Goal: Information Seeking & Learning: Learn about a topic

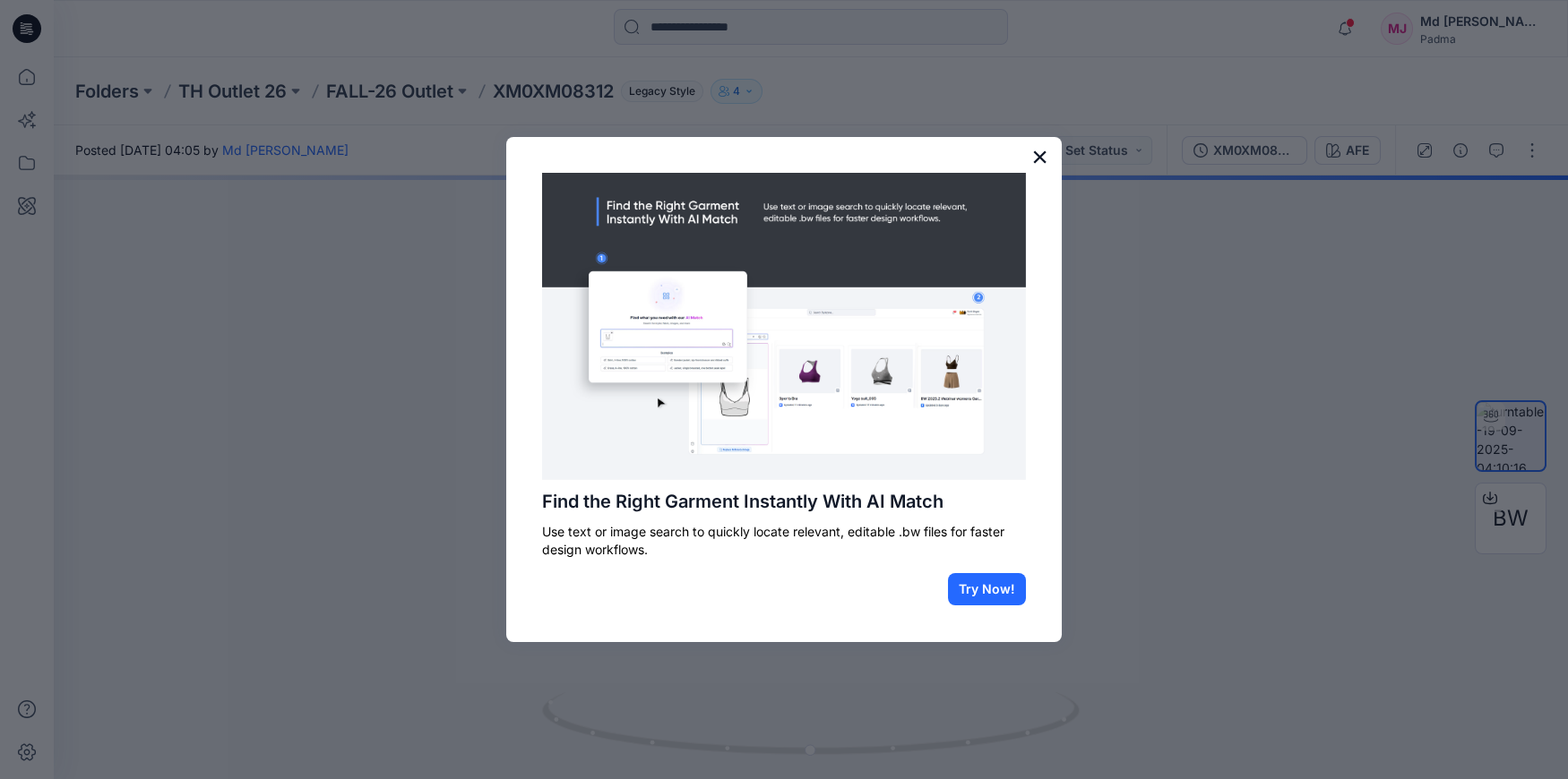
click at [1039, 155] on button "×" at bounding box center [1040, 157] width 17 height 29
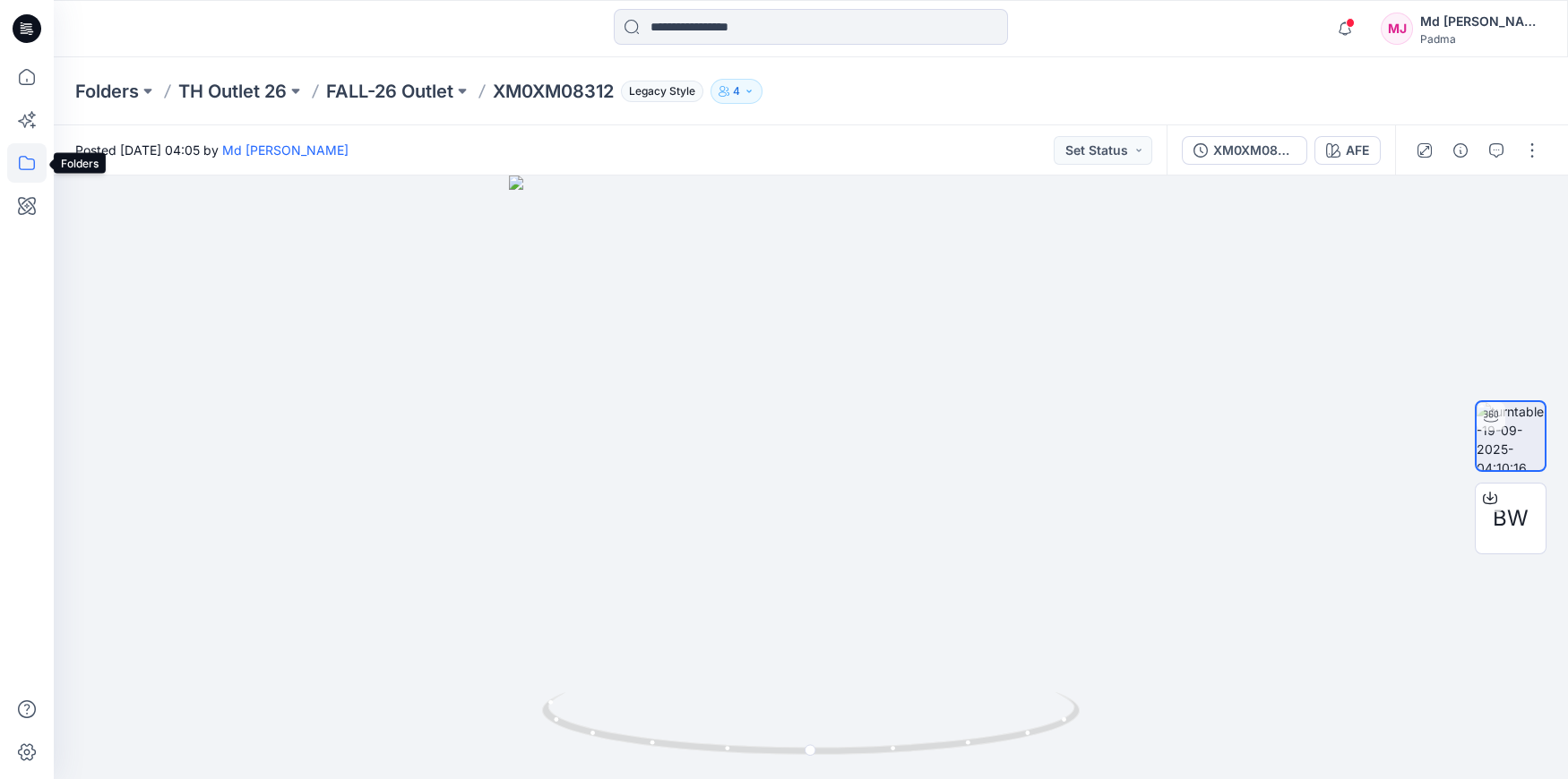
click at [25, 162] on icon at bounding box center [26, 162] width 39 height 39
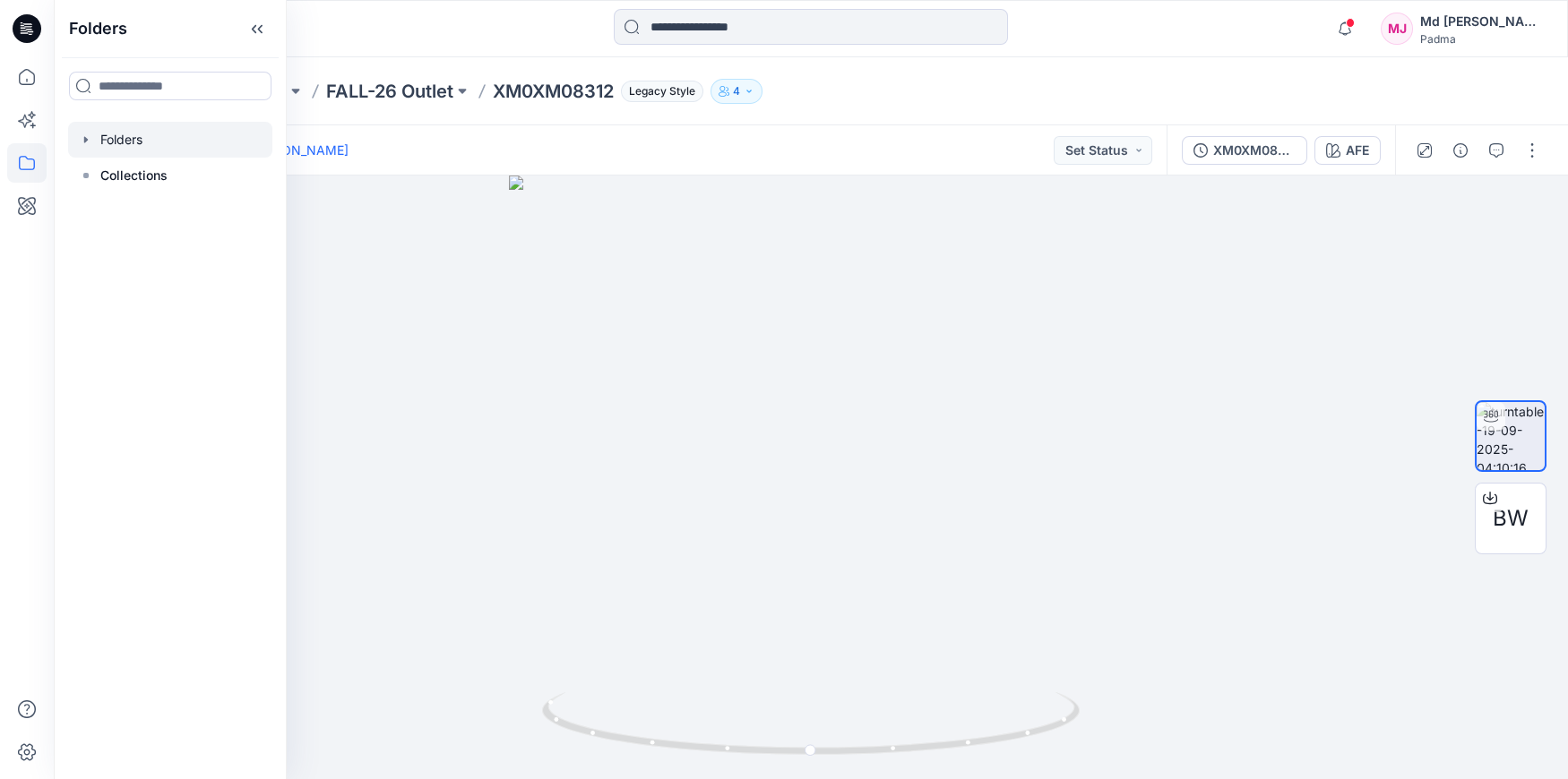
click at [93, 138] on icon "button" at bounding box center [85, 140] width 14 height 14
click at [163, 206] on div at bounding box center [170, 210] width 205 height 35
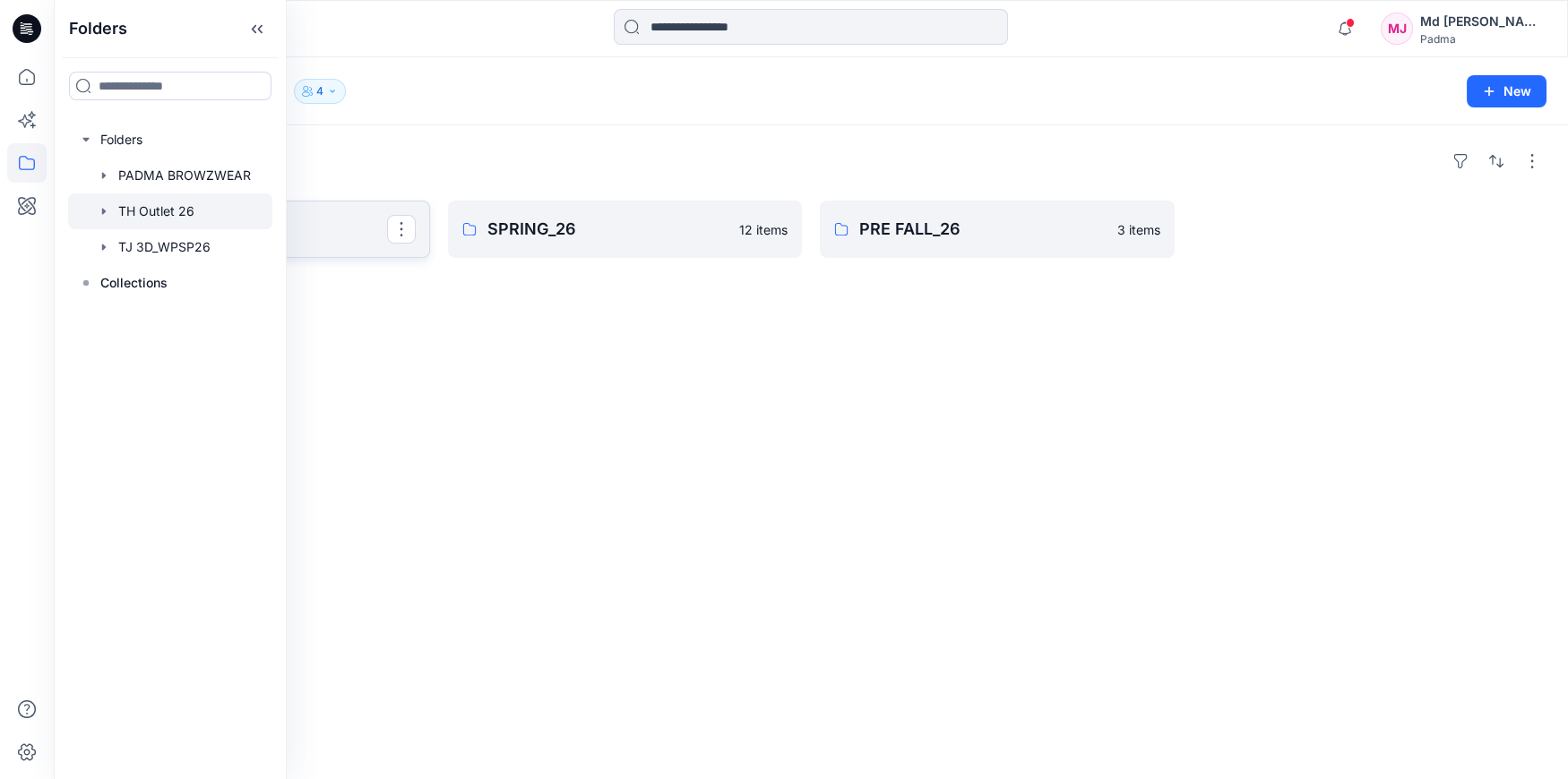
click at [330, 232] on p "FALL-26 Outlet" at bounding box center [250, 229] width 272 height 25
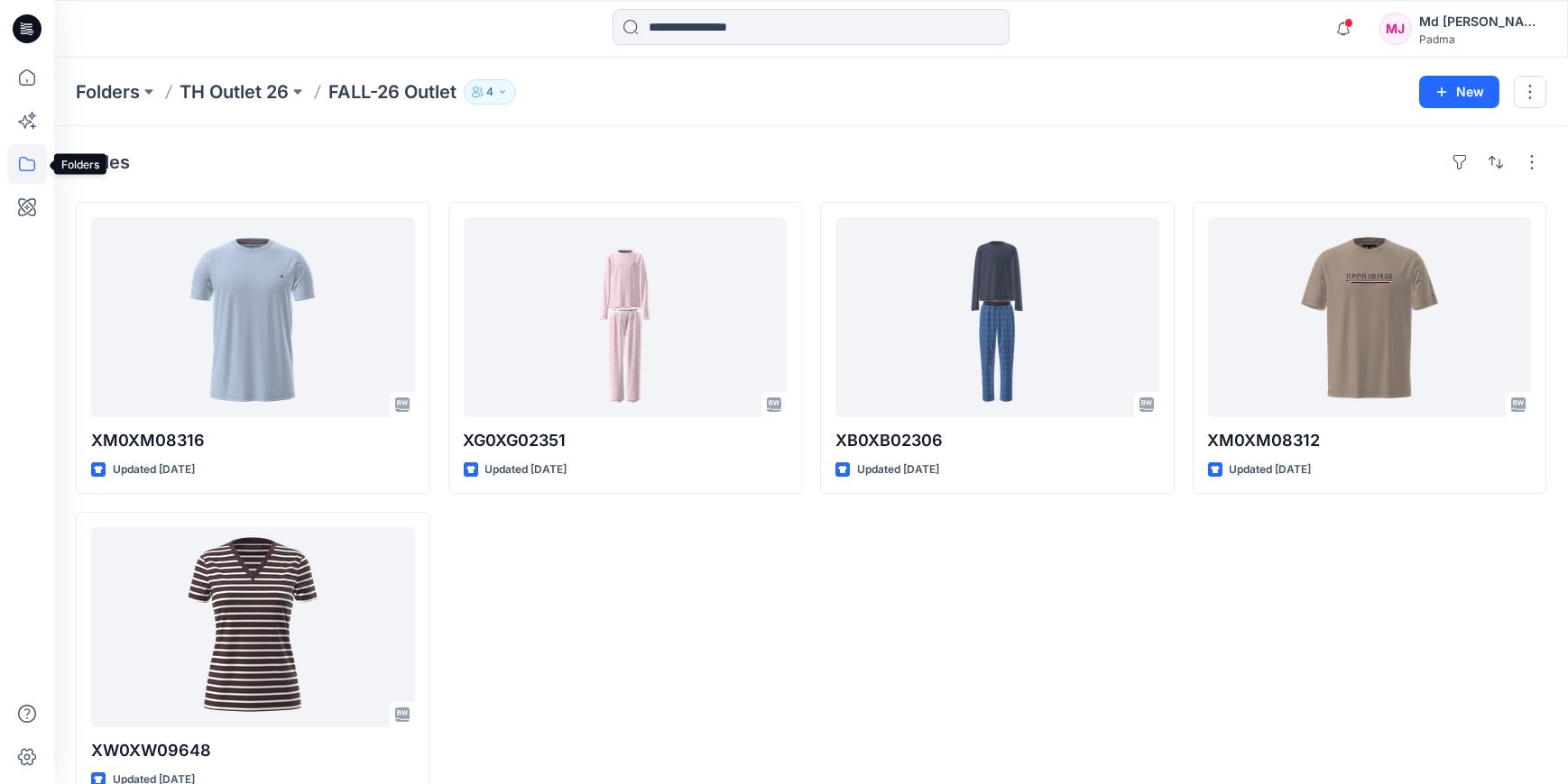
click at [26, 160] on icon at bounding box center [26, 164] width 39 height 39
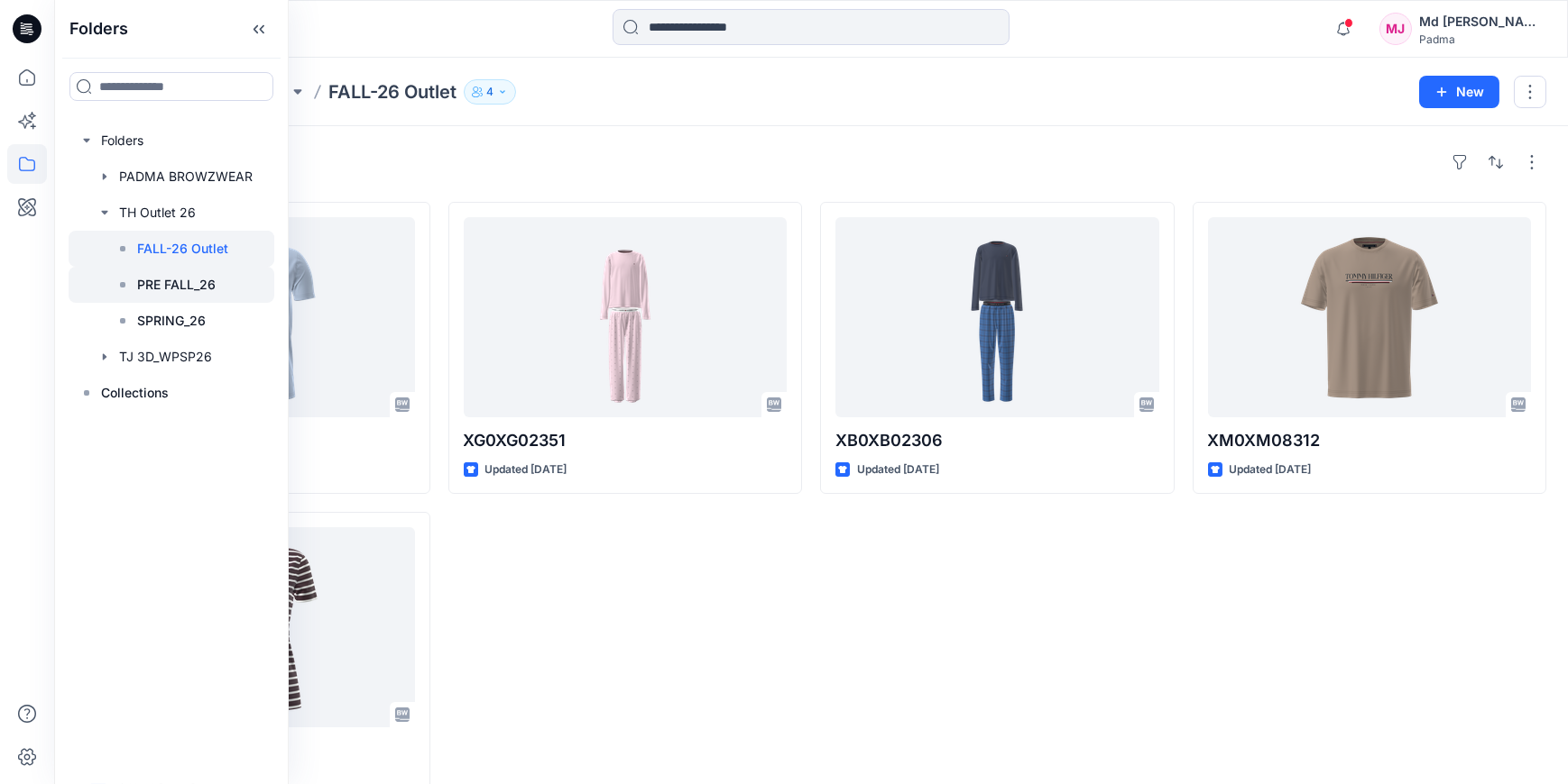
click at [173, 288] on p "PRE FALL_26" at bounding box center [176, 285] width 79 height 21
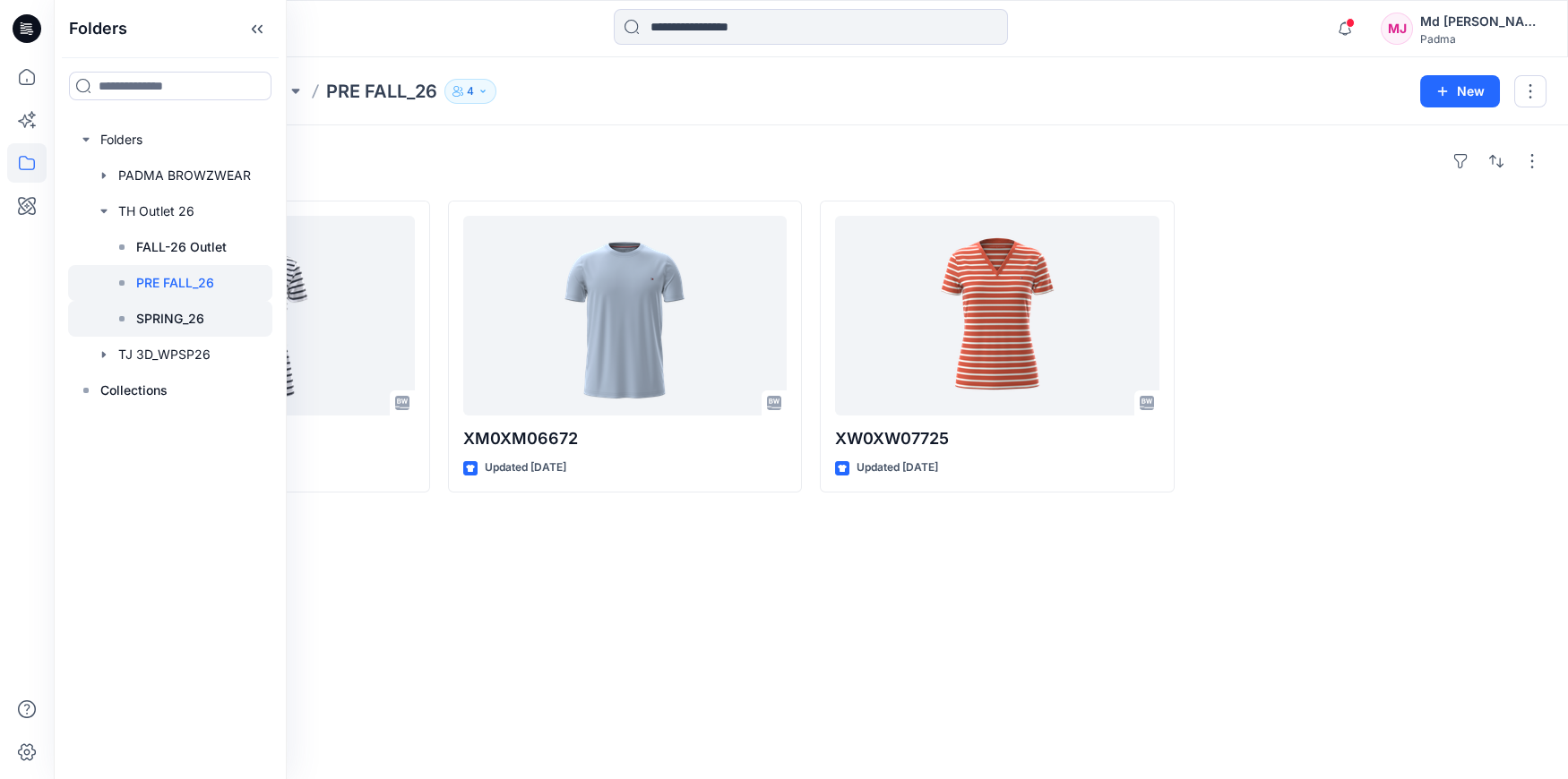
click at [173, 321] on p "SPRING_26" at bounding box center [169, 318] width 68 height 21
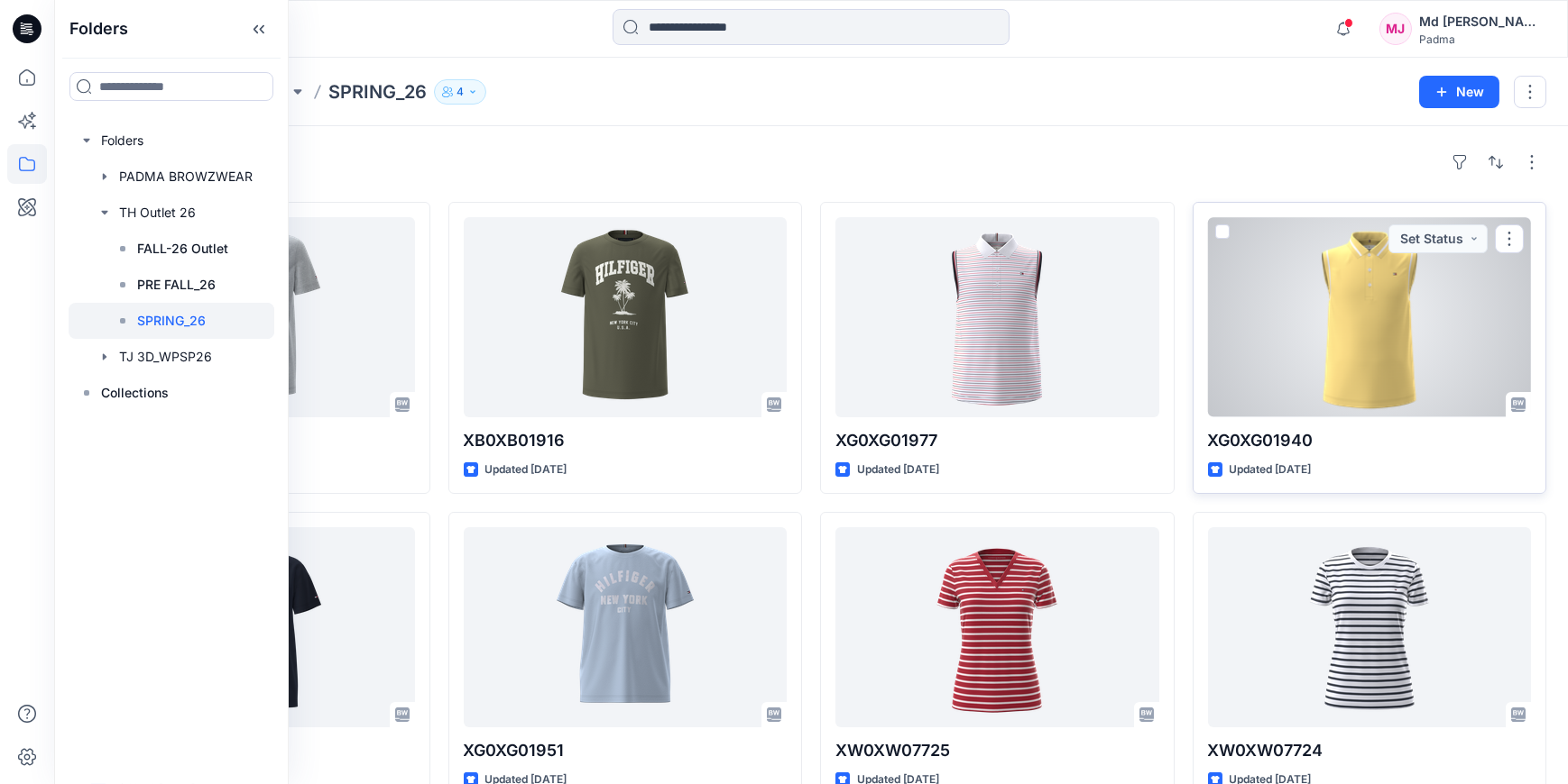
click at [1334, 343] on div at bounding box center [1370, 317] width 323 height 200
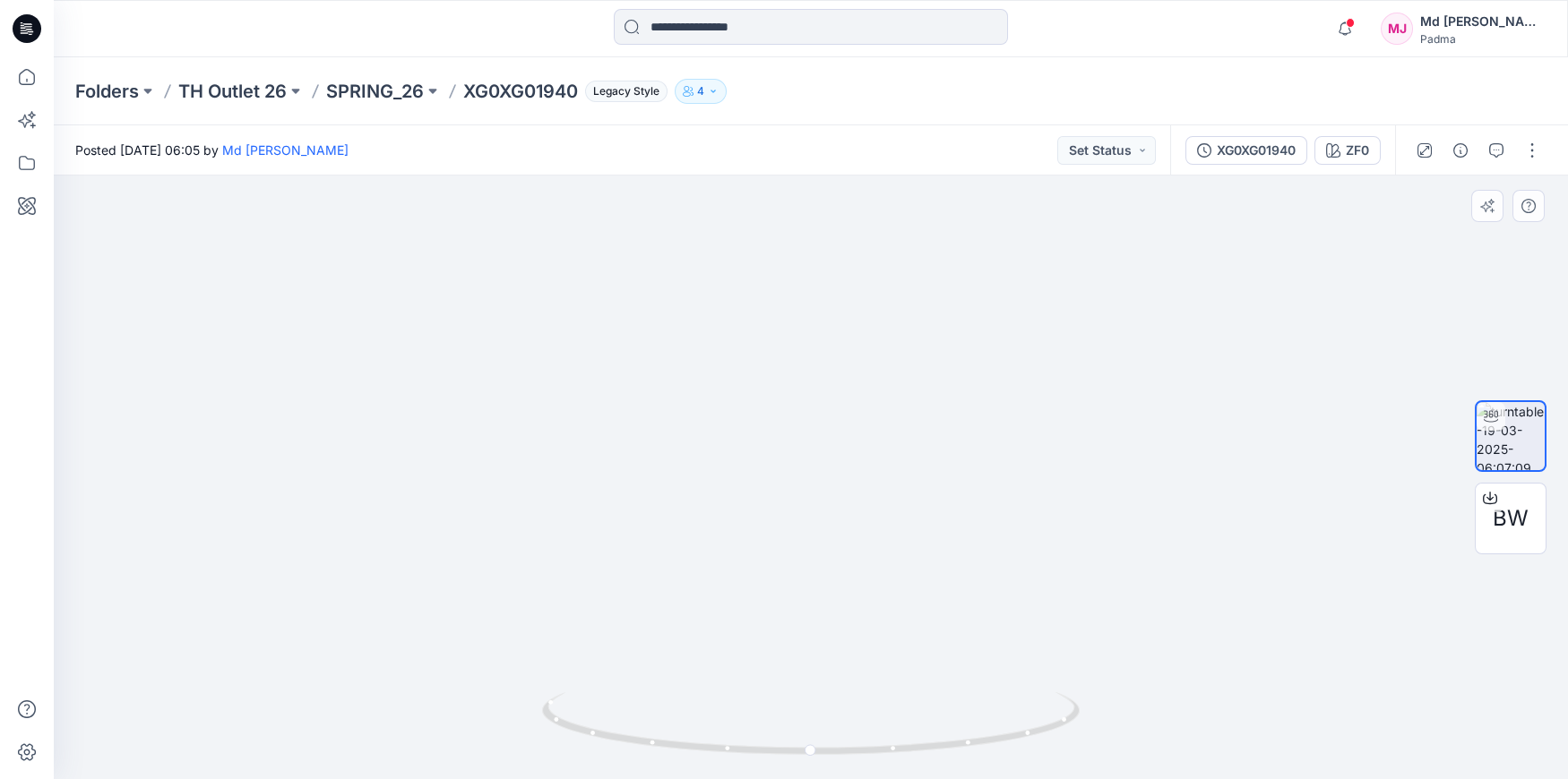
drag, startPoint x: 875, startPoint y: 733, endPoint x: 864, endPoint y: 674, distance: 60.0
click at [873, 747] on div at bounding box center [811, 478] width 1514 height 604
drag, startPoint x: 831, startPoint y: 639, endPoint x: 831, endPoint y: 695, distance: 56.0
click at [831, 697] on div at bounding box center [811, 478] width 1514 height 604
drag, startPoint x: 801, startPoint y: 593, endPoint x: 795, endPoint y: 430, distance: 163.1
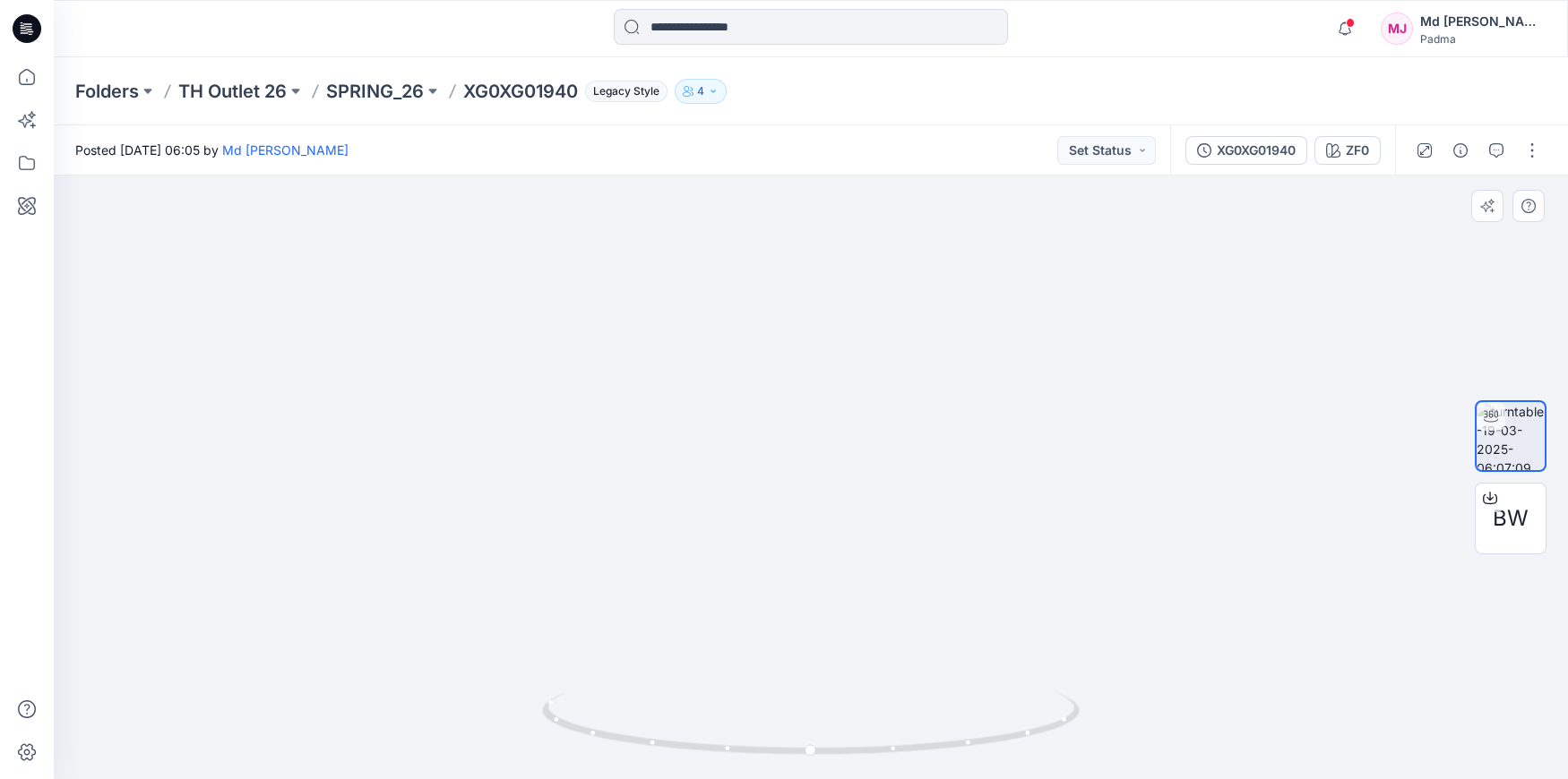
click at [795, 439] on img at bounding box center [810, 466] width 854 height 624
drag, startPoint x: 774, startPoint y: 534, endPoint x: 772, endPoint y: 483, distance: 51.0
click at [772, 490] on img at bounding box center [810, 379] width 854 height 799
click at [23, 163] on icon at bounding box center [26, 162] width 39 height 39
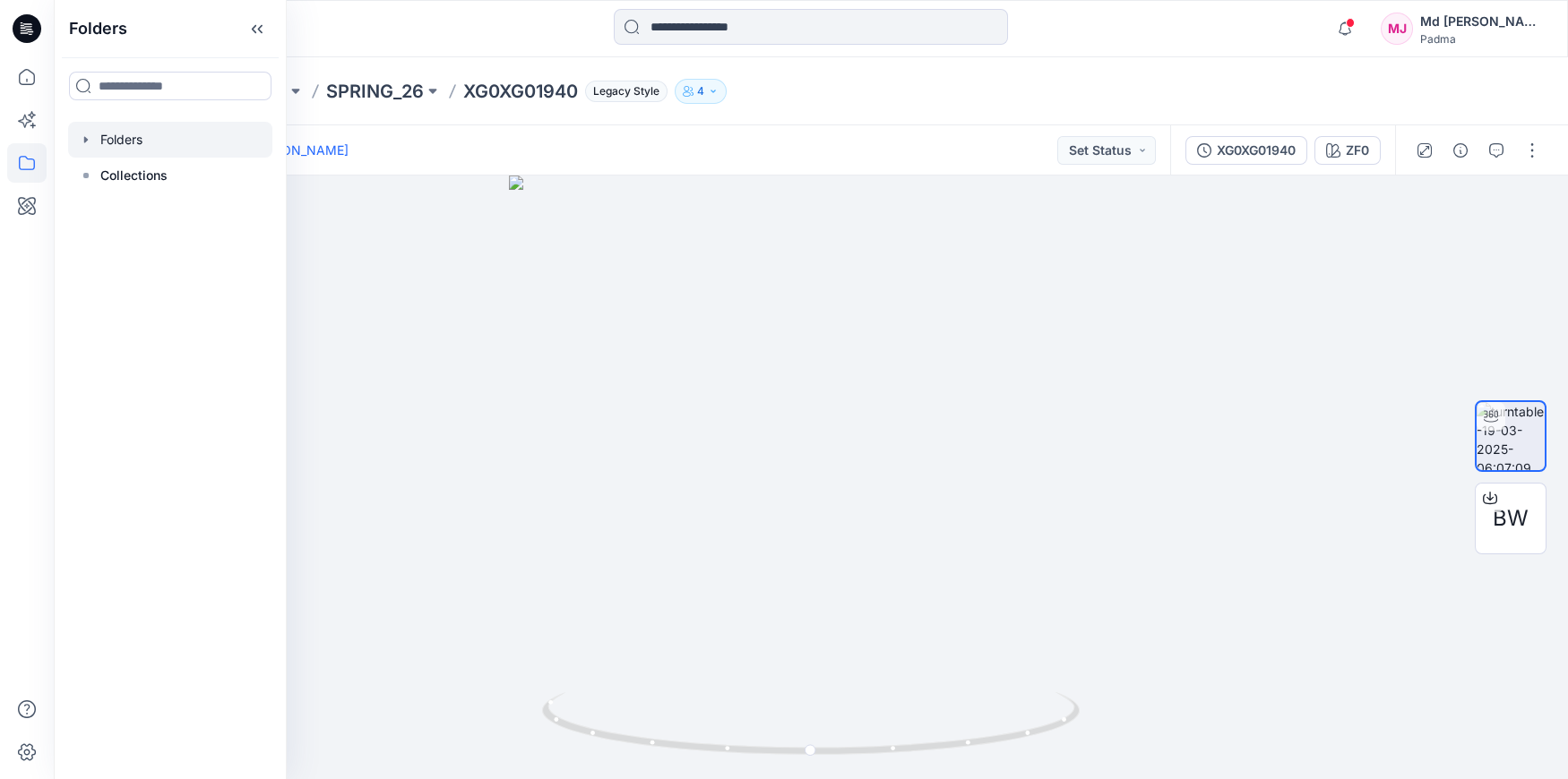
click at [80, 134] on icon "button" at bounding box center [85, 140] width 14 height 14
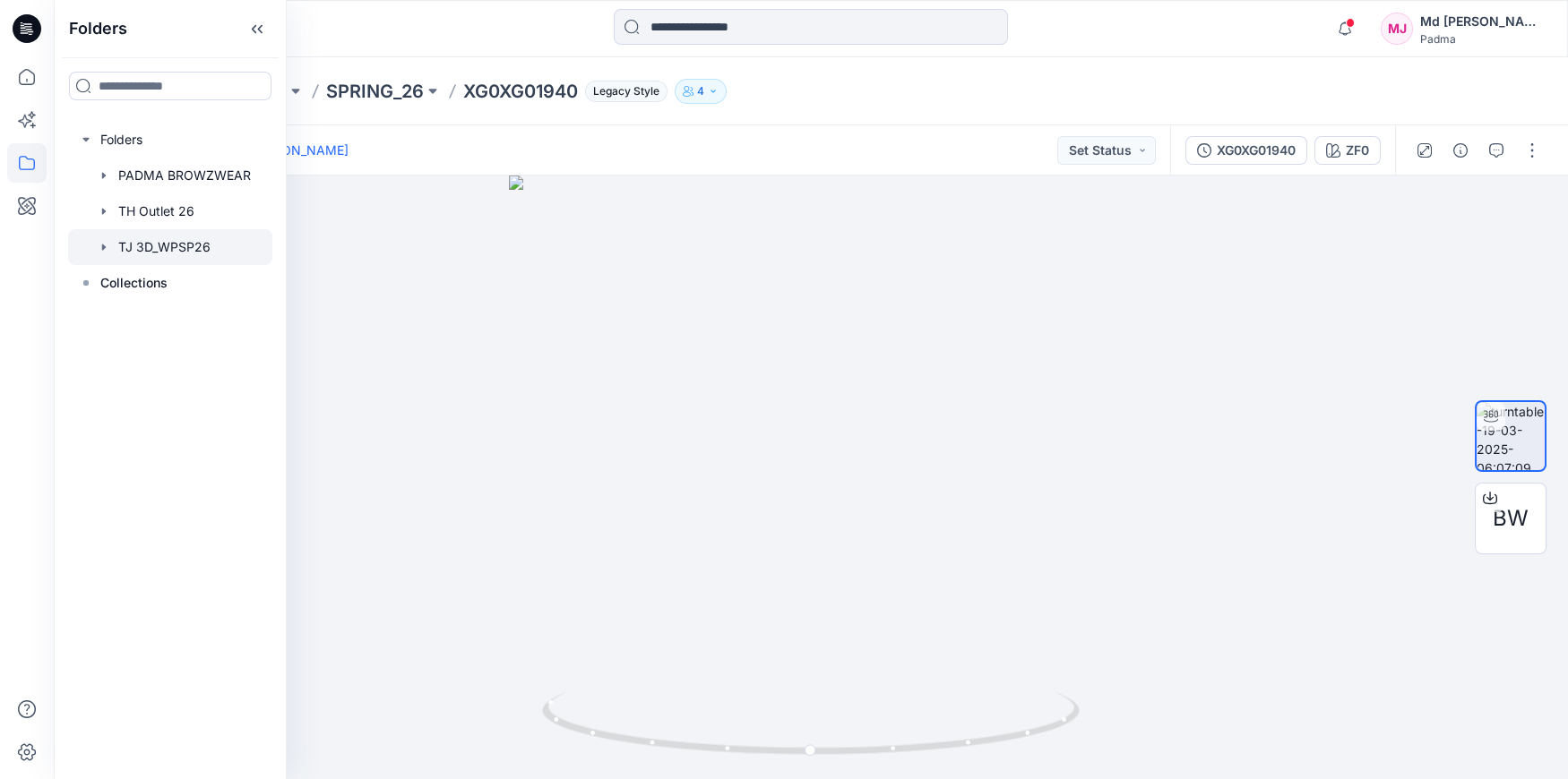
click at [147, 247] on div at bounding box center [170, 247] width 205 height 35
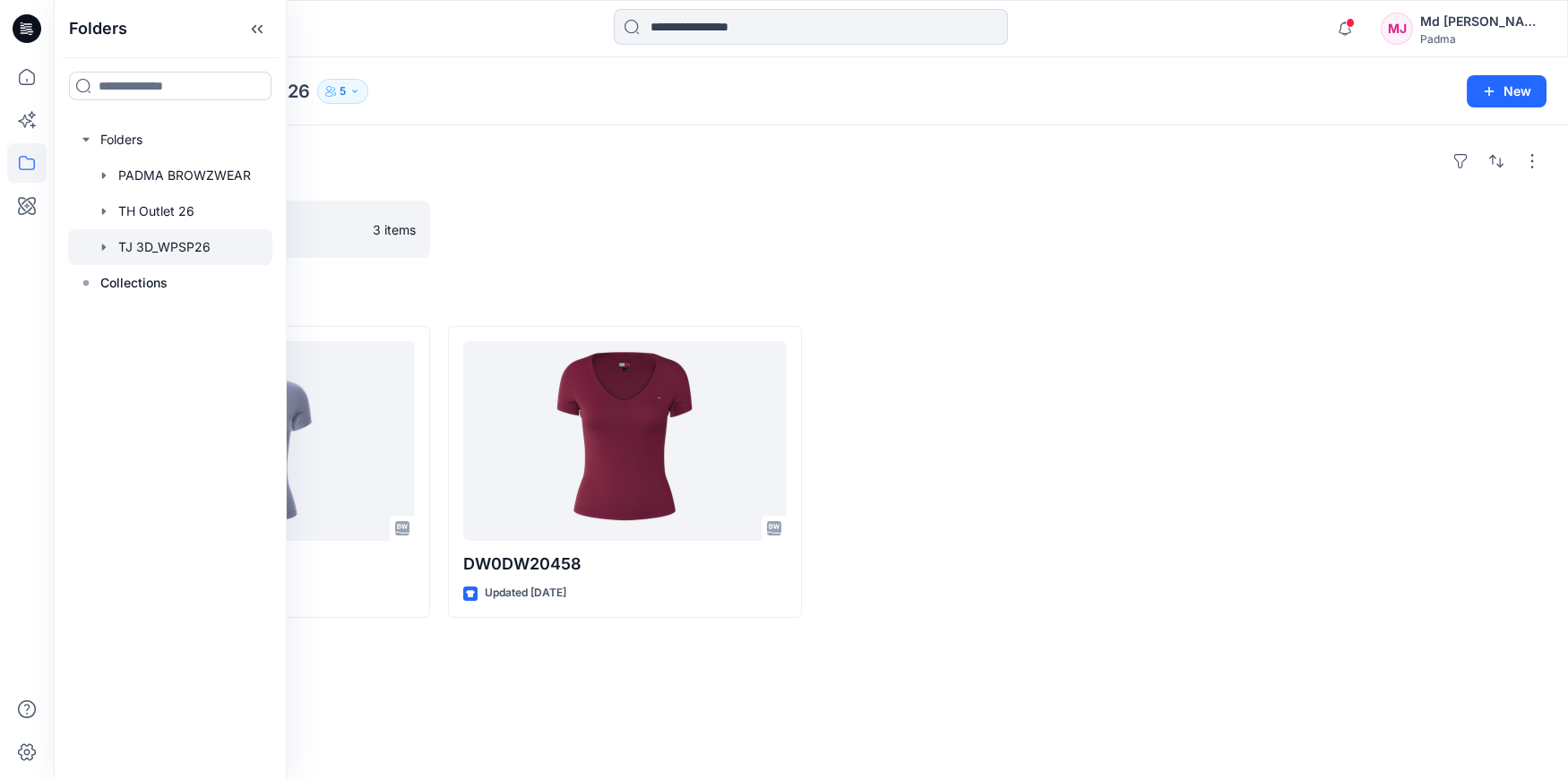
click at [827, 294] on h4 "Styles" at bounding box center [811, 297] width 1471 height 21
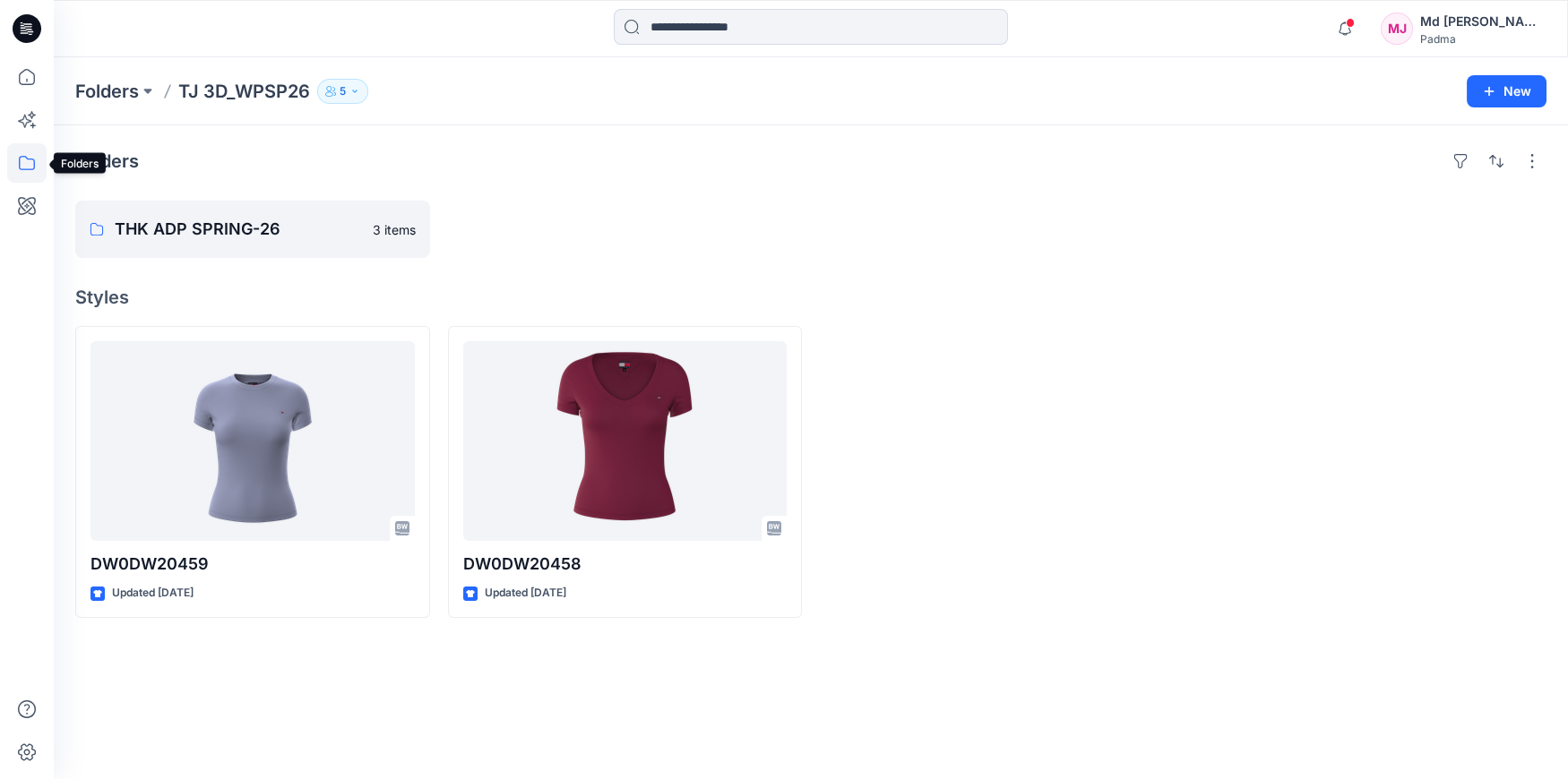
click at [20, 162] on icon at bounding box center [26, 162] width 39 height 39
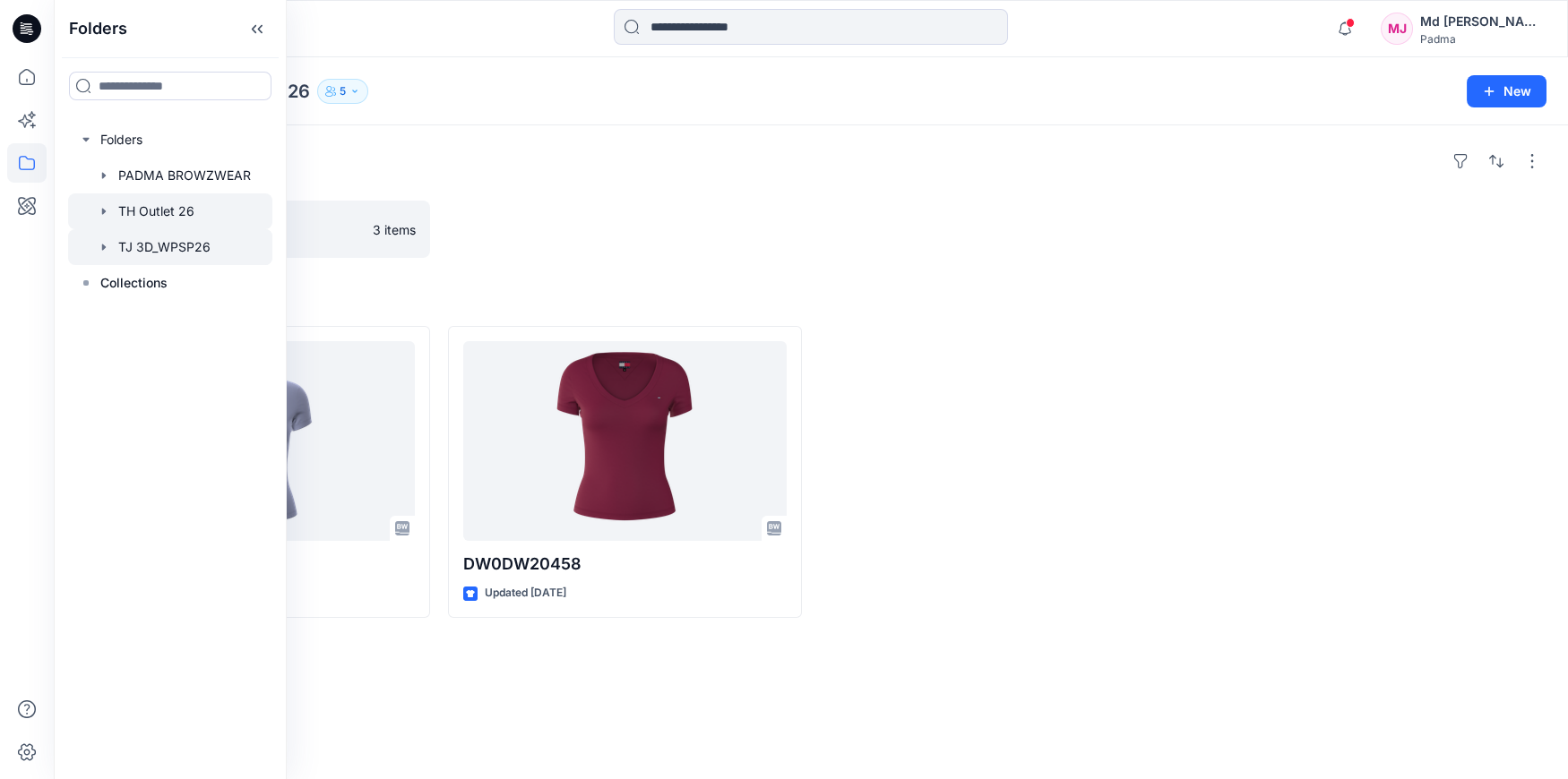
click at [125, 207] on div at bounding box center [170, 210] width 205 height 35
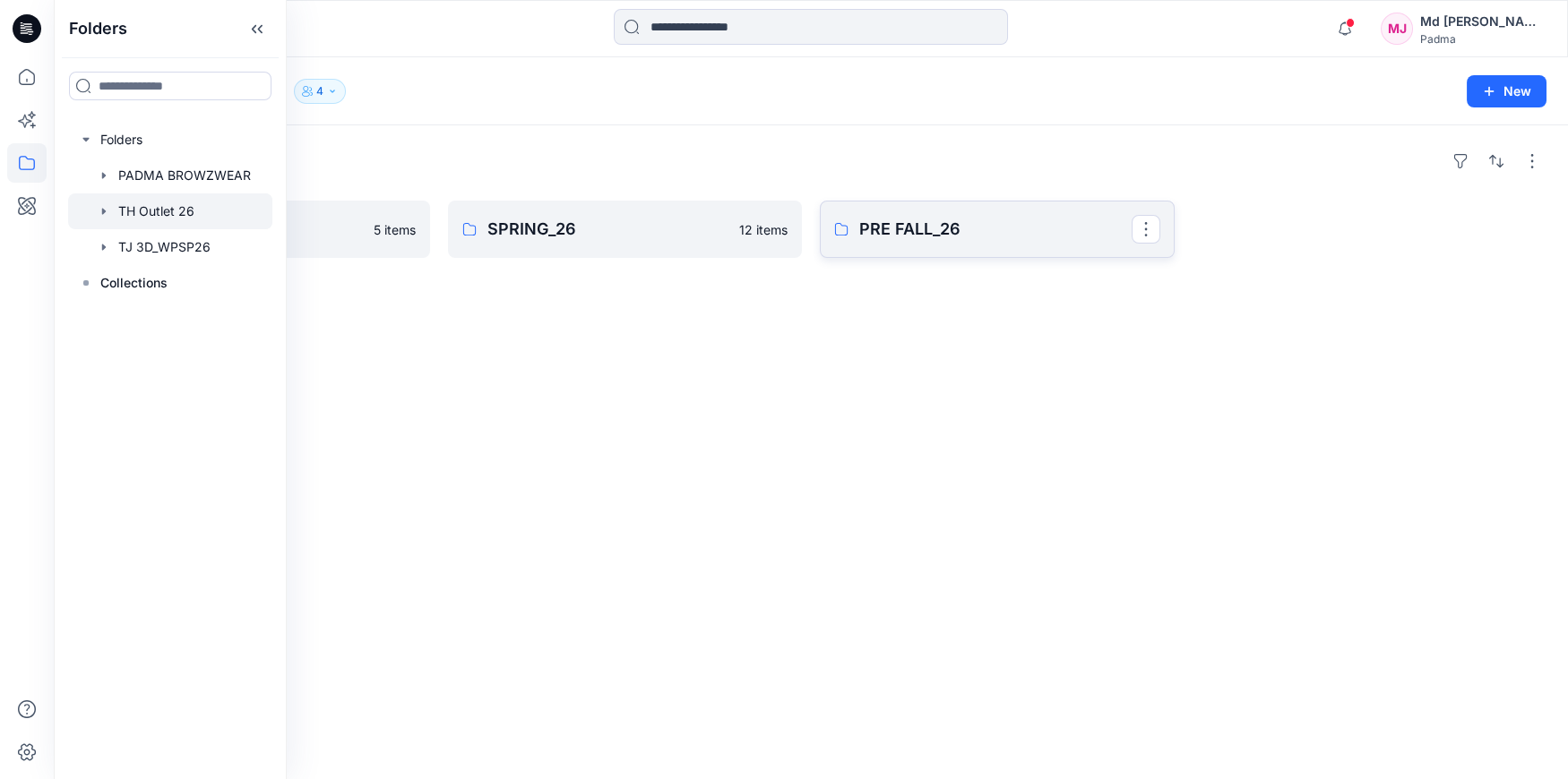
click at [912, 236] on p "PRE FALL_26" at bounding box center [995, 229] width 272 height 25
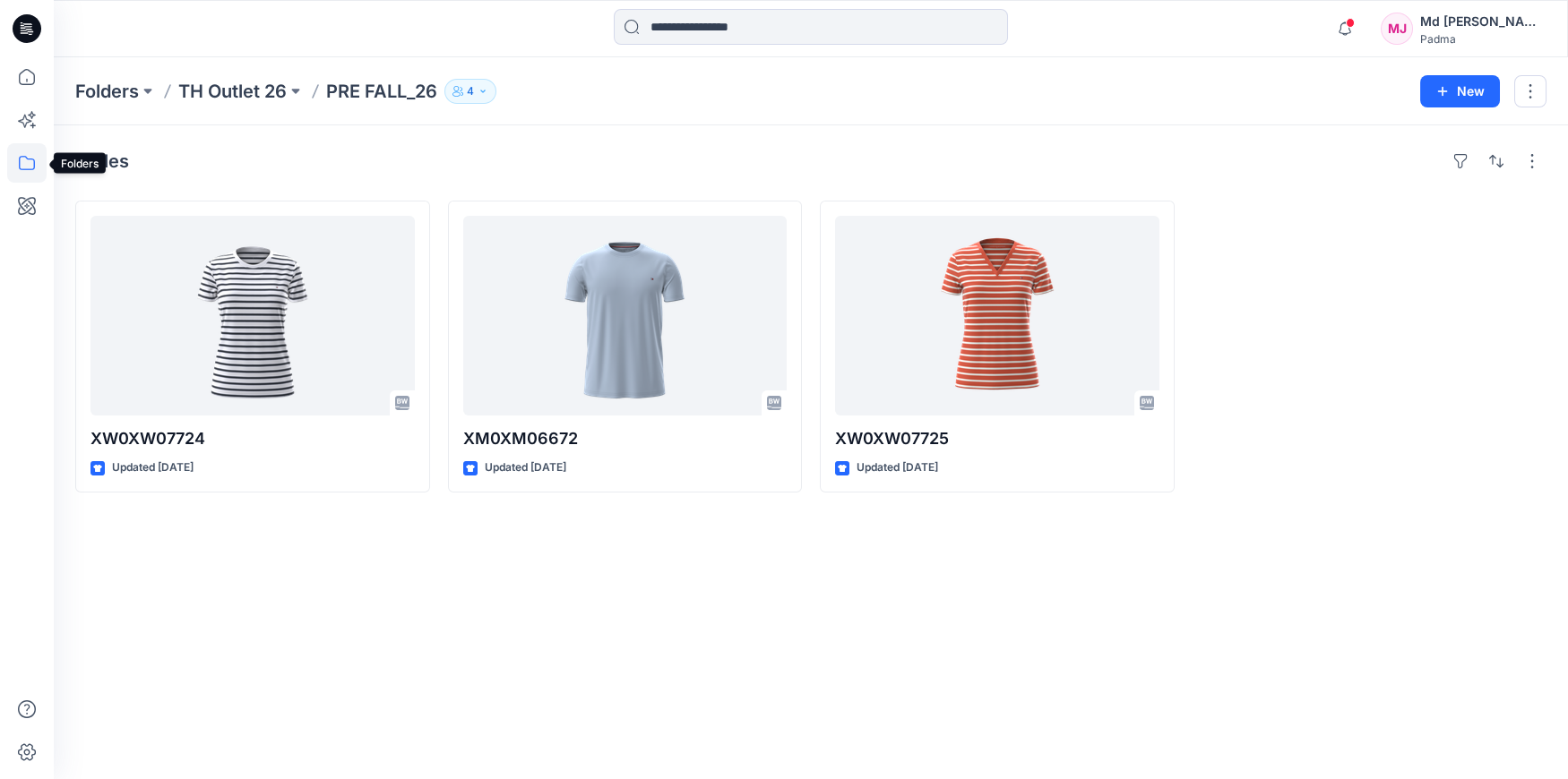
click at [21, 164] on icon at bounding box center [26, 162] width 39 height 39
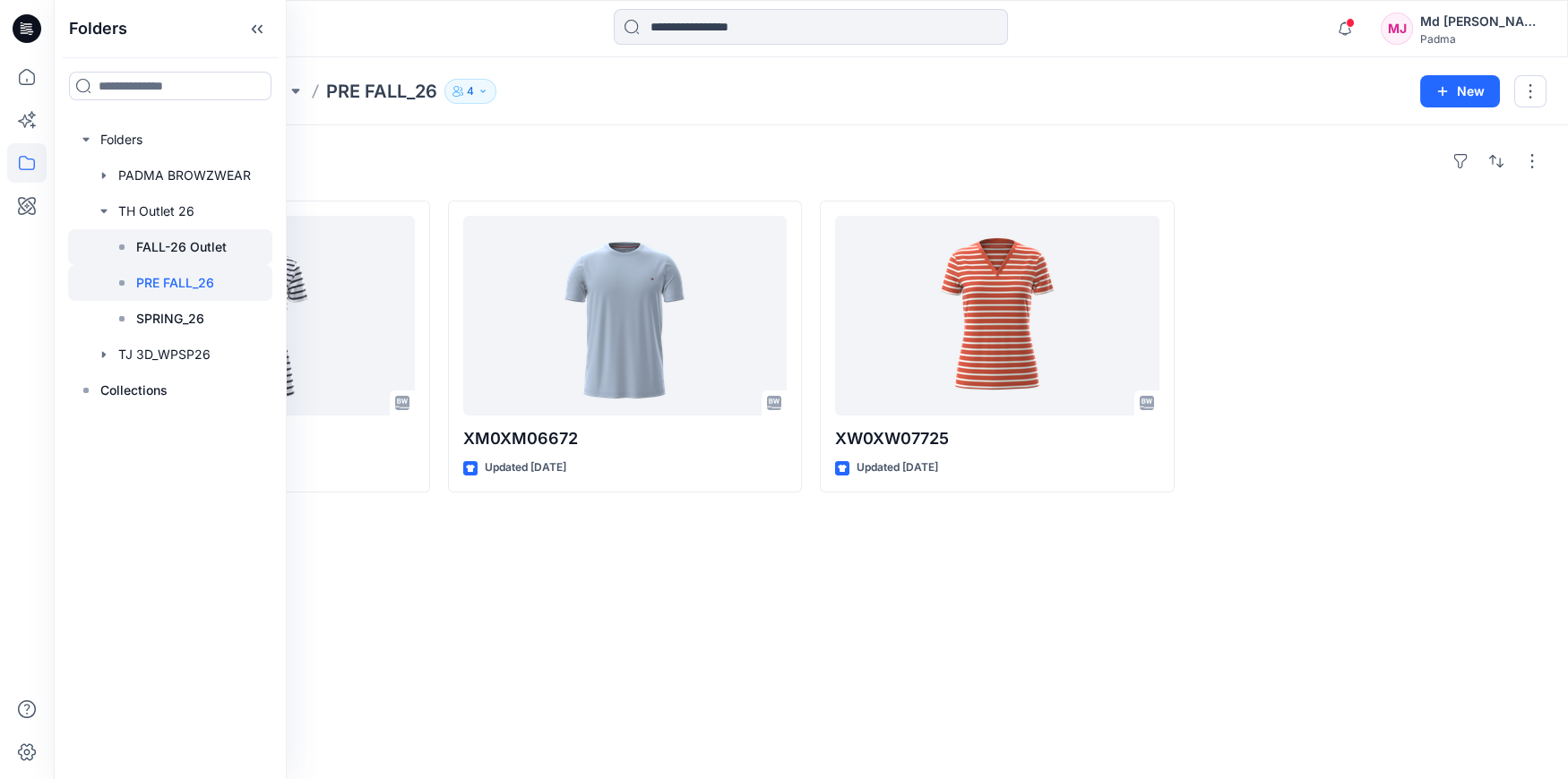
click at [199, 249] on p "FALL-26 Outlet" at bounding box center [181, 247] width 91 height 21
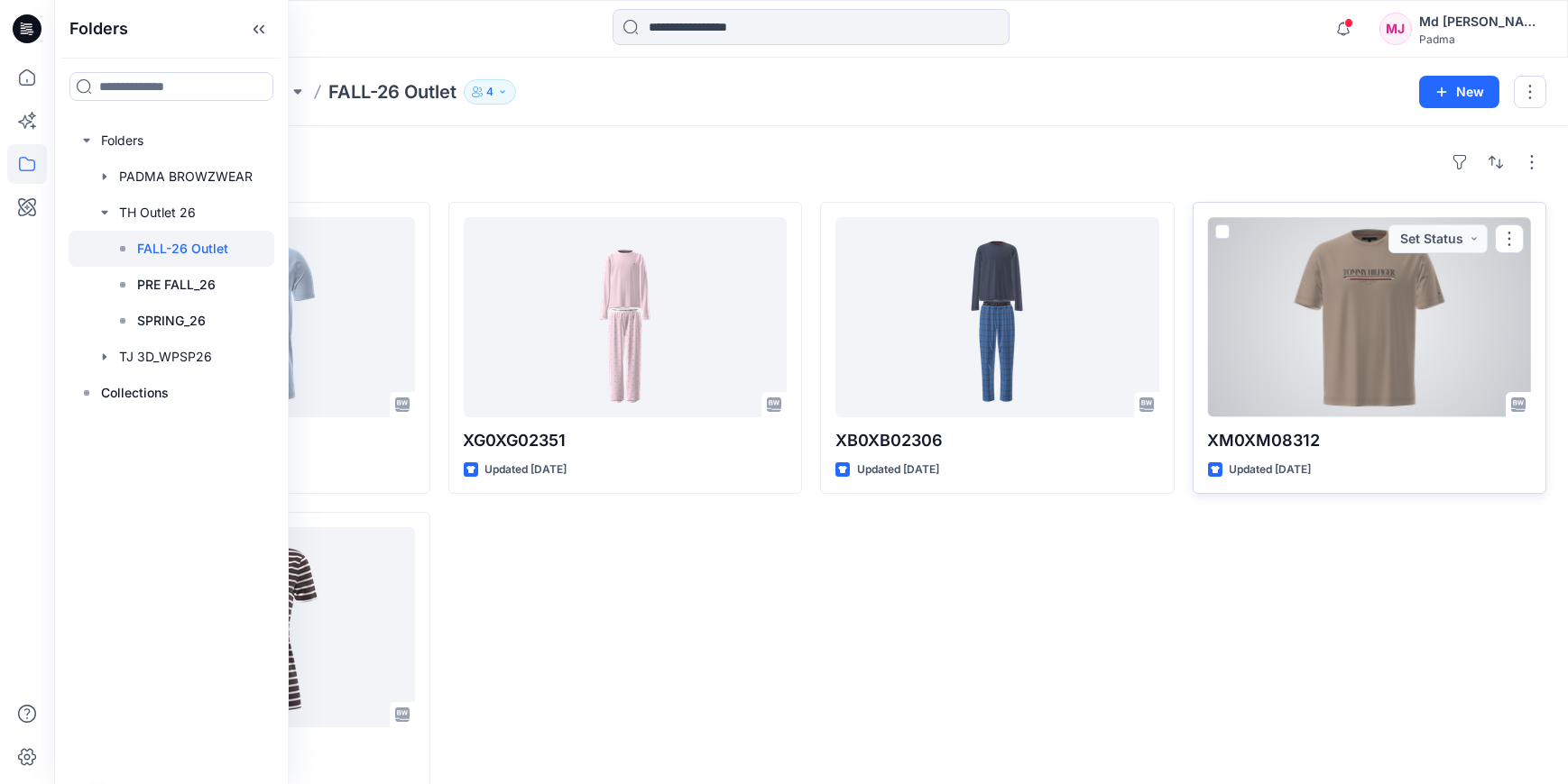
click at [1347, 332] on div at bounding box center [1370, 317] width 323 height 200
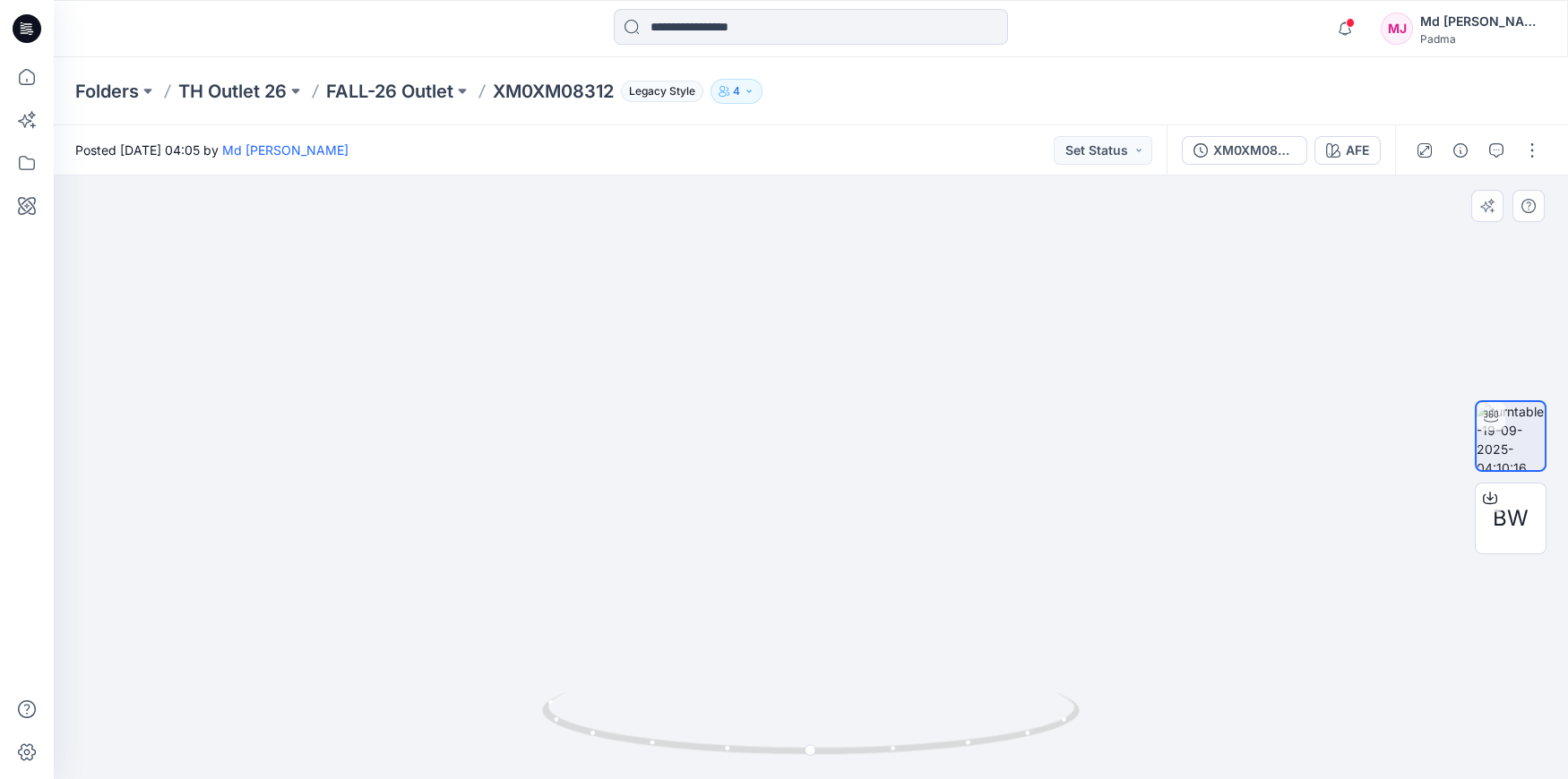
drag, startPoint x: 795, startPoint y: 487, endPoint x: 793, endPoint y: 322, distance: 165.0
click at [791, 327] on img at bounding box center [807, 161] width 1856 height 1236
drag, startPoint x: 782, startPoint y: 388, endPoint x: 806, endPoint y: 257, distance: 133.2
click at [803, 274] on img at bounding box center [802, 81] width 1856 height 1396
drag, startPoint x: 824, startPoint y: 352, endPoint x: 857, endPoint y: 231, distance: 125.4
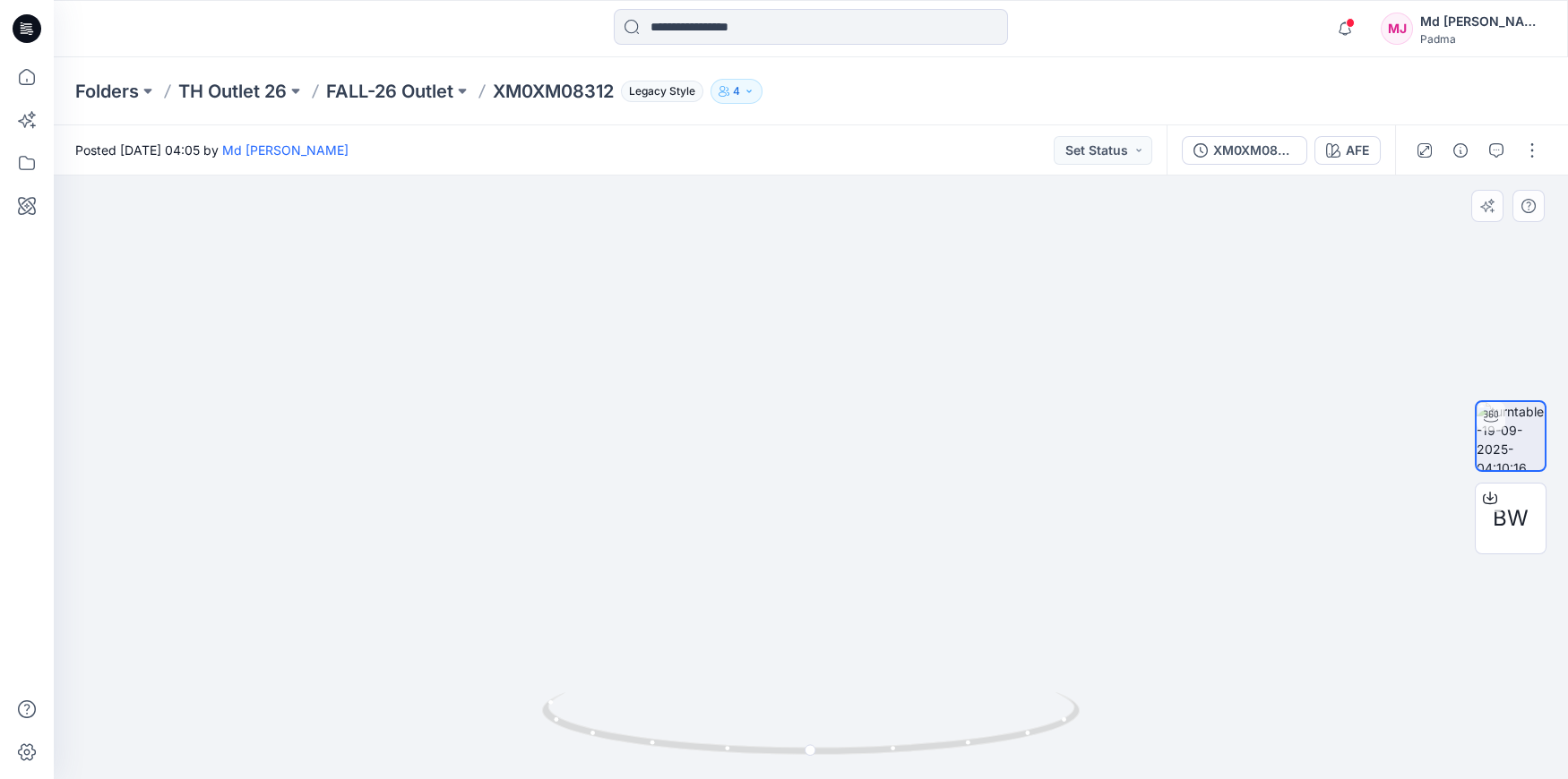
drag, startPoint x: 803, startPoint y: 335, endPoint x: 778, endPoint y: 478, distance: 145.2
drag, startPoint x: 739, startPoint y: 408, endPoint x: 736, endPoint y: 507, distance: 99.0
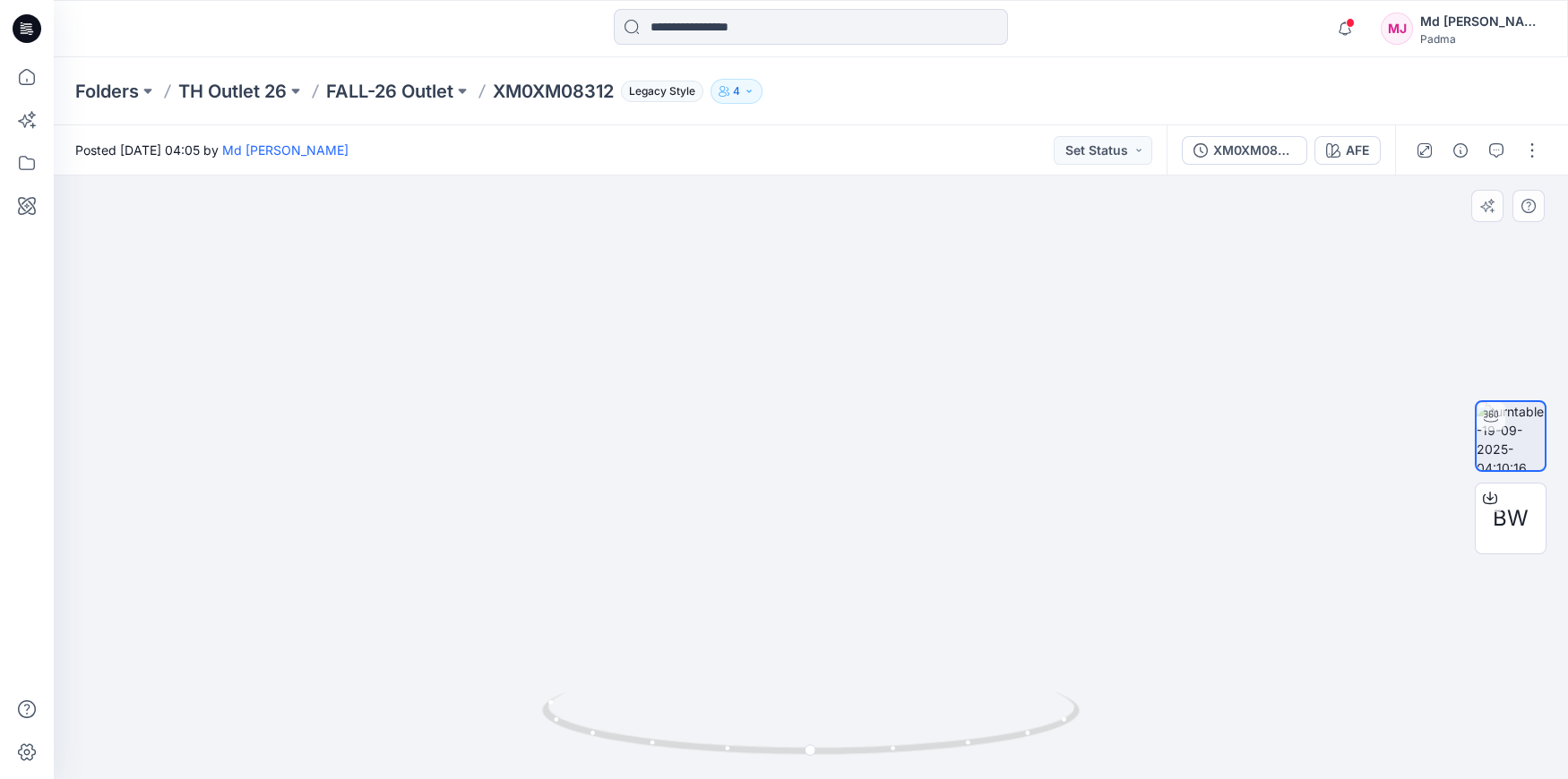
drag, startPoint x: 724, startPoint y: 354, endPoint x: 735, endPoint y: 479, distance: 125.5
click at [735, 479] on img at bounding box center [908, 71] width 2356 height 1418
drag, startPoint x: 774, startPoint y: 300, endPoint x: 706, endPoint y: 570, distance: 278.4
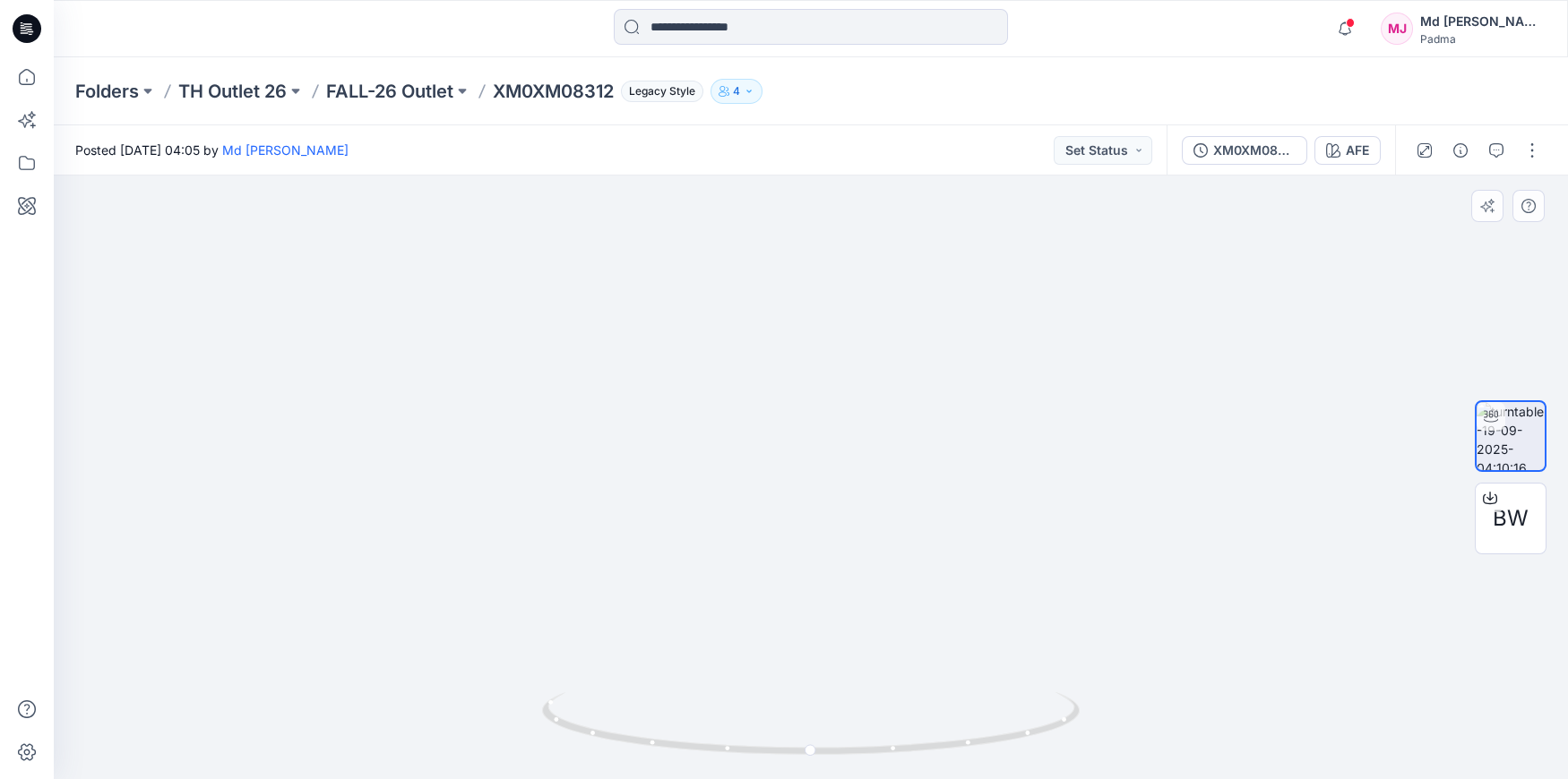
click at [687, 633] on img at bounding box center [890, 221] width 2356 height 1118
drag, startPoint x: 934, startPoint y: 387, endPoint x: 792, endPoint y: 289, distance: 172.5
click at [799, 307] on img at bounding box center [812, 428] width 1105 height 703
drag, startPoint x: 813, startPoint y: 752, endPoint x: 995, endPoint y: 742, distance: 182.3
click at [995, 742] on icon at bounding box center [813, 726] width 542 height 67
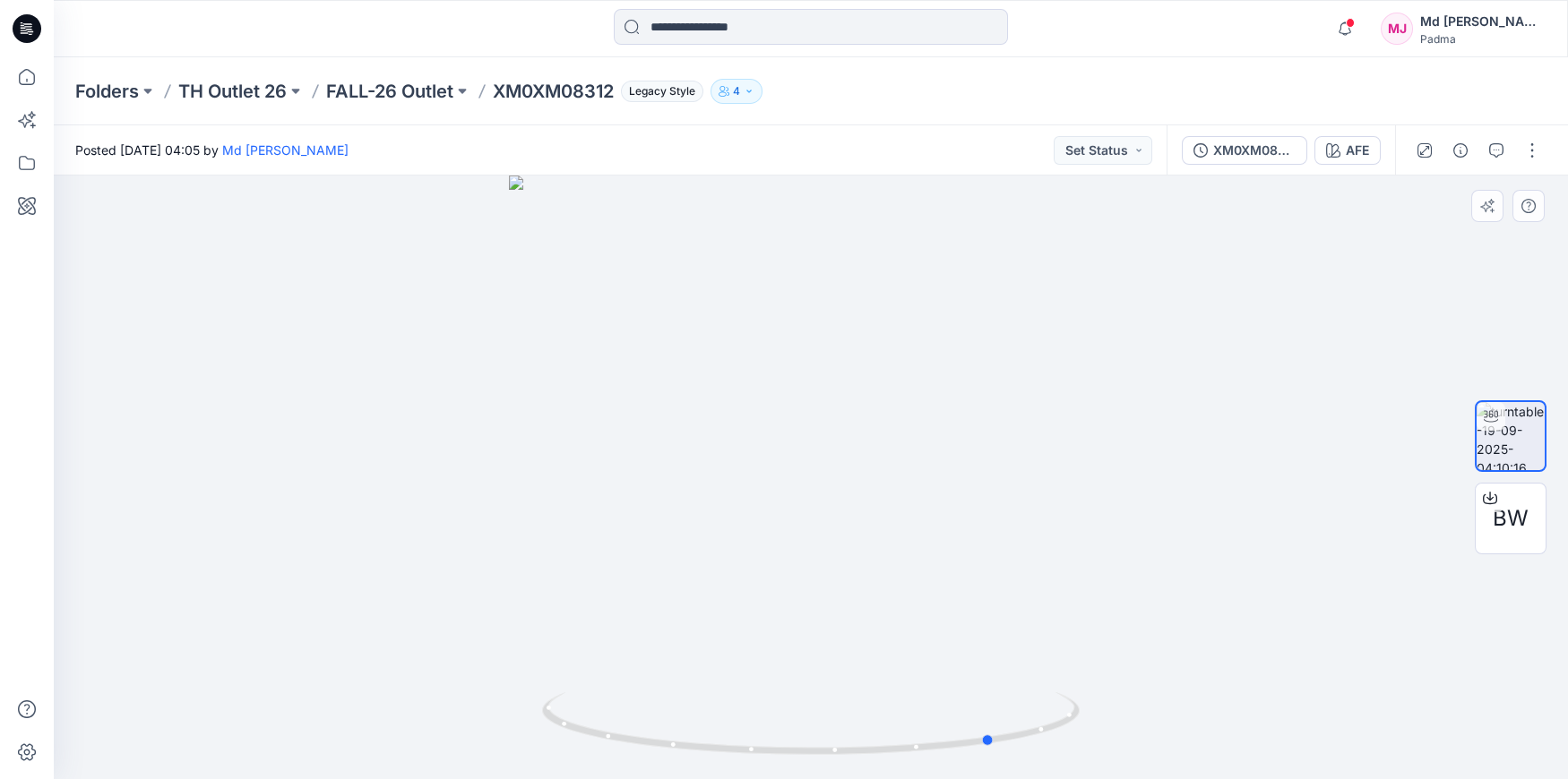
drag, startPoint x: 766, startPoint y: 628, endPoint x: 772, endPoint y: 540, distance: 88.2
click at [775, 543] on div at bounding box center [811, 478] width 1514 height 604
drag, startPoint x: 817, startPoint y: 453, endPoint x: 815, endPoint y: 321, distance: 132.0
click at [817, 328] on img at bounding box center [811, 86] width 2106 height 1387
drag, startPoint x: 794, startPoint y: 545, endPoint x: 792, endPoint y: 379, distance: 166.0
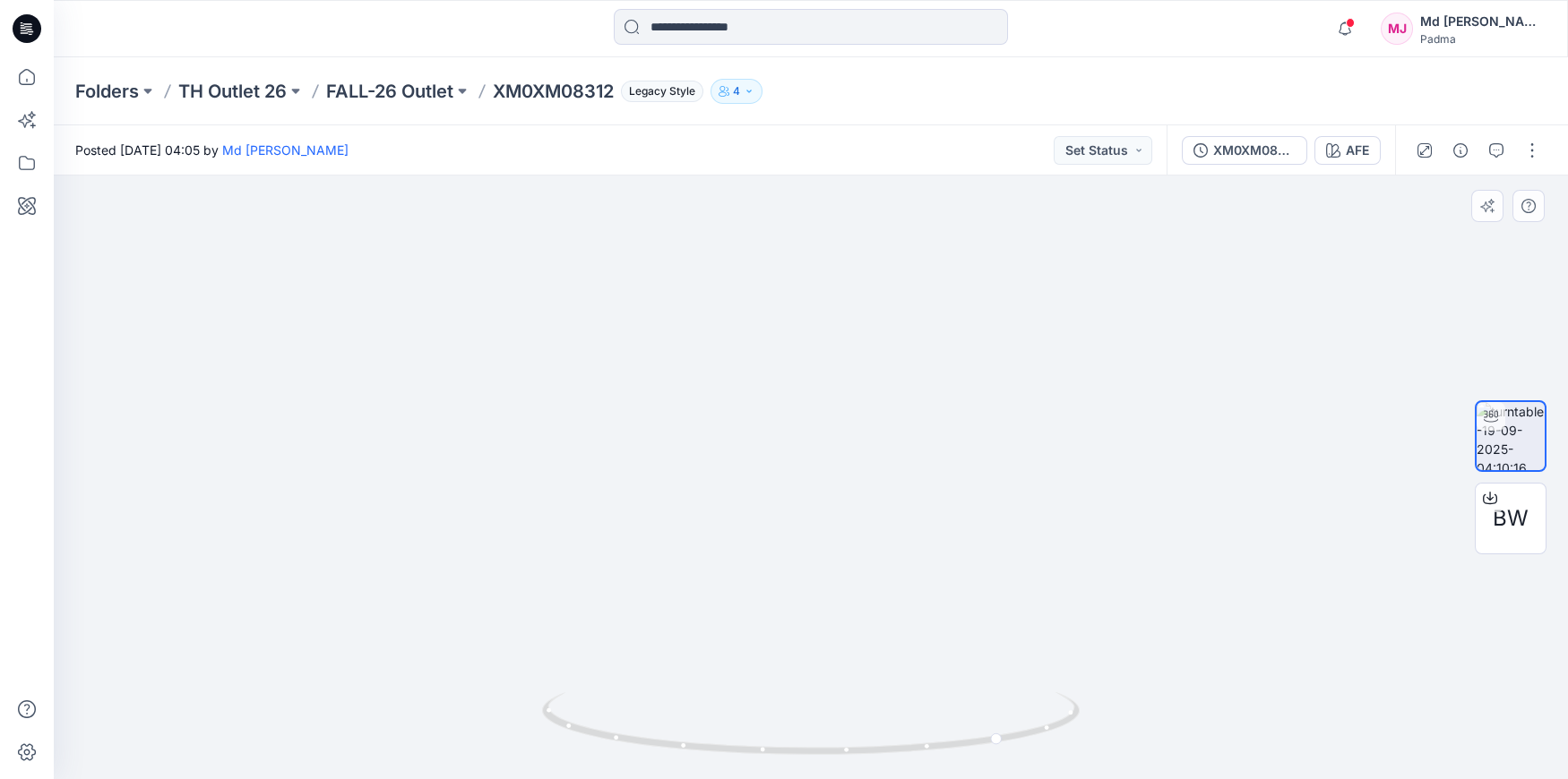
click at [791, 384] on img at bounding box center [810, 77] width 2106 height 1404
drag, startPoint x: 791, startPoint y: 488, endPoint x: 814, endPoint y: 329, distance: 160.7
drag, startPoint x: 849, startPoint y: 516, endPoint x: 848, endPoint y: 301, distance: 215.0
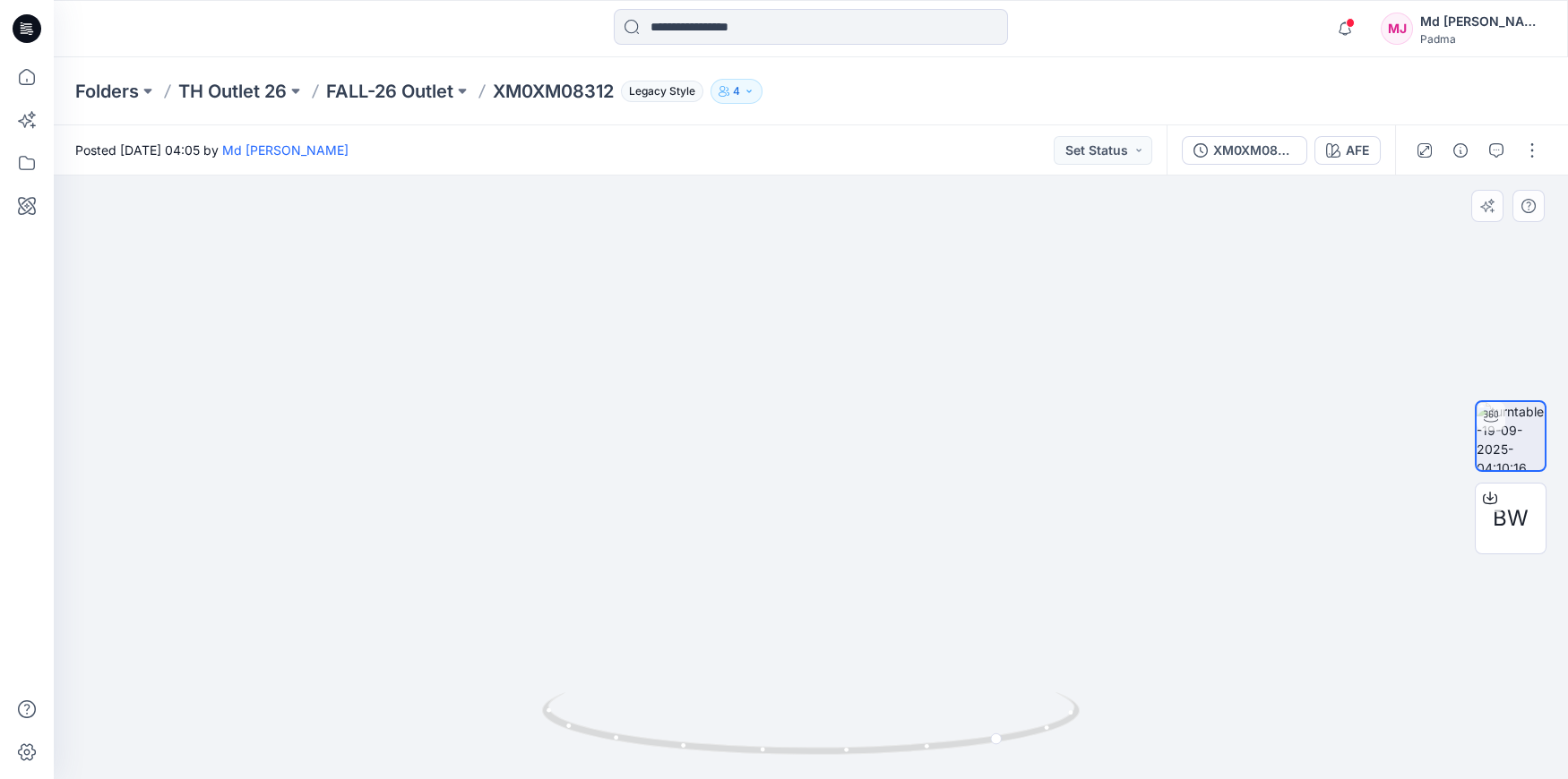
drag, startPoint x: 860, startPoint y: 422, endPoint x: 854, endPoint y: 234, distance: 188.1
drag, startPoint x: 897, startPoint y: 416, endPoint x: 889, endPoint y: 610, distance: 194.2
drag, startPoint x: 797, startPoint y: 316, endPoint x: 824, endPoint y: 573, distance: 258.4
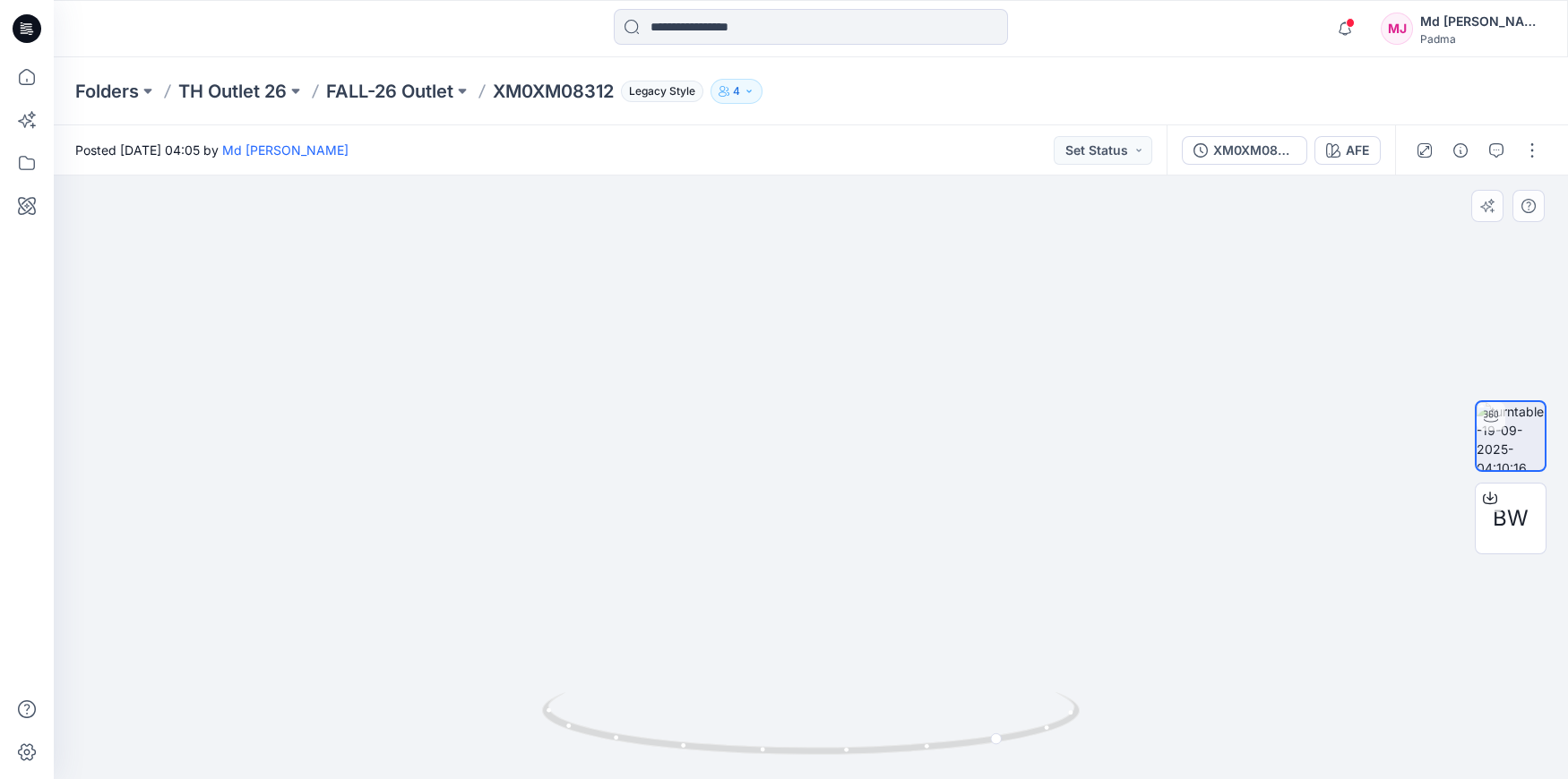
drag, startPoint x: 824, startPoint y: 461, endPoint x: 849, endPoint y: 708, distance: 248.3
click at [854, 722] on div at bounding box center [811, 478] width 1514 height 604
drag, startPoint x: 852, startPoint y: 622, endPoint x: 853, endPoint y: 655, distance: 33.0
click at [869, 705] on div at bounding box center [811, 478] width 1514 height 604
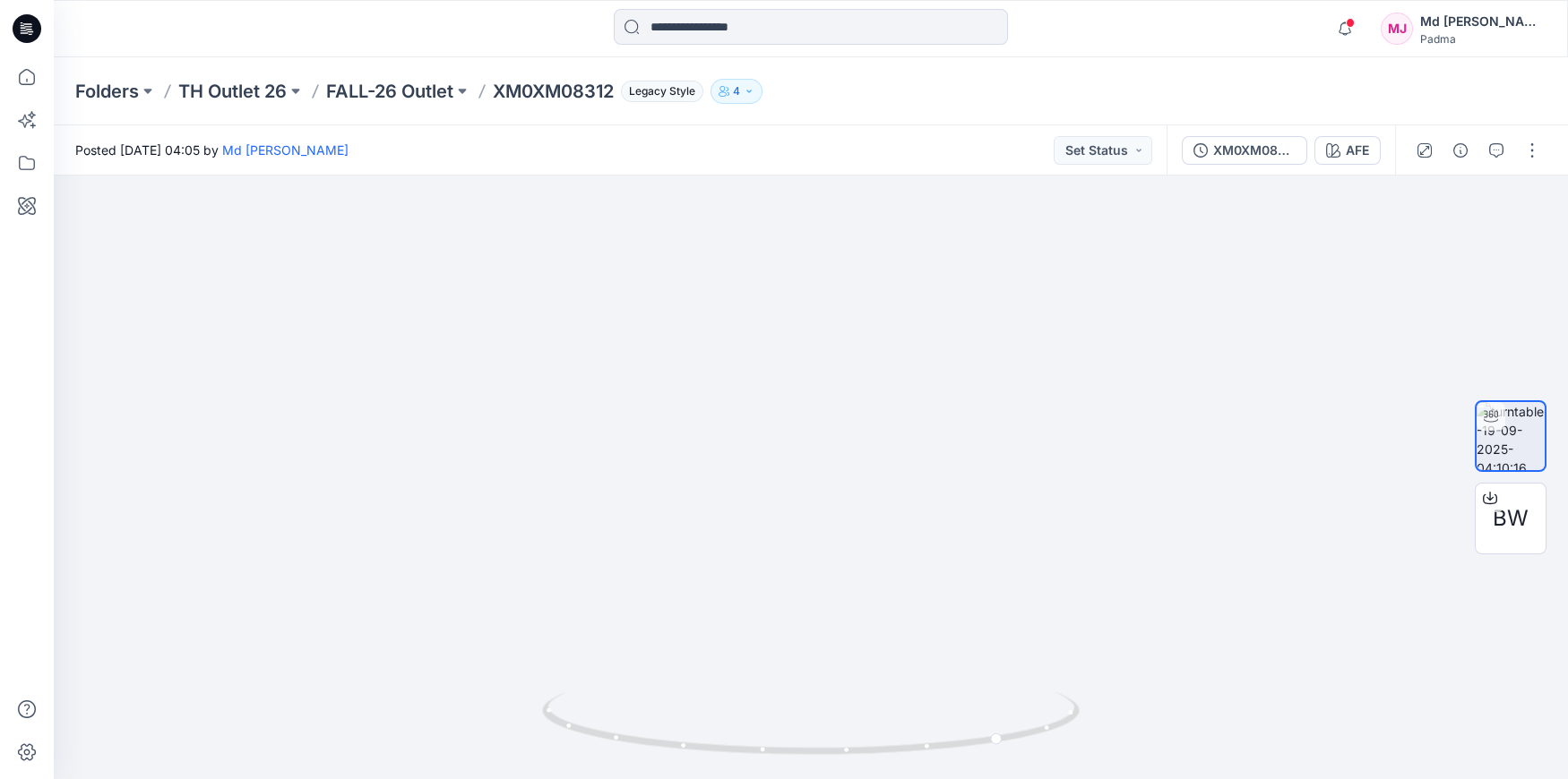
click at [889, 779] on html "Notifications Md. [PERSON_NAME] shared XG0XG02351 in FALL-26 Outlet (Unknown) […" at bounding box center [784, 389] width 1568 height 779
drag, startPoint x: 844, startPoint y: 780, endPoint x: 841, endPoint y: 790, distance: 10.4
click at [841, 779] on html "Notifications Md. [PERSON_NAME] shared XG0XG02351 in FALL-26 Outlet (Unknown) […" at bounding box center [784, 389] width 1568 height 779
drag, startPoint x: 995, startPoint y: 736, endPoint x: 1130, endPoint y: 711, distance: 137.3
click at [1130, 711] on div at bounding box center [811, 478] width 1514 height 604
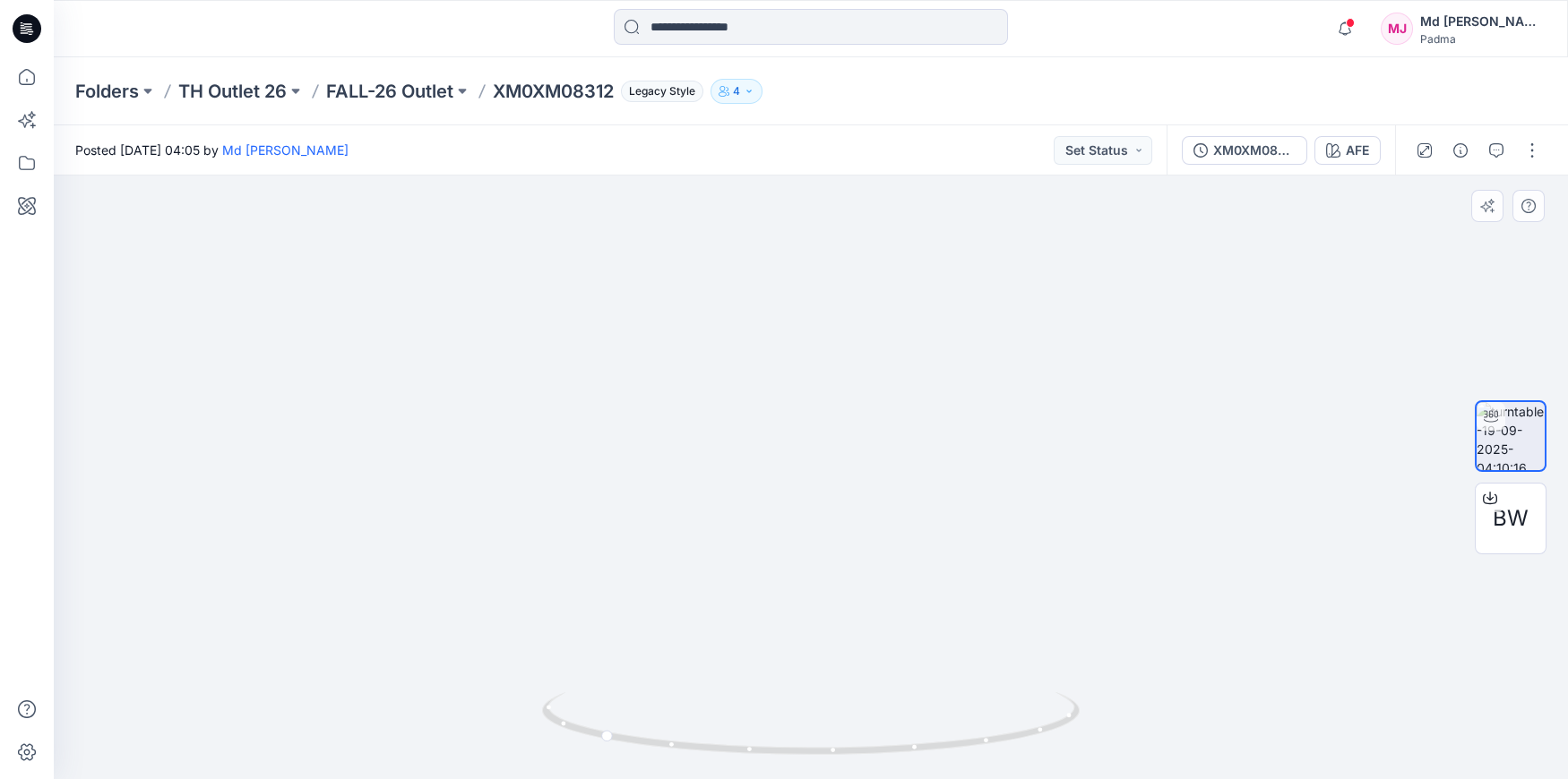
drag, startPoint x: 834, startPoint y: 582, endPoint x: 825, endPoint y: 390, distance: 192.2
click at [825, 394] on img at bounding box center [811, 428] width 1667 height 703
drag, startPoint x: 824, startPoint y: 512, endPoint x: 824, endPoint y: 393, distance: 119.0
click at [824, 393] on img at bounding box center [800, 335] width 1667 height 891
drag, startPoint x: 842, startPoint y: 506, endPoint x: 831, endPoint y: 372, distance: 134.5
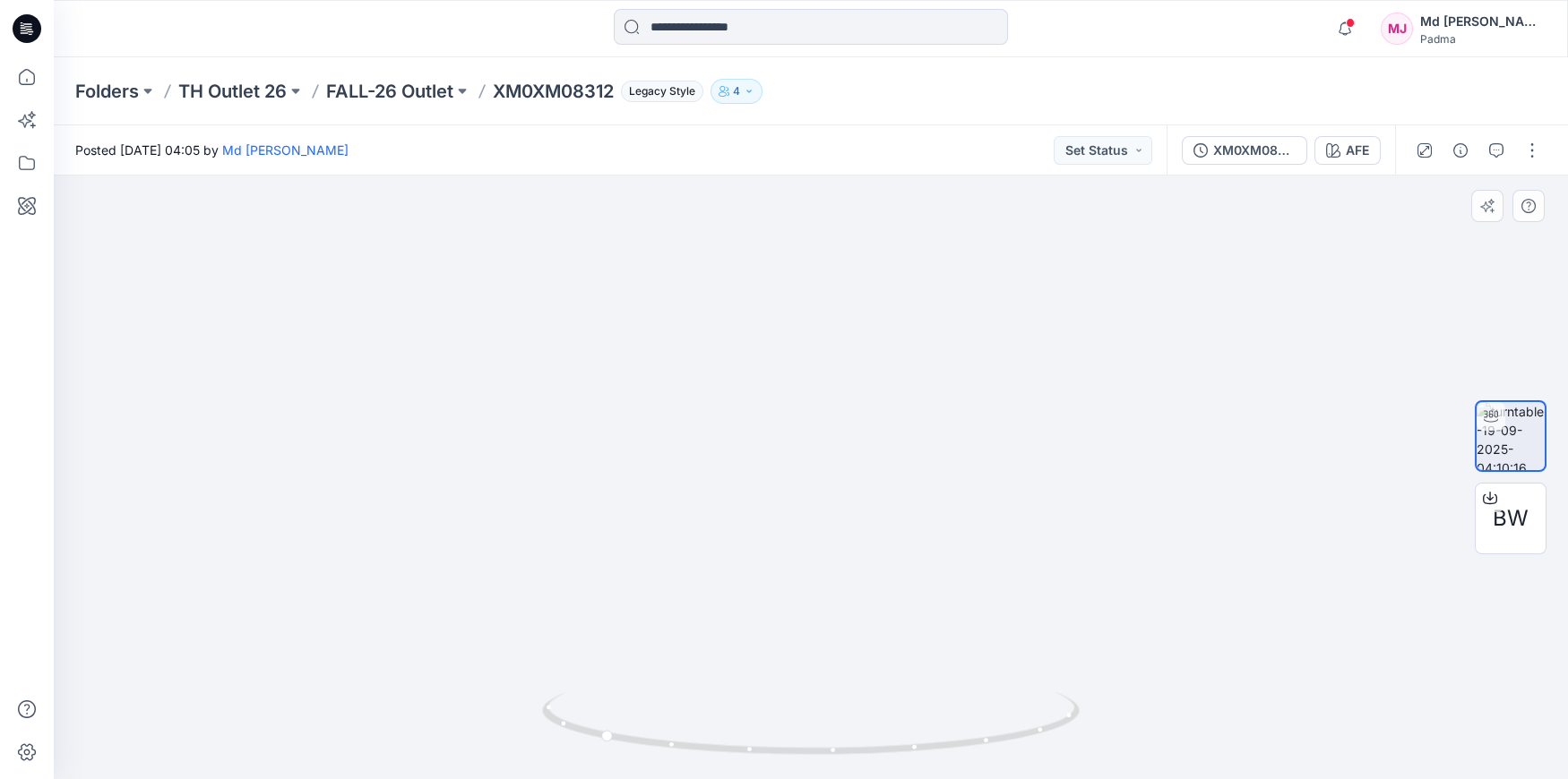
click at [830, 375] on img at bounding box center [787, 204] width 1667 height 1151
drag, startPoint x: 829, startPoint y: 546, endPoint x: 819, endPoint y: 378, distance: 168.3
click at [819, 378] on img at bounding box center [787, 202] width 1667 height 1154
drag, startPoint x: 822, startPoint y: 509, endPoint x: 805, endPoint y: 337, distance: 172.8
click at [805, 343] on img at bounding box center [761, 62] width 1667 height 1436
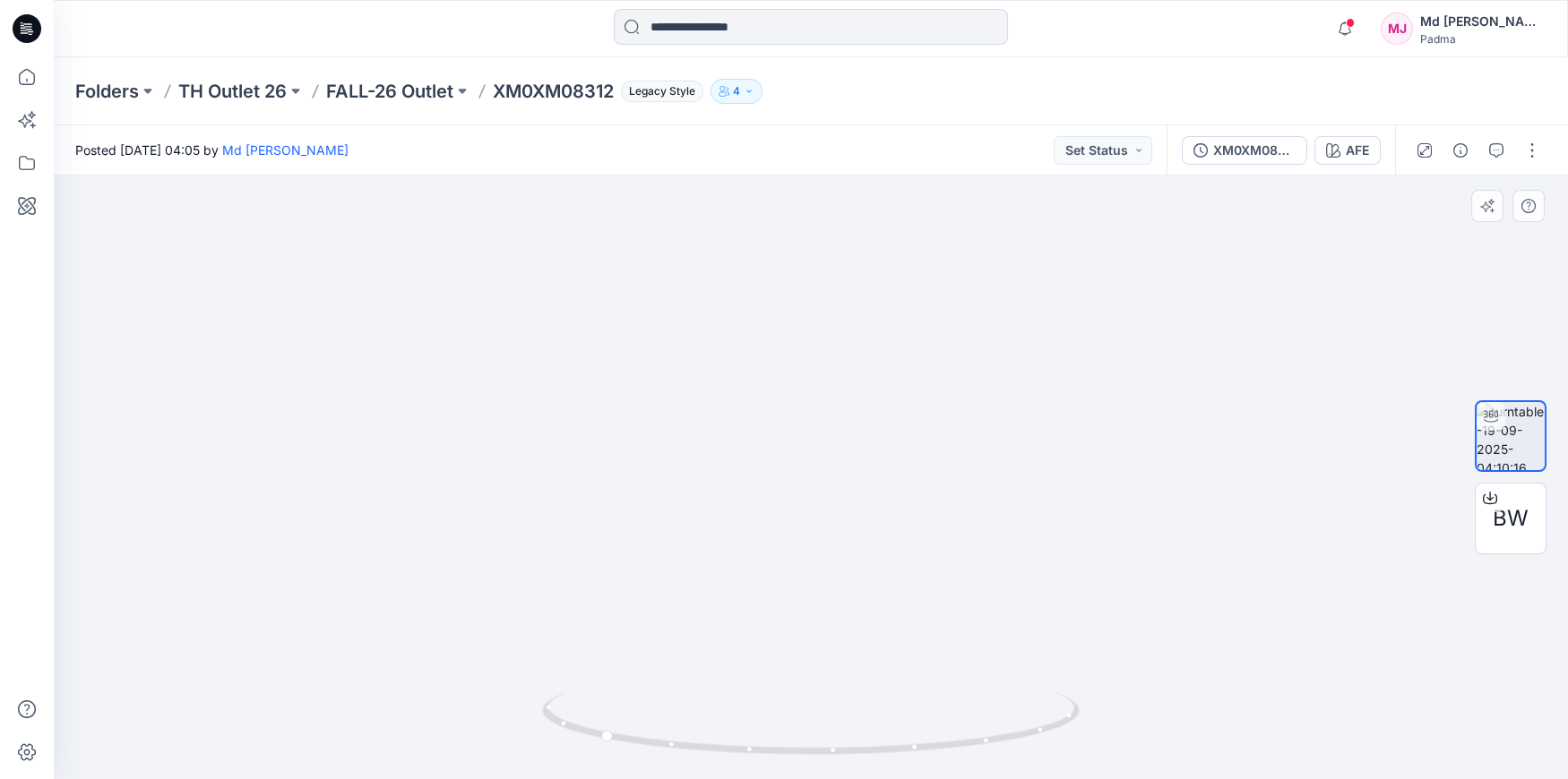
drag, startPoint x: 805, startPoint y: 411, endPoint x: 808, endPoint y: 303, distance: 108.0
click at [30, 164] on icon at bounding box center [26, 162] width 39 height 39
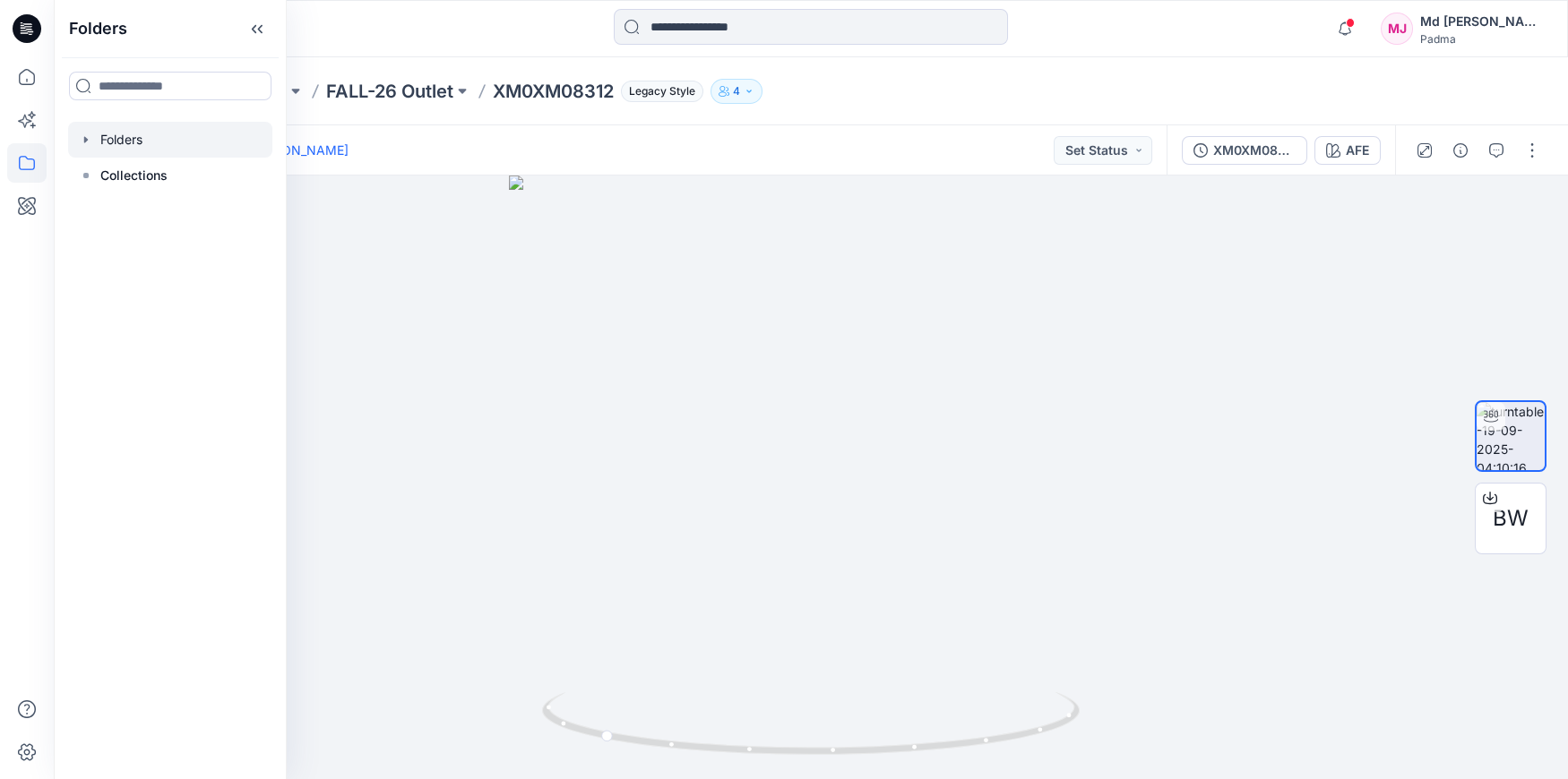
click at [86, 139] on icon "button" at bounding box center [86, 139] width 4 height 7
click at [152, 177] on div at bounding box center [170, 175] width 205 height 35
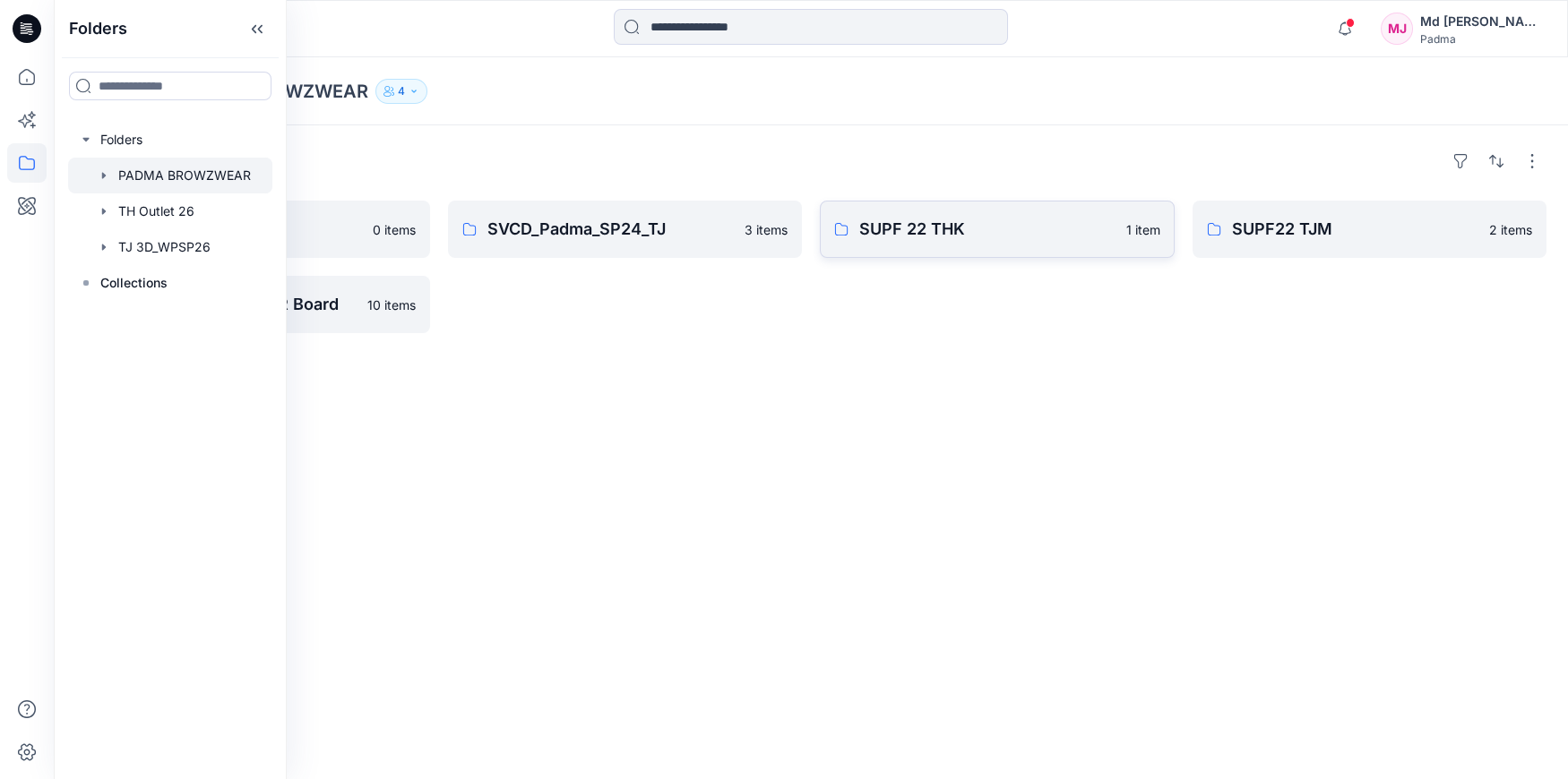
click at [917, 229] on p "SUPF 22 THK" at bounding box center [988, 229] width 256 height 25
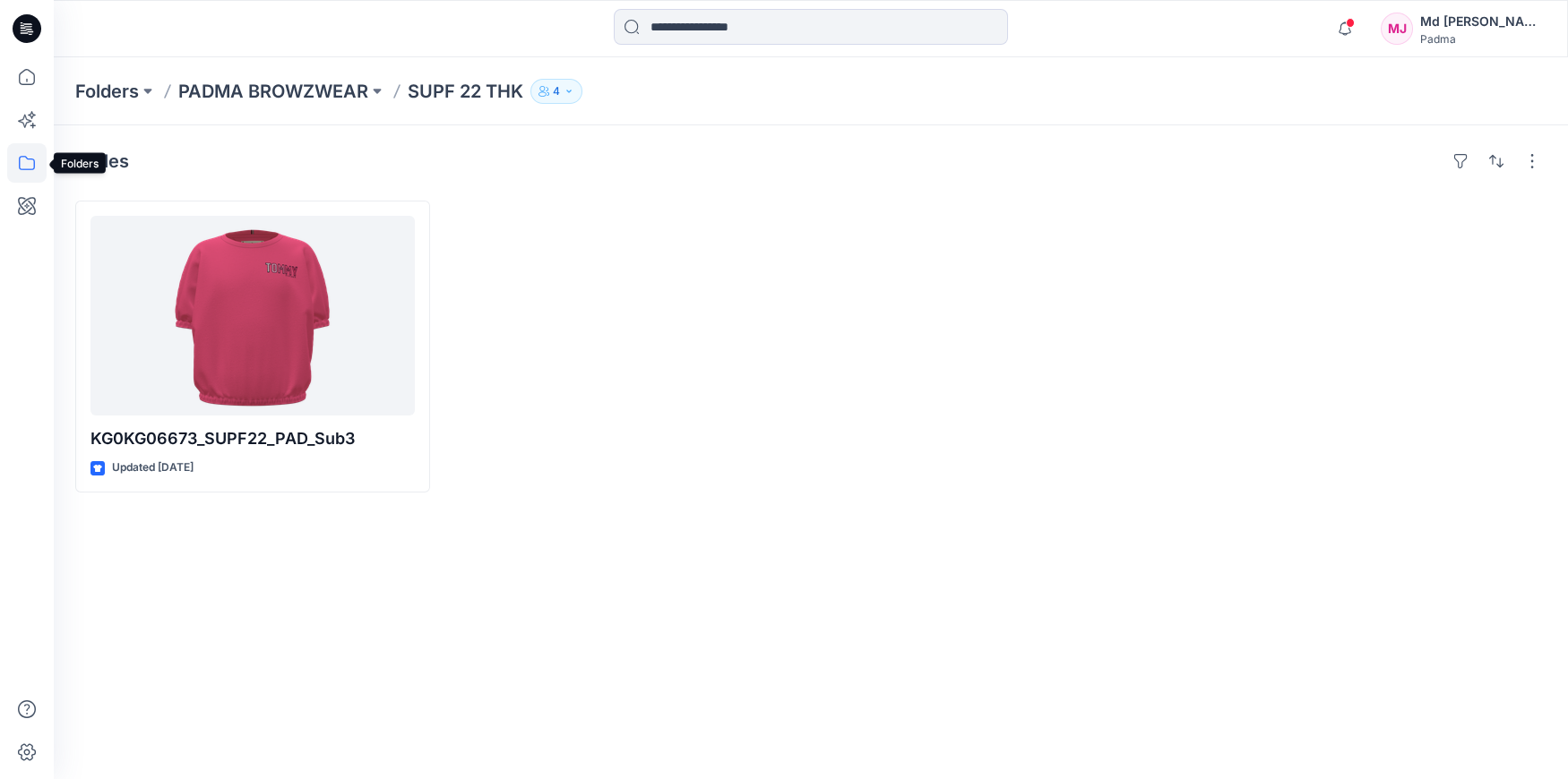
click at [28, 164] on icon at bounding box center [26, 162] width 39 height 39
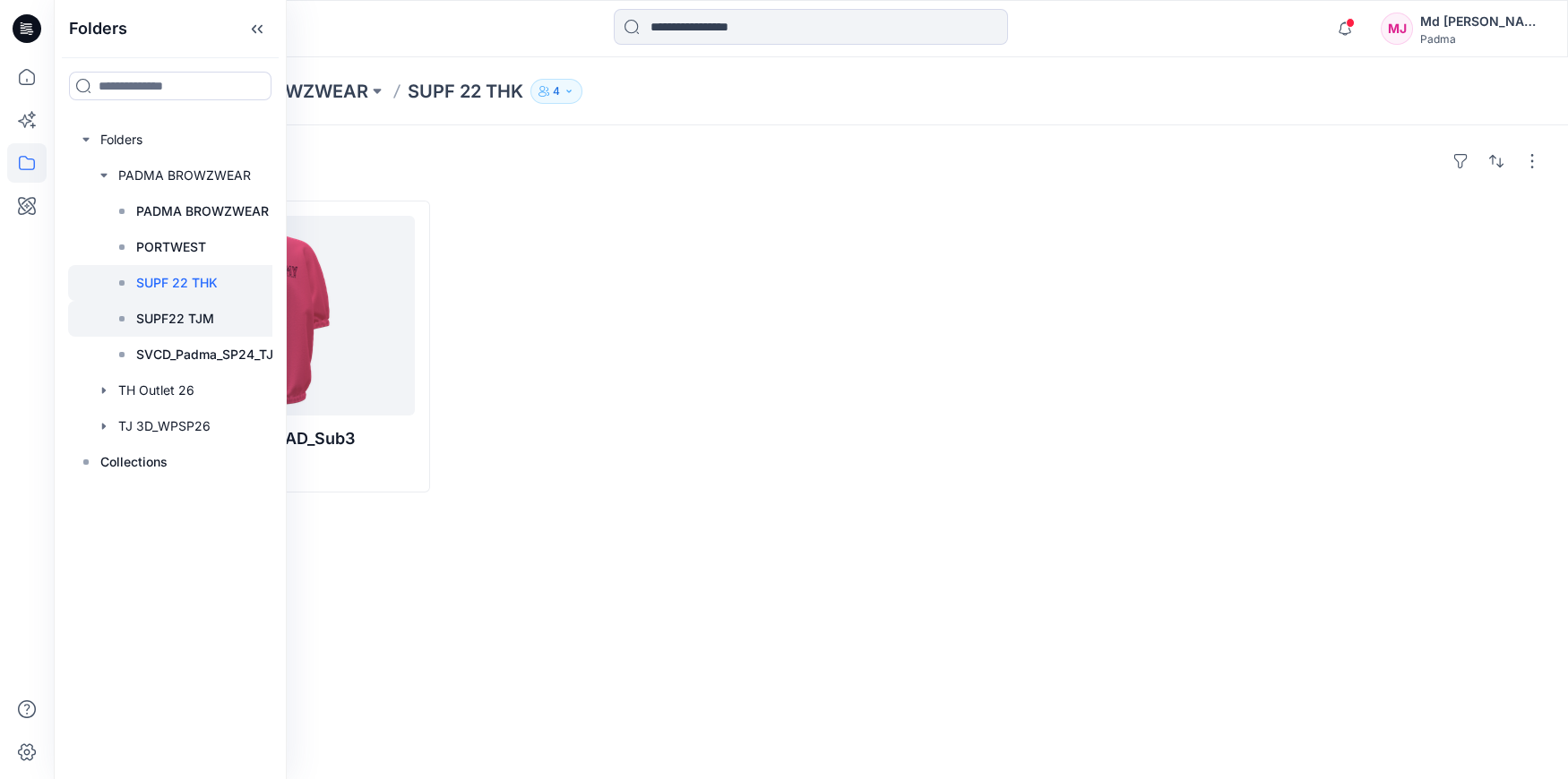
click at [175, 320] on p "SUPF22 TJM" at bounding box center [175, 318] width 78 height 21
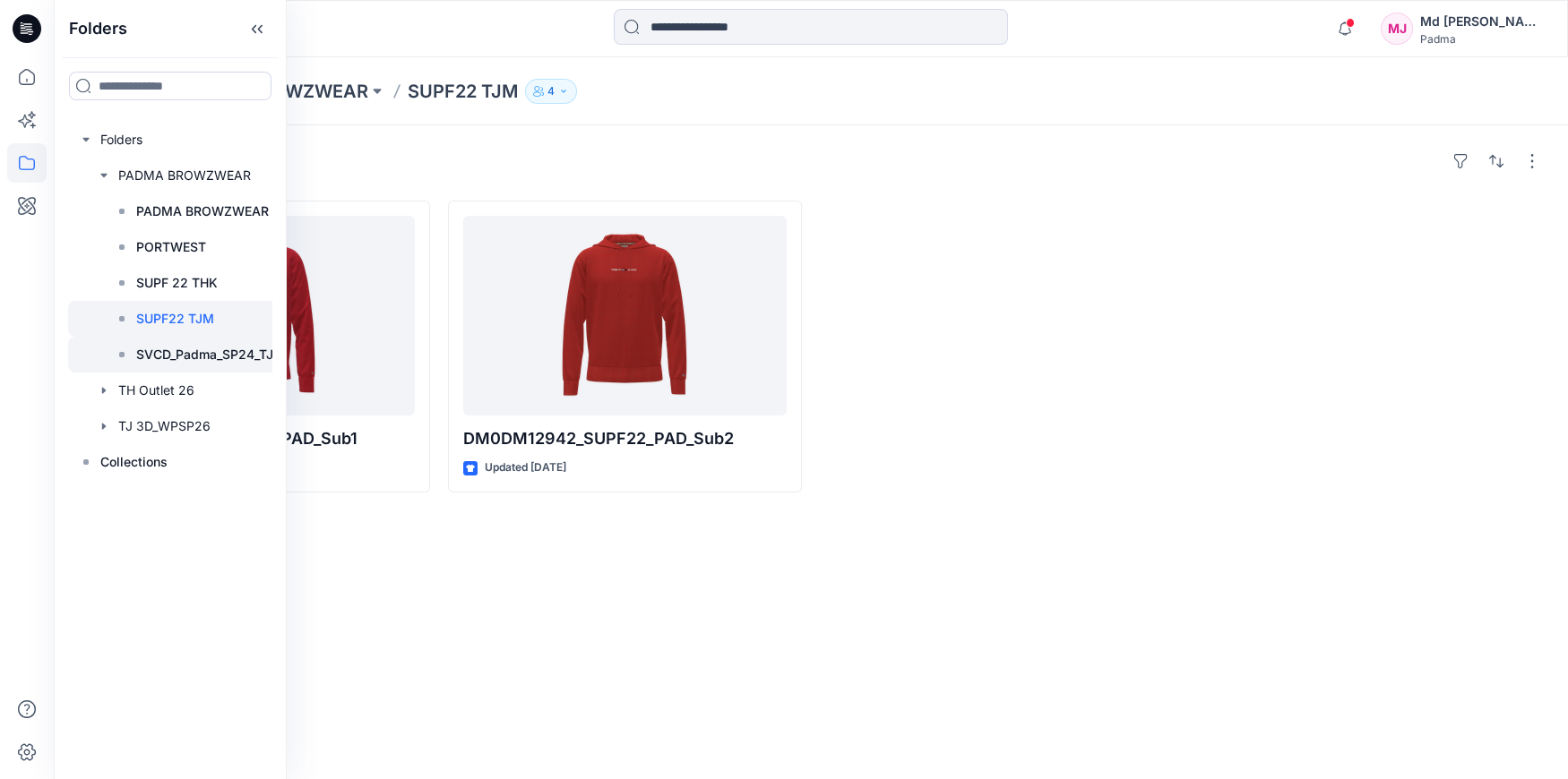
click at [189, 353] on p "SVCD_Padma_SP24_TJ" at bounding box center [204, 355] width 137 height 21
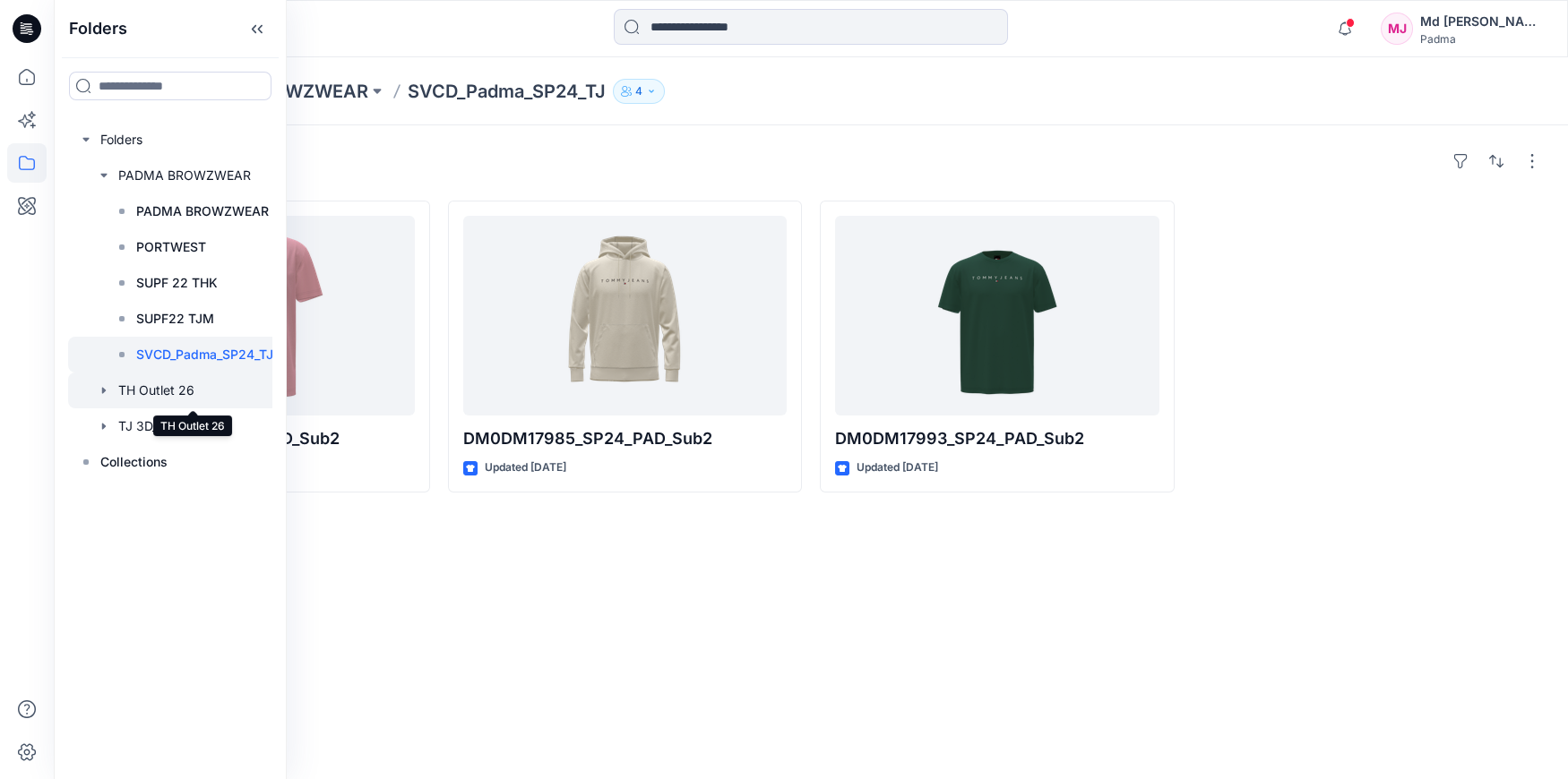
click at [158, 391] on div at bounding box center [193, 390] width 250 height 35
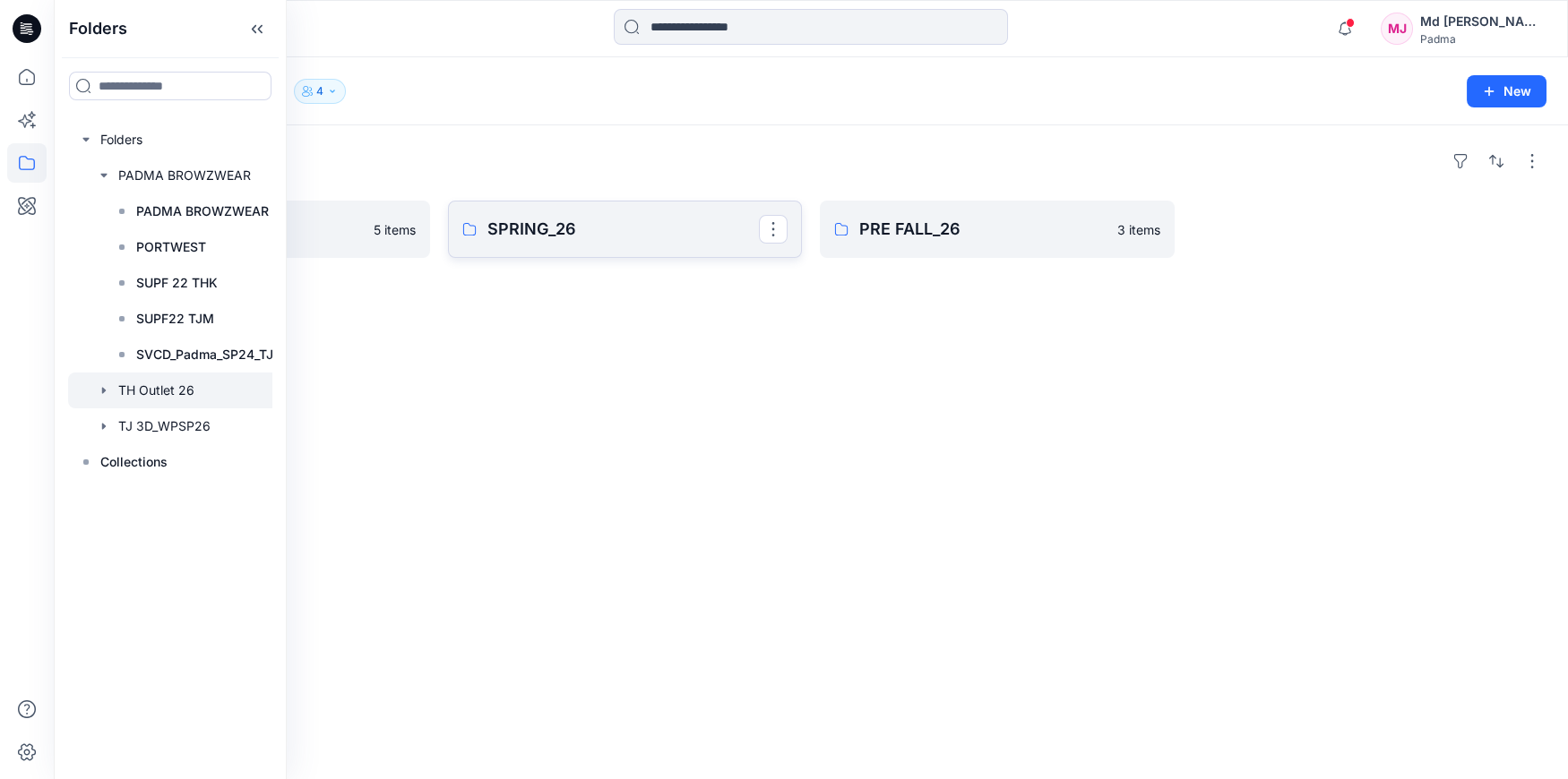
click at [584, 238] on p "SPRING_26" at bounding box center [623, 229] width 272 height 25
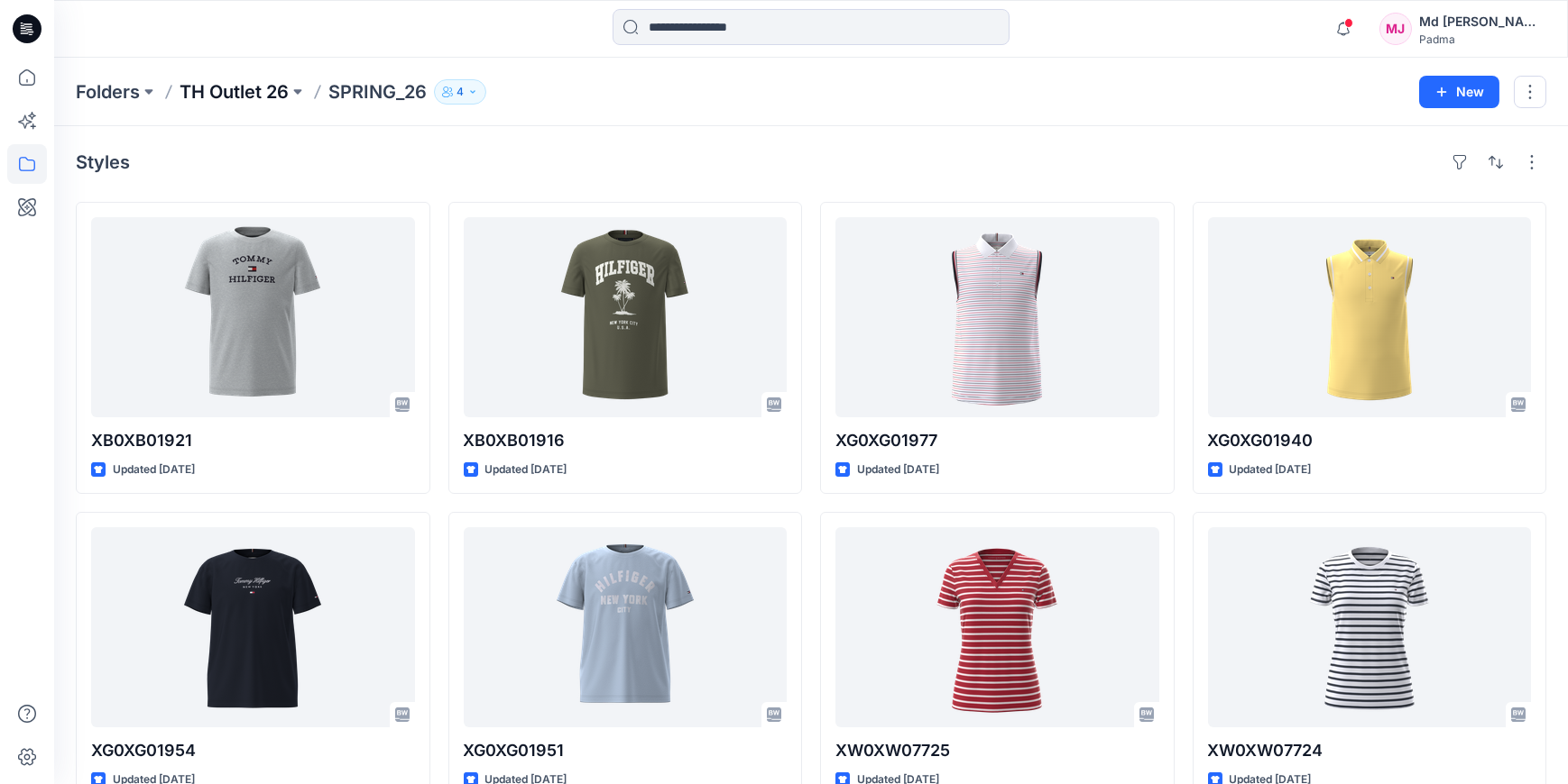
click at [256, 95] on p "TH Outlet 26" at bounding box center [234, 91] width 109 height 25
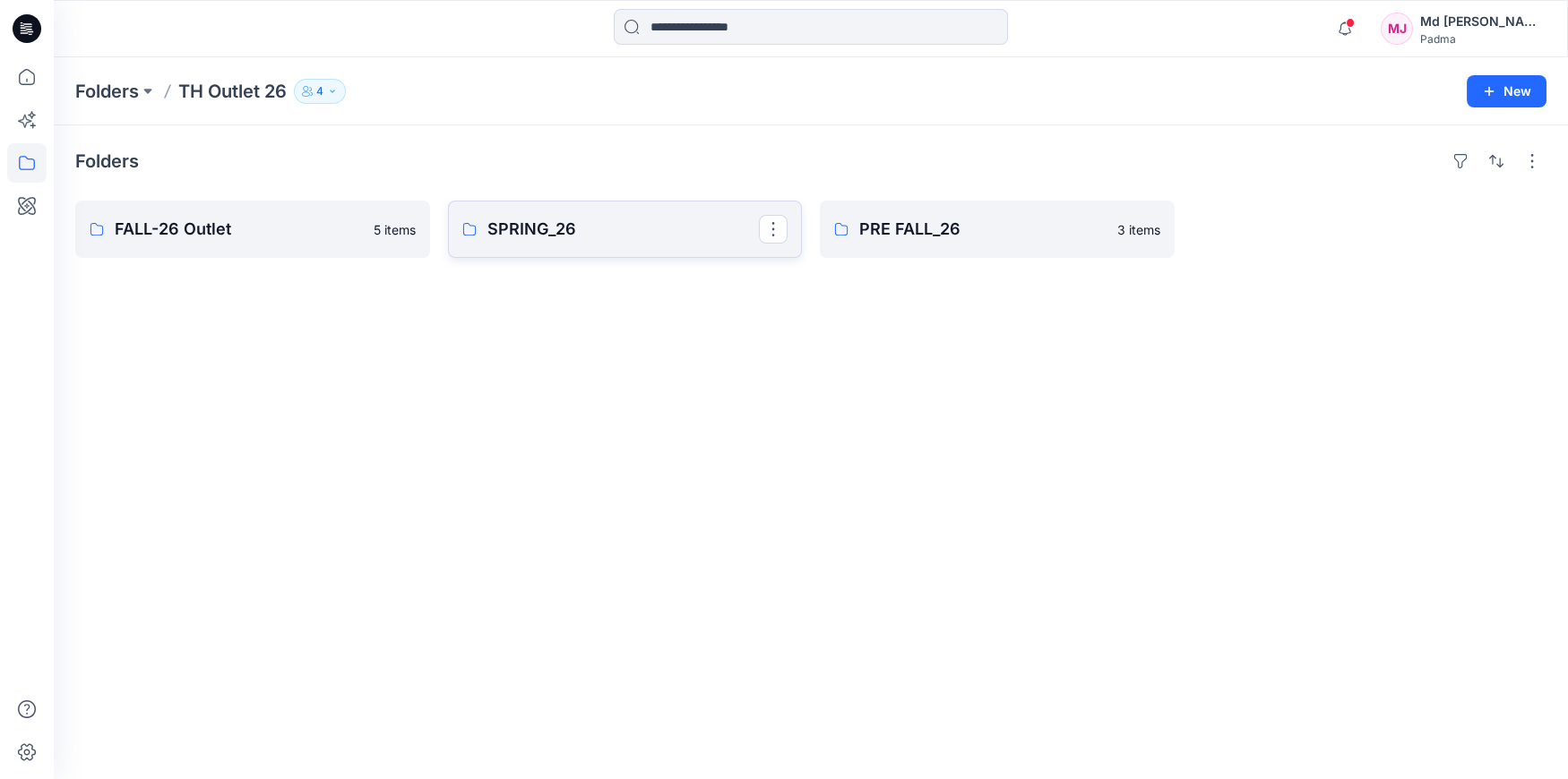
click at [514, 237] on p "SPRING_26" at bounding box center [623, 229] width 272 height 25
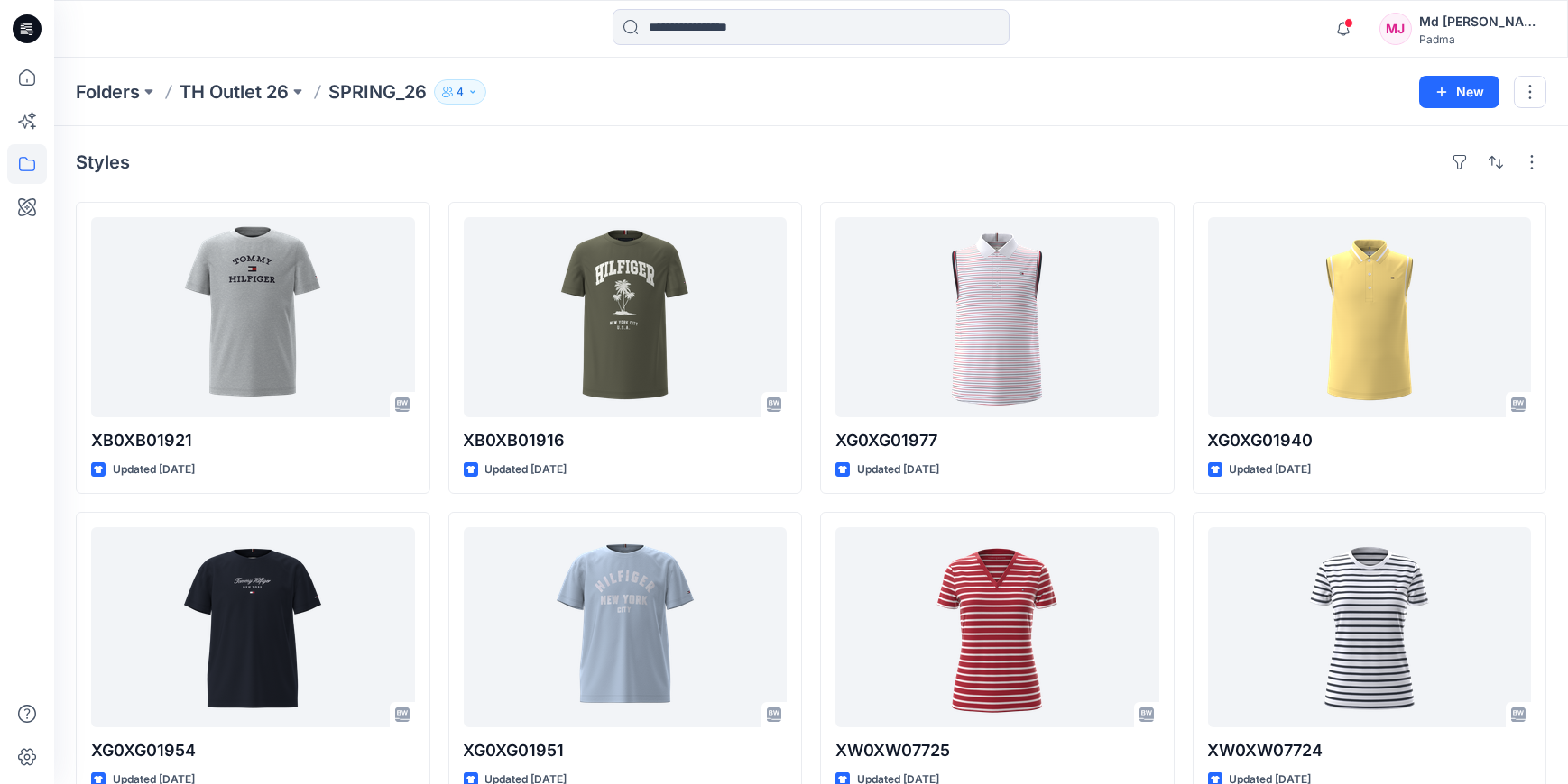
click at [363, 90] on p "SPRING_26" at bounding box center [377, 91] width 98 height 25
click at [270, 93] on p "TH Outlet 26" at bounding box center [234, 91] width 109 height 25
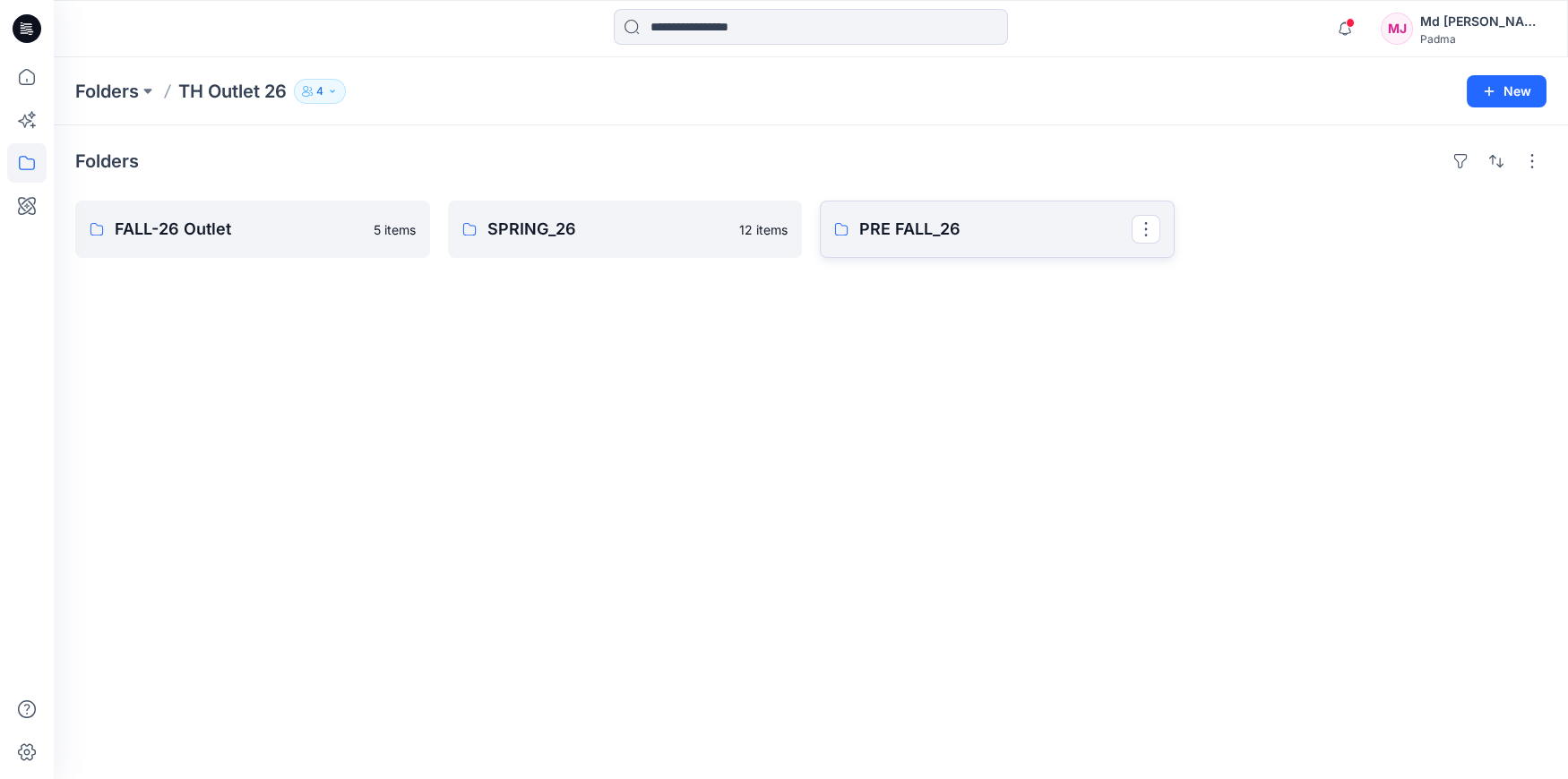
click at [932, 237] on p "PRE FALL_26" at bounding box center [995, 229] width 272 height 25
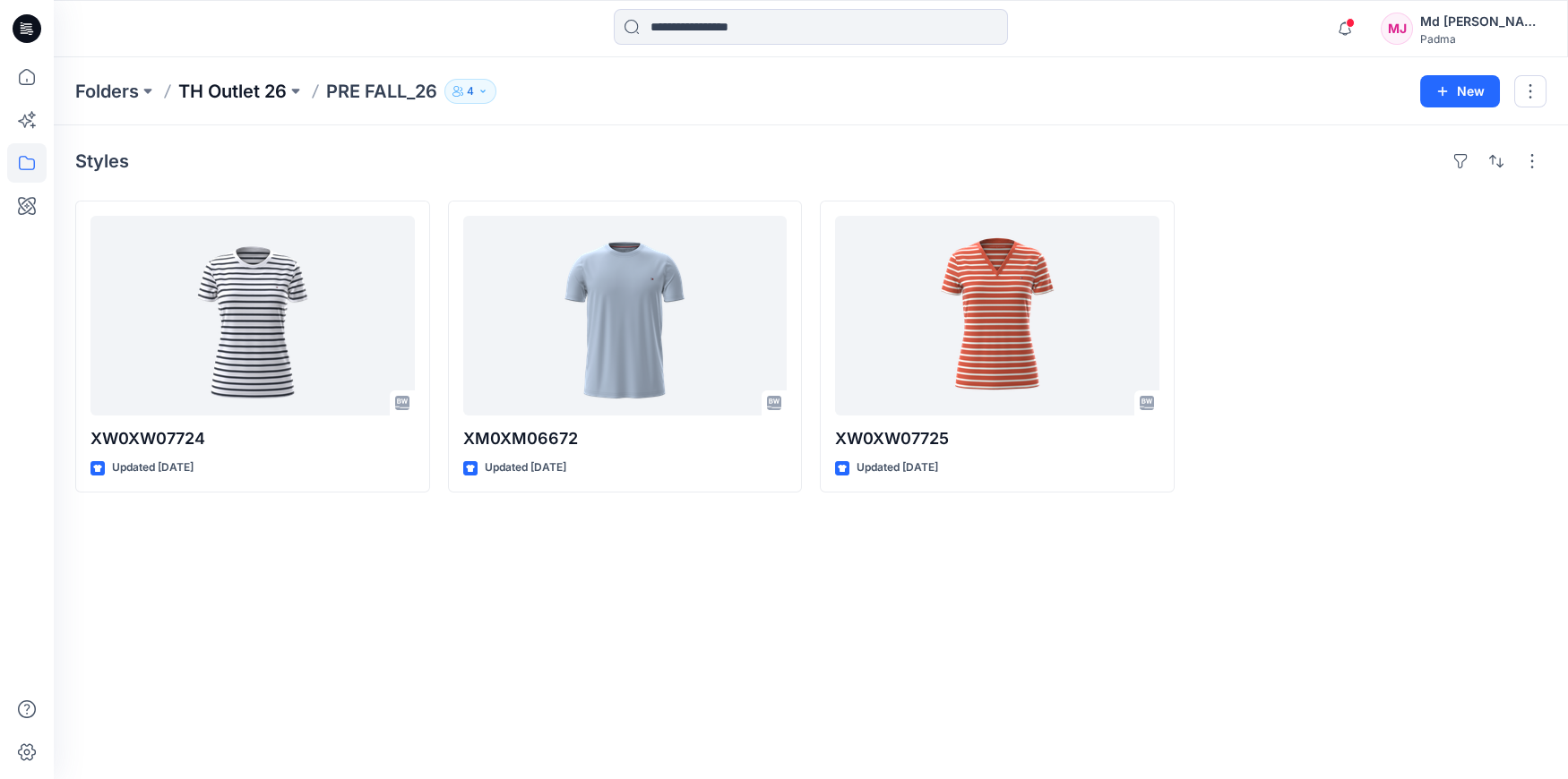
click at [214, 97] on p "TH Outlet 26" at bounding box center [232, 91] width 108 height 25
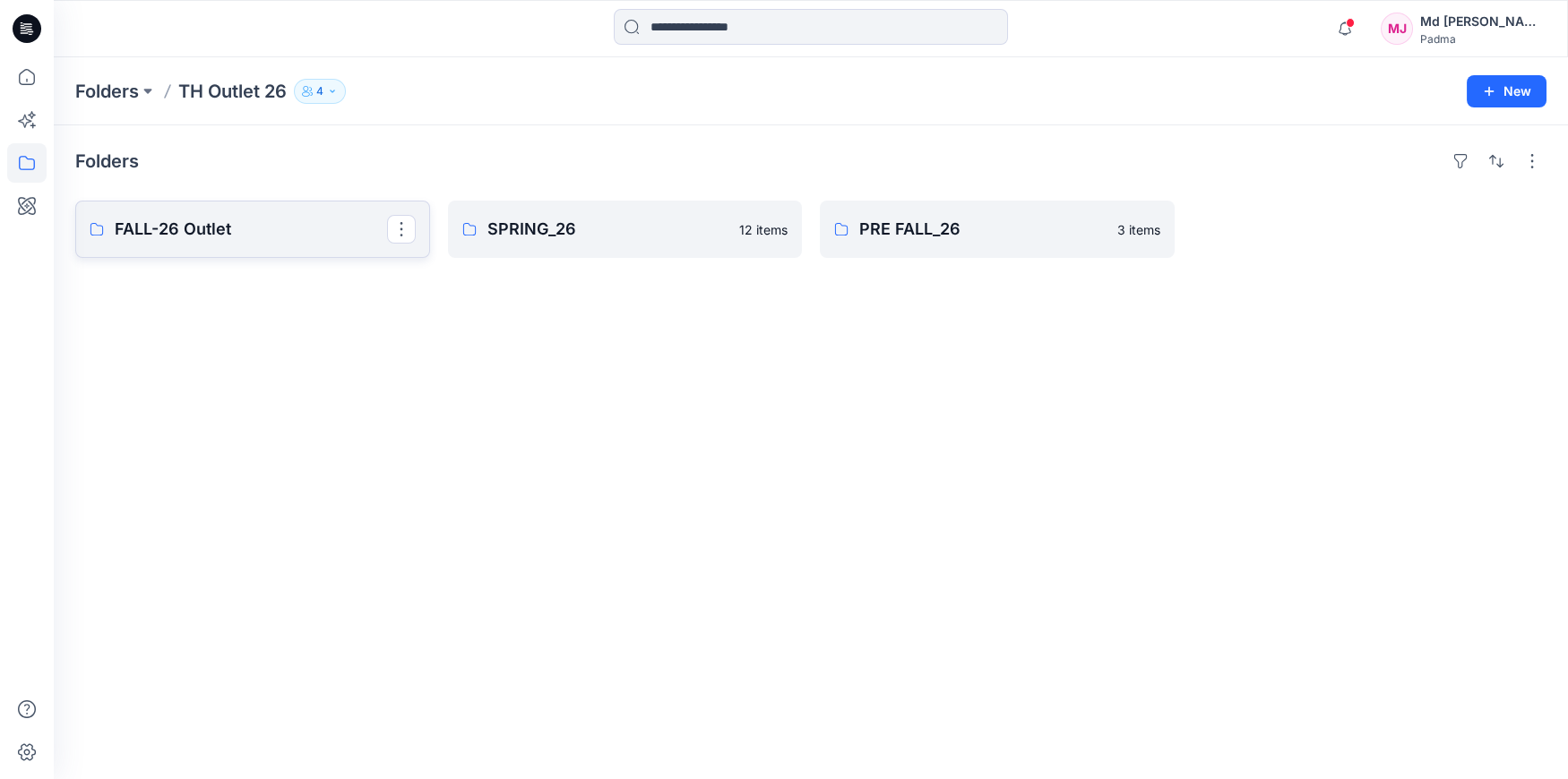
click at [224, 222] on p "FALL-26 Outlet" at bounding box center [250, 229] width 272 height 25
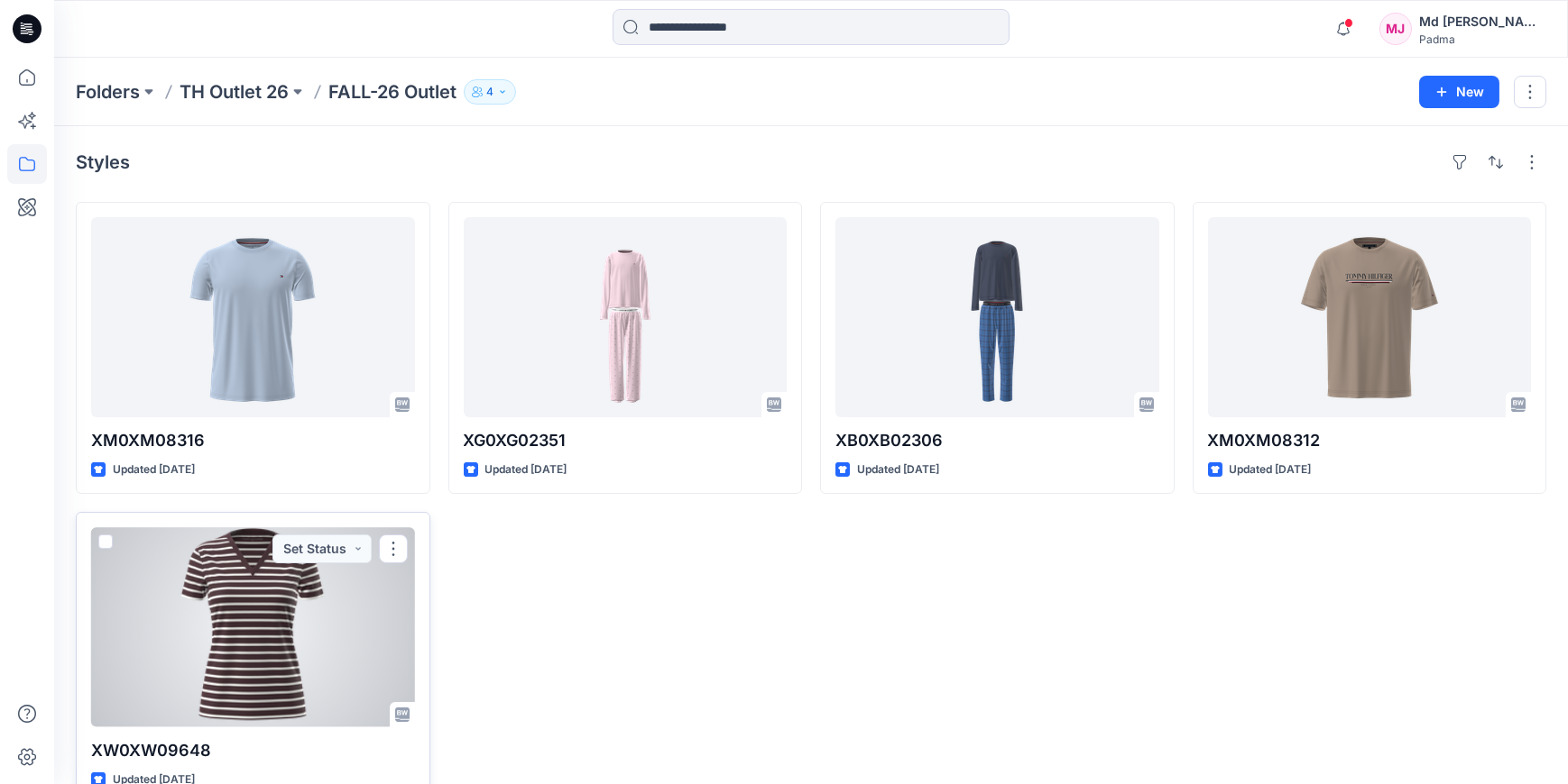
click at [262, 611] on div at bounding box center [253, 627] width 323 height 200
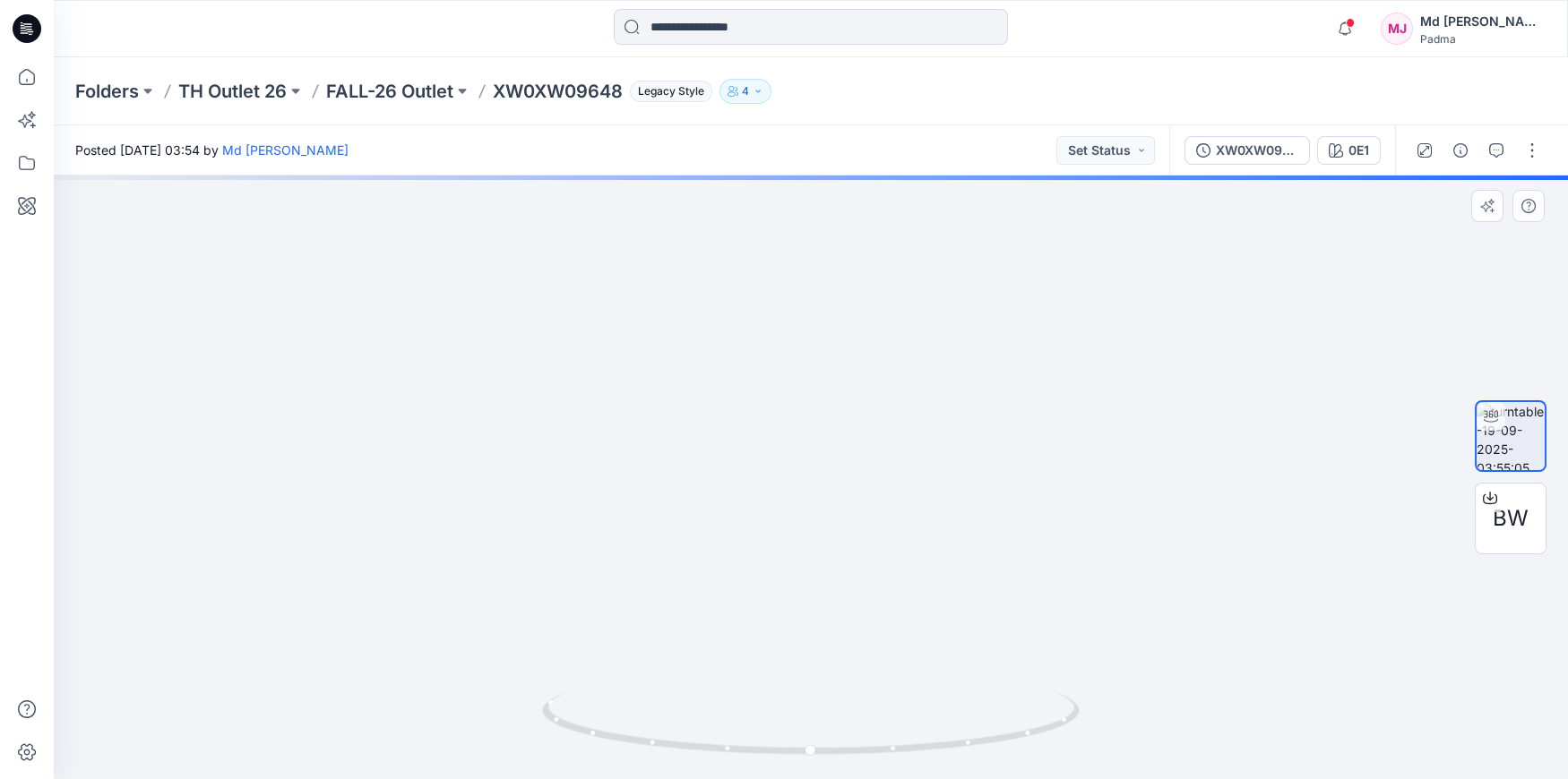
drag, startPoint x: 773, startPoint y: 449, endPoint x: 779, endPoint y: 537, distance: 88.2
click at [777, 644] on img at bounding box center [812, 457] width 1105 height 645
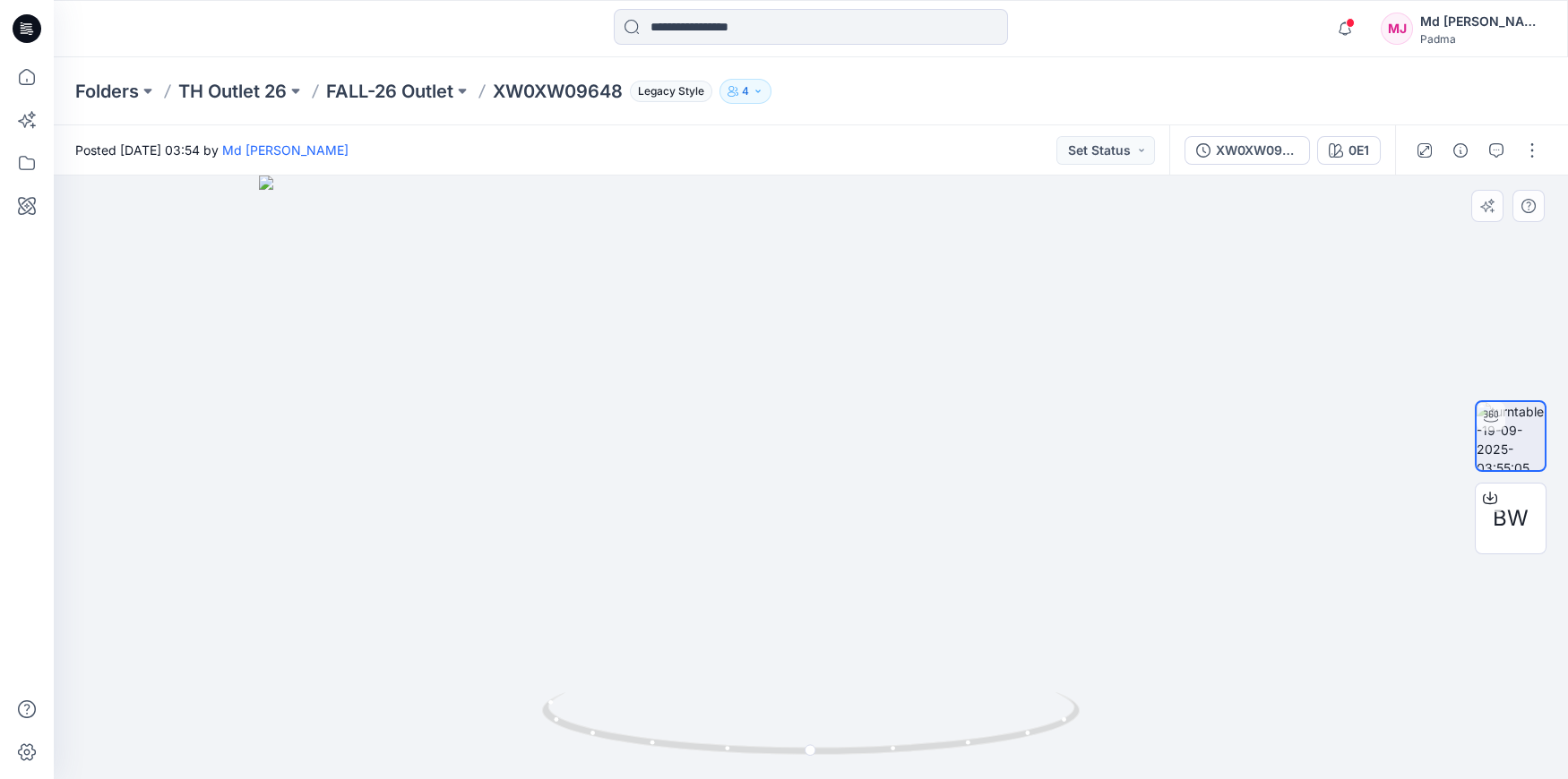
drag, startPoint x: 717, startPoint y: 525, endPoint x: 701, endPoint y: 628, distance: 104.2
click at [701, 638] on img at bounding box center [812, 478] width 1105 height 604
drag, startPoint x: 707, startPoint y: 522, endPoint x: 685, endPoint y: 353, distance: 170.4
click at [683, 357] on img at bounding box center [811, 467] width 1355 height 622
drag, startPoint x: 701, startPoint y: 564, endPoint x: 668, endPoint y: 364, distance: 202.7
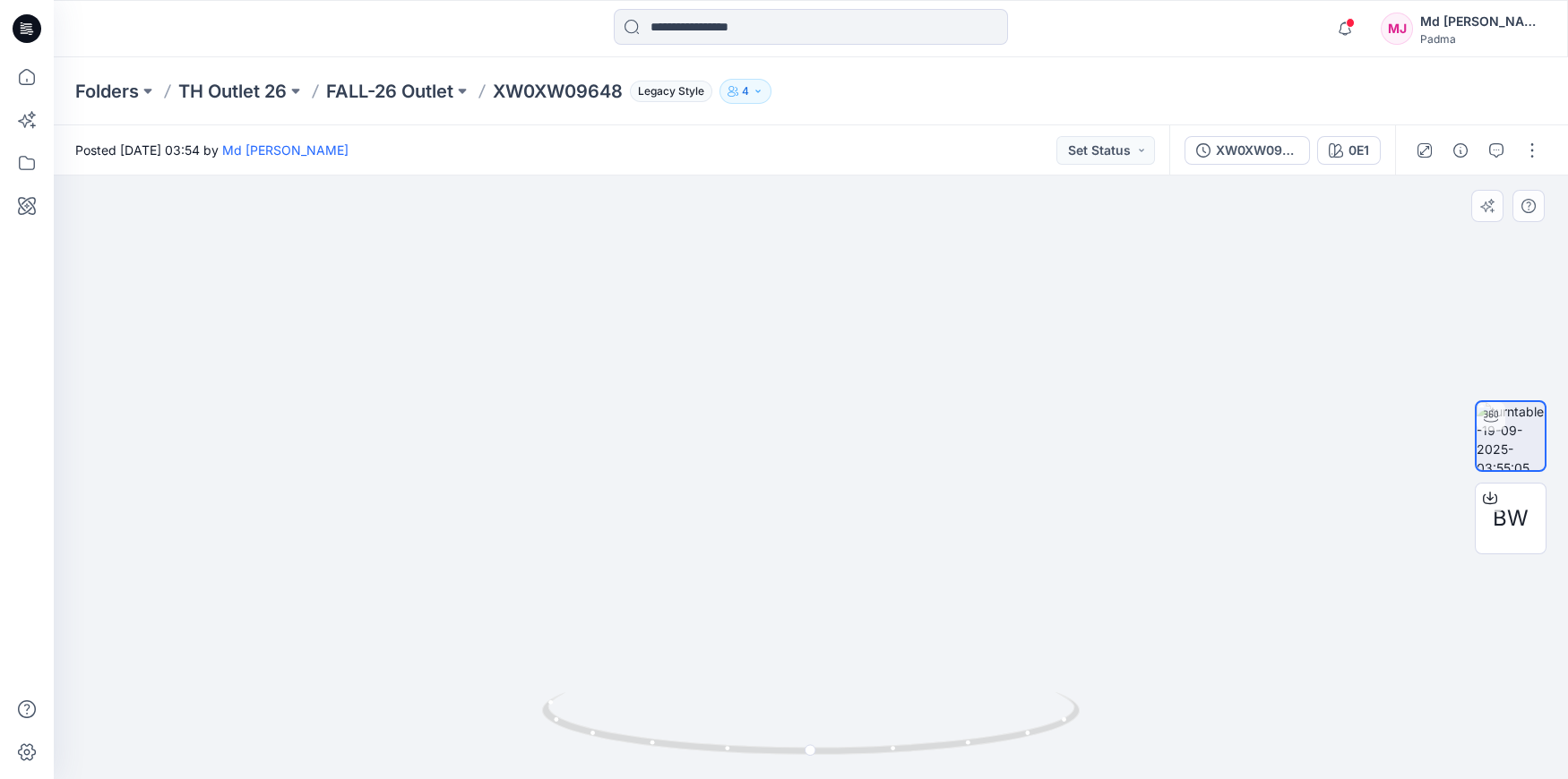
click at [668, 369] on img at bounding box center [811, 394] width 1355 height 769
drag, startPoint x: 720, startPoint y: 401, endPoint x: 725, endPoint y: 335, distance: 66.2
click at [724, 335] on img at bounding box center [811, 57] width 2356 height 1444
drag, startPoint x: 774, startPoint y: 533, endPoint x: 770, endPoint y: 321, distance: 212.0
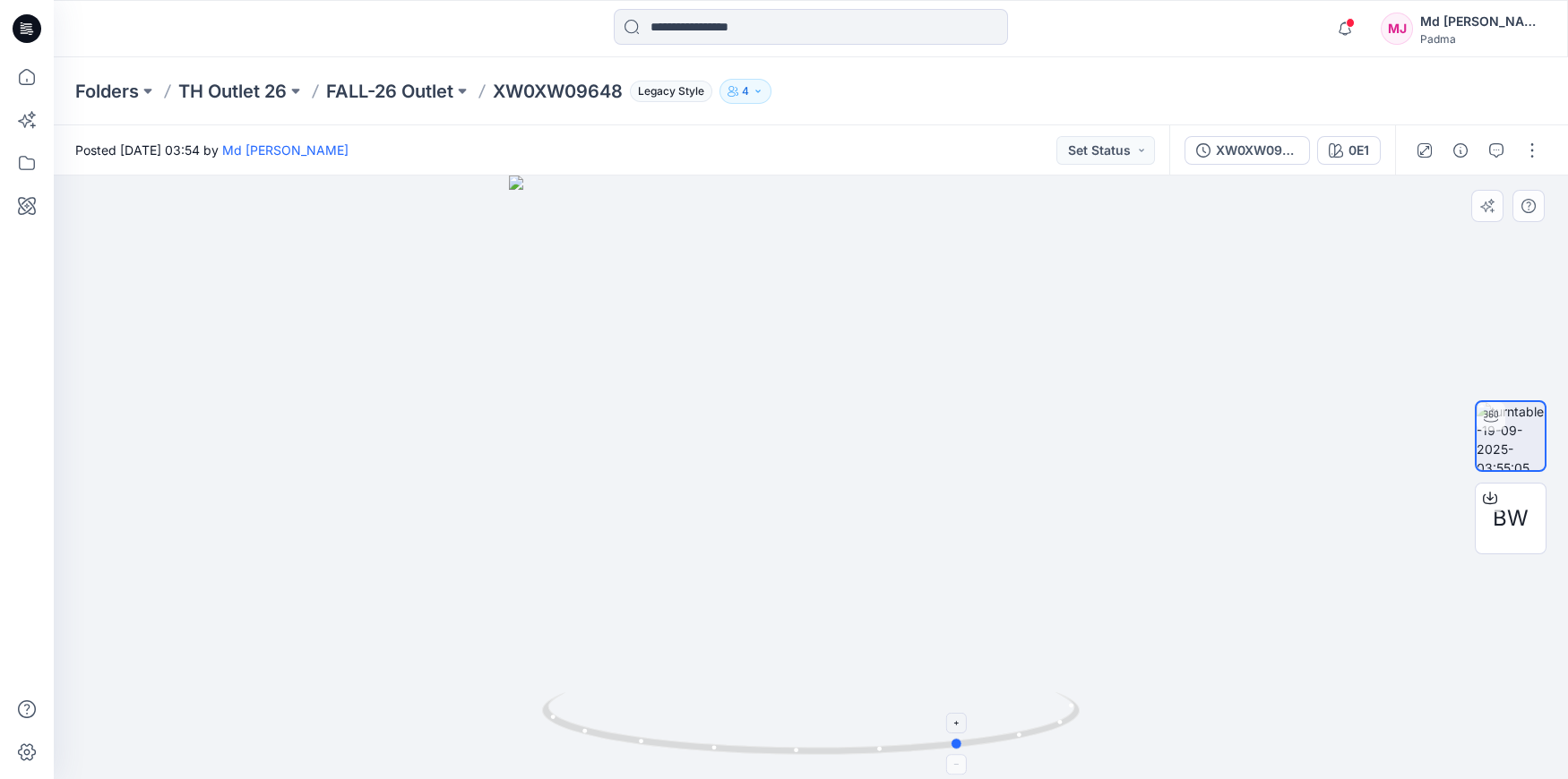
drag, startPoint x: 809, startPoint y: 750, endPoint x: 961, endPoint y: 739, distance: 152.4
click at [961, 739] on circle at bounding box center [958, 744] width 11 height 11
drag, startPoint x: 957, startPoint y: 741, endPoint x: 1008, endPoint y: 737, distance: 51.2
click at [1008, 737] on circle at bounding box center [1008, 737] width 11 height 11
drag, startPoint x: 1003, startPoint y: 737, endPoint x: 1121, endPoint y: 731, distance: 118.2
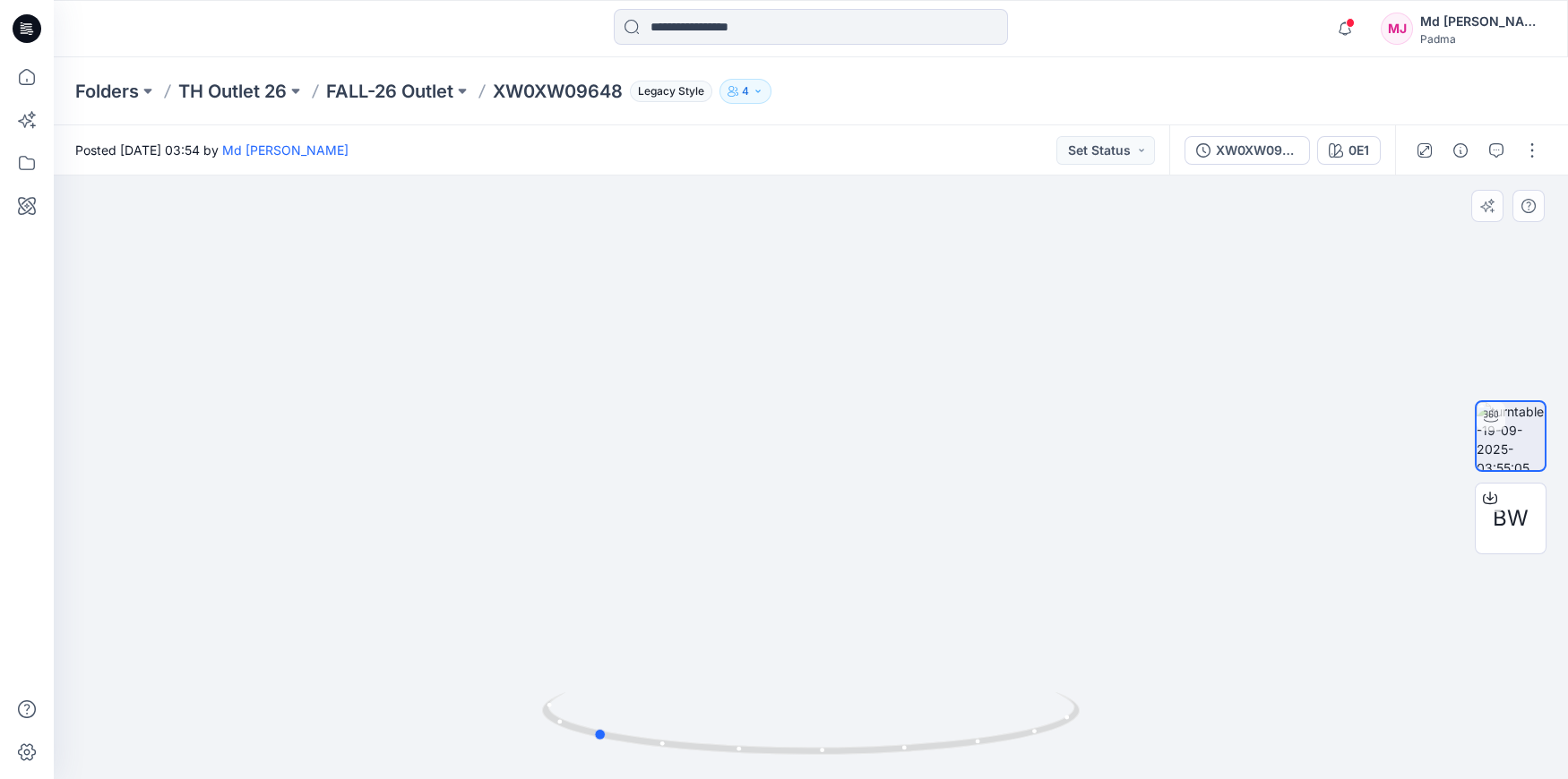
click at [1121, 731] on div at bounding box center [811, 478] width 1514 height 604
drag, startPoint x: 848, startPoint y: 493, endPoint x: 844, endPoint y: 678, distance: 185.0
drag, startPoint x: 756, startPoint y: 704, endPoint x: 762, endPoint y: 674, distance: 30.6
click at [760, 705] on div at bounding box center [811, 478] width 1514 height 604
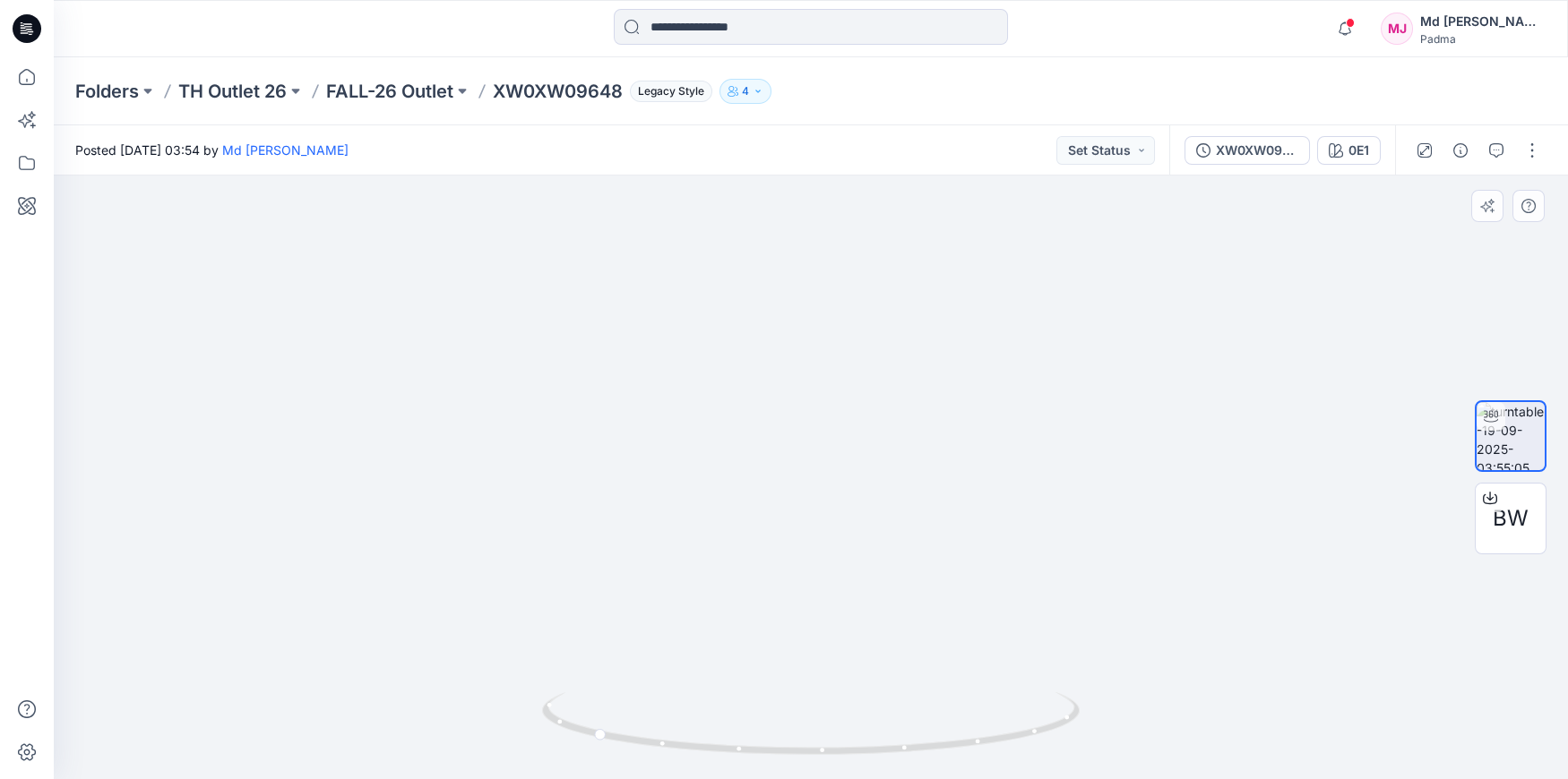
drag, startPoint x: 757, startPoint y: 474, endPoint x: 777, endPoint y: 594, distance: 121.7
click at [741, 703] on div at bounding box center [811, 478] width 1514 height 604
drag, startPoint x: 799, startPoint y: 424, endPoint x: 784, endPoint y: 614, distance: 190.6
click at [771, 672] on img at bounding box center [843, 280] width 2356 height 997
drag, startPoint x: 798, startPoint y: 472, endPoint x: 798, endPoint y: 558, distance: 86.0
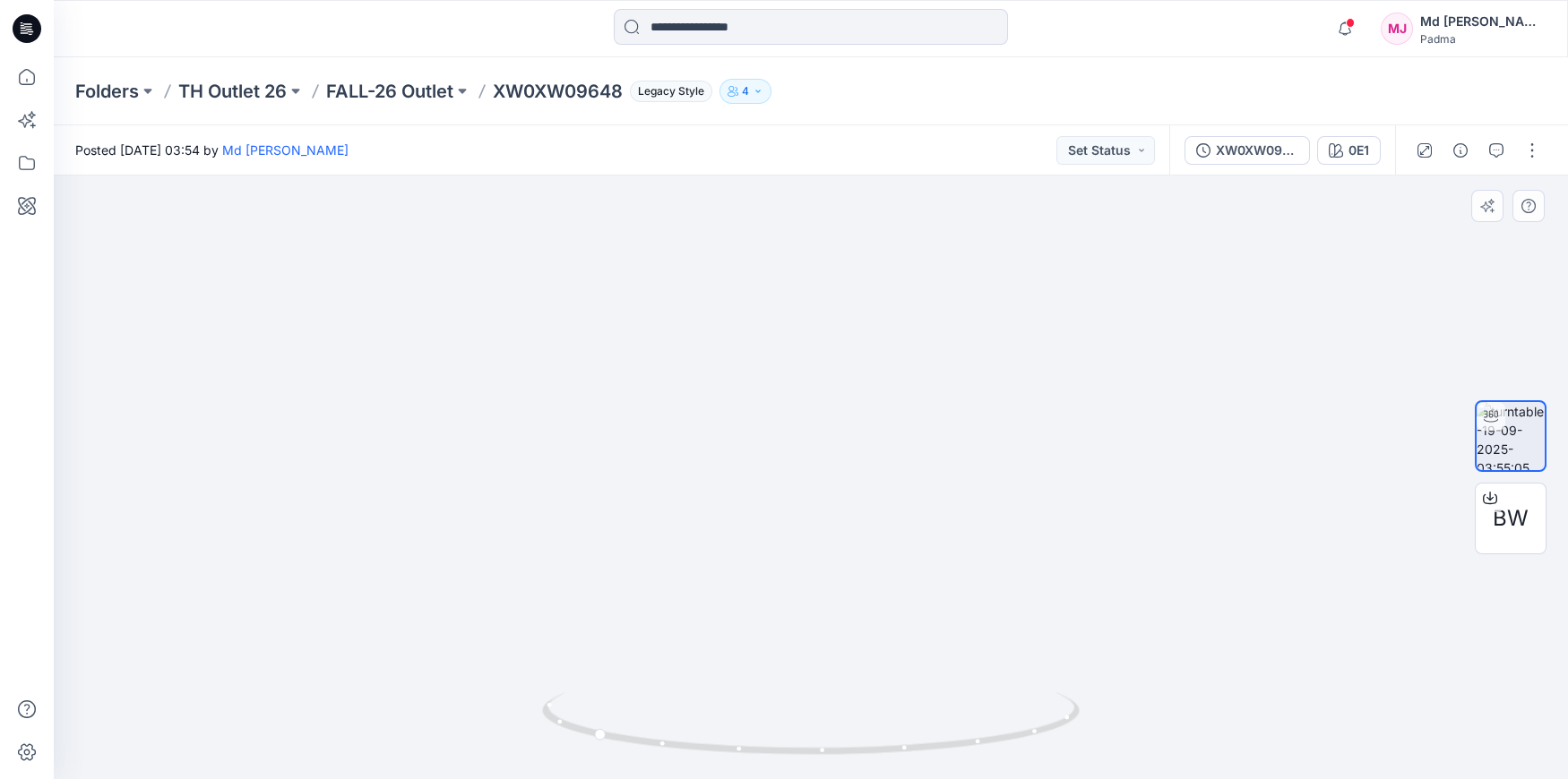
click at [798, 558] on img at bounding box center [815, 445] width 2356 height 666
drag, startPoint x: 699, startPoint y: 475, endPoint x: 740, endPoint y: 420, distance: 68.6
click at [739, 421] on img at bounding box center [812, 469] width 1105 height 621
drag, startPoint x: 628, startPoint y: 523, endPoint x: 680, endPoint y: 372, distance: 159.7
click at [682, 365] on img at bounding box center [851, 257] width 1605 height 1046
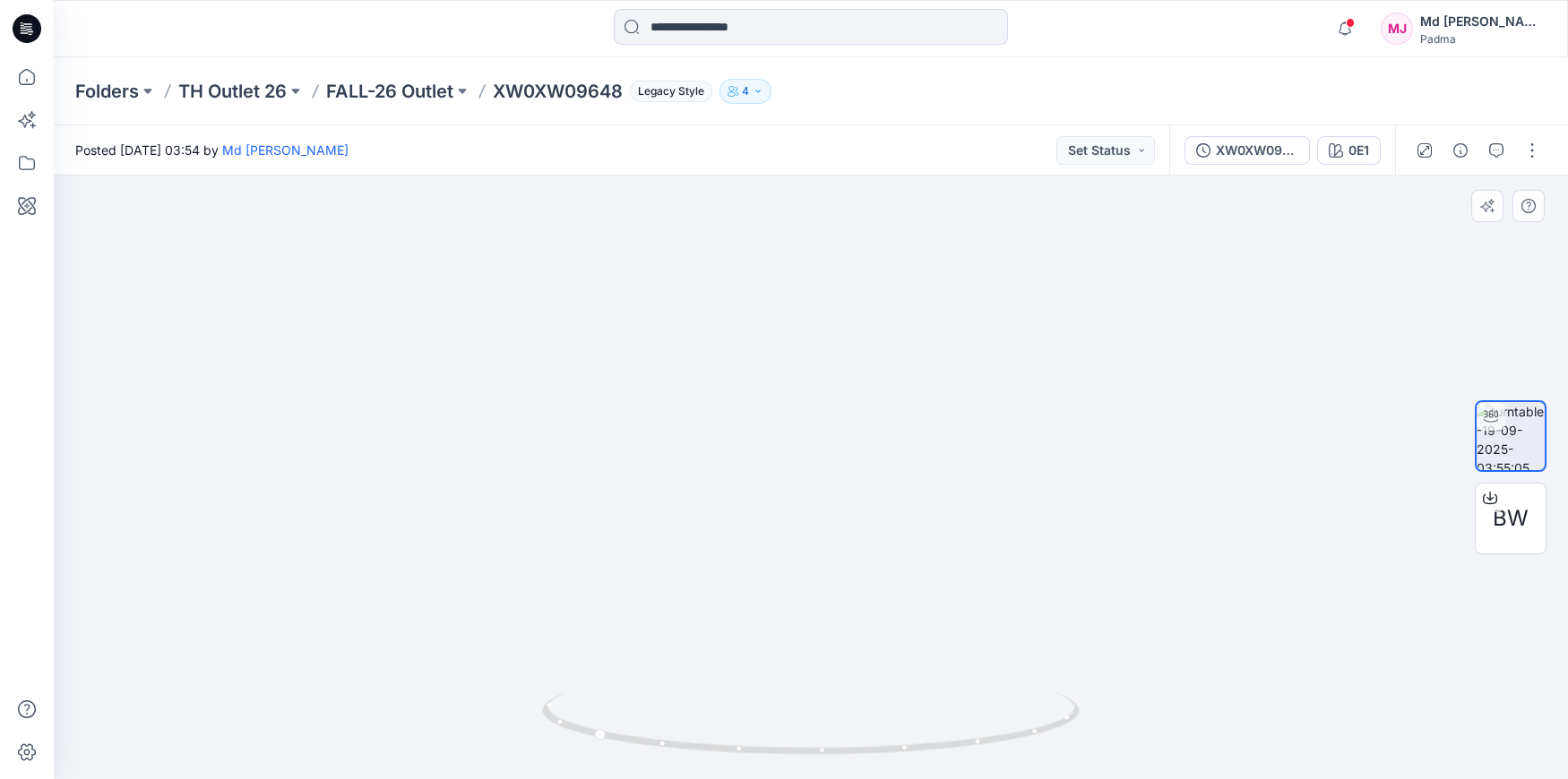
drag, startPoint x: 886, startPoint y: 494, endPoint x: 854, endPoint y: 361, distance: 136.8
click at [858, 359] on img at bounding box center [812, 286] width 1105 height 985
drag, startPoint x: 826, startPoint y: 535, endPoint x: 826, endPoint y: 443, distance: 92.0
click at [826, 445] on img at bounding box center [812, 241] width 1105 height 1077
drag, startPoint x: 817, startPoint y: 556, endPoint x: 799, endPoint y: 722, distance: 167.0
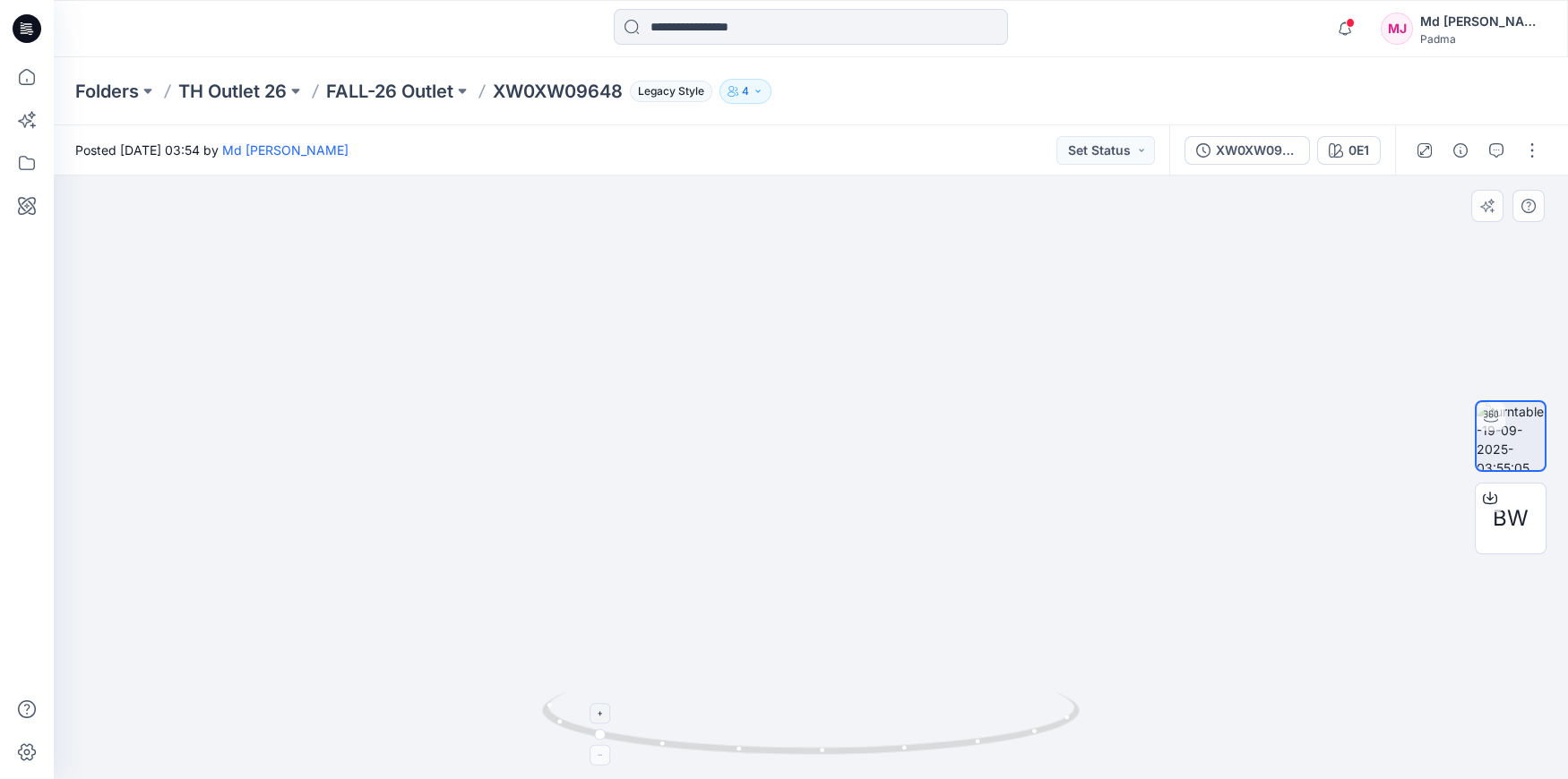
click at [799, 722] on div at bounding box center [811, 478] width 1514 height 604
click at [767, 747] on div at bounding box center [811, 478] width 1514 height 604
drag, startPoint x: 599, startPoint y: 733, endPoint x: 924, endPoint y: 793, distance: 330.5
click at [924, 779] on html "Notifications Md. [PERSON_NAME] shared XG0XG02351 in FALL-26 Outlet (Unknown) […" at bounding box center [784, 389] width 1568 height 779
click at [24, 165] on icon at bounding box center [26, 162] width 39 height 39
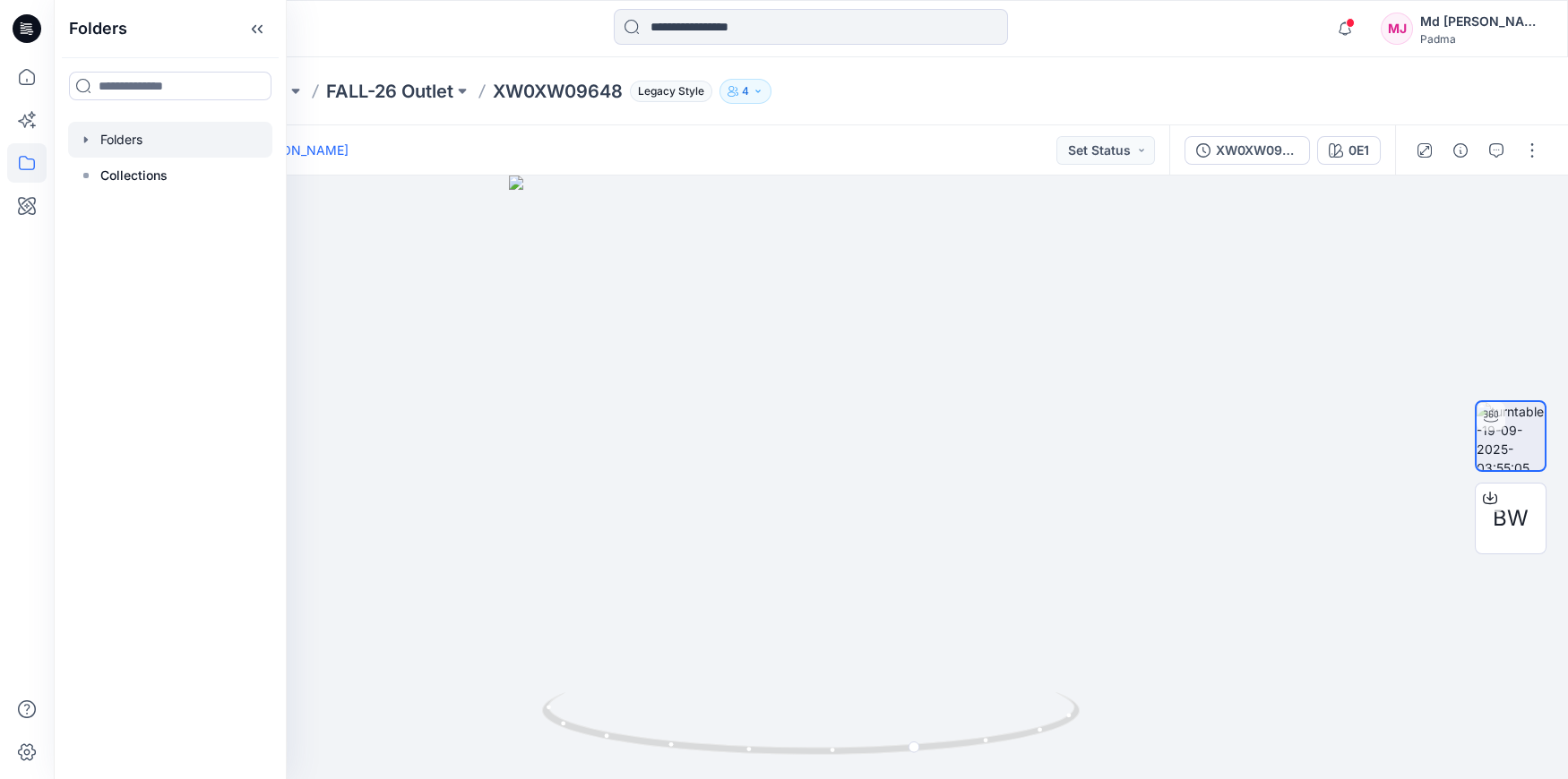
click at [98, 141] on div at bounding box center [170, 139] width 205 height 35
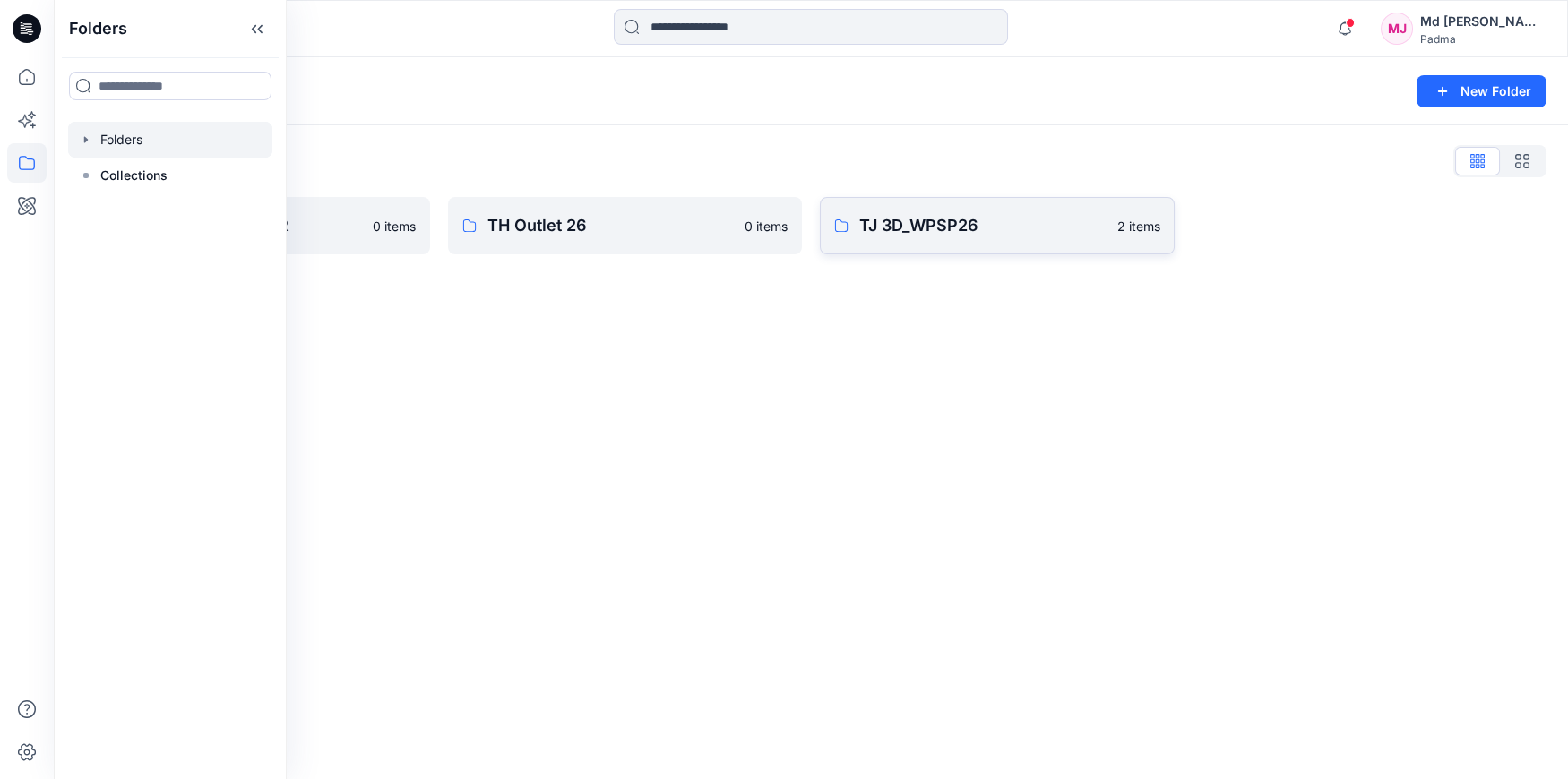
click at [879, 236] on p "TJ 3D_WPSP26" at bounding box center [983, 226] width 248 height 25
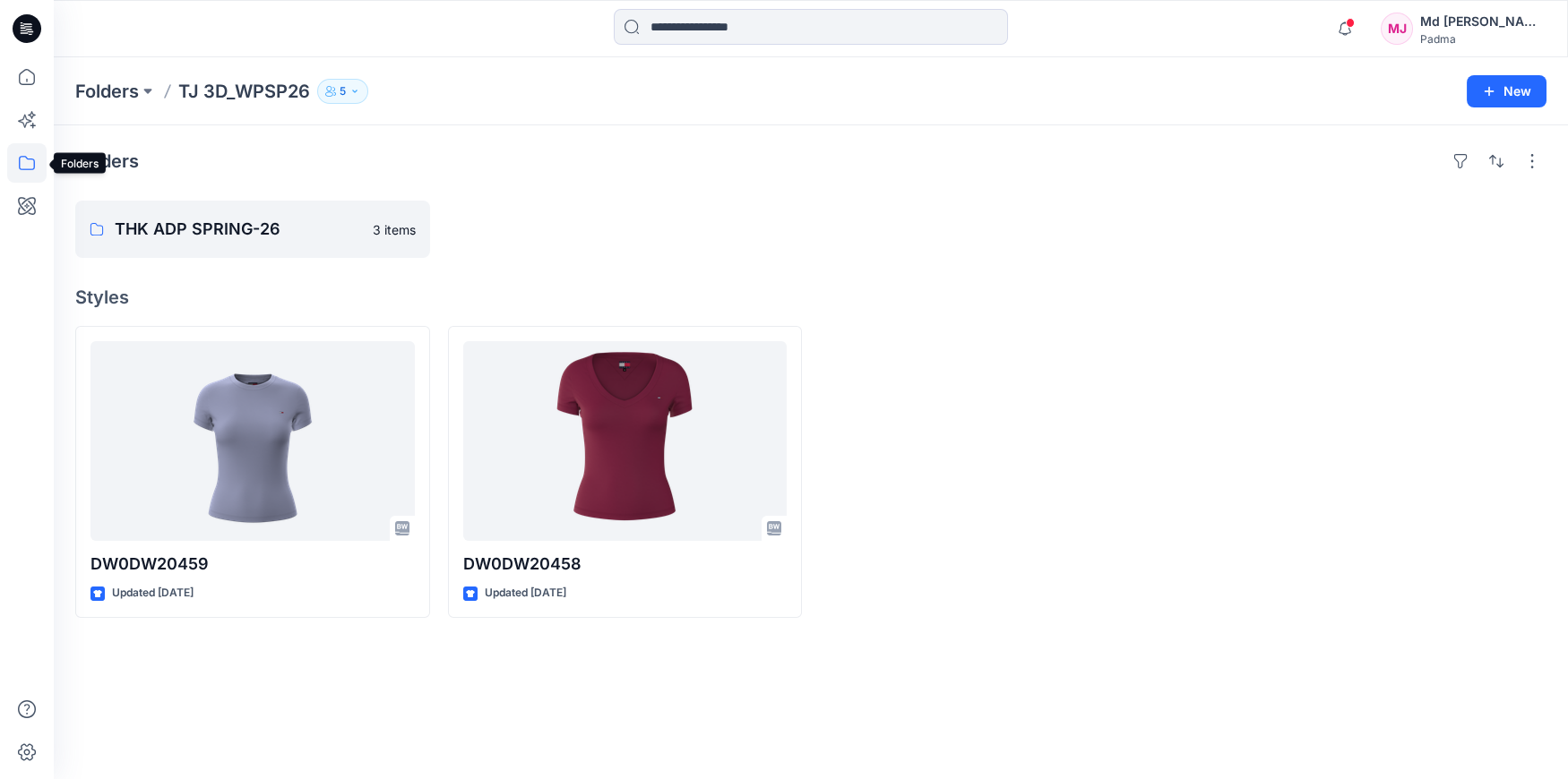
click at [25, 166] on icon at bounding box center [26, 162] width 39 height 39
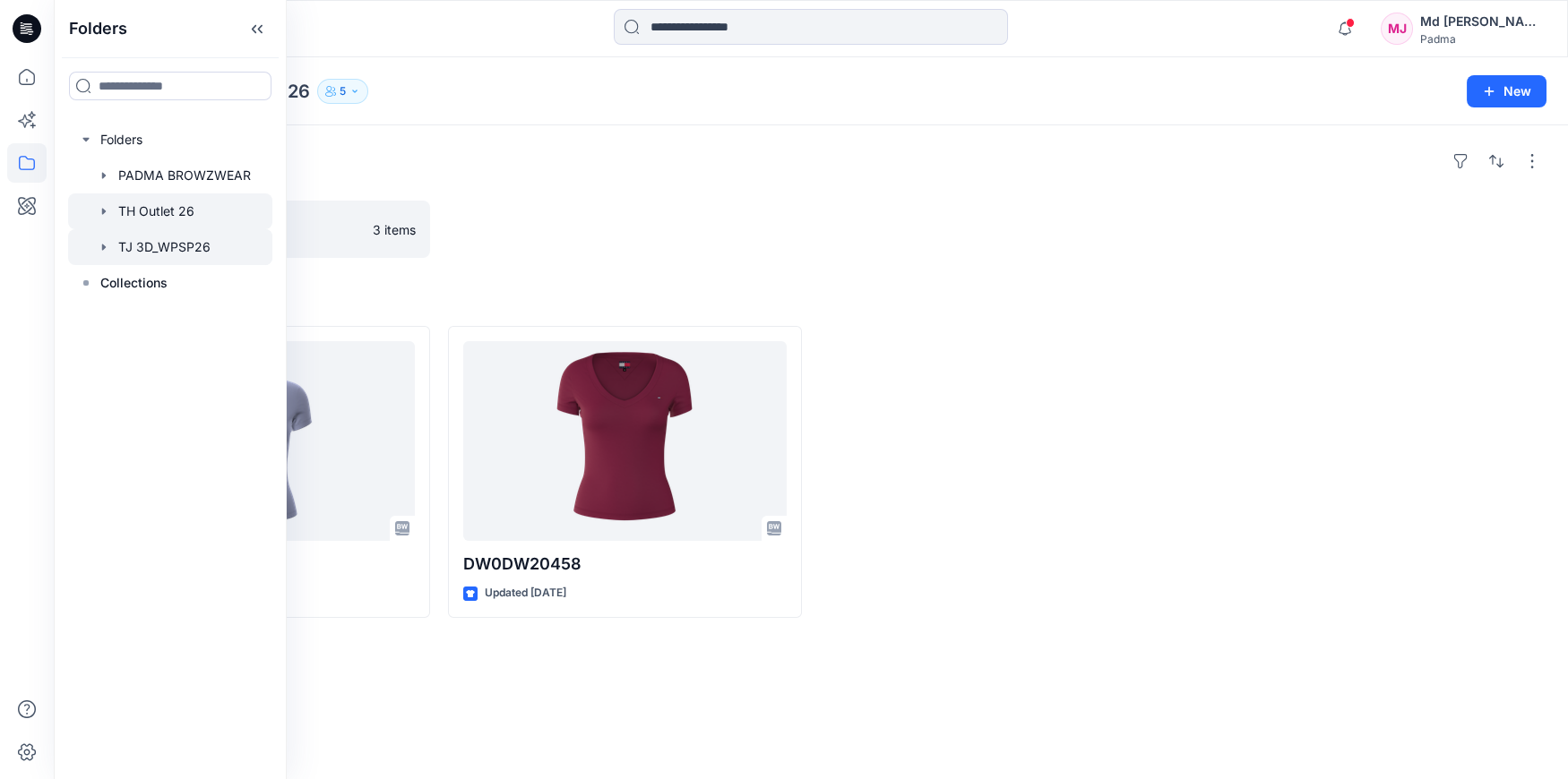
click at [152, 204] on div at bounding box center [170, 210] width 205 height 35
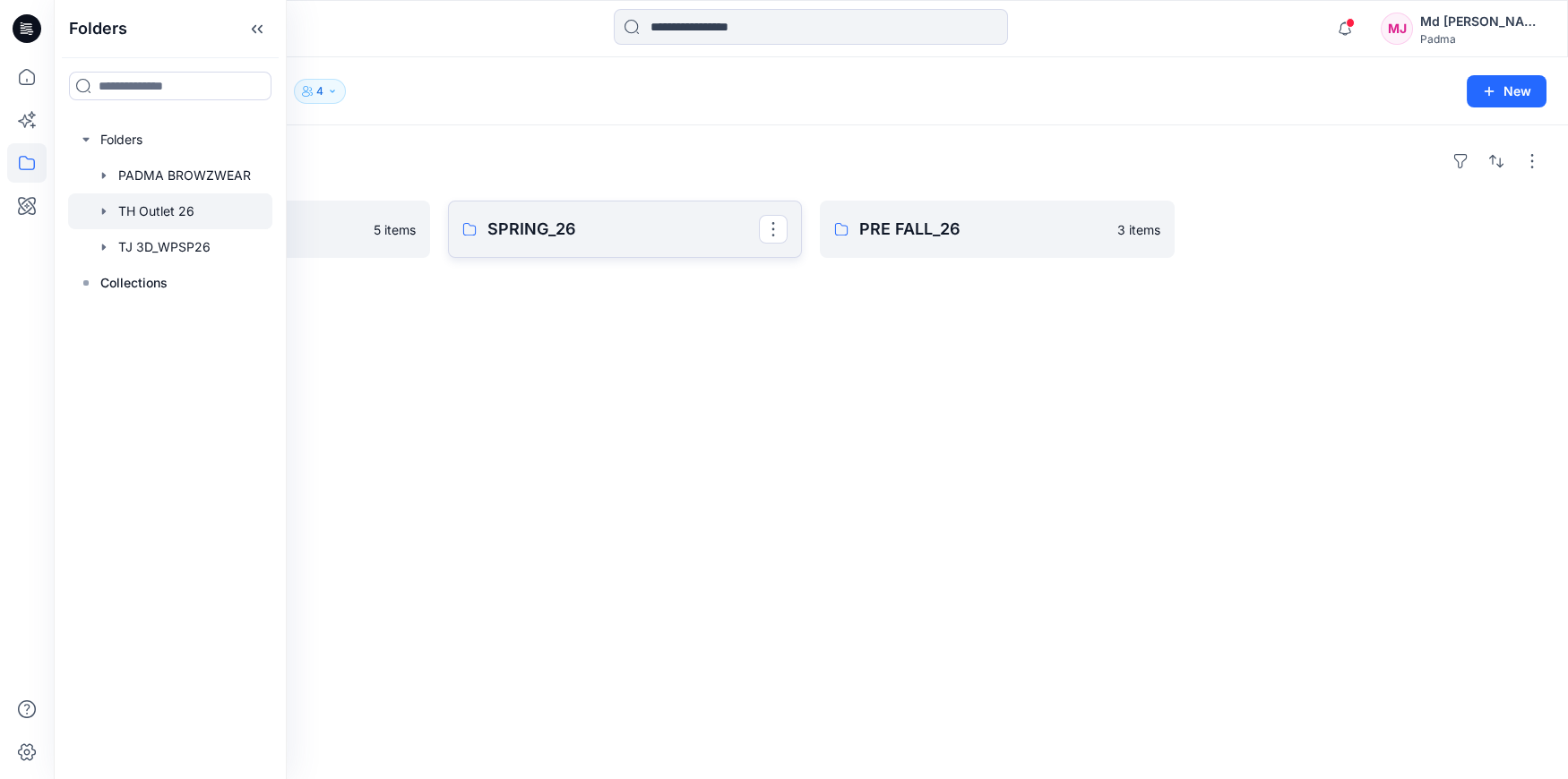
click at [561, 236] on p "SPRING_26" at bounding box center [623, 229] width 272 height 25
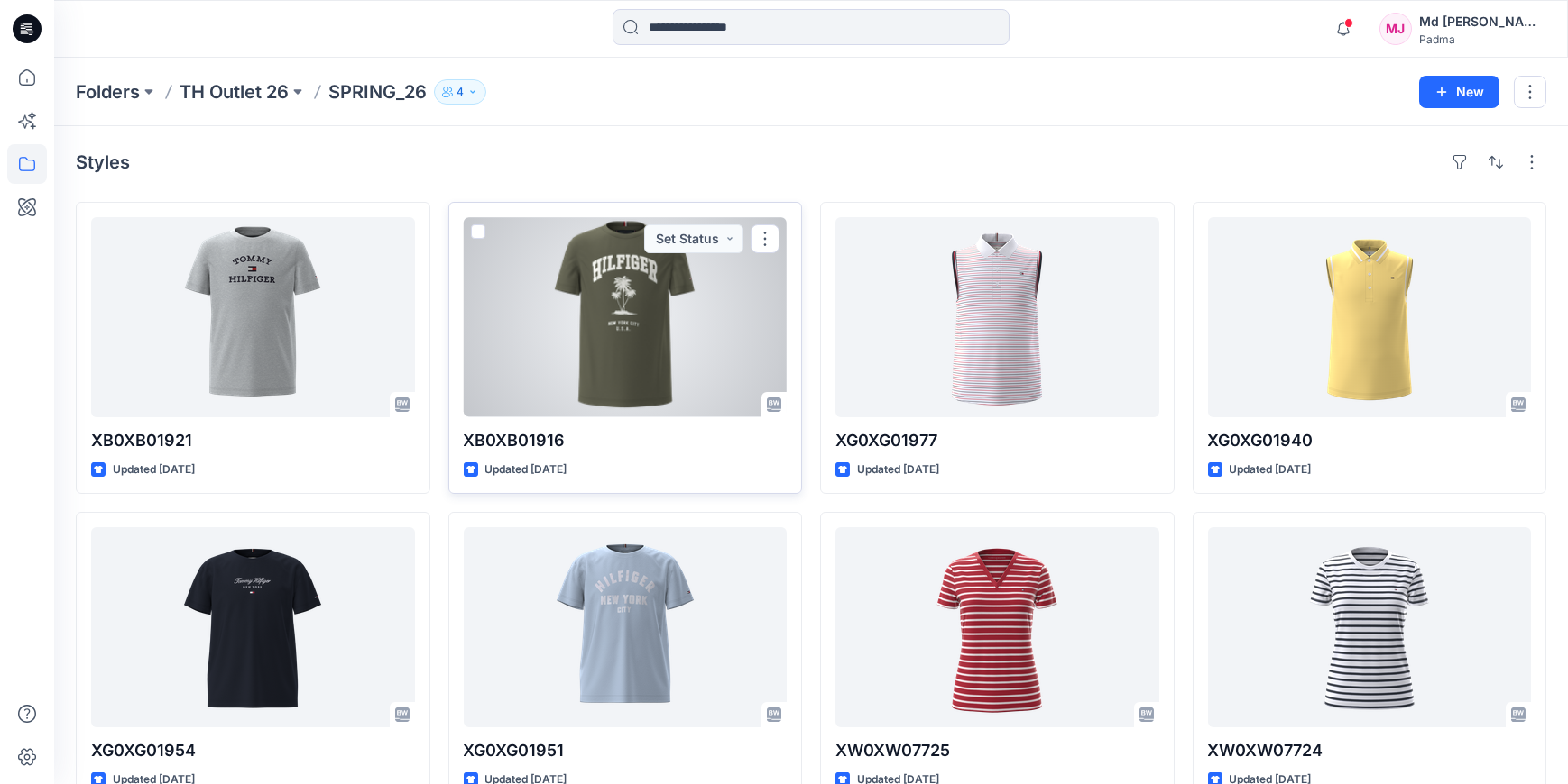
click at [595, 302] on div at bounding box center [626, 317] width 323 height 200
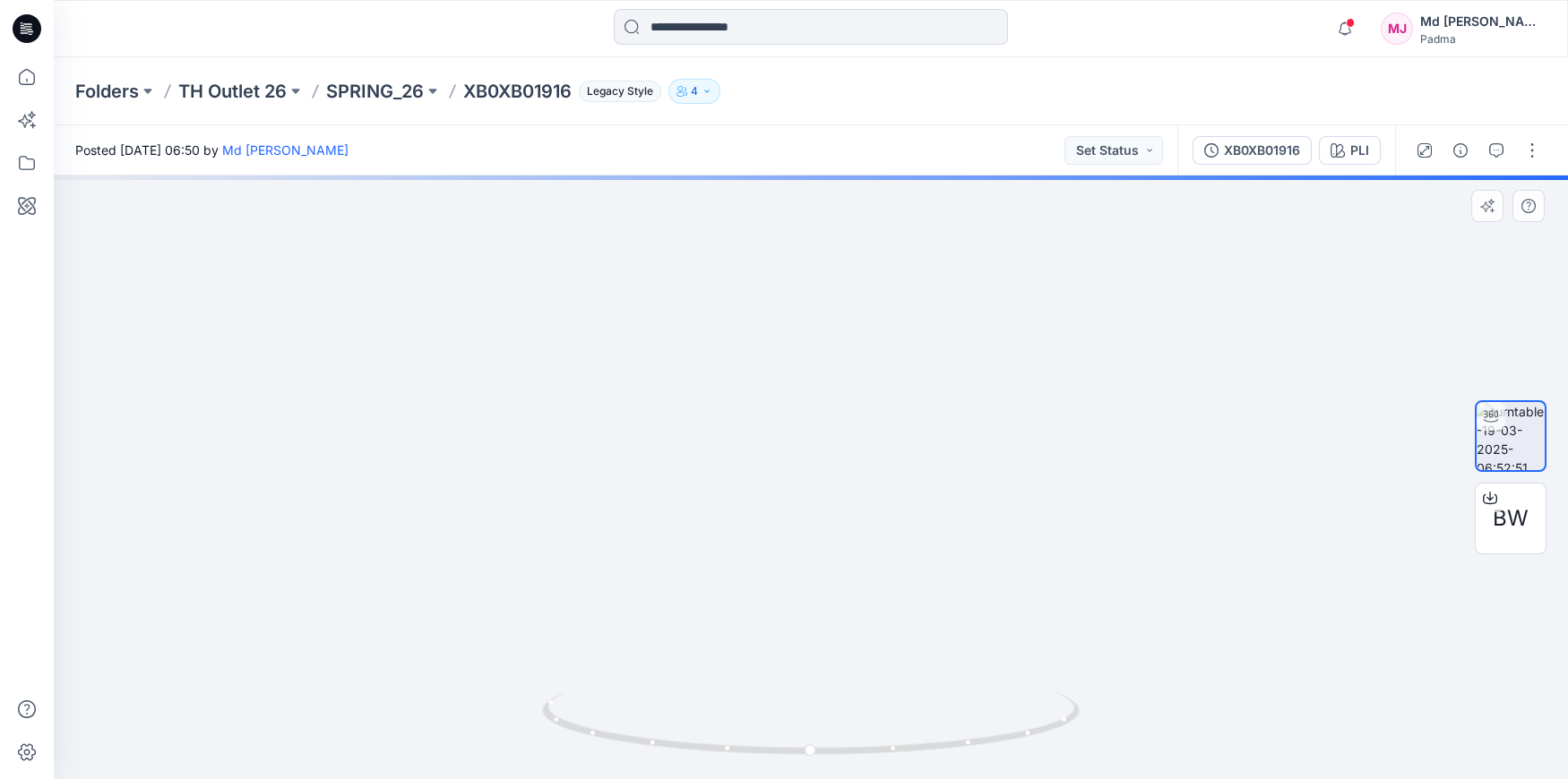
click at [751, 644] on img at bounding box center [815, 192] width 1856 height 1176
drag, startPoint x: 738, startPoint y: 437, endPoint x: 730, endPoint y: 519, distance: 82.4
click at [732, 567] on img at bounding box center [813, 314] width 1856 height 929
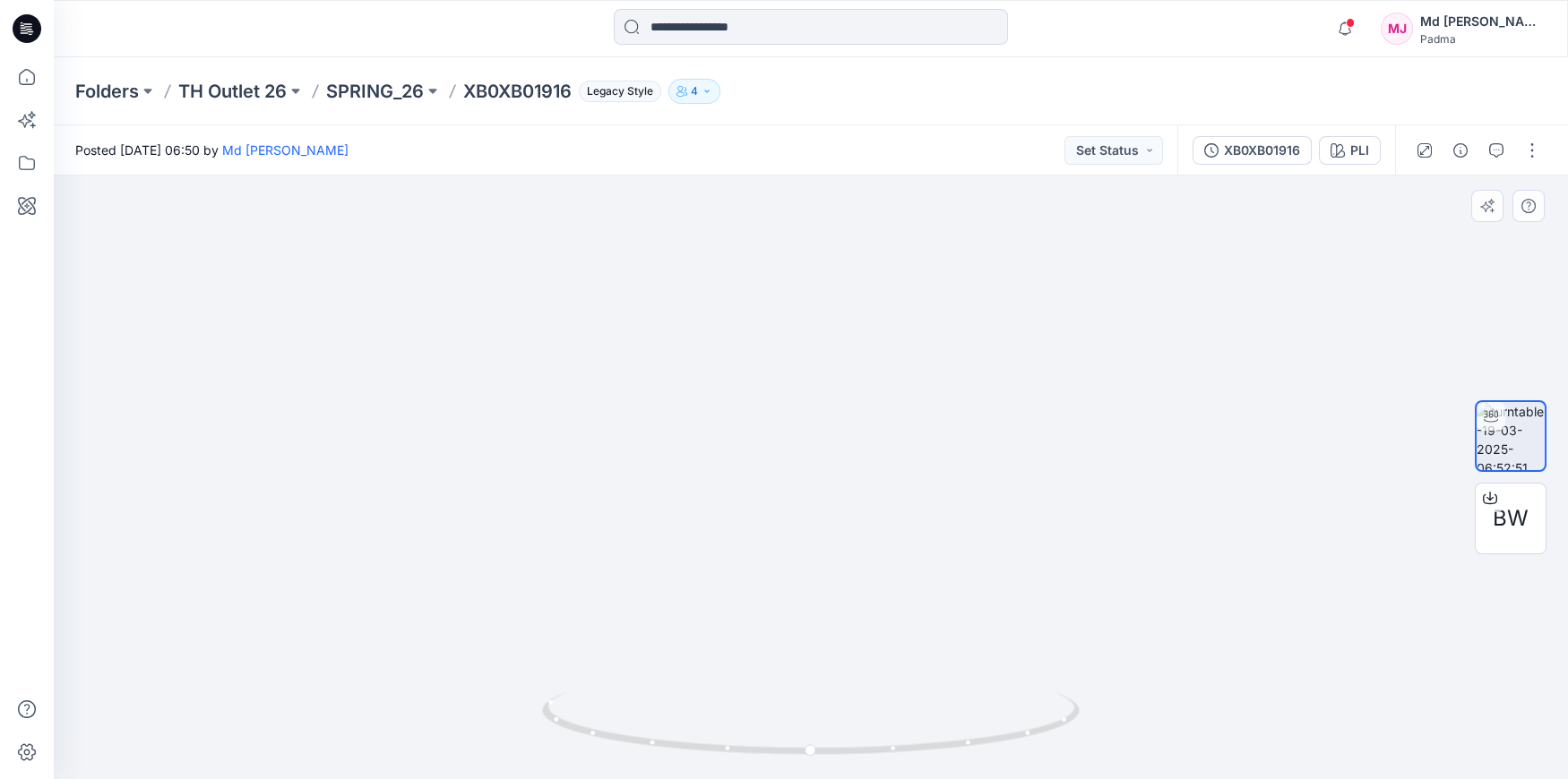
drag, startPoint x: 746, startPoint y: 410, endPoint x: 740, endPoint y: 603, distance: 193.1
click at [736, 614] on img at bounding box center [802, 333] width 2607 height 893
drag, startPoint x: 593, startPoint y: 500, endPoint x: 773, endPoint y: 379, distance: 216.9
click at [860, 369] on img at bounding box center [1037, 351] width 3670 height 855
drag, startPoint x: 708, startPoint y: 459, endPoint x: 814, endPoint y: 279, distance: 208.9
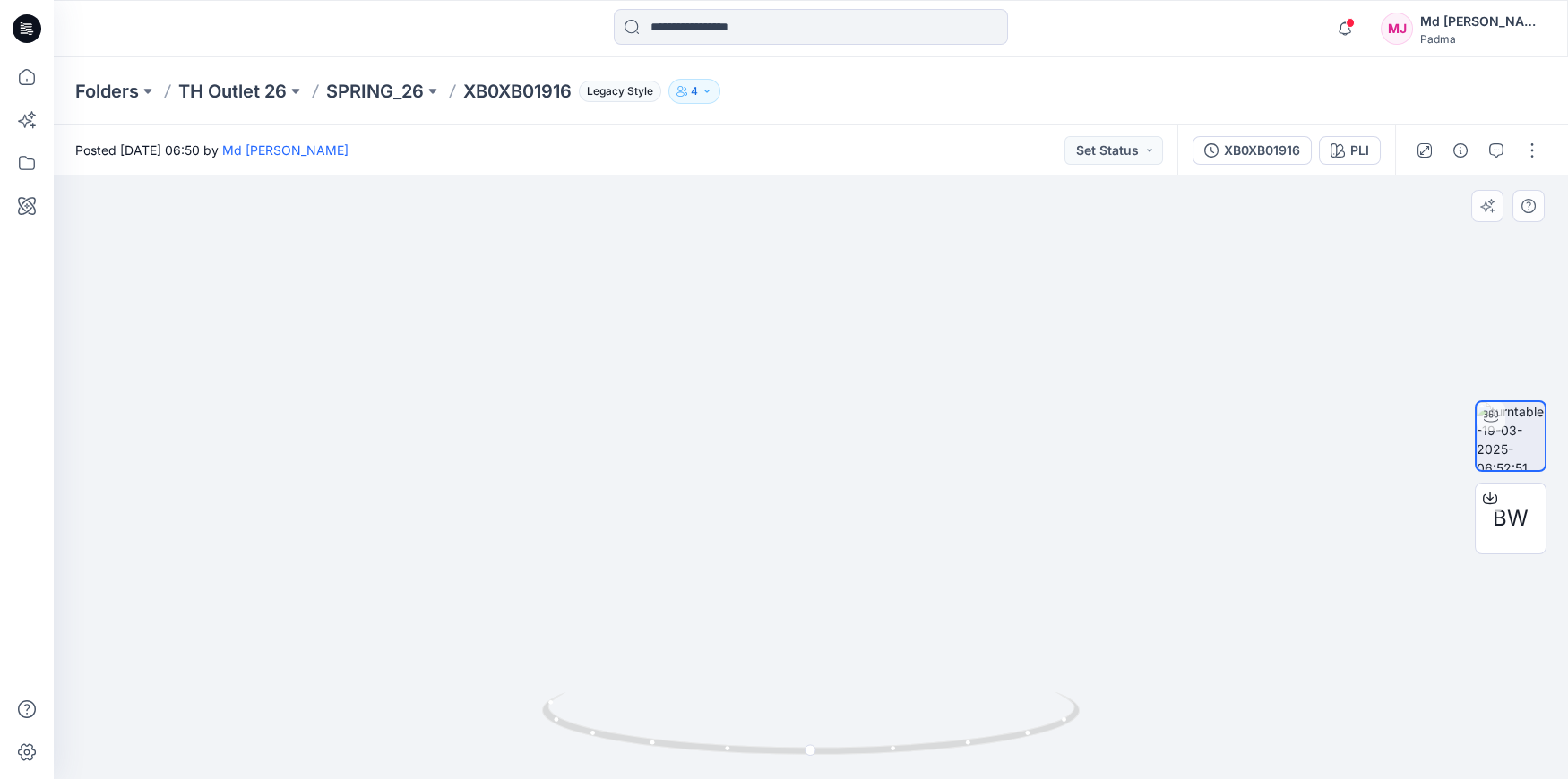
click at [801, 294] on img at bounding box center [1041, 345] width 3670 height 867
drag, startPoint x: 716, startPoint y: 470, endPoint x: 717, endPoint y: 242, distance: 228.0
click at [708, 250] on img at bounding box center [1134, 264] width 3670 height 1031
drag, startPoint x: 696, startPoint y: 433, endPoint x: 711, endPoint y: 179, distance: 254.4
click at [708, 185] on img at bounding box center [1129, 150] width 3670 height 1258
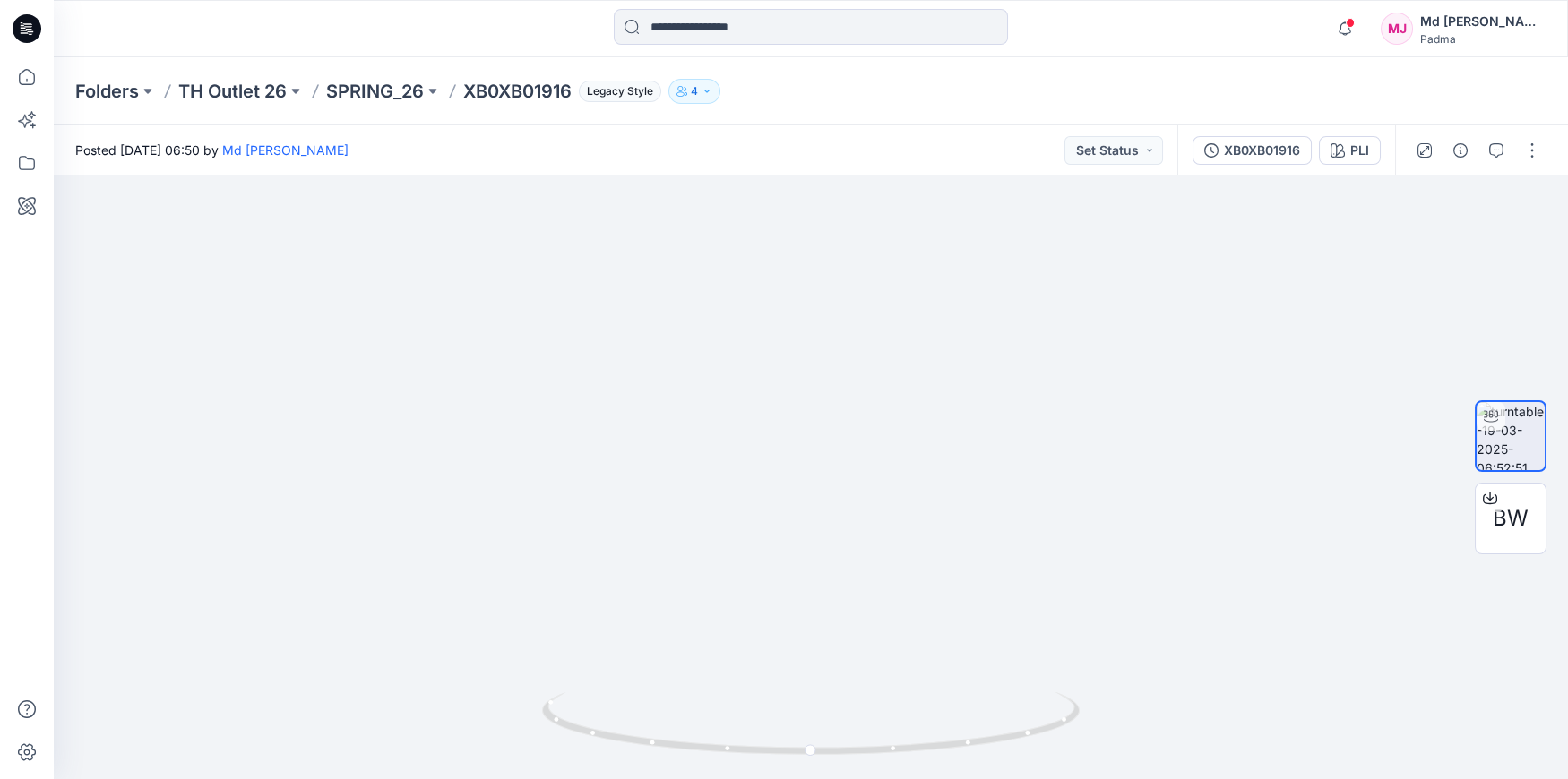
drag, startPoint x: 762, startPoint y: 401, endPoint x: 690, endPoint y: 126, distance: 284.3
click at [690, 126] on div "Posted [DATE] 06:50 by Md Jahangir Set Status XB0XB01916 PLI BW PLI Loading... …" at bounding box center [811, 452] width 1514 height 654
click at [741, 385] on img at bounding box center [734, 110] width 1667 height 1338
drag, startPoint x: 745, startPoint y: 454, endPoint x: 808, endPoint y: 166, distance: 294.8
click at [808, 167] on div "Posted [DATE] 06:50 by Md Jahangir Set Status XB0XB01916 PLI BW PLI Loading... …" at bounding box center [811, 452] width 1514 height 654
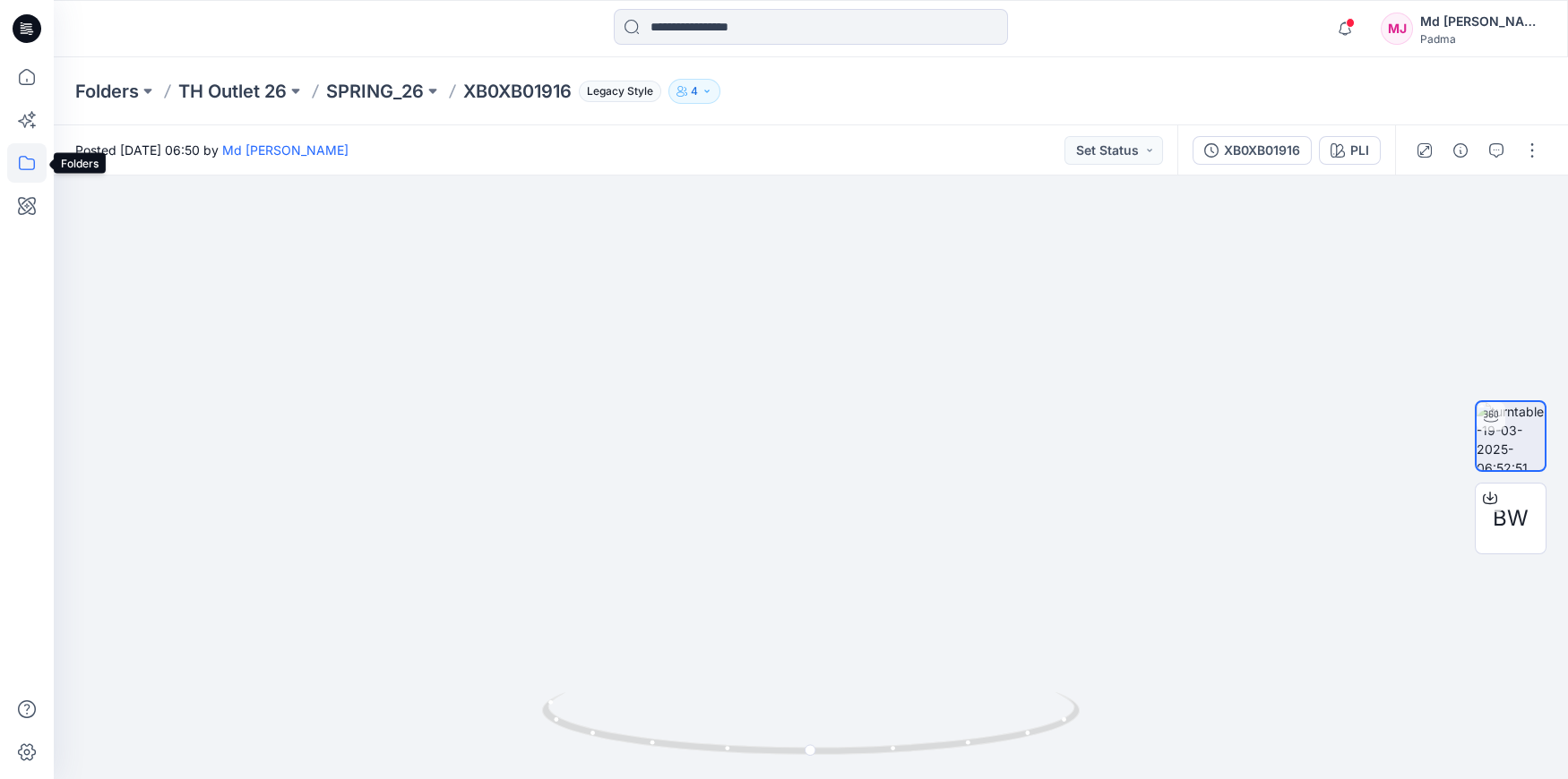
click at [23, 167] on icon at bounding box center [26, 162] width 39 height 39
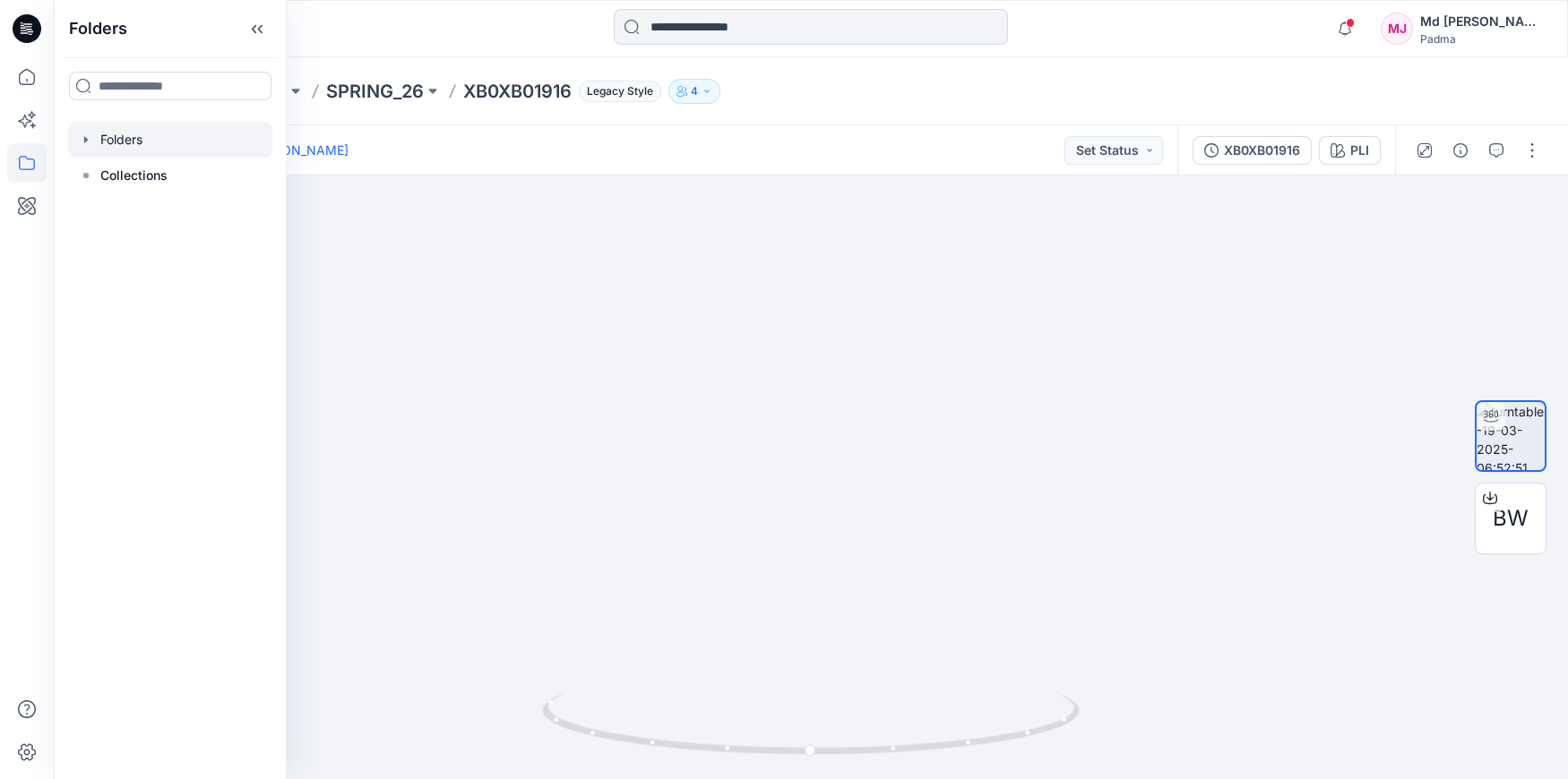
click at [116, 138] on div at bounding box center [170, 139] width 205 height 35
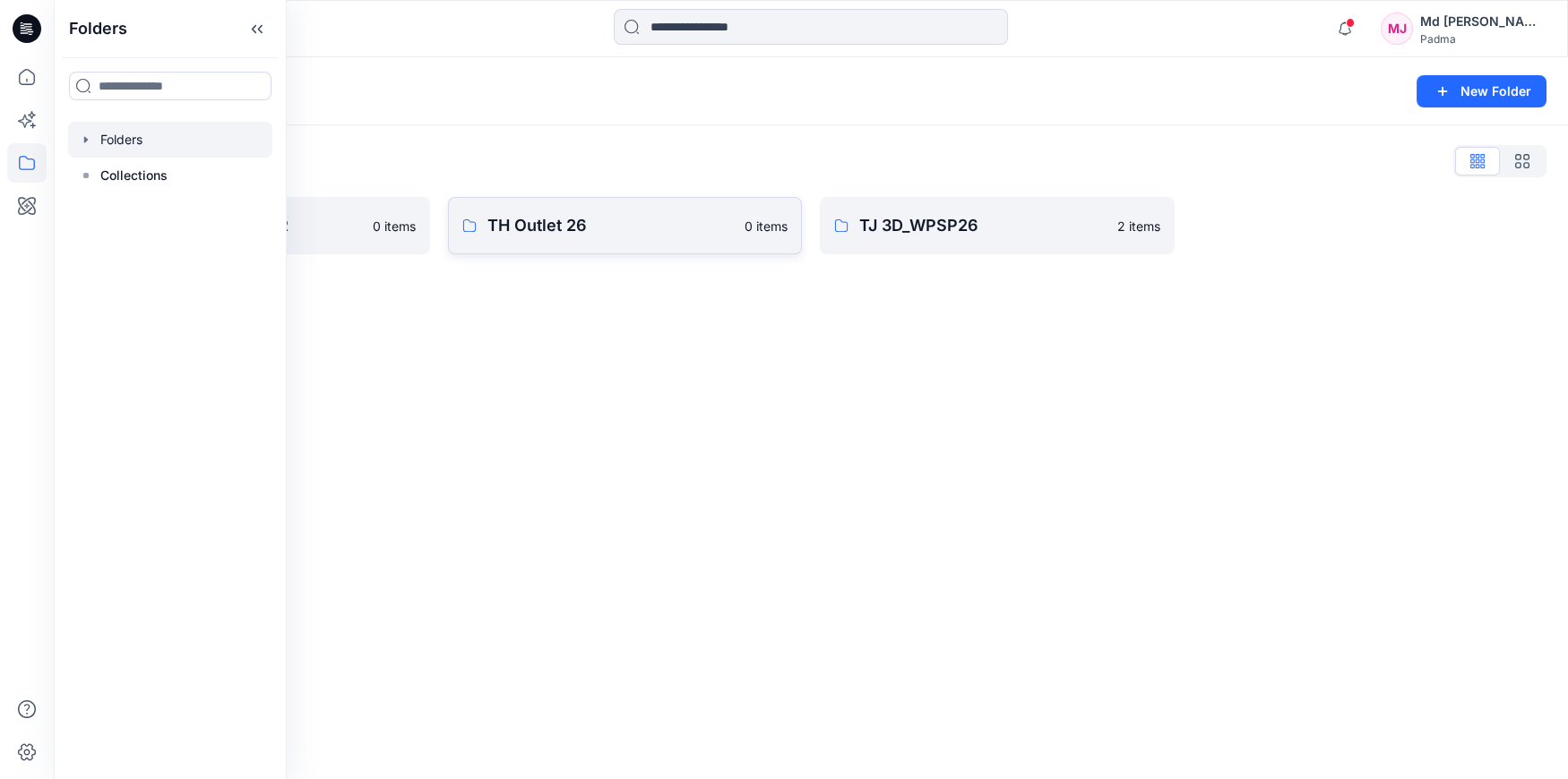
click at [522, 227] on p "TH Outlet 26" at bounding box center [611, 226] width 248 height 25
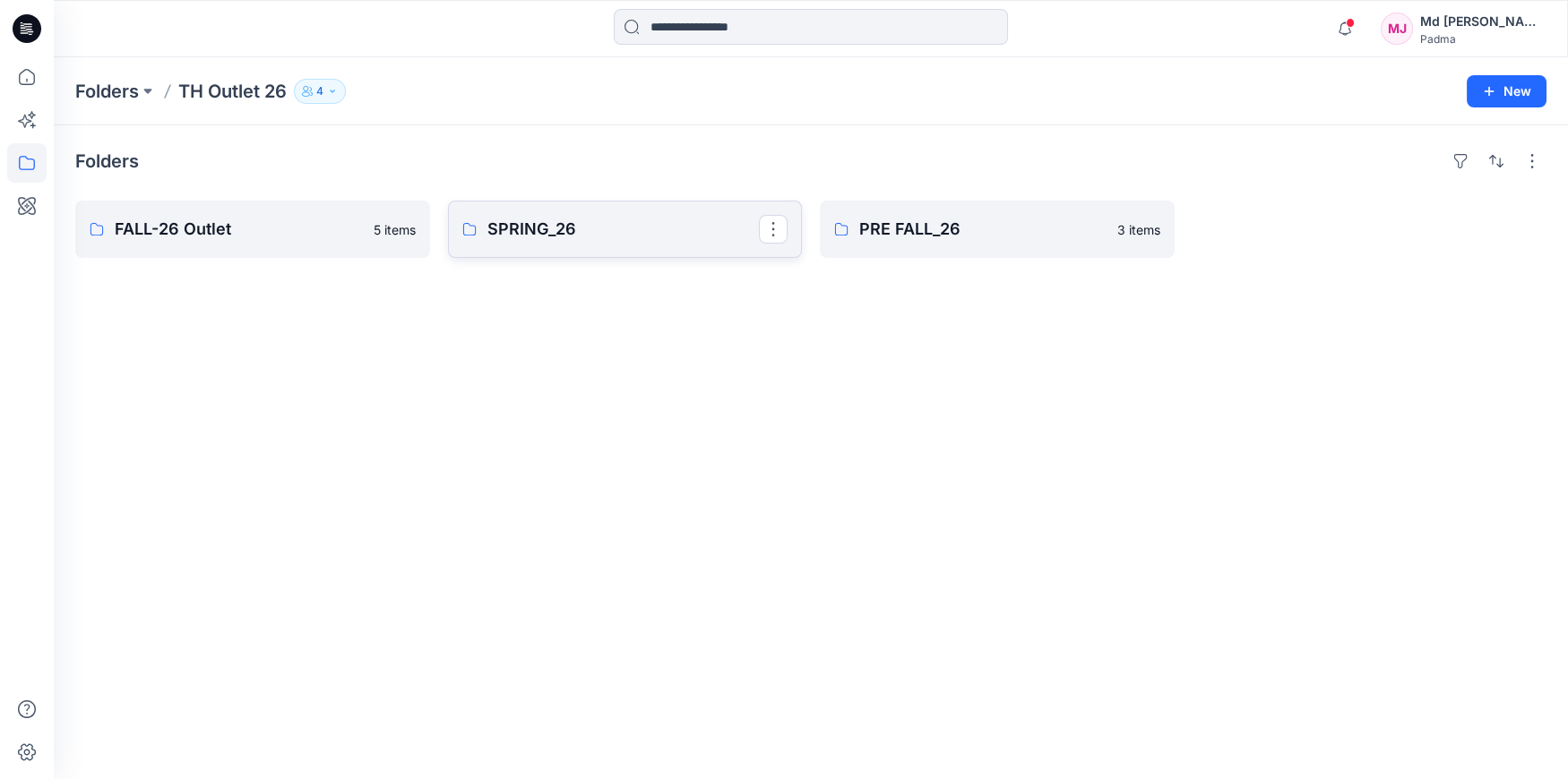
click at [520, 230] on p "SPRING_26" at bounding box center [623, 229] width 272 height 25
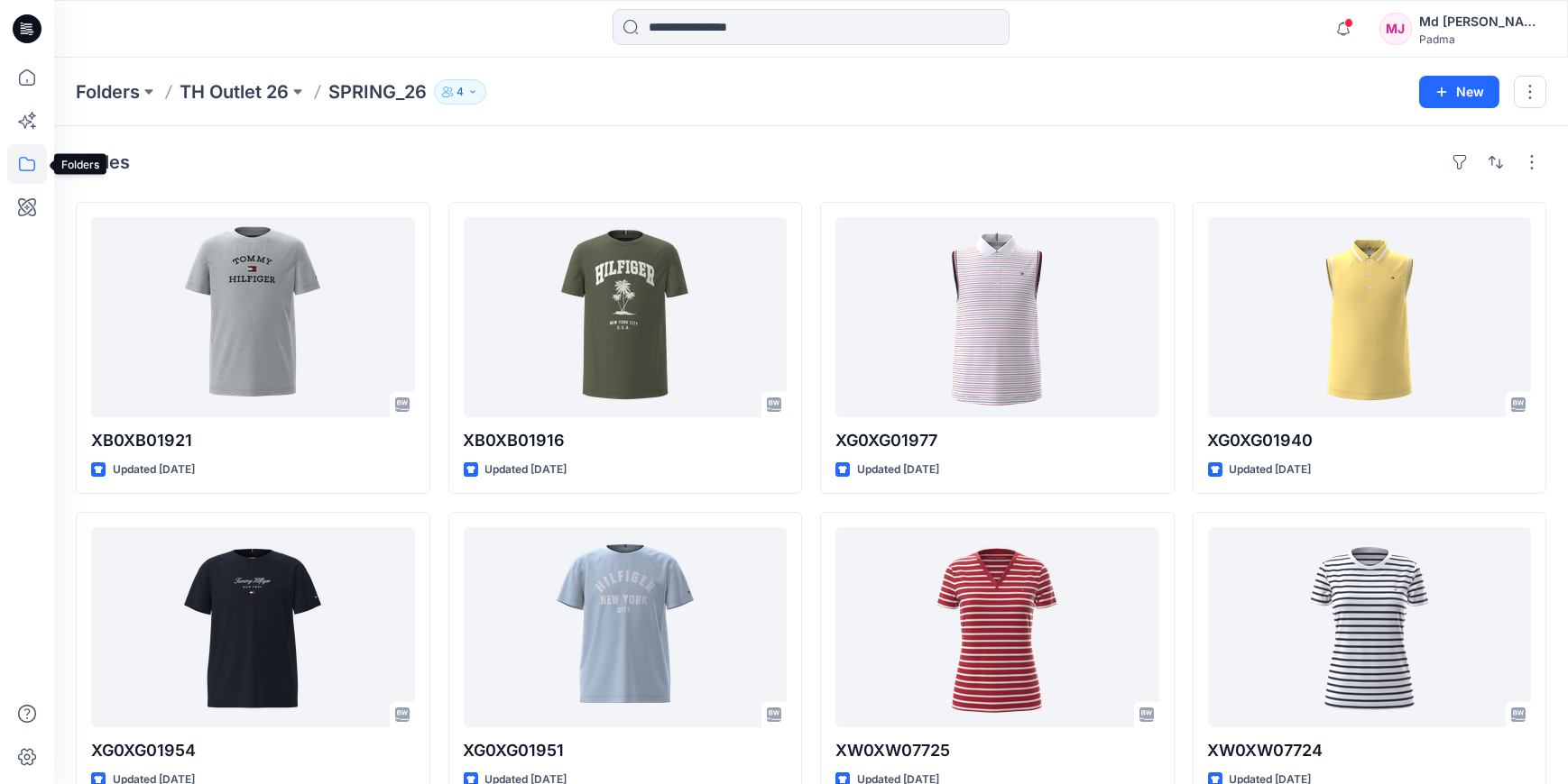
click at [23, 164] on icon at bounding box center [26, 164] width 39 height 39
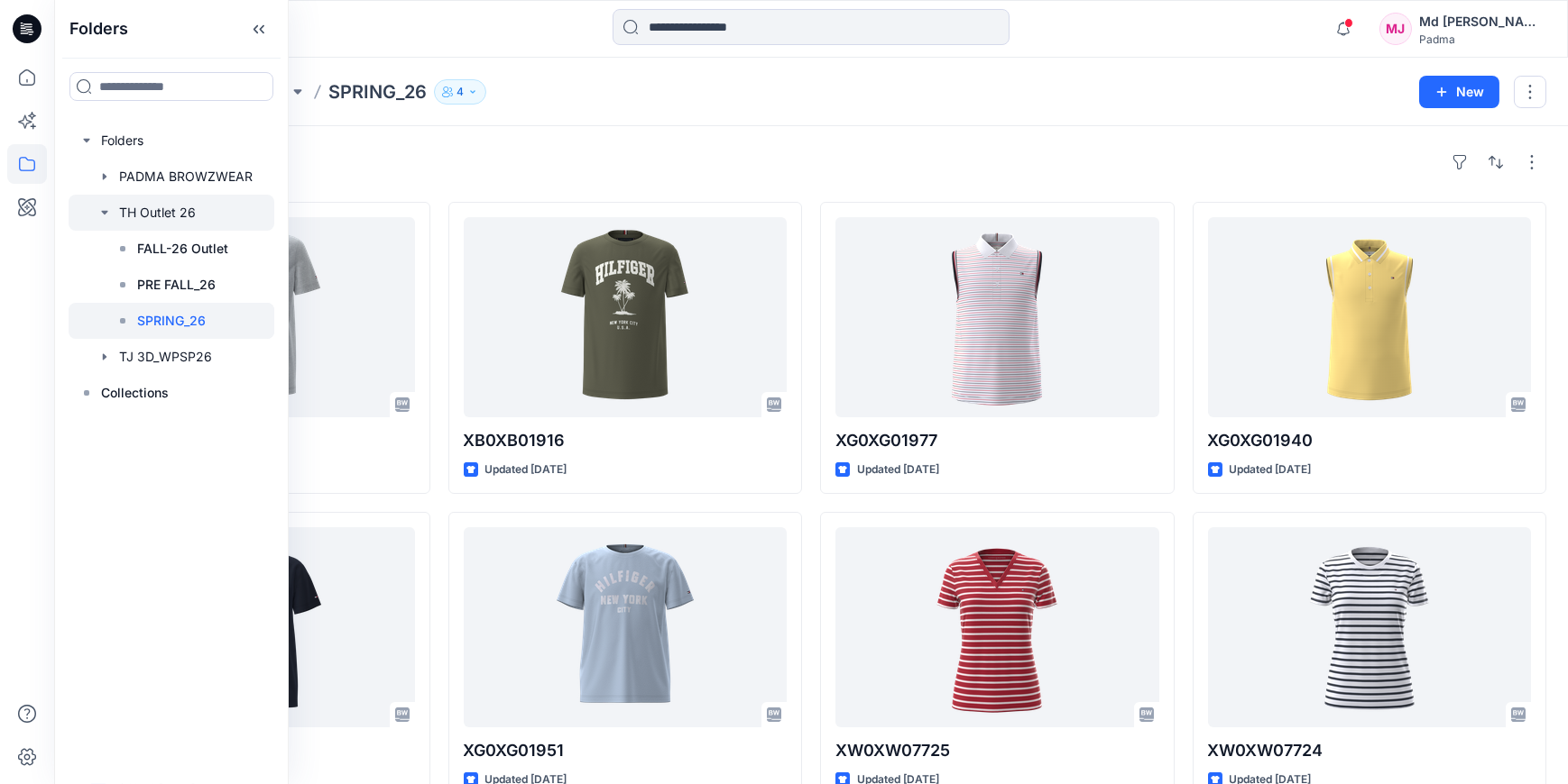
click at [148, 215] on div at bounding box center [171, 212] width 206 height 36
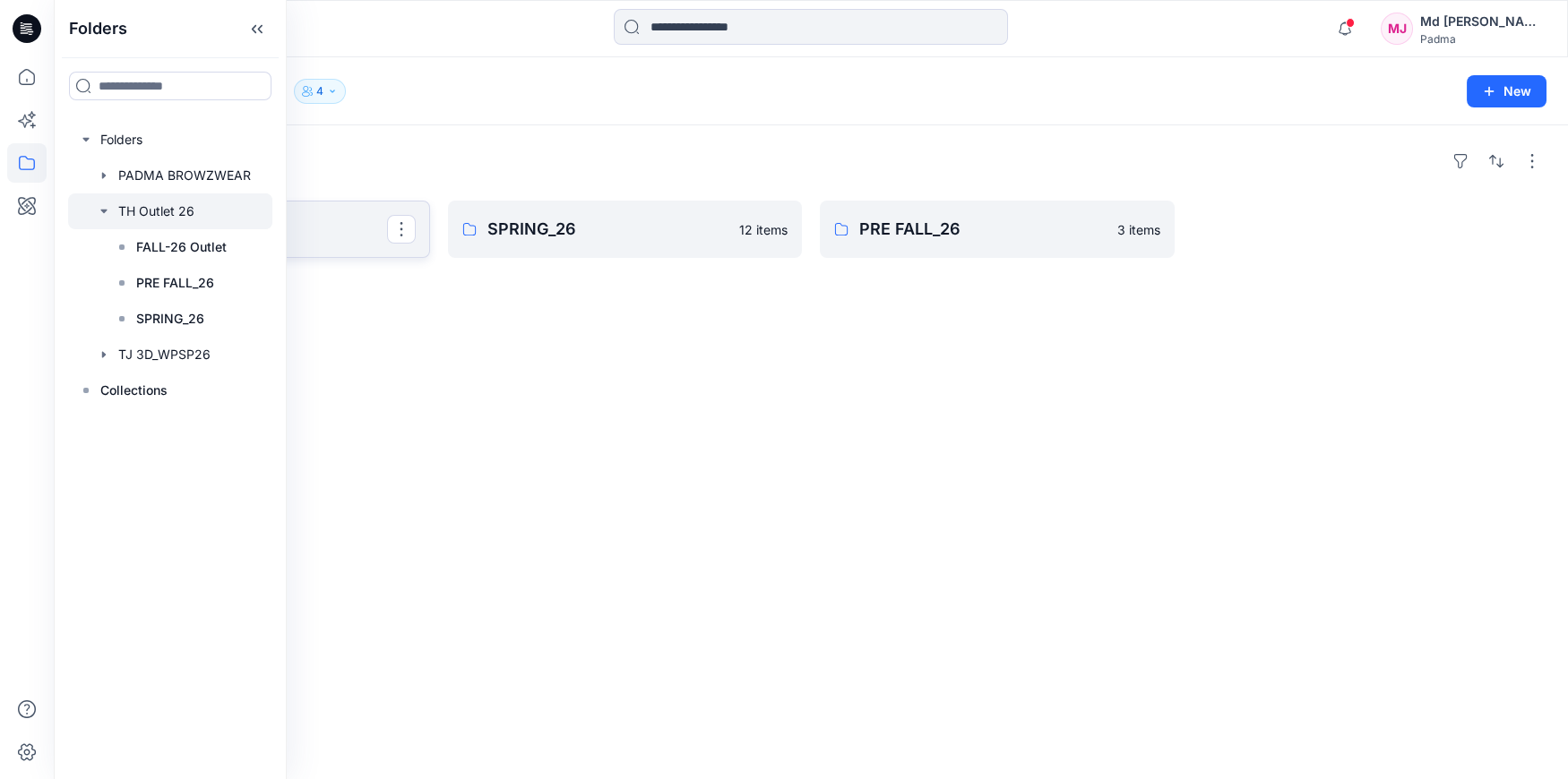
click at [366, 228] on p "FALL-26 Outlet" at bounding box center [250, 229] width 272 height 25
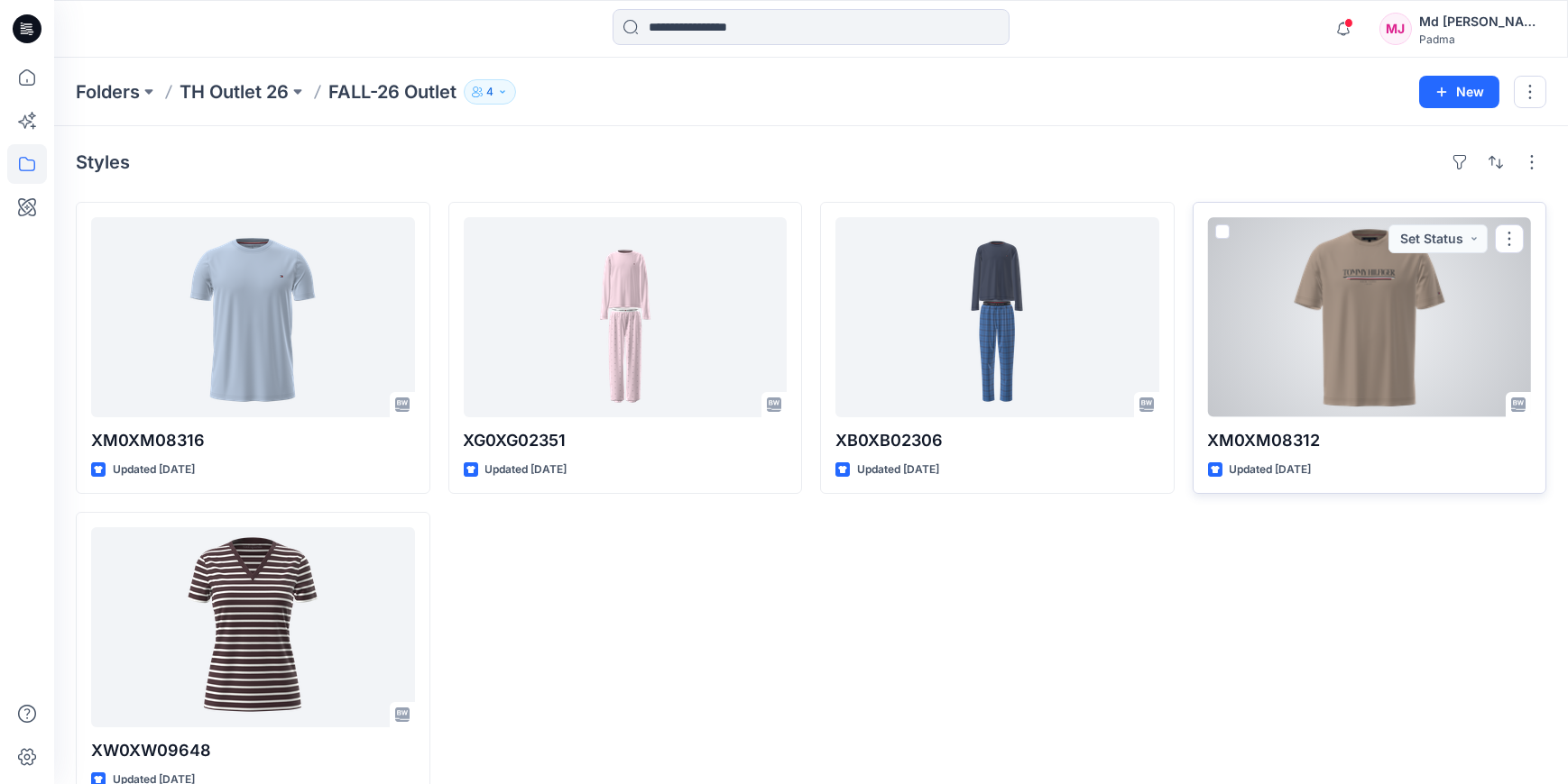
click at [1358, 325] on div at bounding box center [1370, 317] width 323 height 200
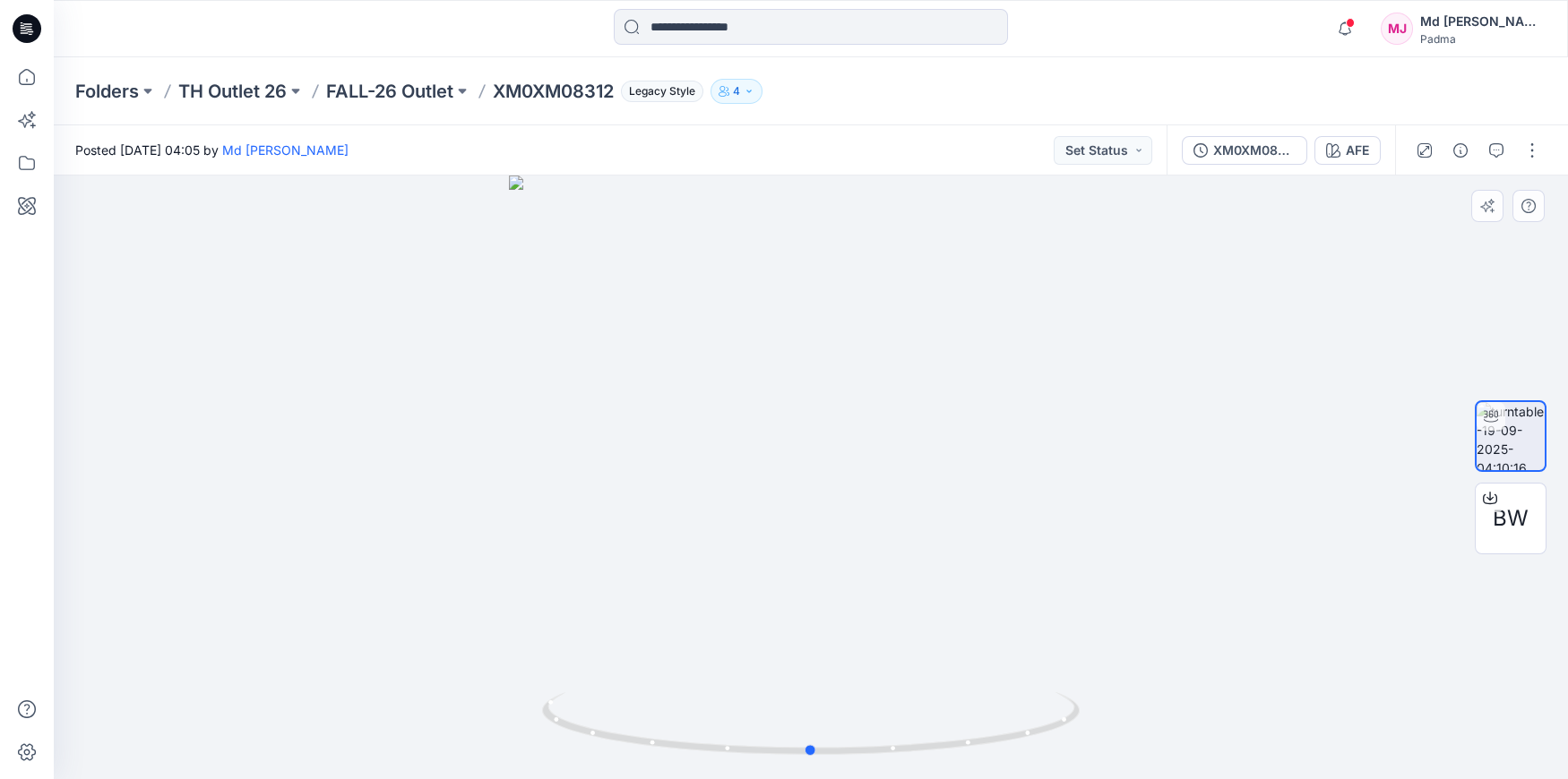
click at [849, 465] on div at bounding box center [811, 478] width 1514 height 604
drag, startPoint x: 831, startPoint y: 444, endPoint x: 863, endPoint y: 617, distance: 175.9
click at [863, 620] on img at bounding box center [839, 292] width 1605 height 974
drag, startPoint x: 893, startPoint y: 655, endPoint x: 884, endPoint y: 668, distance: 15.8
click at [895, 670] on img at bounding box center [842, 314] width 1605 height 929
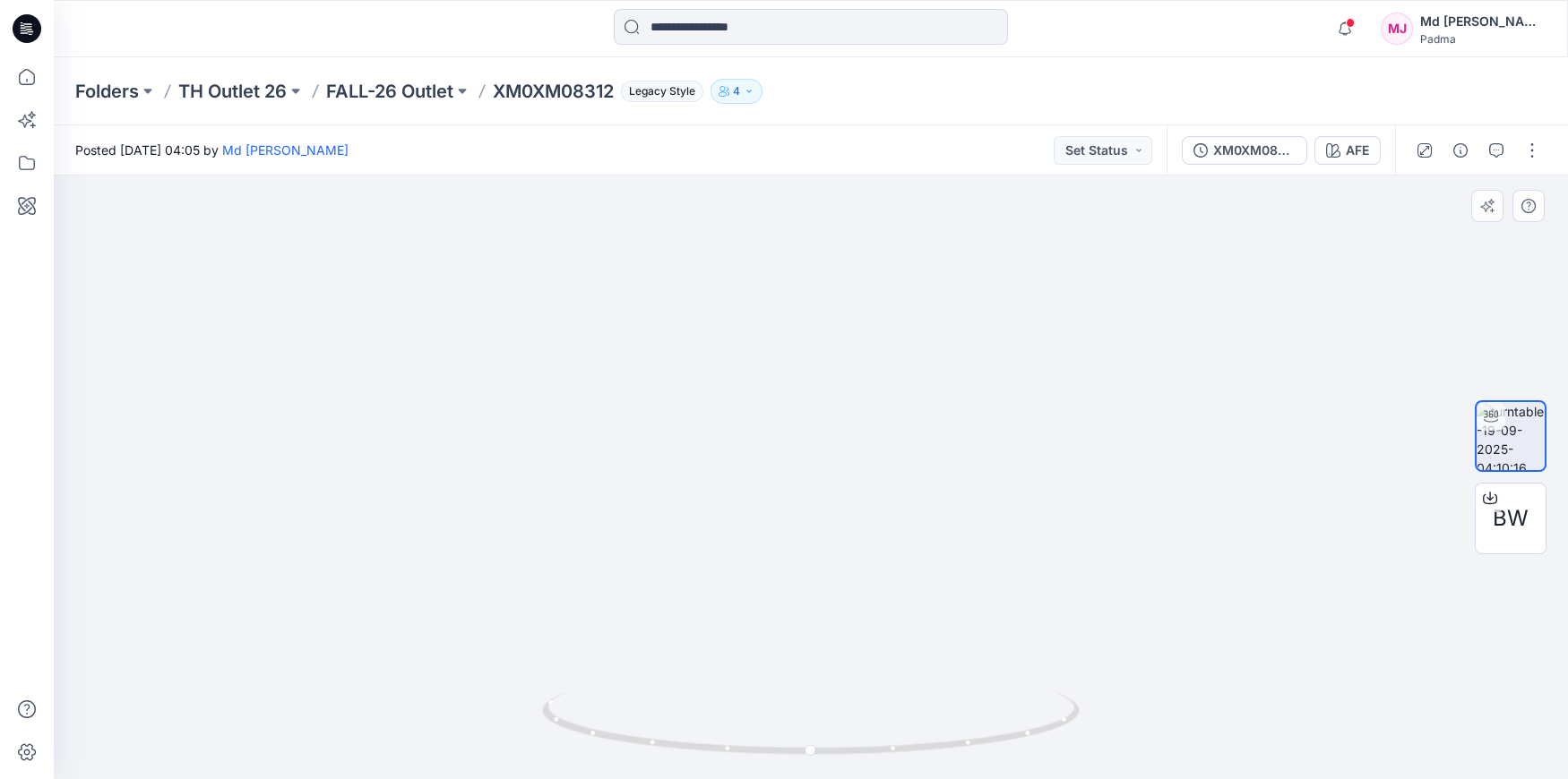
drag, startPoint x: 1096, startPoint y: 565, endPoint x: 1097, endPoint y: 467, distance: 98.0
click at [1097, 472] on img at bounding box center [1106, 355] width 2106 height 848
drag, startPoint x: 1064, startPoint y: 527, endPoint x: 1065, endPoint y: 448, distance: 79.0
click at [1065, 450] on img at bounding box center [1106, 331] width 2106 height 895
drag, startPoint x: 1057, startPoint y: 600, endPoint x: 1056, endPoint y: 429, distance: 171.0
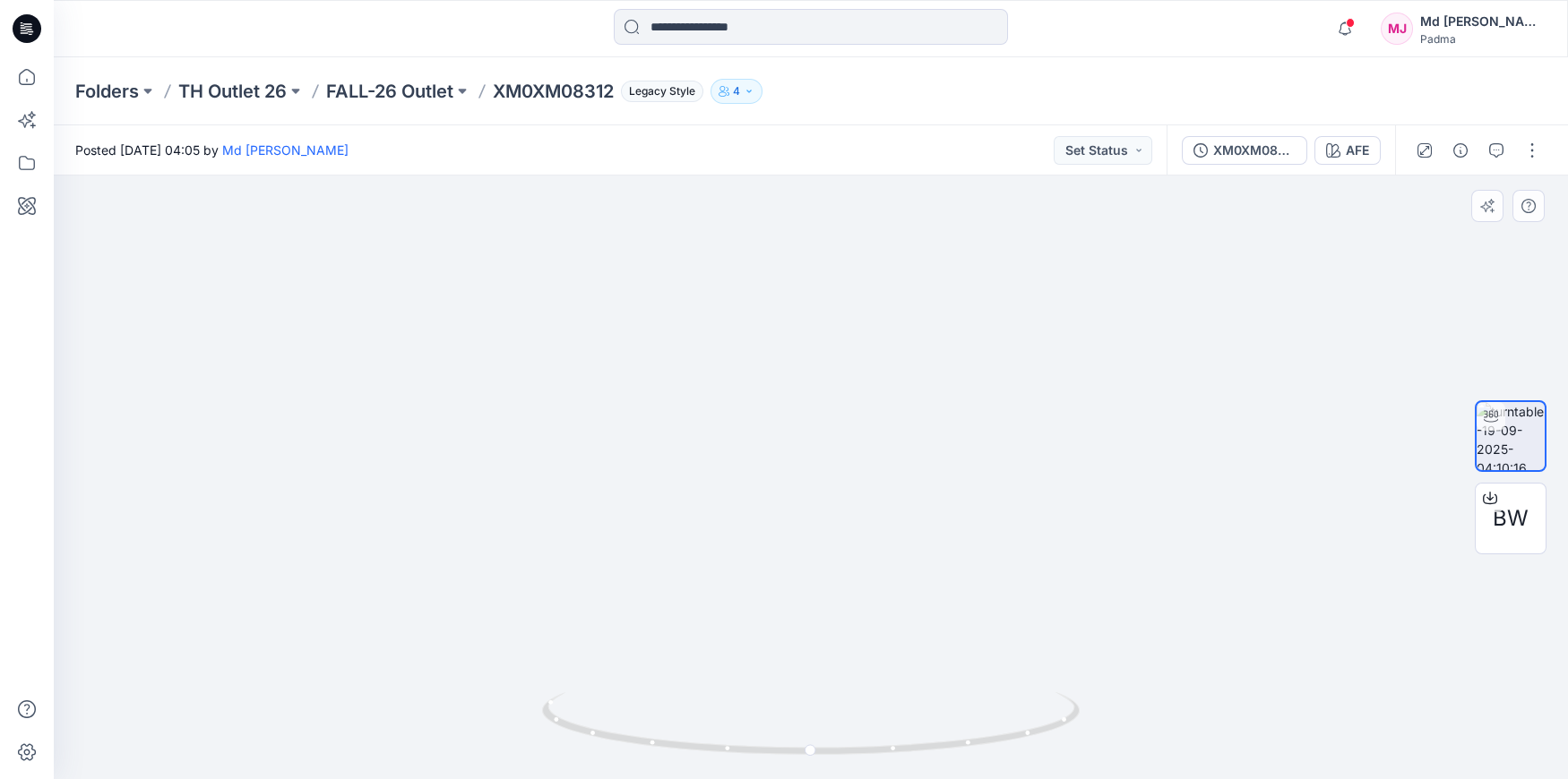
click at [1056, 429] on img at bounding box center [1106, 271] width 2106 height 1012
drag, startPoint x: 1055, startPoint y: 573, endPoint x: 1053, endPoint y: 432, distance: 141.0
click at [1053, 433] on img at bounding box center [1105, 207] width 2106 height 1143
drag, startPoint x: 1056, startPoint y: 617, endPoint x: 1051, endPoint y: 412, distance: 205.1
click at [1051, 418] on img at bounding box center [1103, 137] width 2106 height 1283
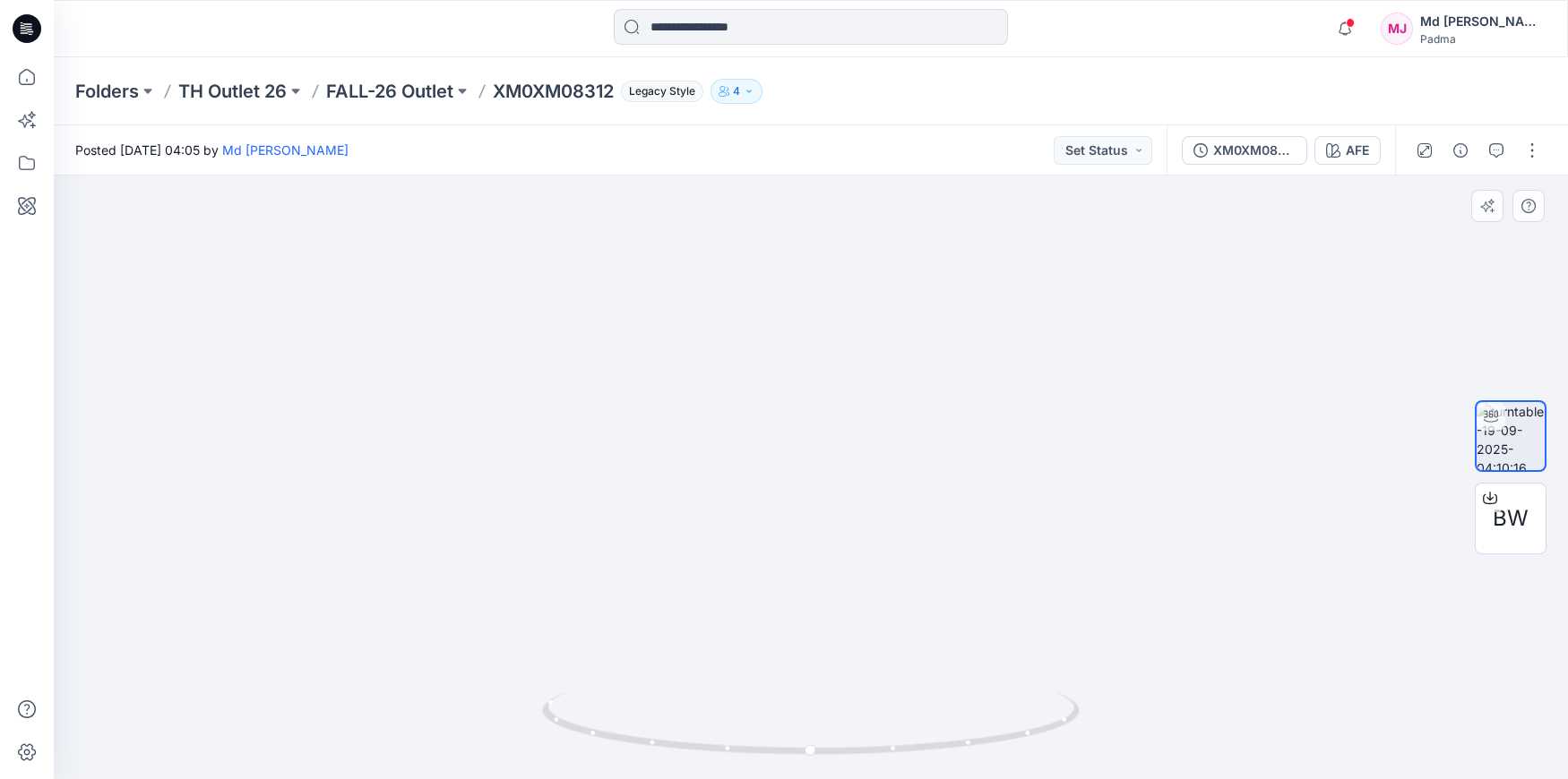
drag, startPoint x: 988, startPoint y: 504, endPoint x: 988, endPoint y: 393, distance: 111.0
click at [989, 395] on img at bounding box center [812, 302] width 1105 height 954
drag, startPoint x: 943, startPoint y: 554, endPoint x: 959, endPoint y: 445, distance: 110.2
click at [959, 448] on img at bounding box center [812, 259] width 1105 height 1040
drag, startPoint x: 808, startPoint y: 751, endPoint x: 960, endPoint y: 736, distance: 152.7
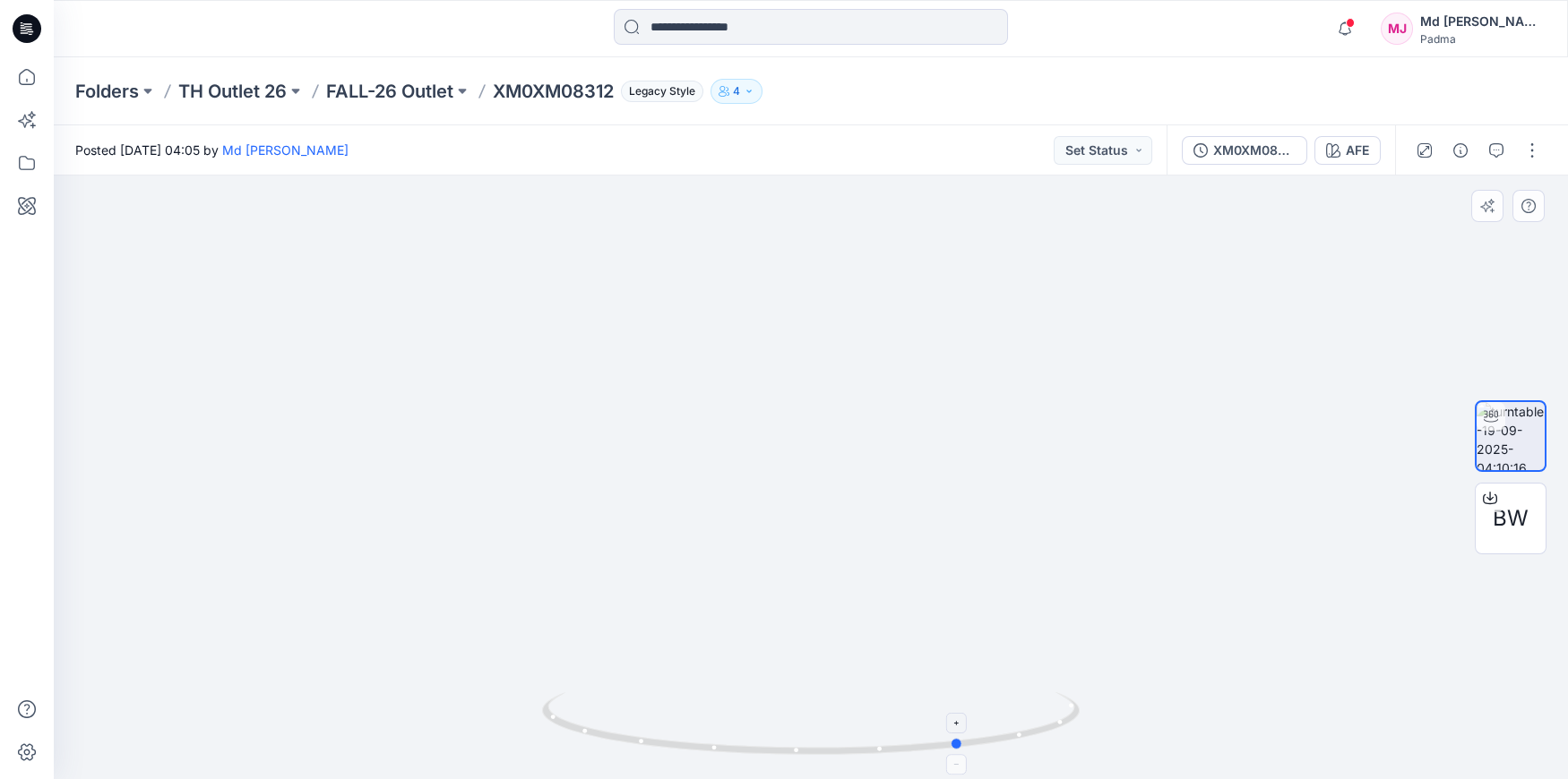
click at [960, 736] on icon at bounding box center [813, 726] width 542 height 67
drag, startPoint x: 580, startPoint y: 525, endPoint x: 648, endPoint y: 736, distance: 221.7
click at [648, 737] on div at bounding box center [811, 478] width 1514 height 604
drag, startPoint x: 627, startPoint y: 585, endPoint x: 645, endPoint y: 691, distance: 107.5
click at [645, 693] on div at bounding box center [811, 478] width 1514 height 604
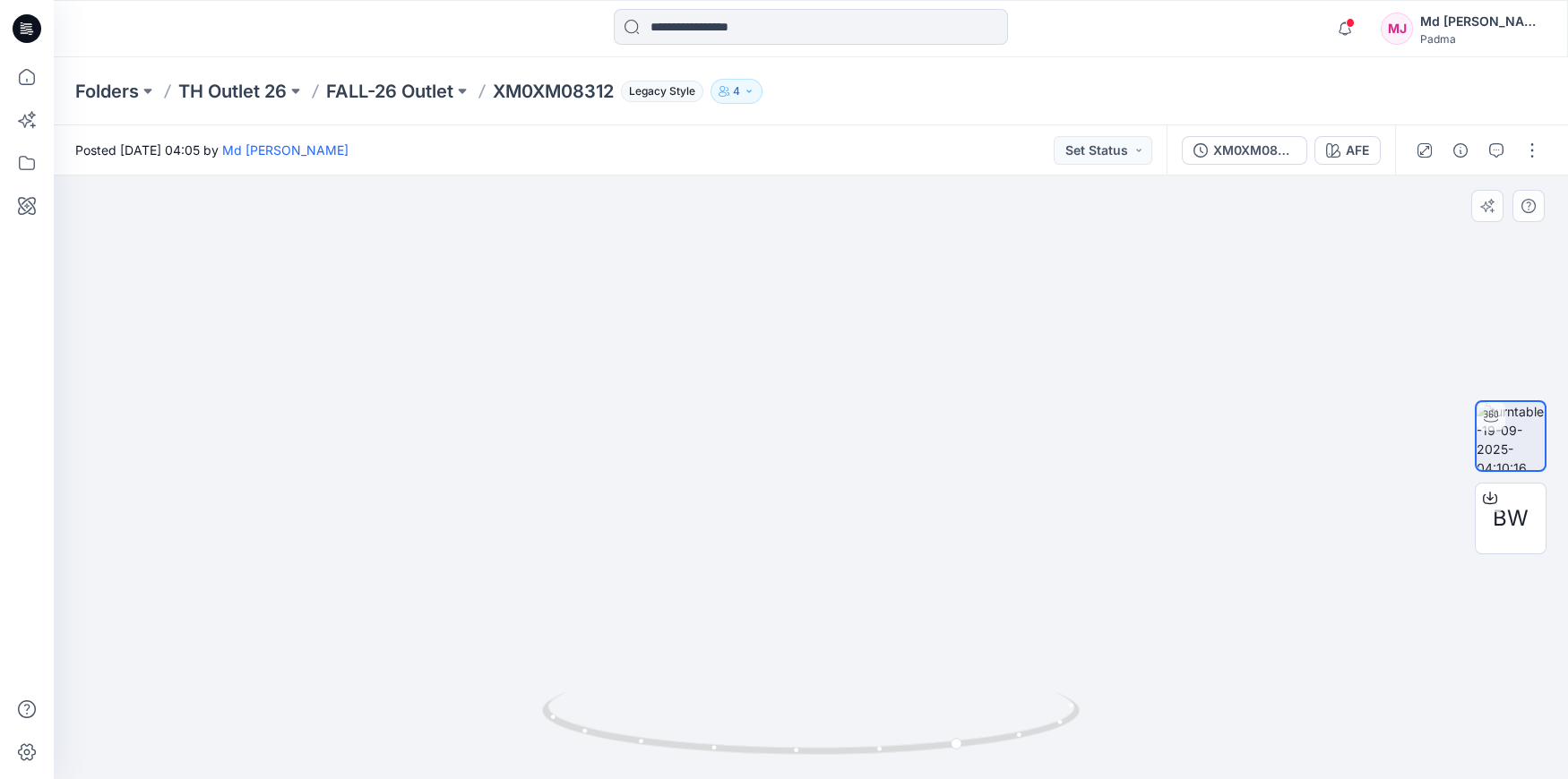
drag, startPoint x: 682, startPoint y: 559, endPoint x: 665, endPoint y: 551, distance: 18.8
drag, startPoint x: 664, startPoint y: 483, endPoint x: 686, endPoint y: 673, distance: 191.3
drag, startPoint x: 663, startPoint y: 393, endPoint x: 704, endPoint y: 657, distance: 267.2
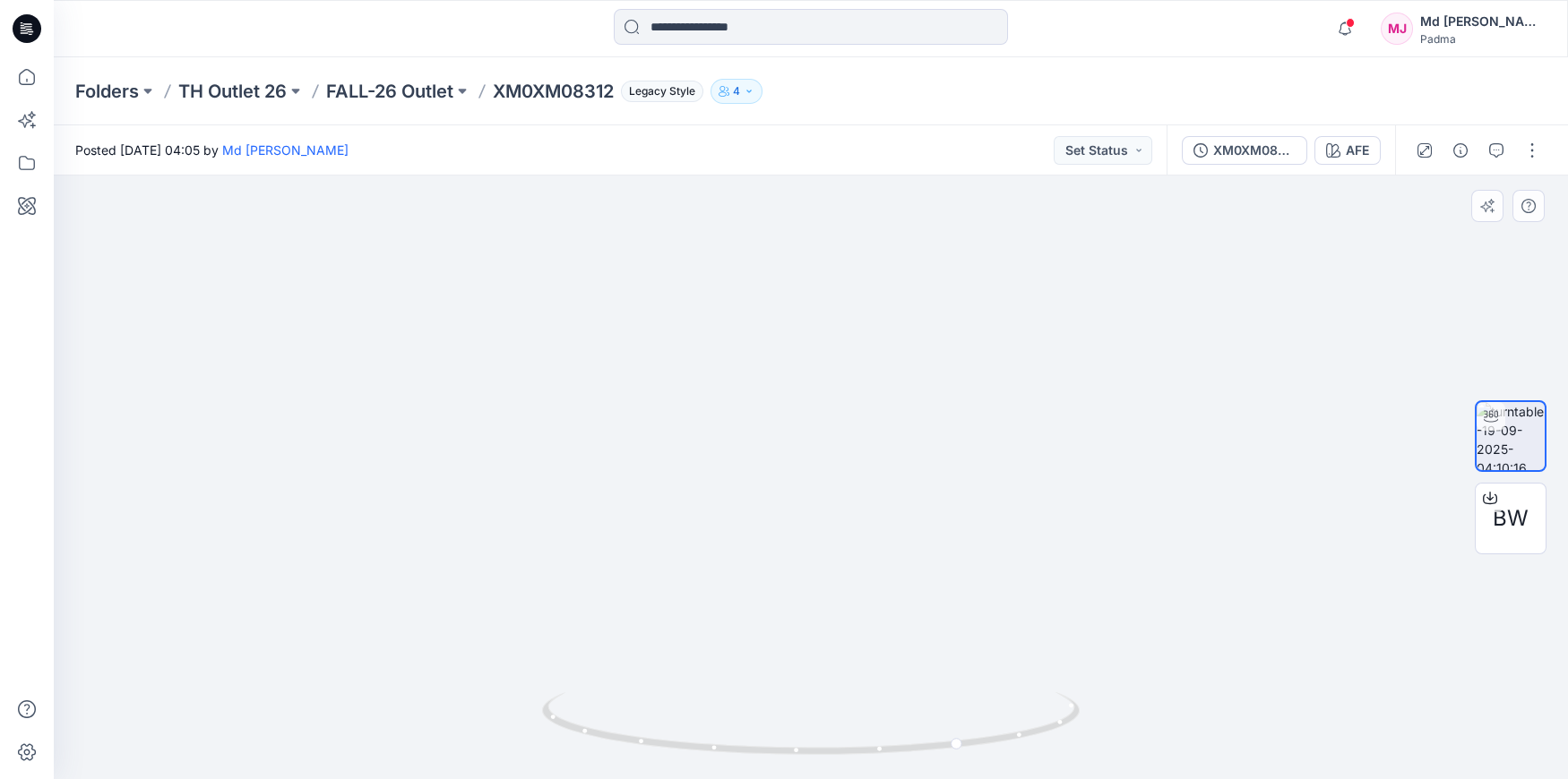
drag, startPoint x: 768, startPoint y: 511, endPoint x: 894, endPoint y: 747, distance: 267.5
click at [893, 764] on div at bounding box center [811, 478] width 1514 height 604
drag, startPoint x: 956, startPoint y: 747, endPoint x: 1126, endPoint y: 733, distance: 170.6
click at [1126, 733] on div at bounding box center [811, 478] width 1514 height 604
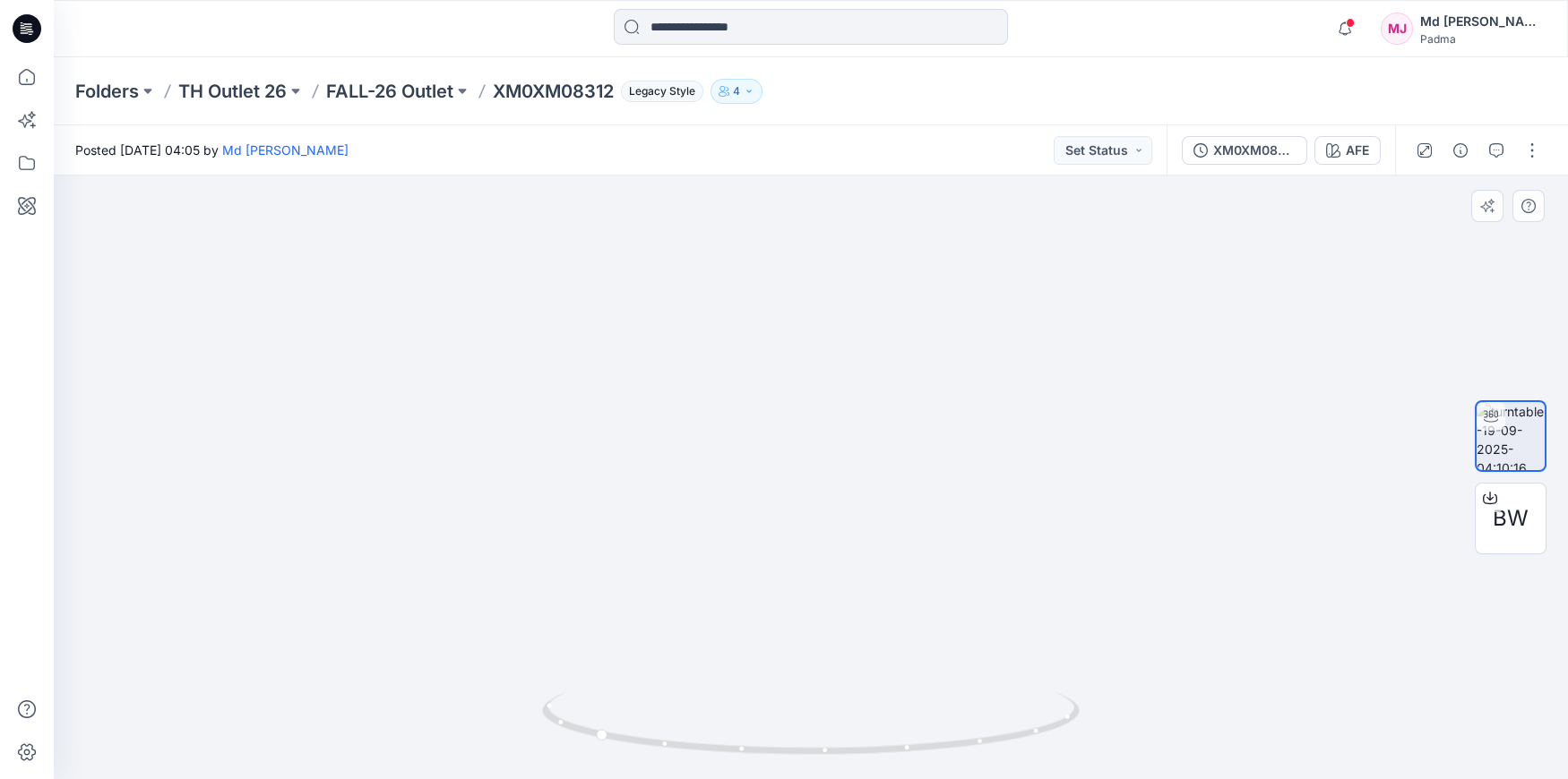
drag, startPoint x: 853, startPoint y: 689, endPoint x: 864, endPoint y: 767, distance: 78.8
click at [864, 768] on div at bounding box center [811, 478] width 1514 height 604
drag, startPoint x: 808, startPoint y: 499, endPoint x: 822, endPoint y: 608, distance: 109.9
click at [831, 750] on div at bounding box center [811, 478] width 1514 height 604
drag, startPoint x: 856, startPoint y: 611, endPoint x: 832, endPoint y: 437, distance: 175.6
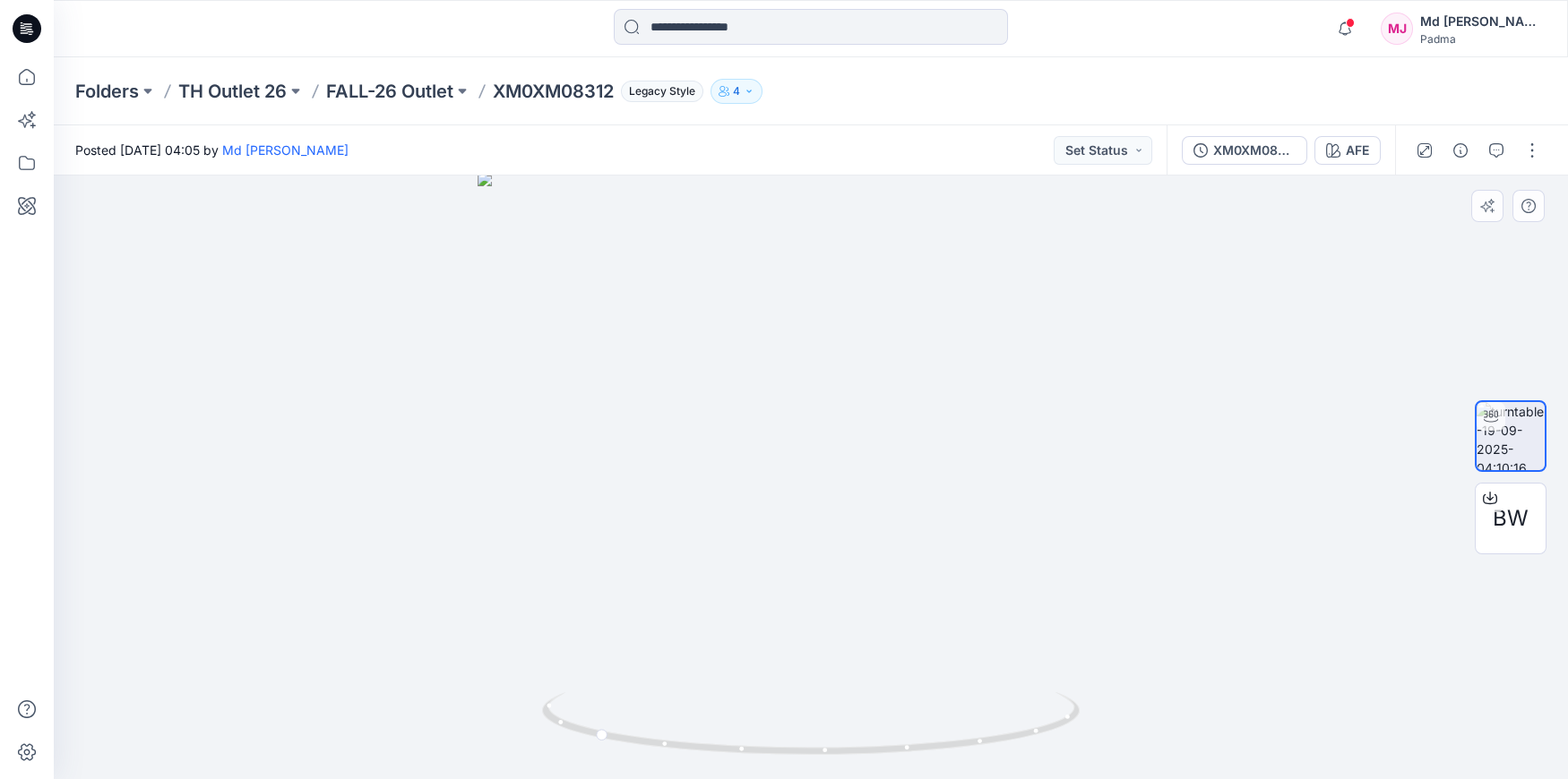
click at [832, 437] on img at bounding box center [811, 475] width 666 height 607
drag, startPoint x: 602, startPoint y: 736, endPoint x: 752, endPoint y: 726, distance: 150.3
click at [754, 728] on icon at bounding box center [813, 726] width 542 height 67
click at [25, 164] on icon at bounding box center [26, 162] width 39 height 39
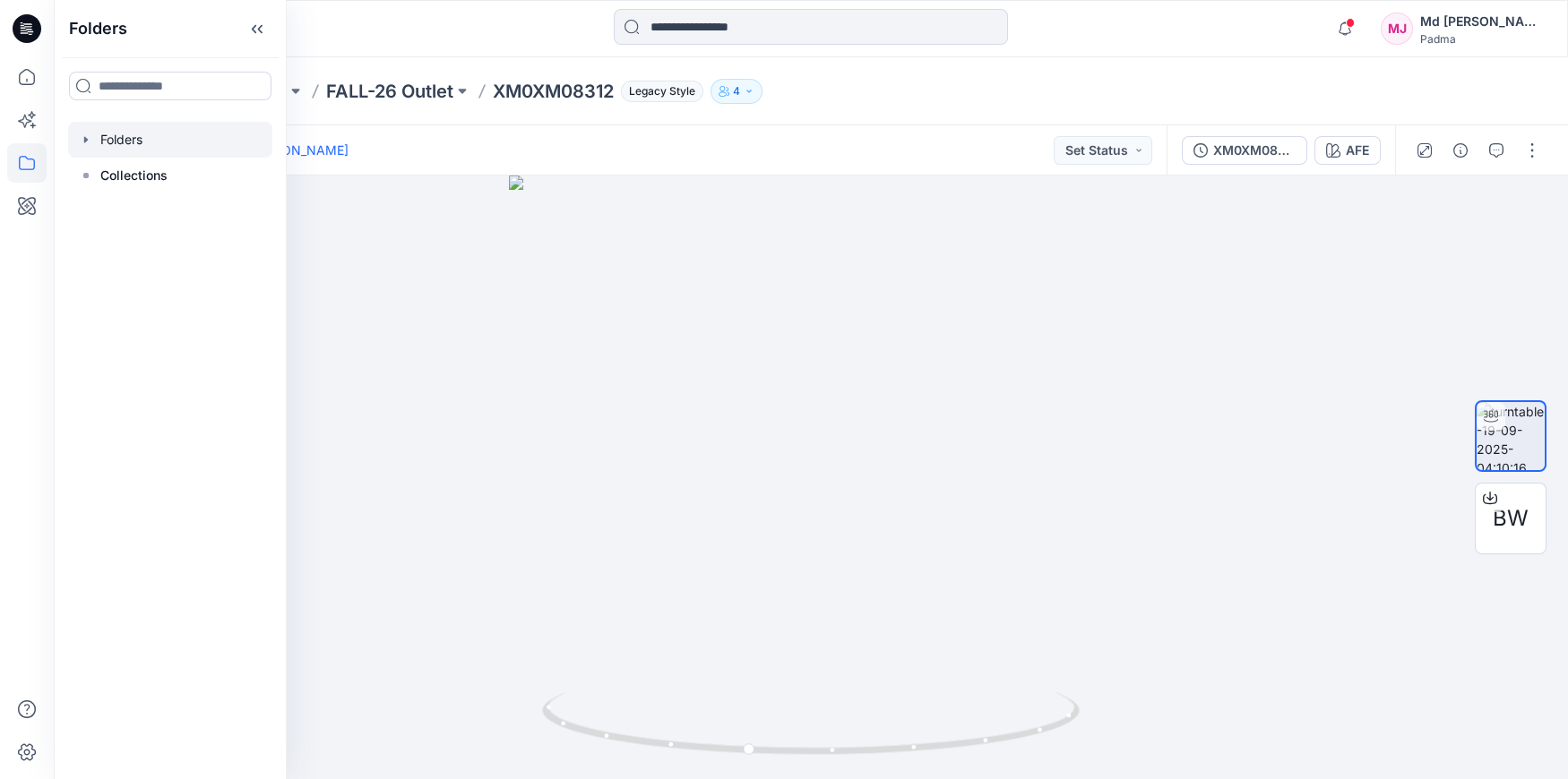
click at [119, 141] on div at bounding box center [170, 139] width 205 height 35
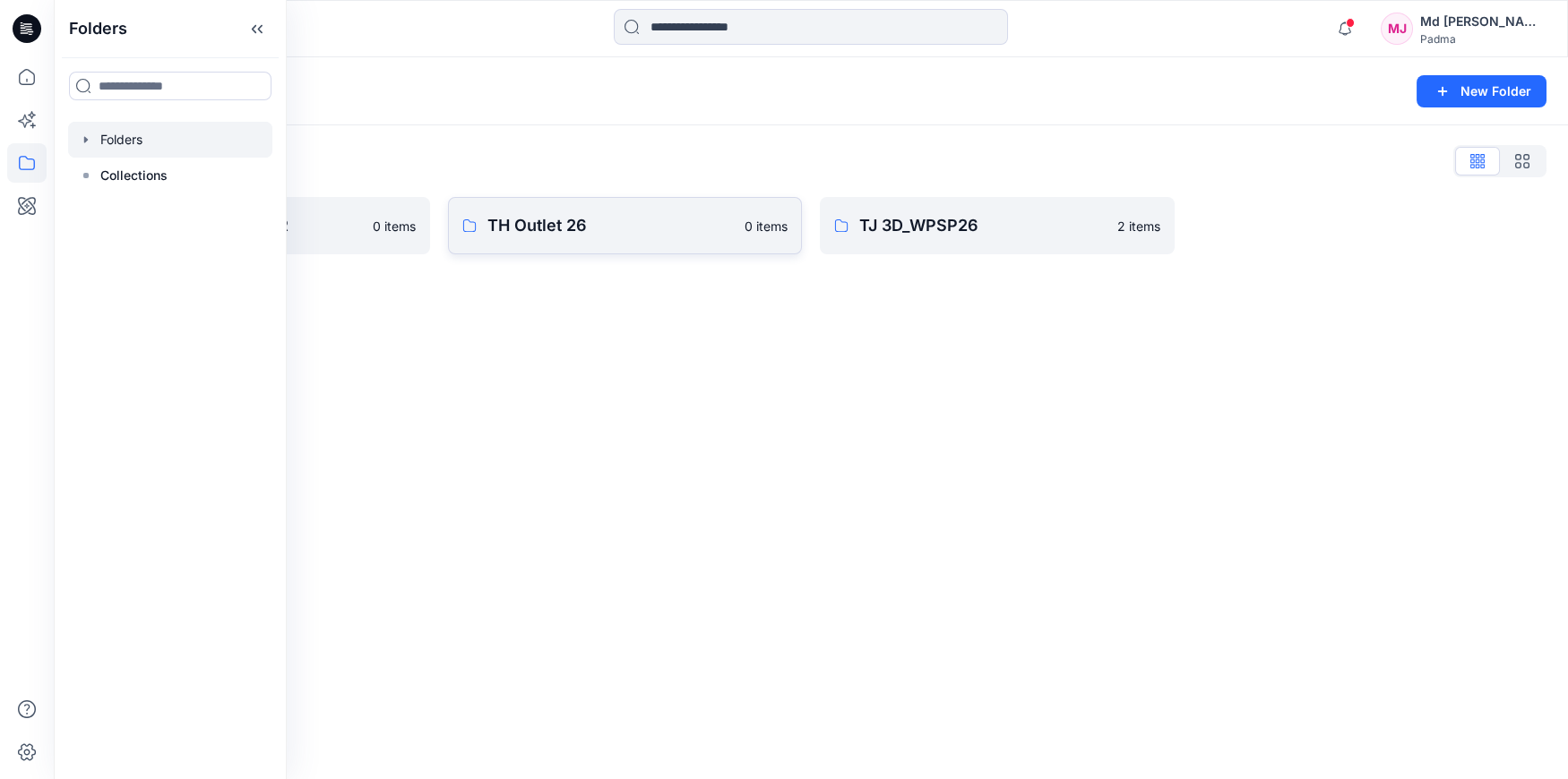
click at [563, 233] on p "TH Outlet 26" at bounding box center [611, 226] width 248 height 25
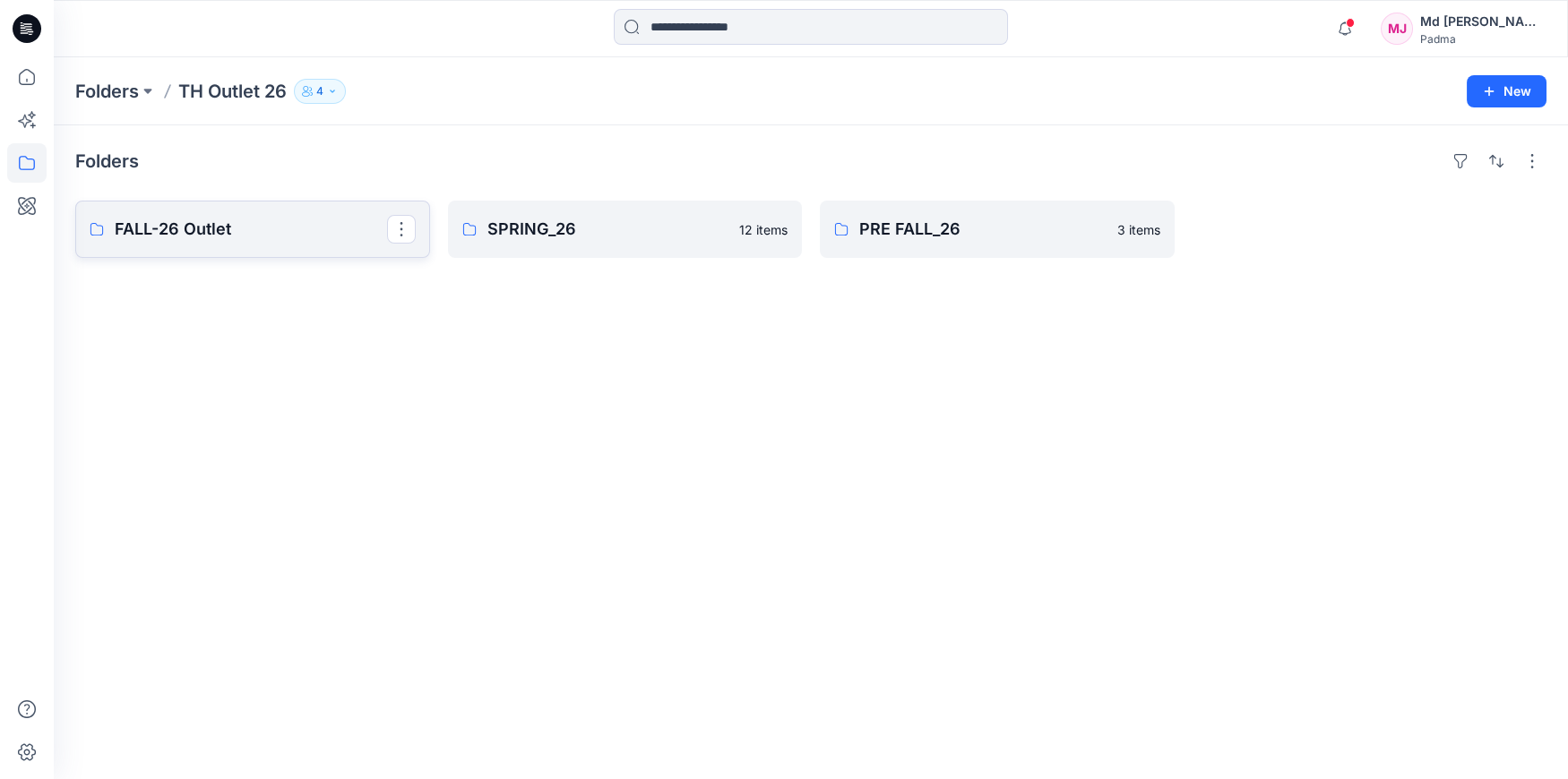
click at [223, 236] on p "FALL-26 Outlet" at bounding box center [250, 229] width 272 height 25
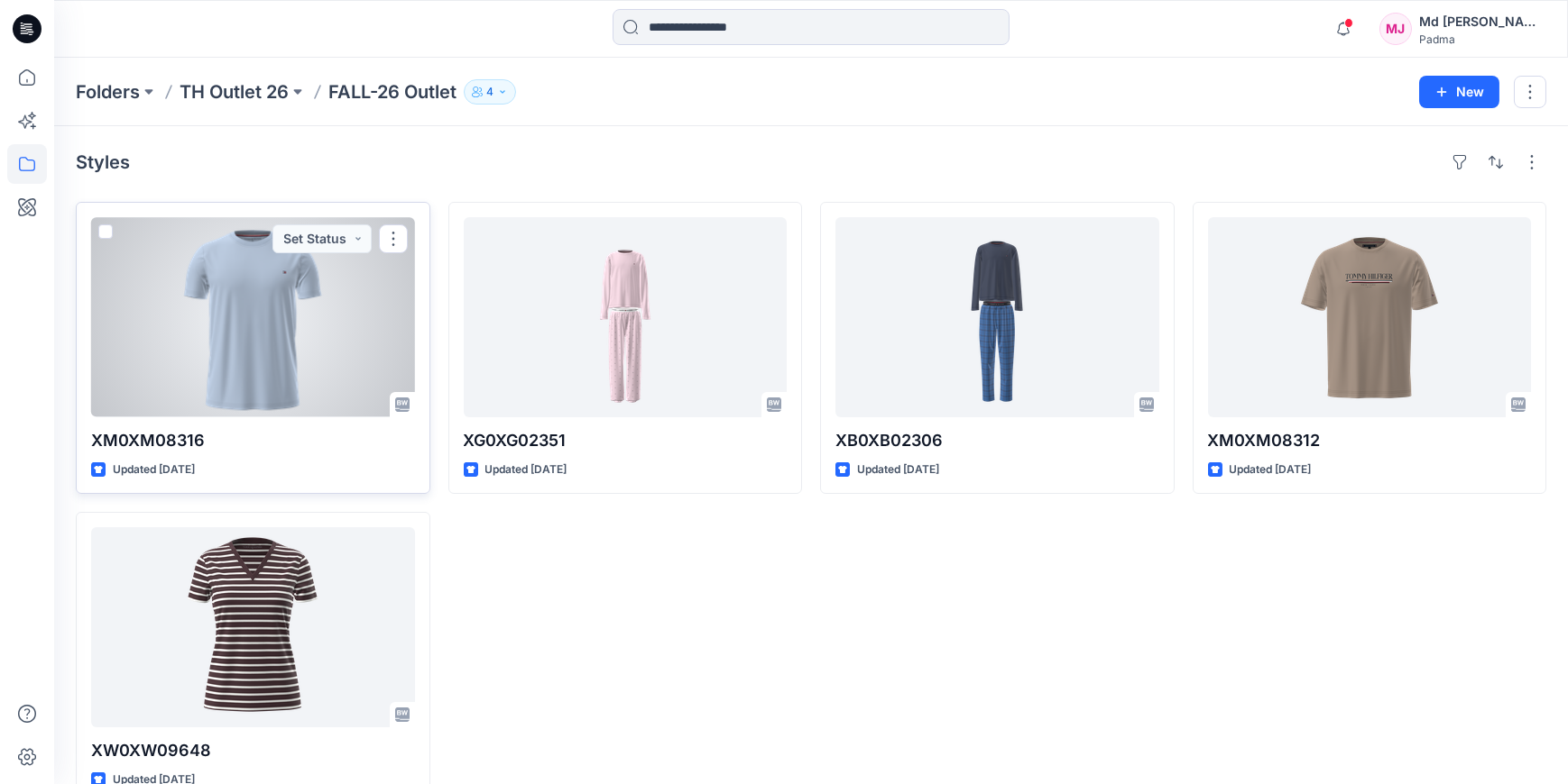
click at [234, 337] on div at bounding box center [253, 317] width 323 height 200
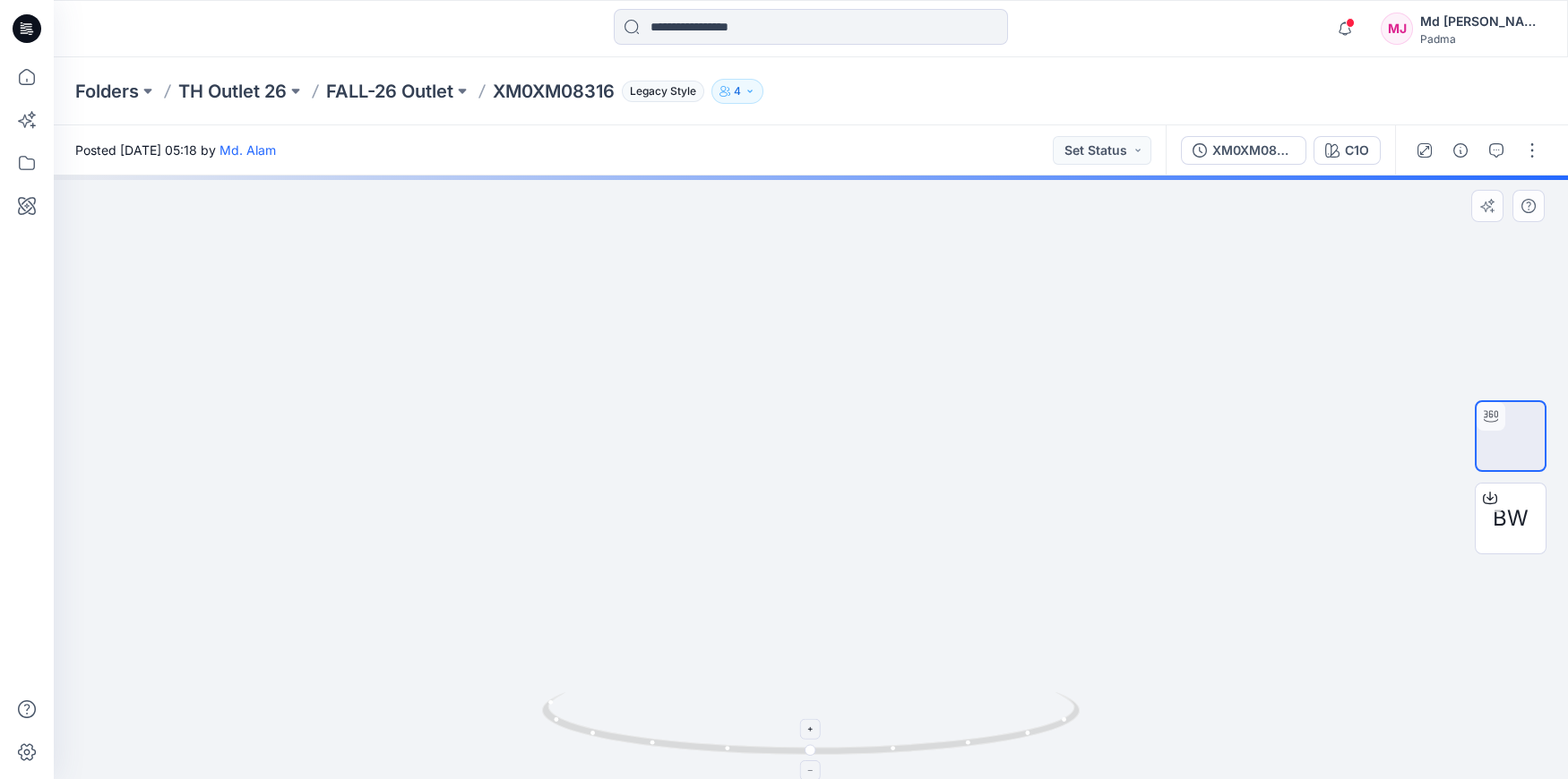
drag, startPoint x: 751, startPoint y: 665, endPoint x: 743, endPoint y: 697, distance: 33.0
click at [743, 697] on div at bounding box center [811, 478] width 1514 height 604
drag, startPoint x: 686, startPoint y: 493, endPoint x: 709, endPoint y: 573, distance: 83.2
click at [705, 600] on img at bounding box center [762, 305] width 2106 height 949
drag, startPoint x: 752, startPoint y: 591, endPoint x: 754, endPoint y: 621, distance: 30.1
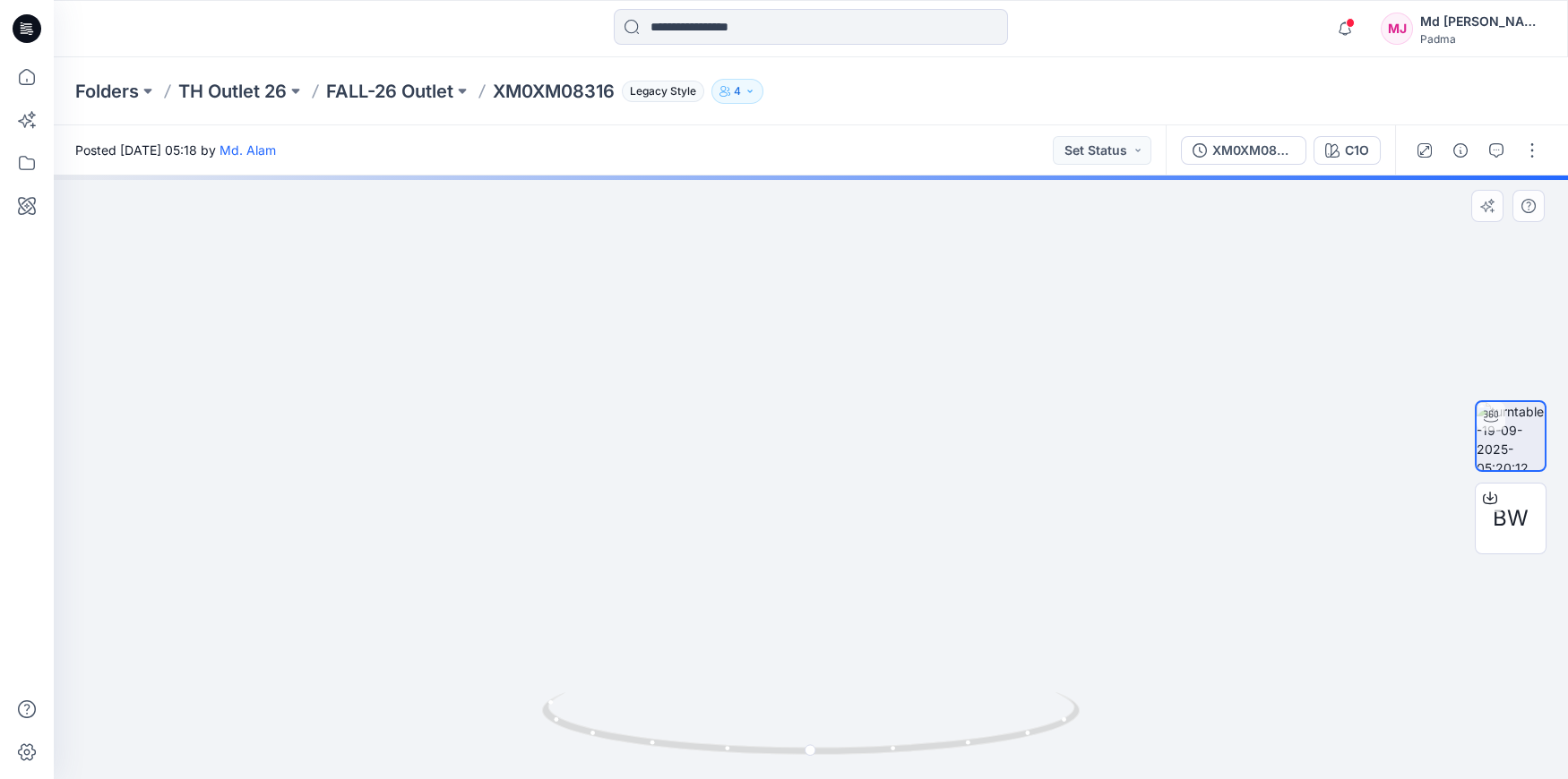
click at [754, 634] on img at bounding box center [817, 405] width 2106 height 748
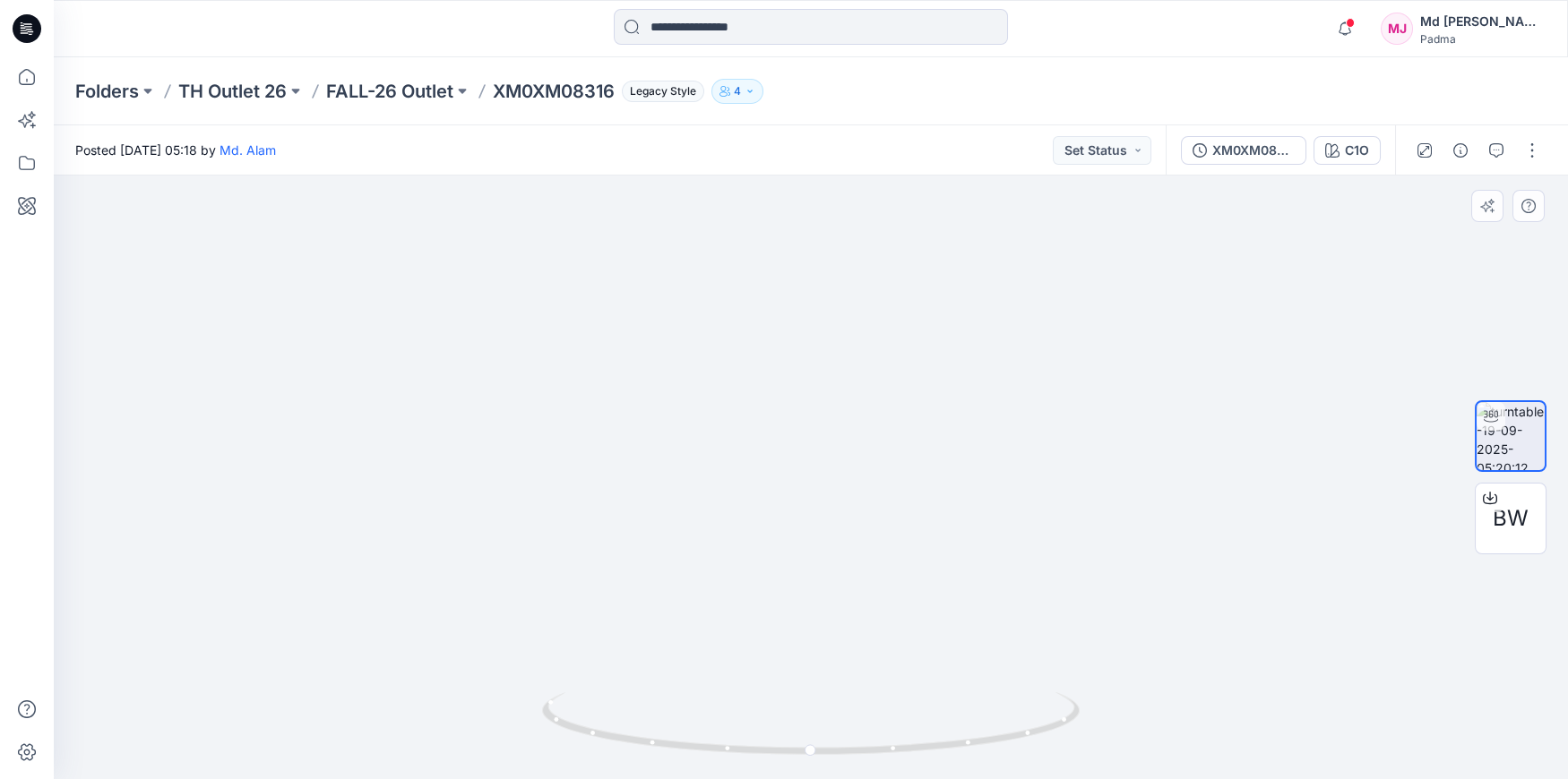
drag, startPoint x: 731, startPoint y: 514, endPoint x: 731, endPoint y: 455, distance: 59.0
click at [731, 457] on img at bounding box center [811, 422] width 1166 height 714
drag, startPoint x: 769, startPoint y: 559, endPoint x: 756, endPoint y: 448, distance: 111.8
click at [756, 450] on img at bounding box center [802, 185] width 2419 height 1188
drag, startPoint x: 755, startPoint y: 632, endPoint x: 749, endPoint y: 530, distance: 102.2
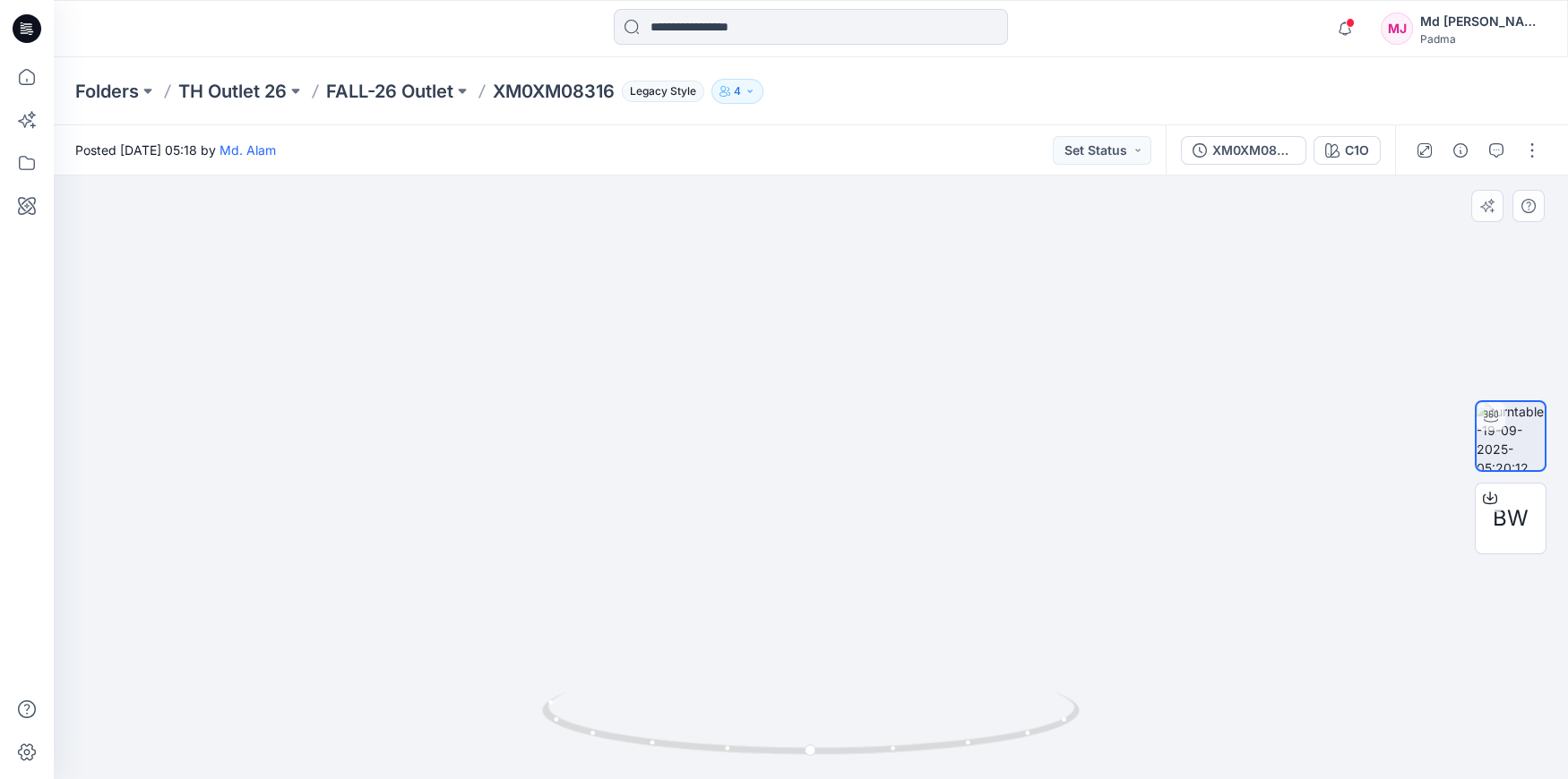
click at [749, 531] on img at bounding box center [798, 152] width 2419 height 1253
drag, startPoint x: 747, startPoint y: 603, endPoint x: 746, endPoint y: 497, distance: 106.0
click at [745, 504] on img at bounding box center [810, 365] width 917 height 827
drag, startPoint x: 800, startPoint y: 642, endPoint x: 789, endPoint y: 466, distance: 176.3
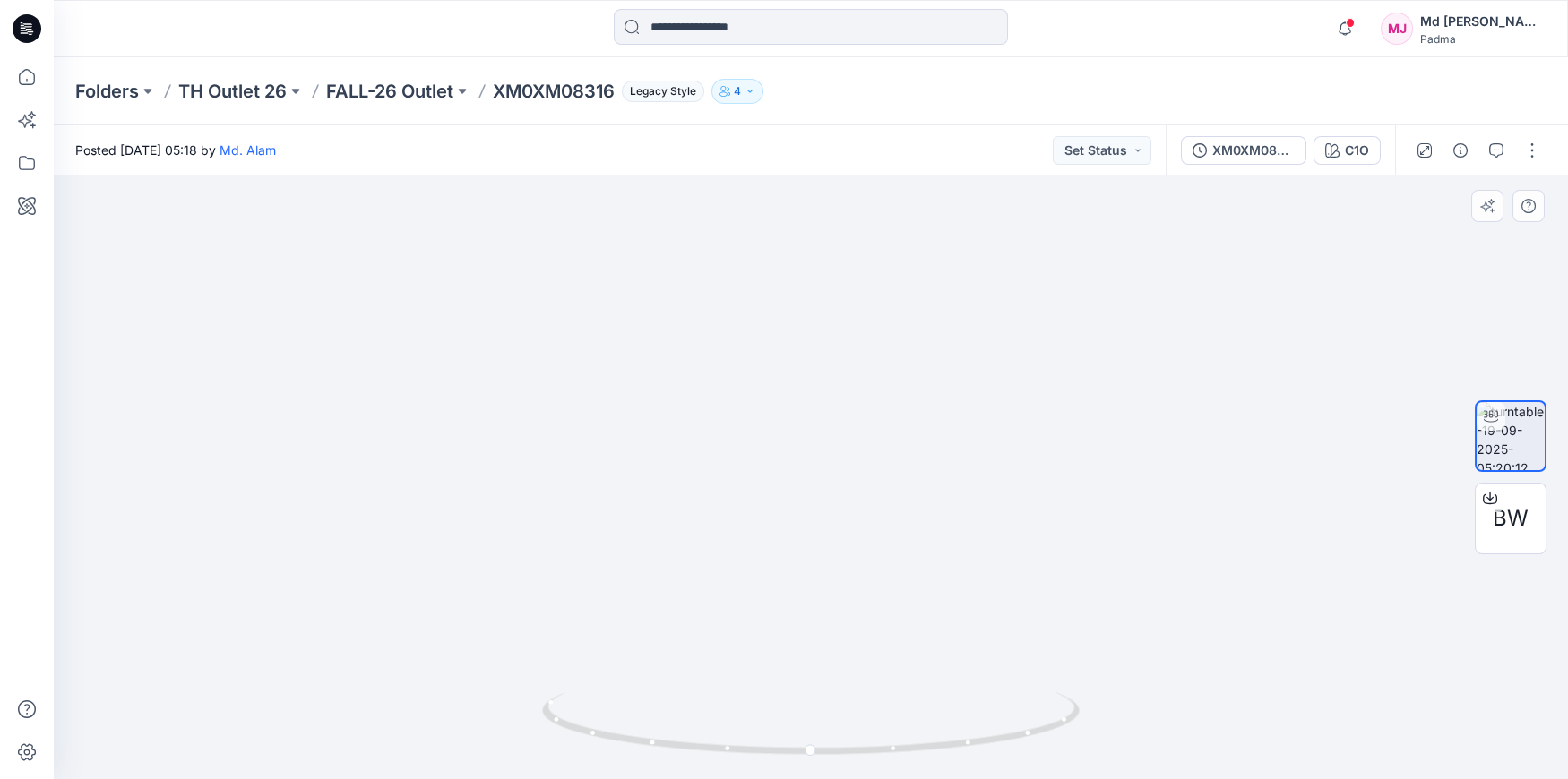
drag, startPoint x: 794, startPoint y: 593, endPoint x: 779, endPoint y: 485, distance: 109.0
drag, startPoint x: 773, startPoint y: 504, endPoint x: 773, endPoint y: 423, distance: 81.0
drag, startPoint x: 809, startPoint y: 750, endPoint x: 959, endPoint y: 740, distance: 150.3
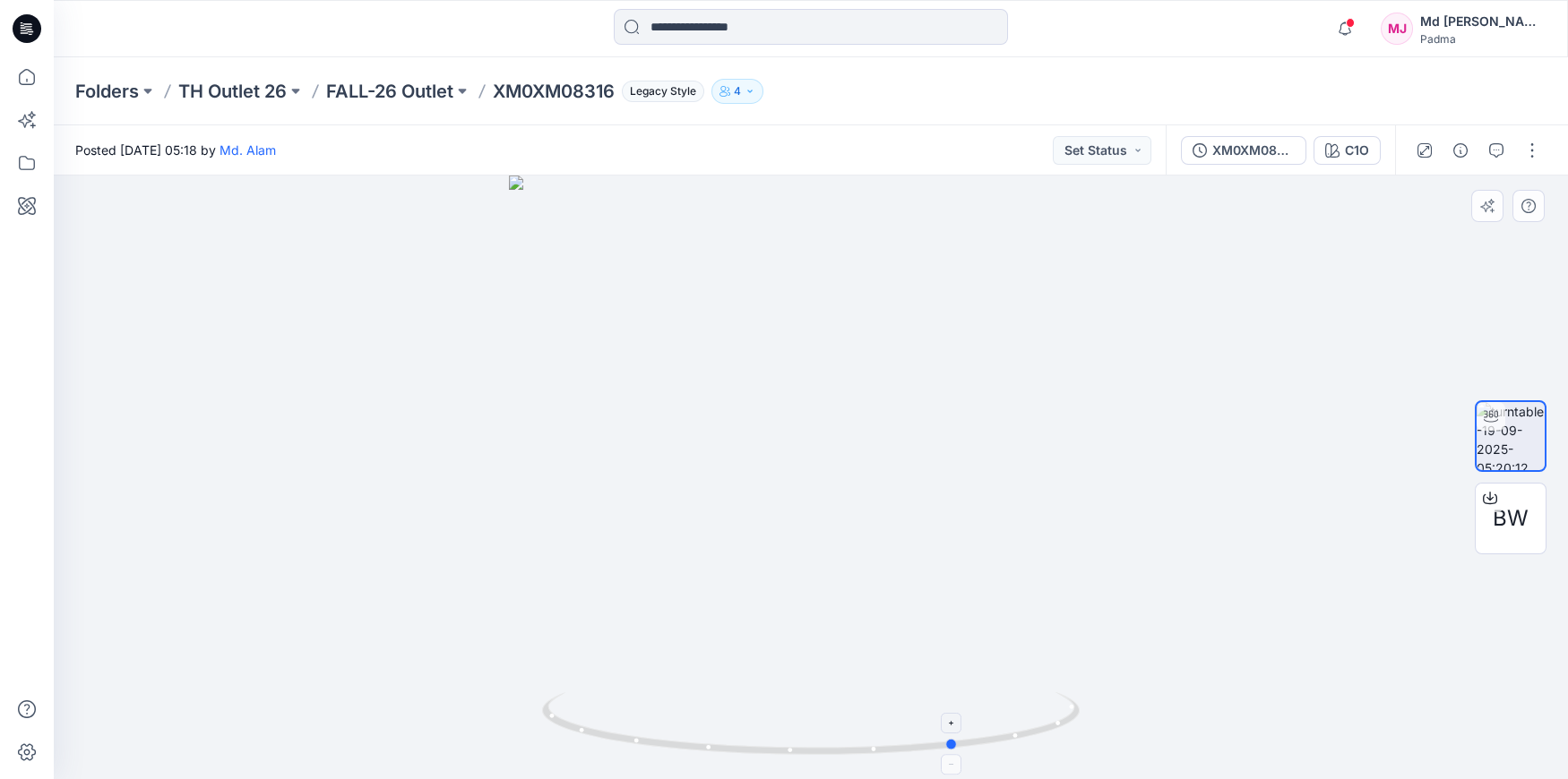
click at [956, 743] on circle at bounding box center [953, 744] width 11 height 11
drag, startPoint x: 864, startPoint y: 575, endPoint x: 876, endPoint y: 582, distance: 13.9
drag, startPoint x: 754, startPoint y: 385, endPoint x: 815, endPoint y: 455, distance: 92.8
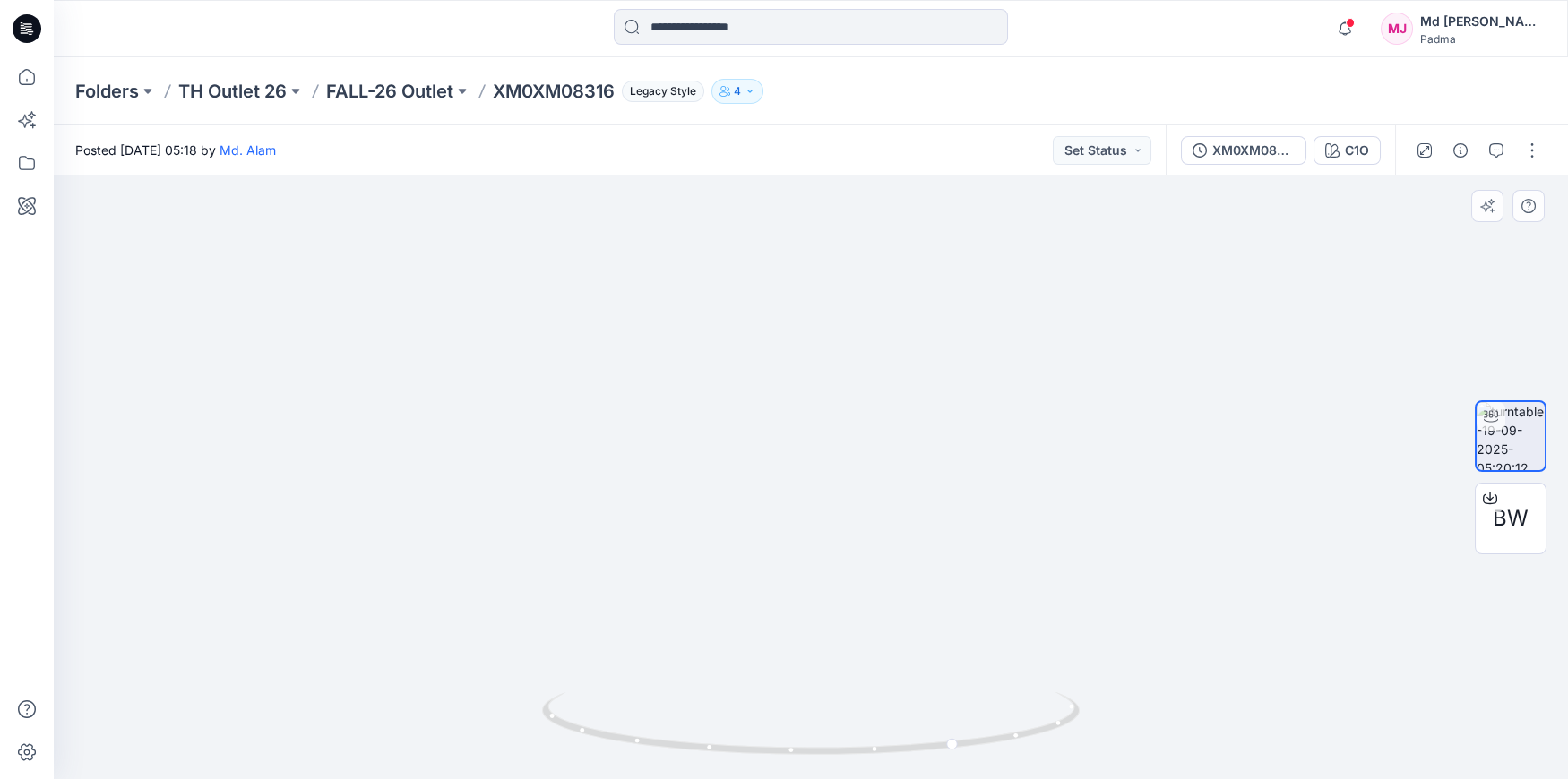
drag, startPoint x: 841, startPoint y: 265, endPoint x: 854, endPoint y: 363, distance: 98.9
drag, startPoint x: 859, startPoint y: 375, endPoint x: 859, endPoint y: 467, distance: 92.0
click at [858, 531] on img at bounding box center [981, 120] width 1856 height 1318
drag, startPoint x: 854, startPoint y: 427, endPoint x: 864, endPoint y: 447, distance: 22.4
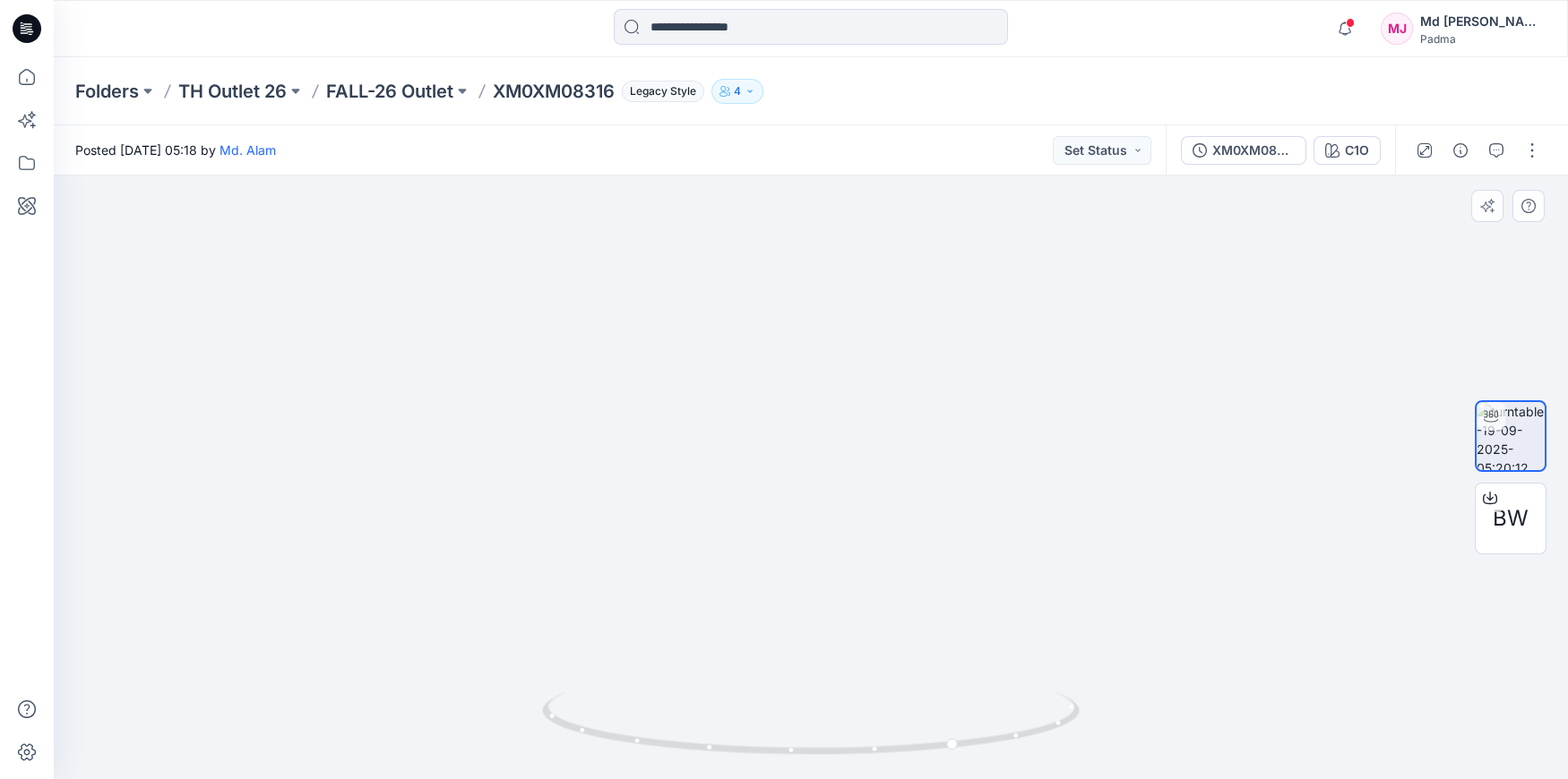
click at [860, 461] on img at bounding box center [981, 227] width 1856 height 1105
drag, startPoint x: 951, startPoint y: 745, endPoint x: 1213, endPoint y: 720, distance: 263.2
click at [1213, 720] on div at bounding box center [811, 478] width 1514 height 604
drag, startPoint x: 684, startPoint y: 747, endPoint x: 582, endPoint y: 734, distance: 102.8
click at [582, 734] on icon at bounding box center [813, 726] width 542 height 67
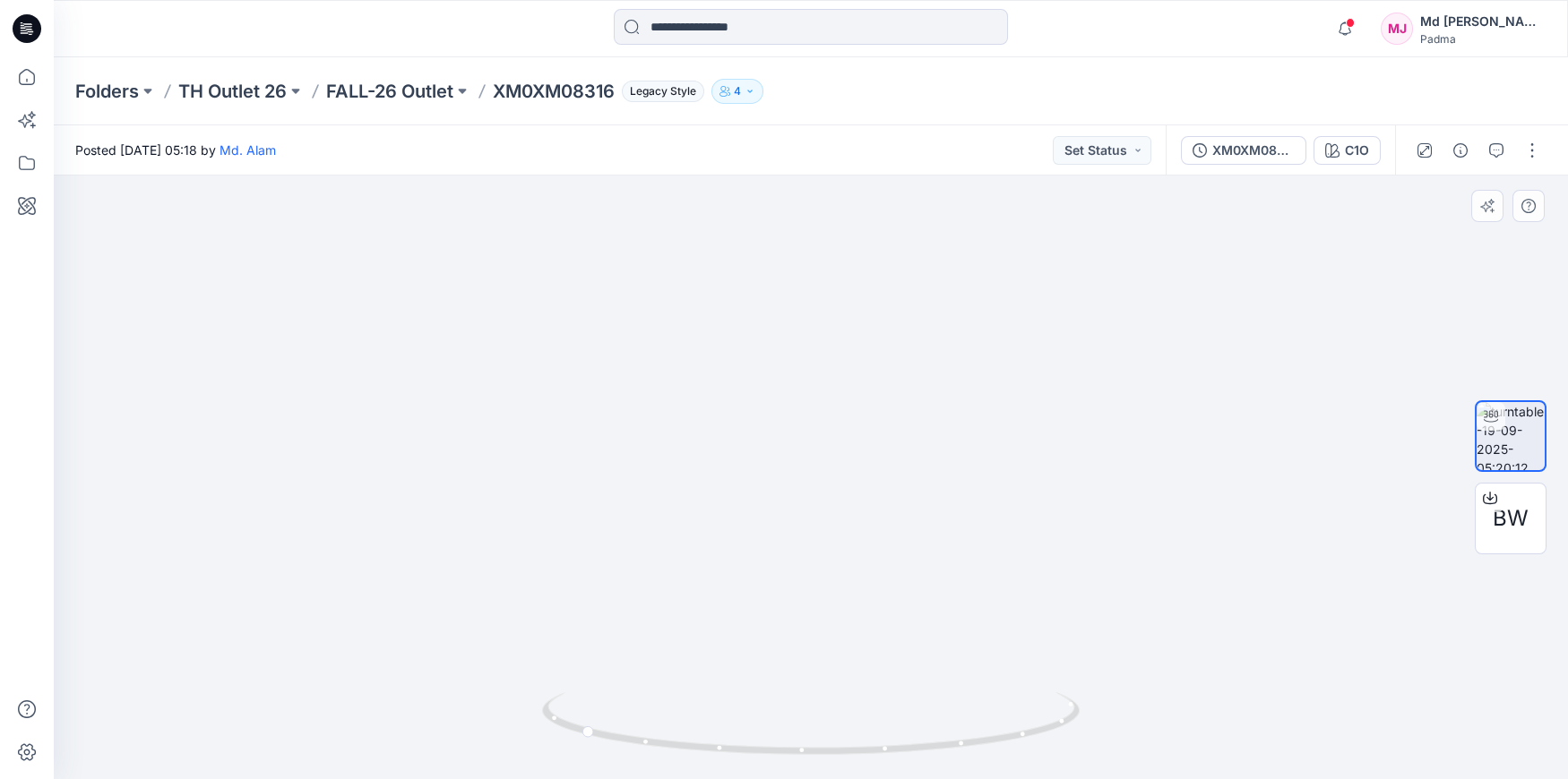
drag, startPoint x: 847, startPoint y: 597, endPoint x: 860, endPoint y: 466, distance: 131.6
click at [858, 475] on img at bounding box center [812, 217] width 1856 height 1124
drag, startPoint x: 868, startPoint y: 667, endPoint x: 851, endPoint y: 559, distance: 109.3
click at [851, 562] on img at bounding box center [821, 177] width 1856 height 1205
drag, startPoint x: 860, startPoint y: 699, endPoint x: 855, endPoint y: 545, distance: 154.1
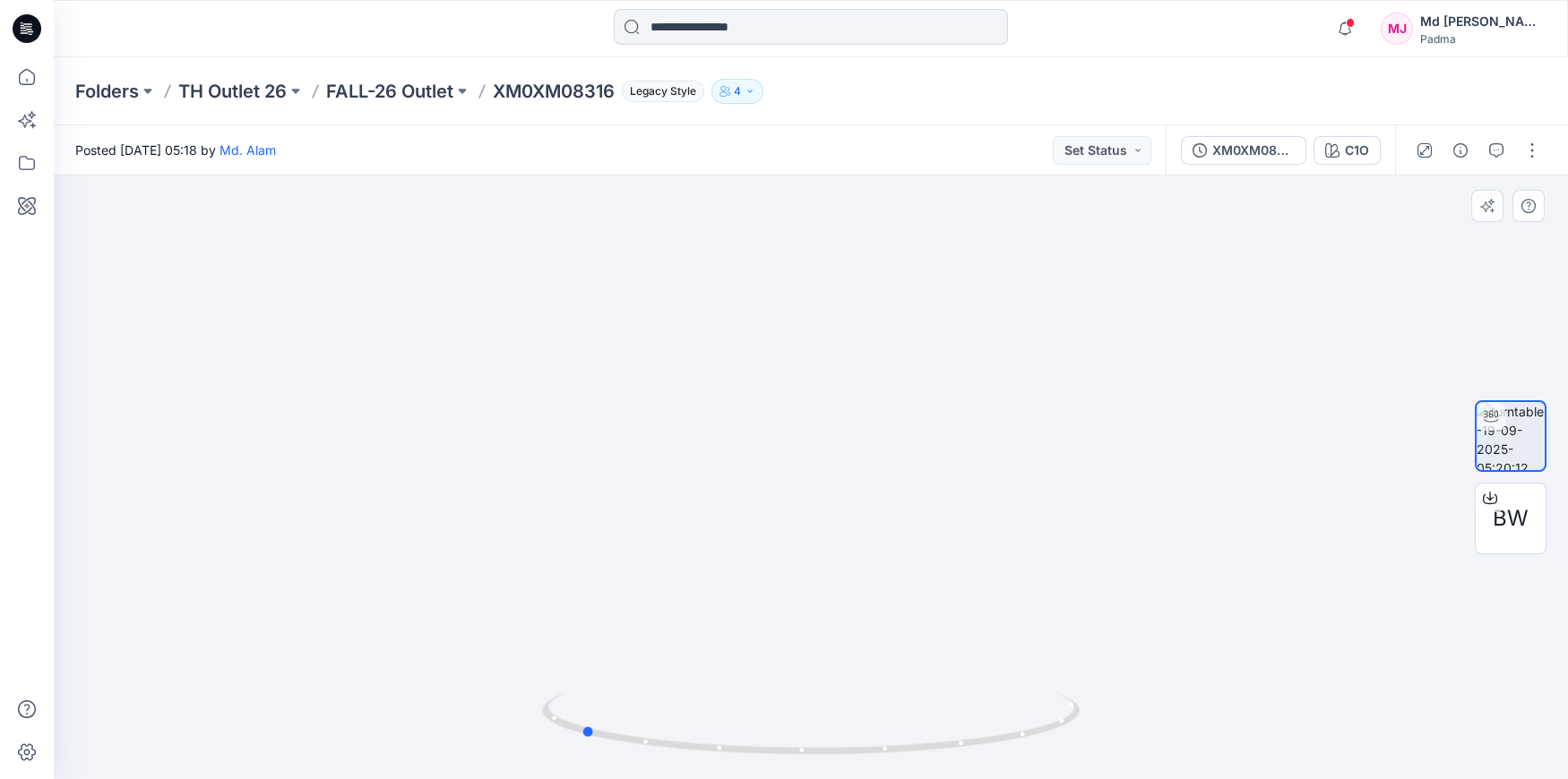
click at [855, 545] on div at bounding box center [811, 478] width 1514 height 604
drag, startPoint x: 821, startPoint y: 607, endPoint x: 802, endPoint y: 393, distance: 214.8
click at [802, 393] on img at bounding box center [810, 352] width 854 height 854
drag, startPoint x: 827, startPoint y: 540, endPoint x: 808, endPoint y: 464, distance: 78.3
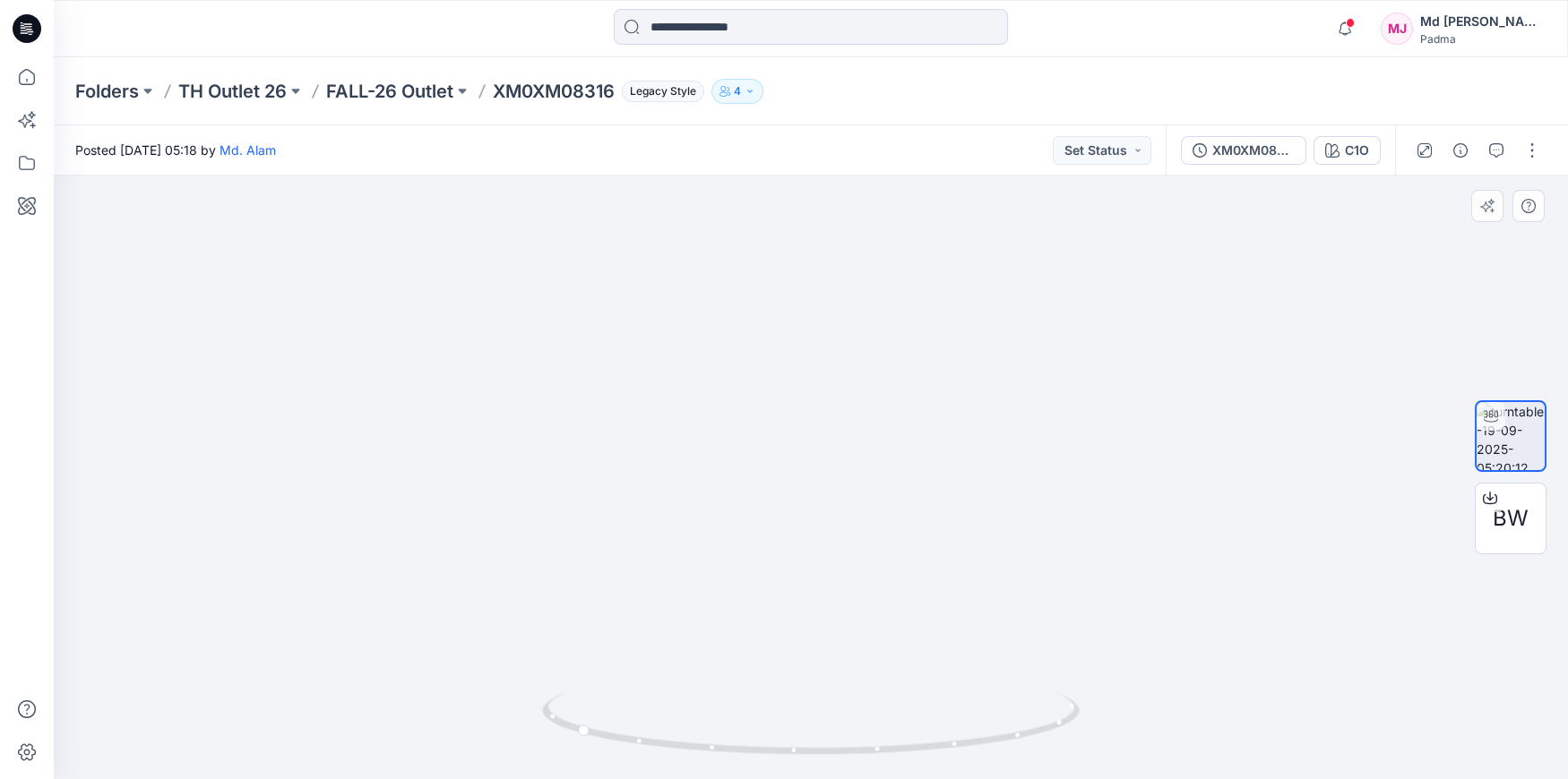
drag, startPoint x: 793, startPoint y: 491, endPoint x: 760, endPoint y: 536, distance: 55.8
drag, startPoint x: 748, startPoint y: 462, endPoint x: 742, endPoint y: 508, distance: 46.4
drag, startPoint x: 730, startPoint y: 469, endPoint x: 730, endPoint y: 532, distance: 63.0
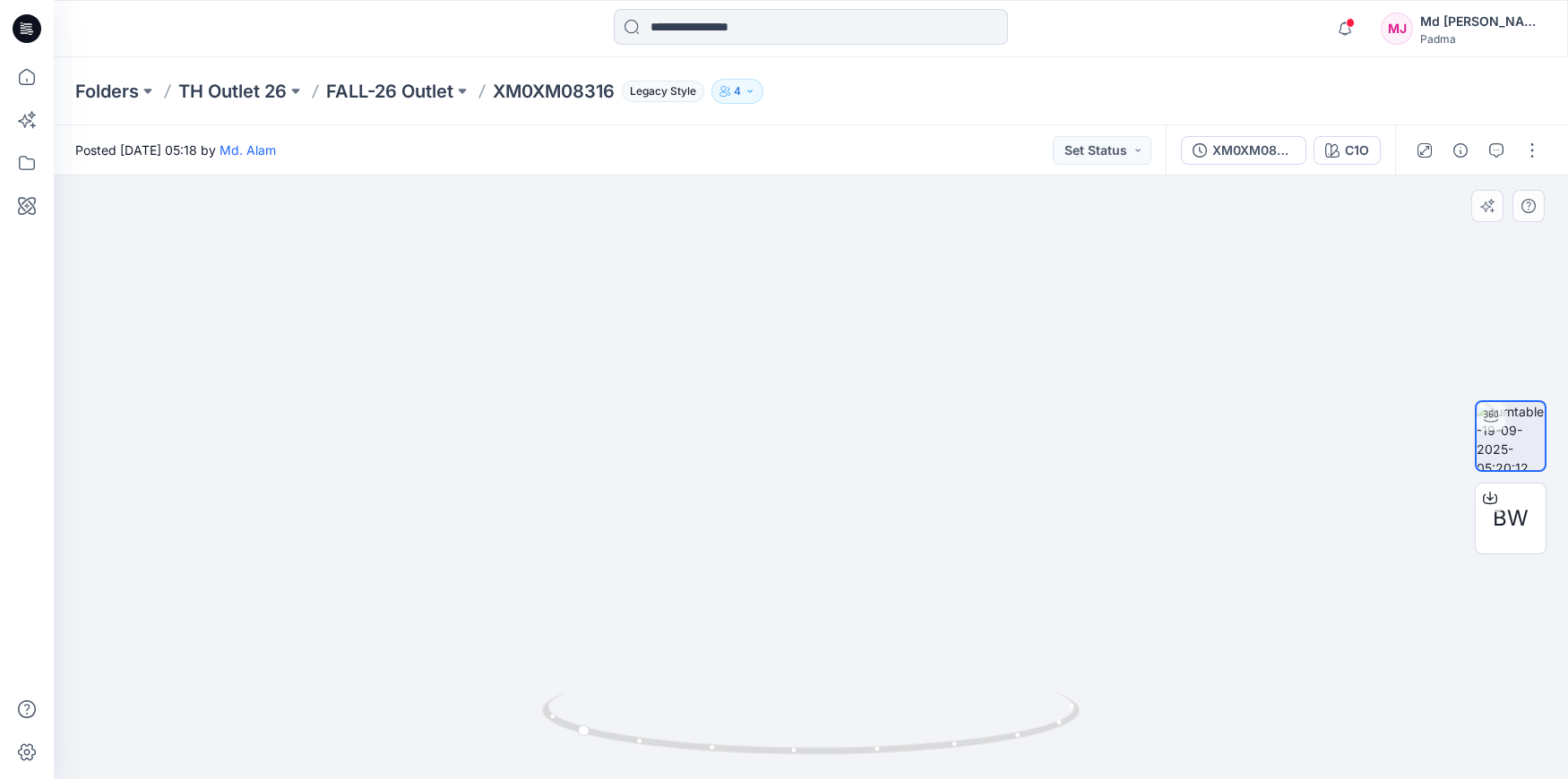
drag, startPoint x: 711, startPoint y: 450, endPoint x: 678, endPoint y: 583, distance: 137.0
drag, startPoint x: 708, startPoint y: 335, endPoint x: 738, endPoint y: 568, distance: 234.9
click at [738, 568] on img at bounding box center [823, 302] width 1856 height 954
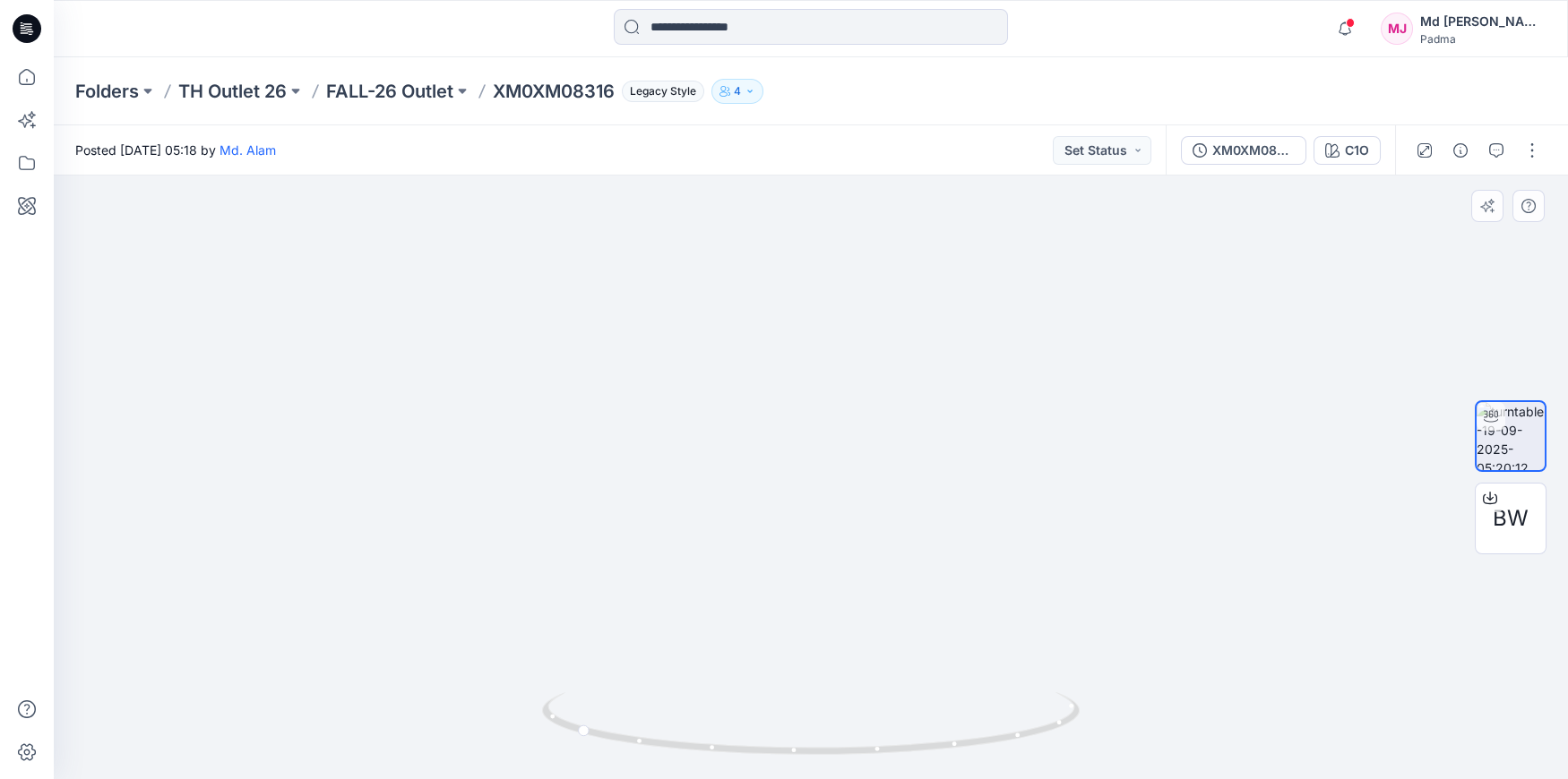
drag, startPoint x: 757, startPoint y: 480, endPoint x: 757, endPoint y: 502, distance: 22.0
click at [753, 534] on img at bounding box center [814, 374] width 1856 height 811
drag, startPoint x: 774, startPoint y: 455, endPoint x: 777, endPoint y: 465, distance: 10.4
click at [775, 463] on img at bounding box center [814, 377] width 1856 height 807
click at [21, 160] on icon at bounding box center [26, 162] width 39 height 39
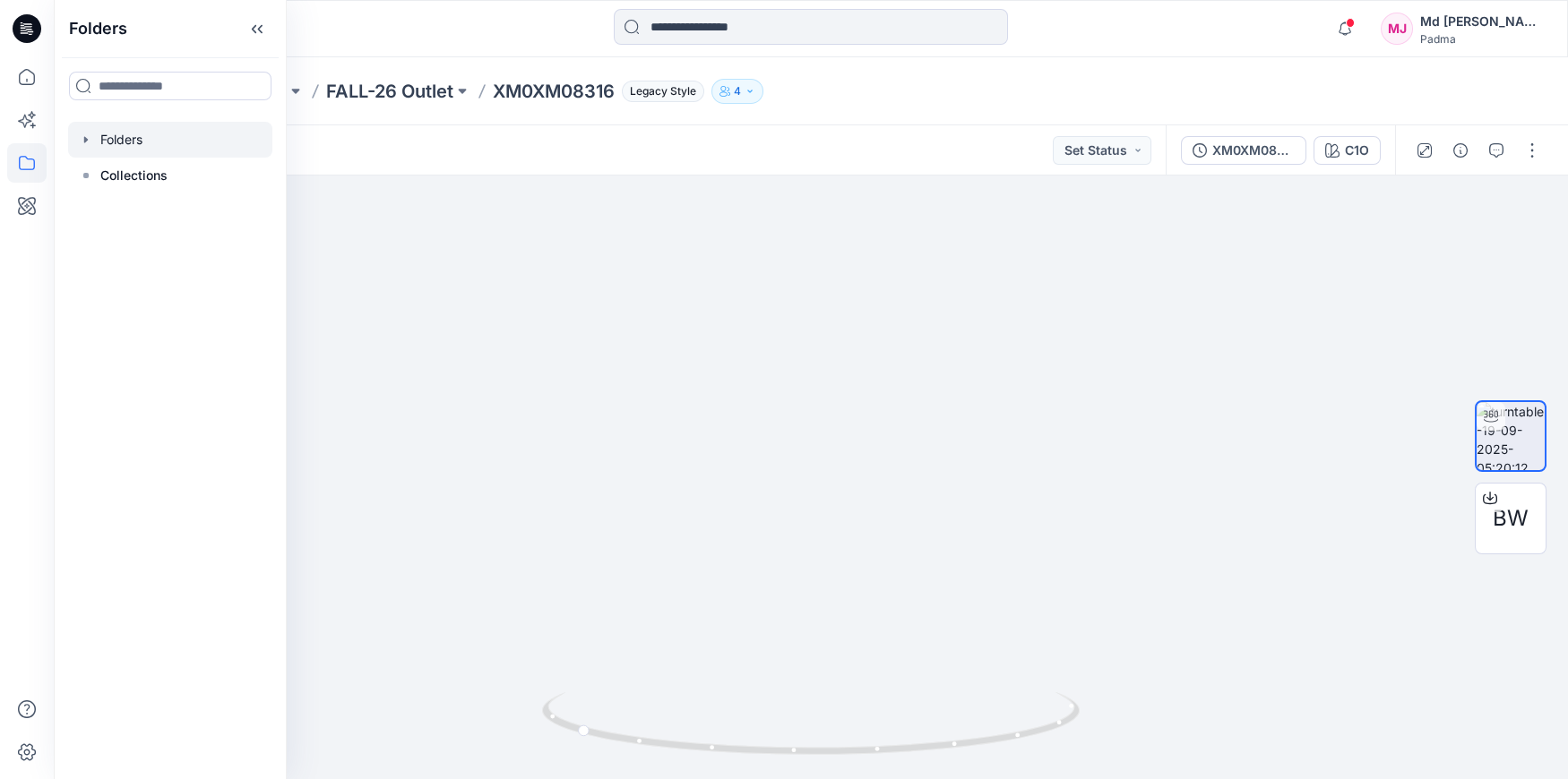
click at [107, 138] on div at bounding box center [170, 139] width 205 height 35
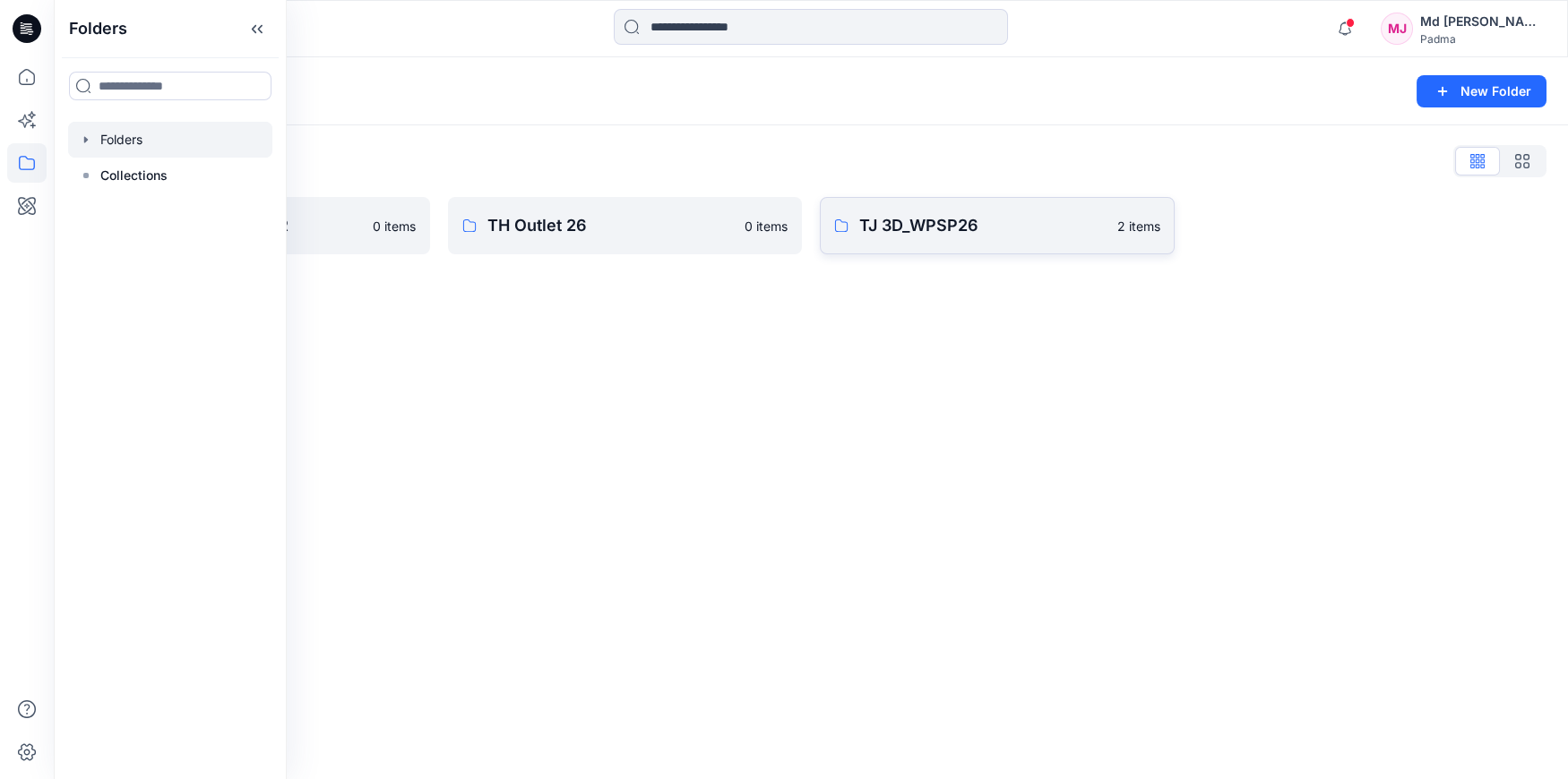
click at [925, 233] on p "TJ 3D_WPSP26" at bounding box center [983, 226] width 248 height 25
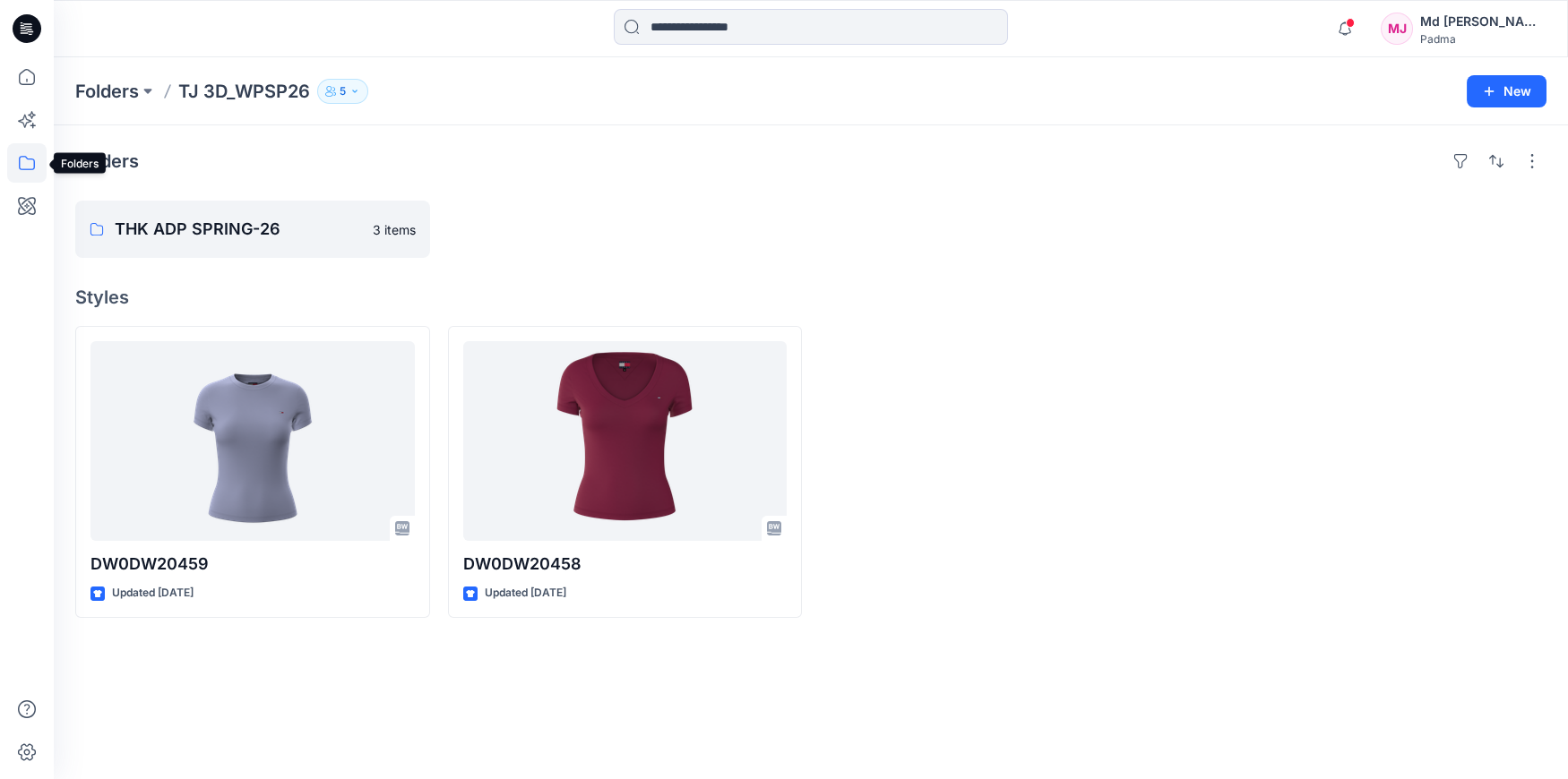
click at [18, 162] on icon at bounding box center [26, 162] width 39 height 39
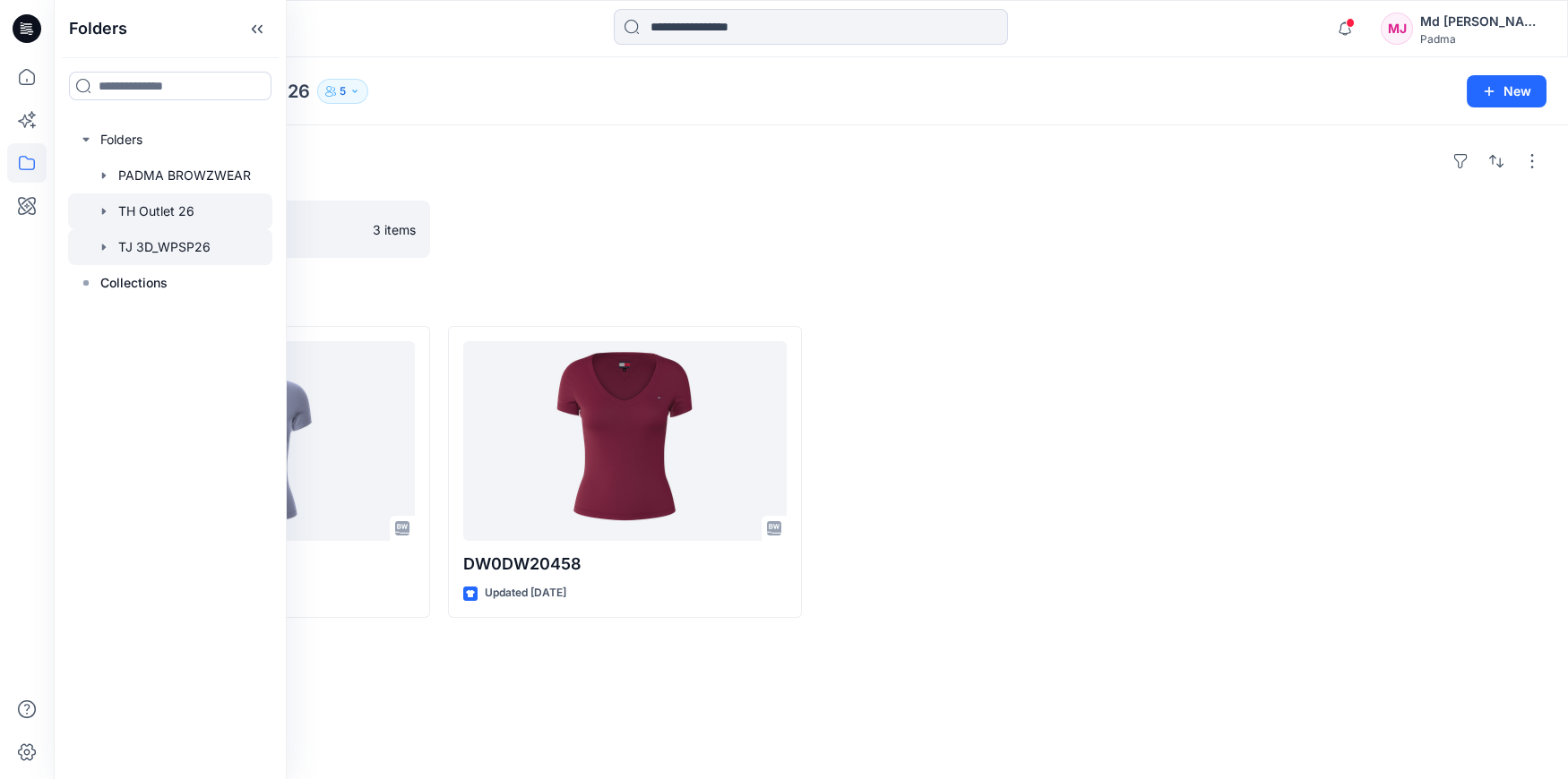
click at [136, 215] on div at bounding box center [170, 210] width 205 height 35
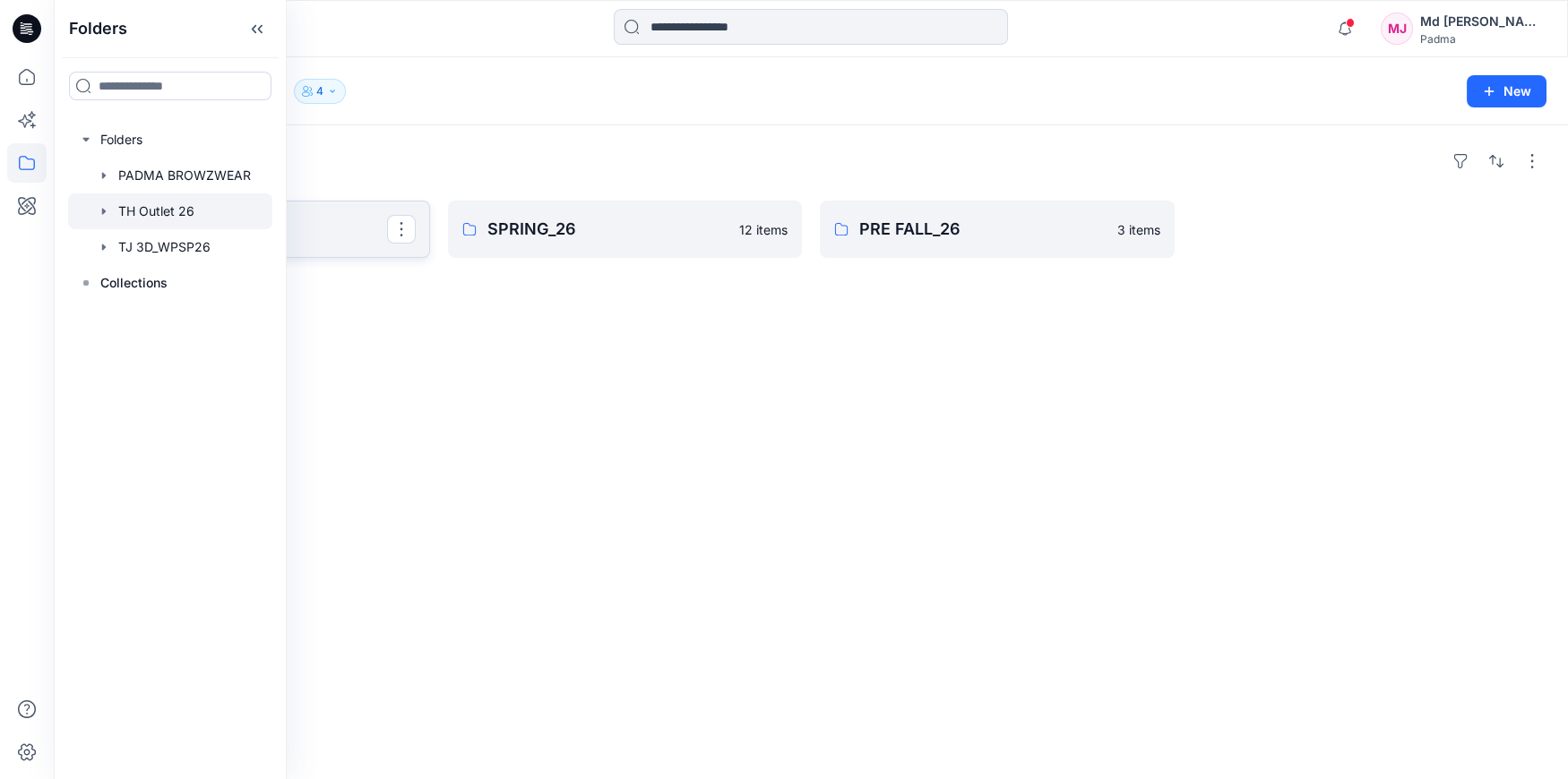
click at [330, 229] on p "FALL-26 Outlet" at bounding box center [250, 229] width 272 height 25
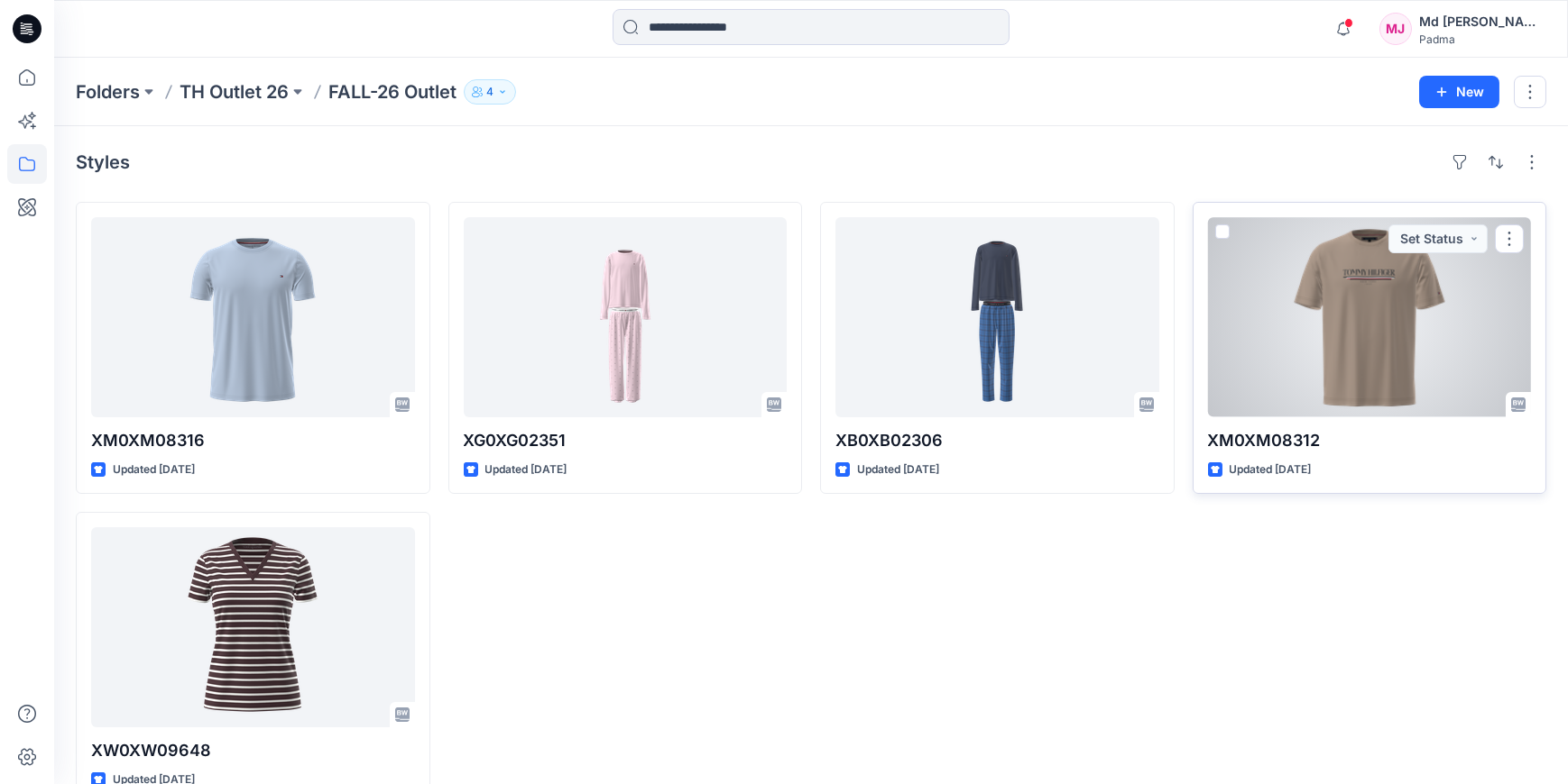
click at [1382, 316] on div at bounding box center [1370, 317] width 323 height 200
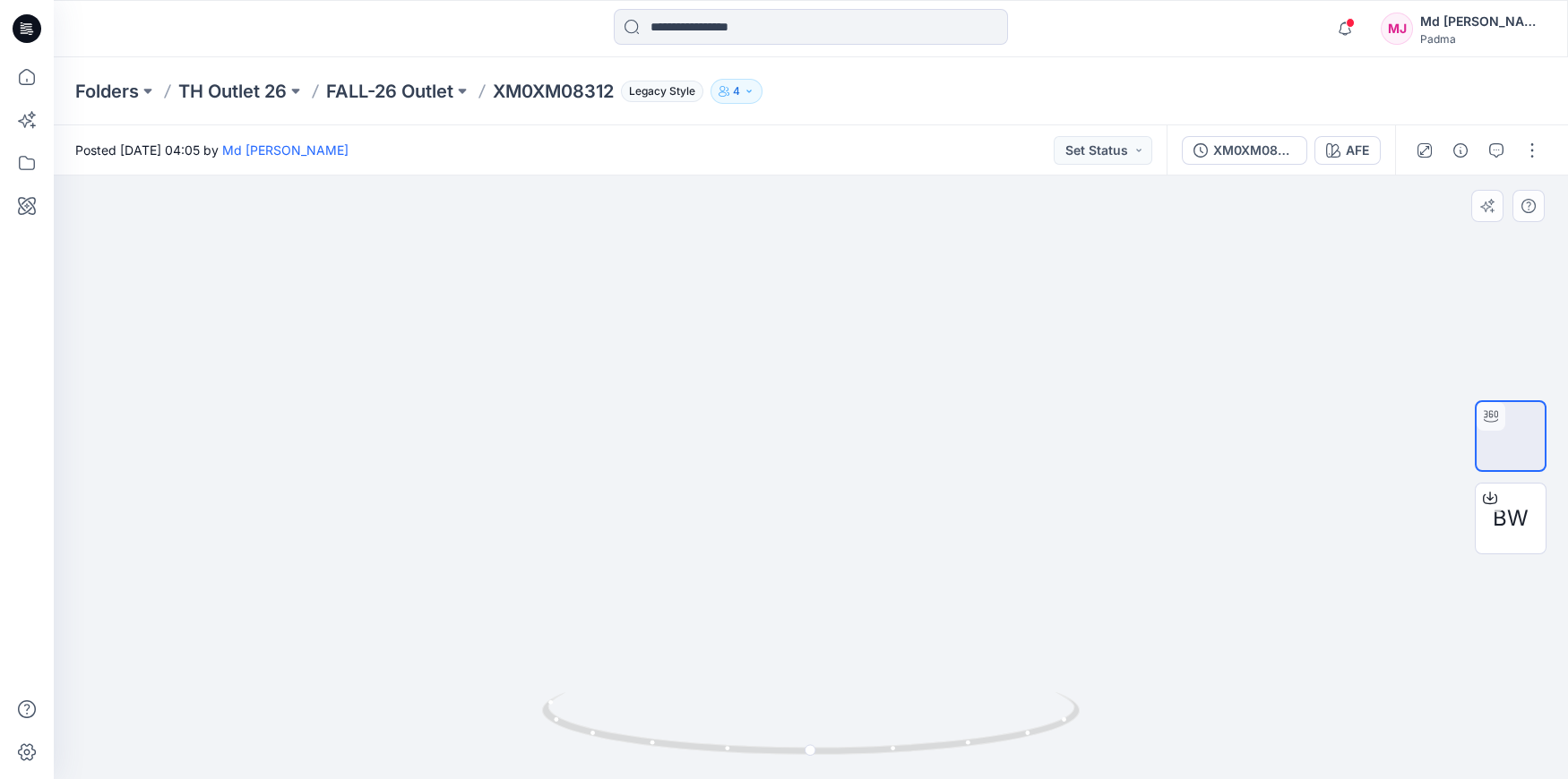
drag, startPoint x: 797, startPoint y: 480, endPoint x: 800, endPoint y: 546, distance: 66.1
drag, startPoint x: 786, startPoint y: 346, endPoint x: 779, endPoint y: 565, distance: 219.1
click at [779, 565] on img at bounding box center [817, 31] width 2857 height 1497
drag, startPoint x: 790, startPoint y: 348, endPoint x: 822, endPoint y: 578, distance: 232.2
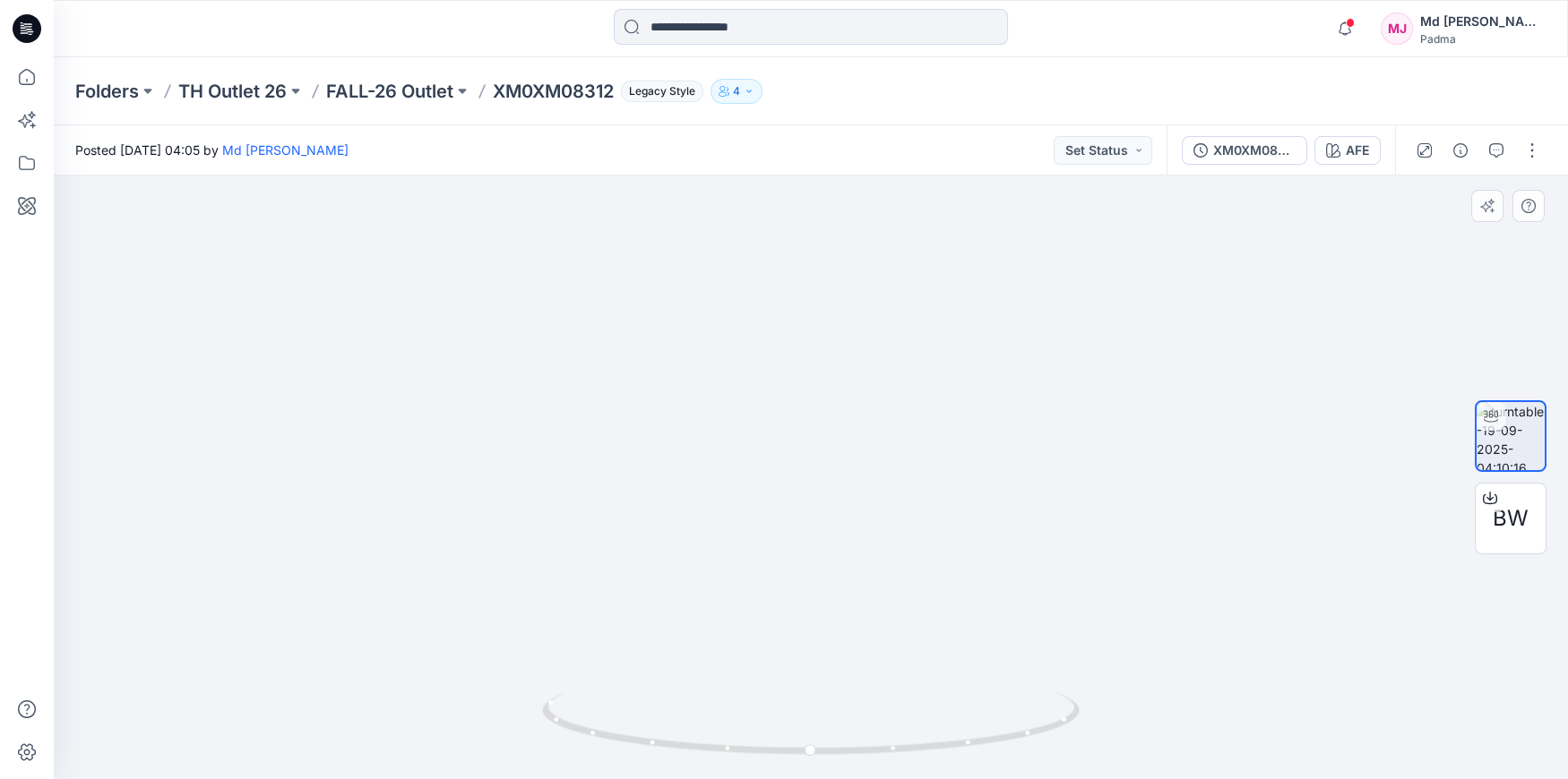
click at [831, 600] on img at bounding box center [808, 157] width 2857 height 1246
drag, startPoint x: 810, startPoint y: 751, endPoint x: 1104, endPoint y: 736, distance: 294.4
click at [1104, 736] on div at bounding box center [811, 478] width 1514 height 604
drag, startPoint x: 853, startPoint y: 632, endPoint x: 805, endPoint y: 683, distance: 70.0
click at [831, 741] on div at bounding box center [811, 478] width 1514 height 604
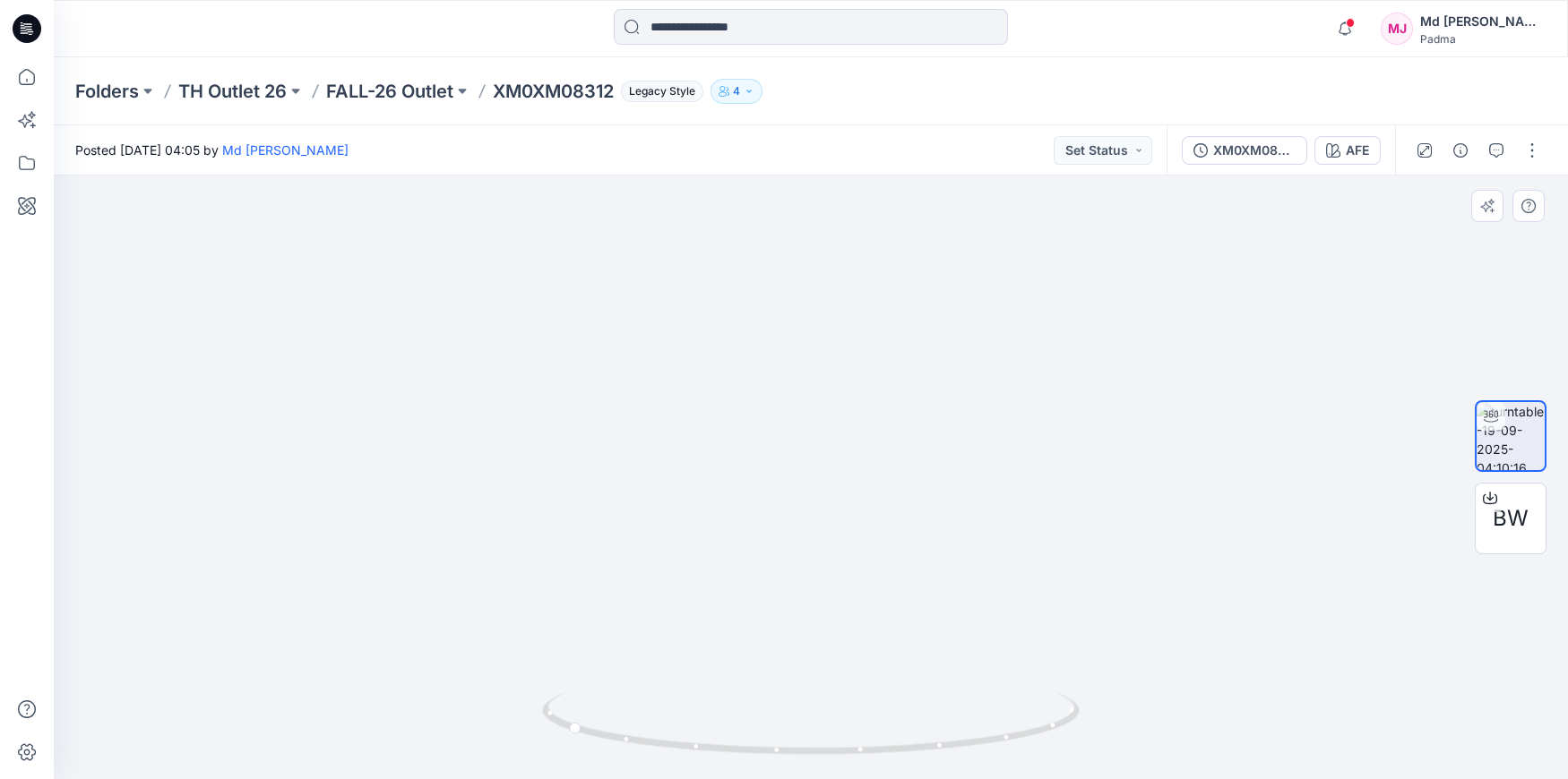
drag, startPoint x: 1366, startPoint y: 580, endPoint x: 1033, endPoint y: 445, distance: 359.3
click at [1033, 445] on img at bounding box center [855, 403] width 3358 height 750
drag, startPoint x: 895, startPoint y: 553, endPoint x: 886, endPoint y: 430, distance: 123.3
click at [886, 430] on div at bounding box center [811, 478] width 1514 height 604
drag, startPoint x: 800, startPoint y: 591, endPoint x: 794, endPoint y: 522, distance: 69.3
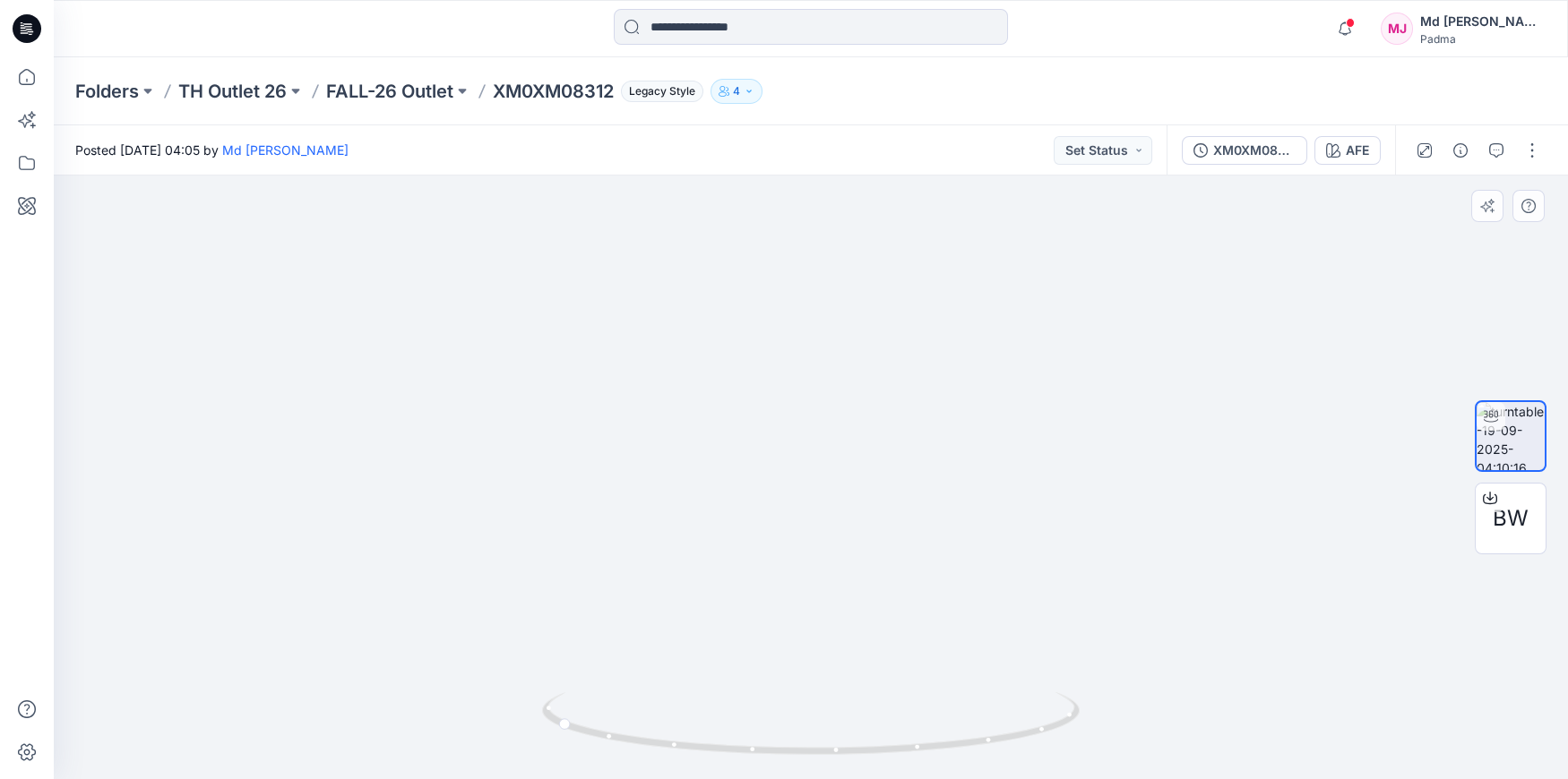
click at [794, 523] on img at bounding box center [811, 423] width 2607 height 710
click at [27, 162] on icon at bounding box center [26, 162] width 39 height 39
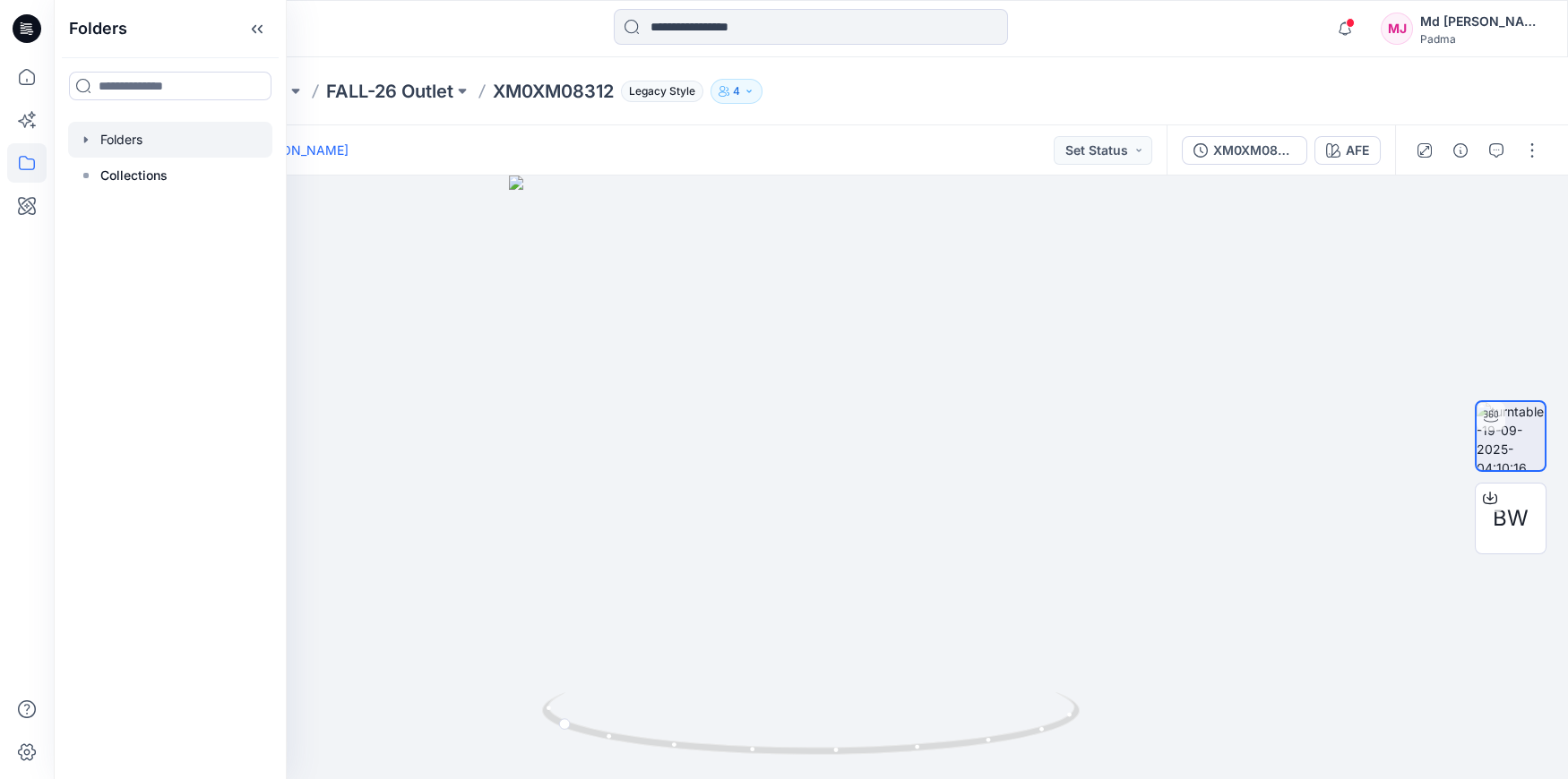
click at [112, 140] on div at bounding box center [170, 139] width 205 height 35
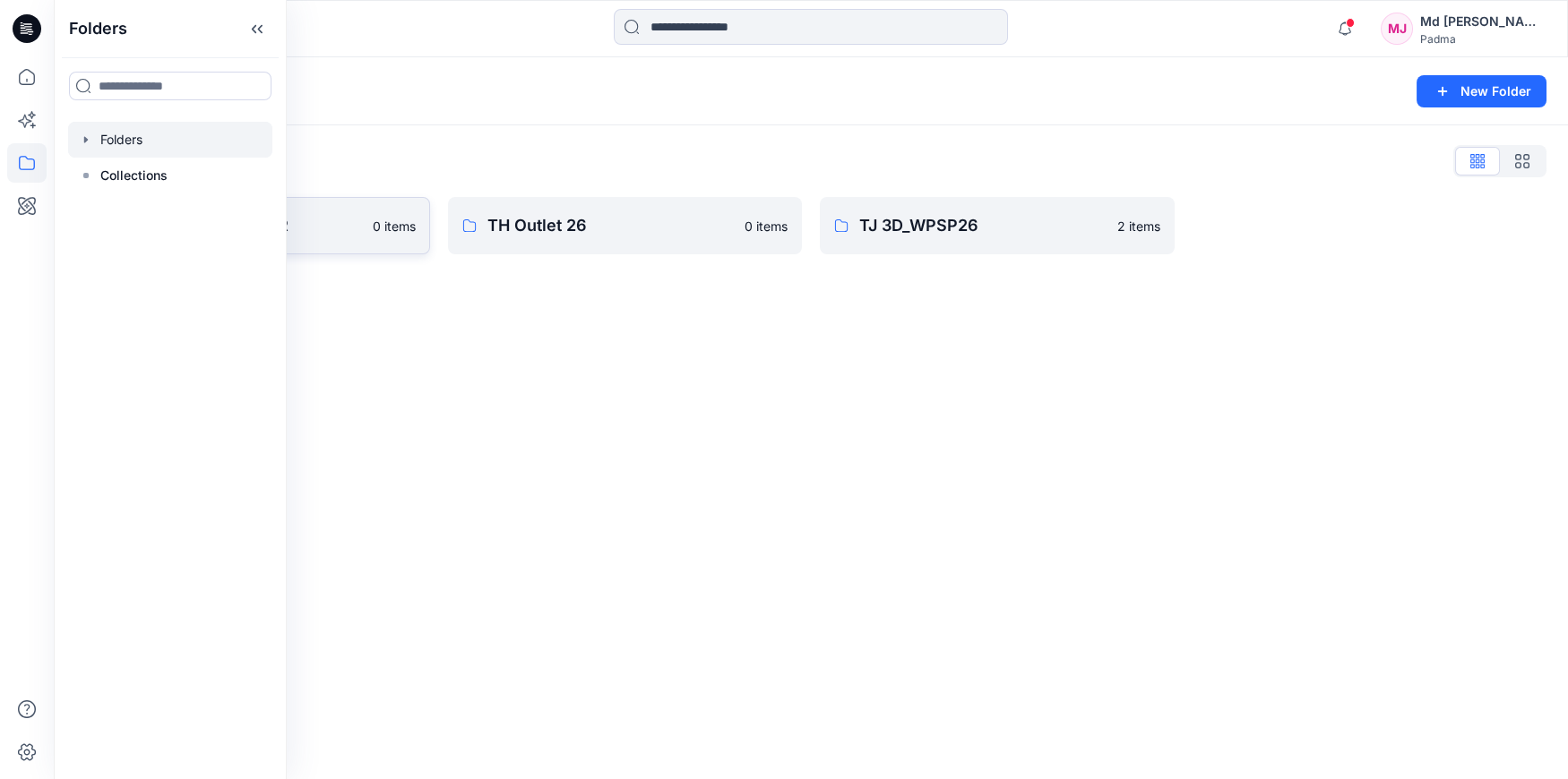
click at [343, 236] on p "PADMA BROWZWEAR" at bounding box center [238, 226] width 248 height 25
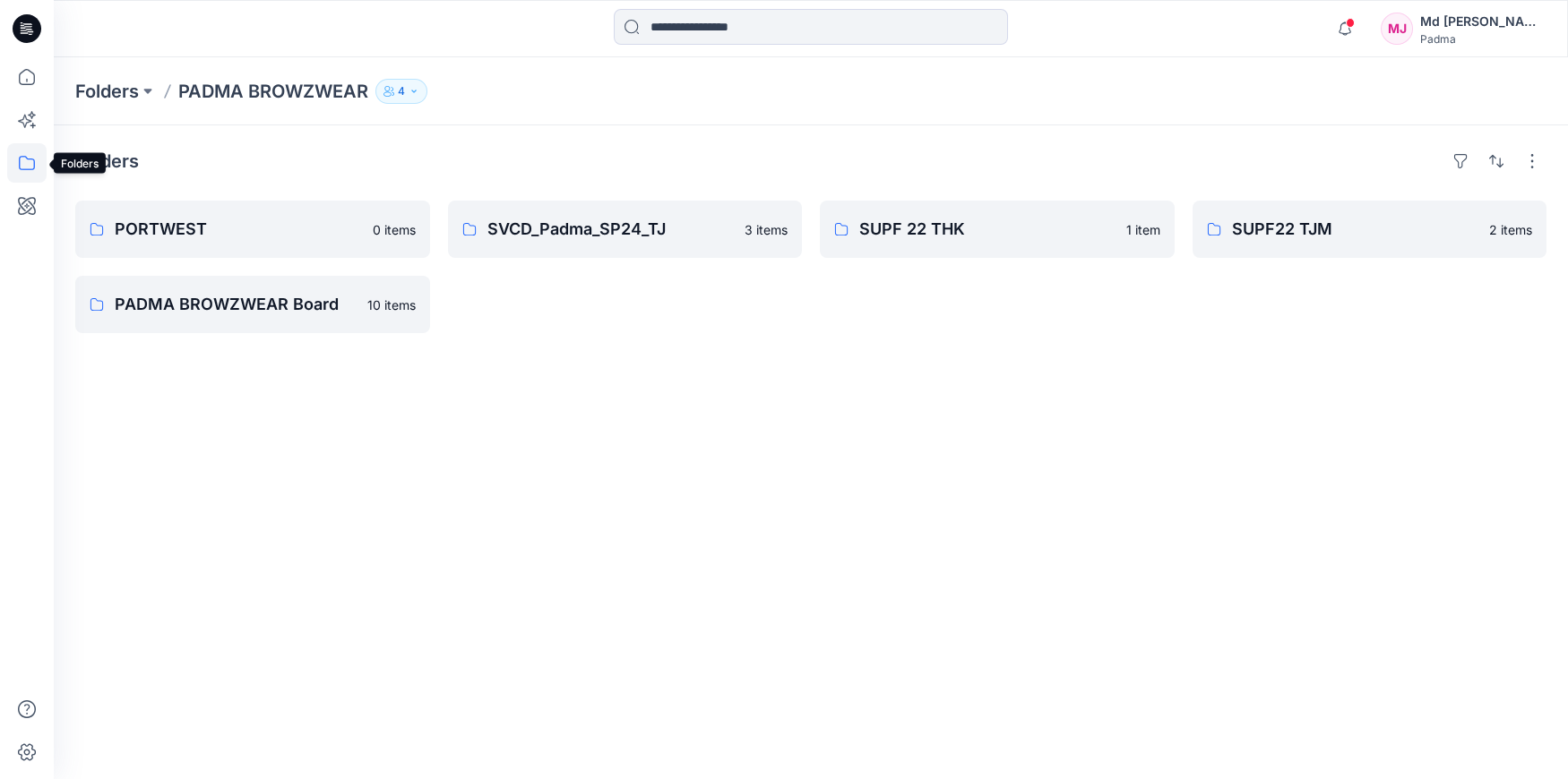
click at [23, 159] on icon at bounding box center [26, 162] width 39 height 39
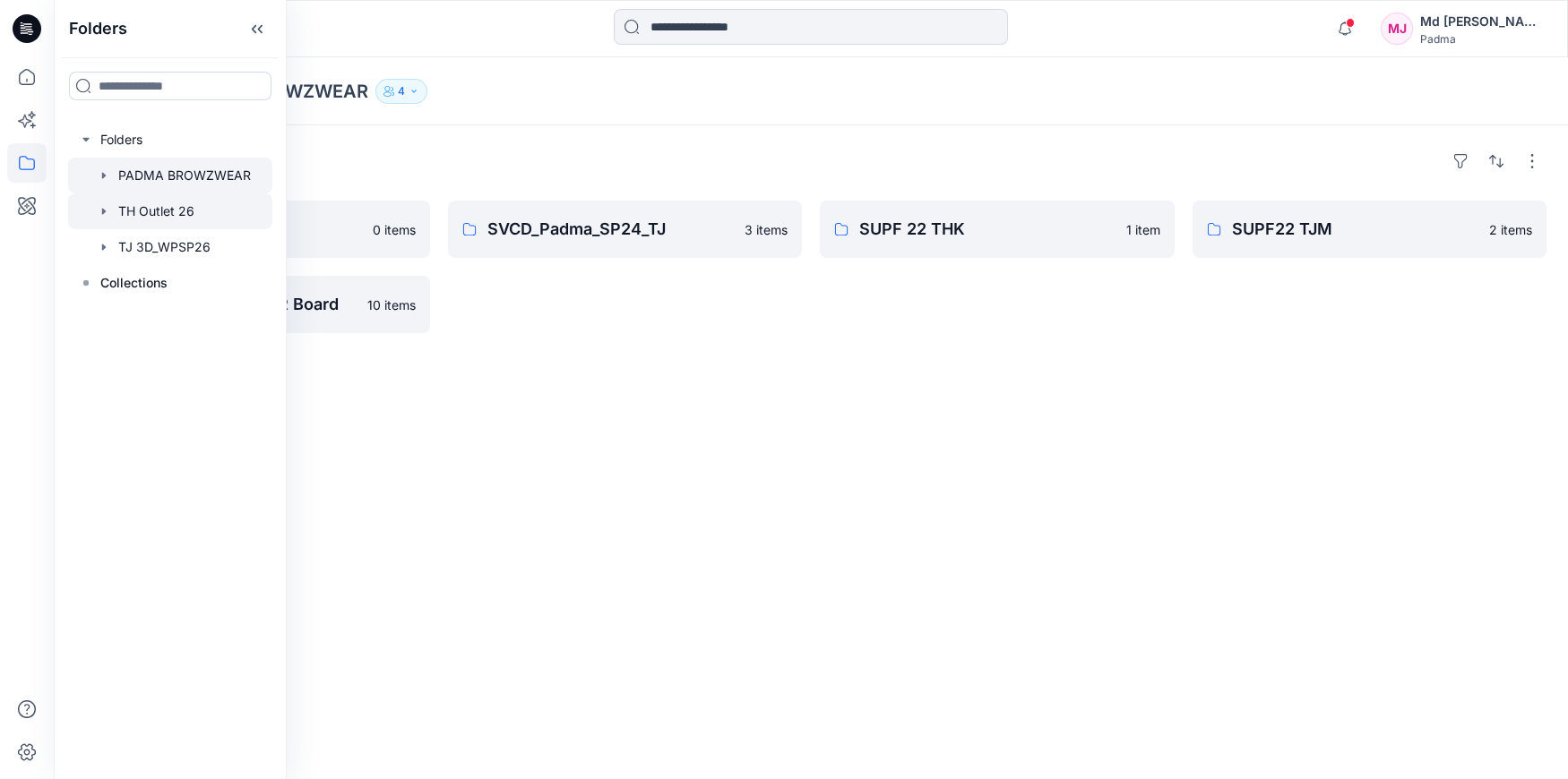
click at [137, 210] on div at bounding box center [170, 210] width 205 height 35
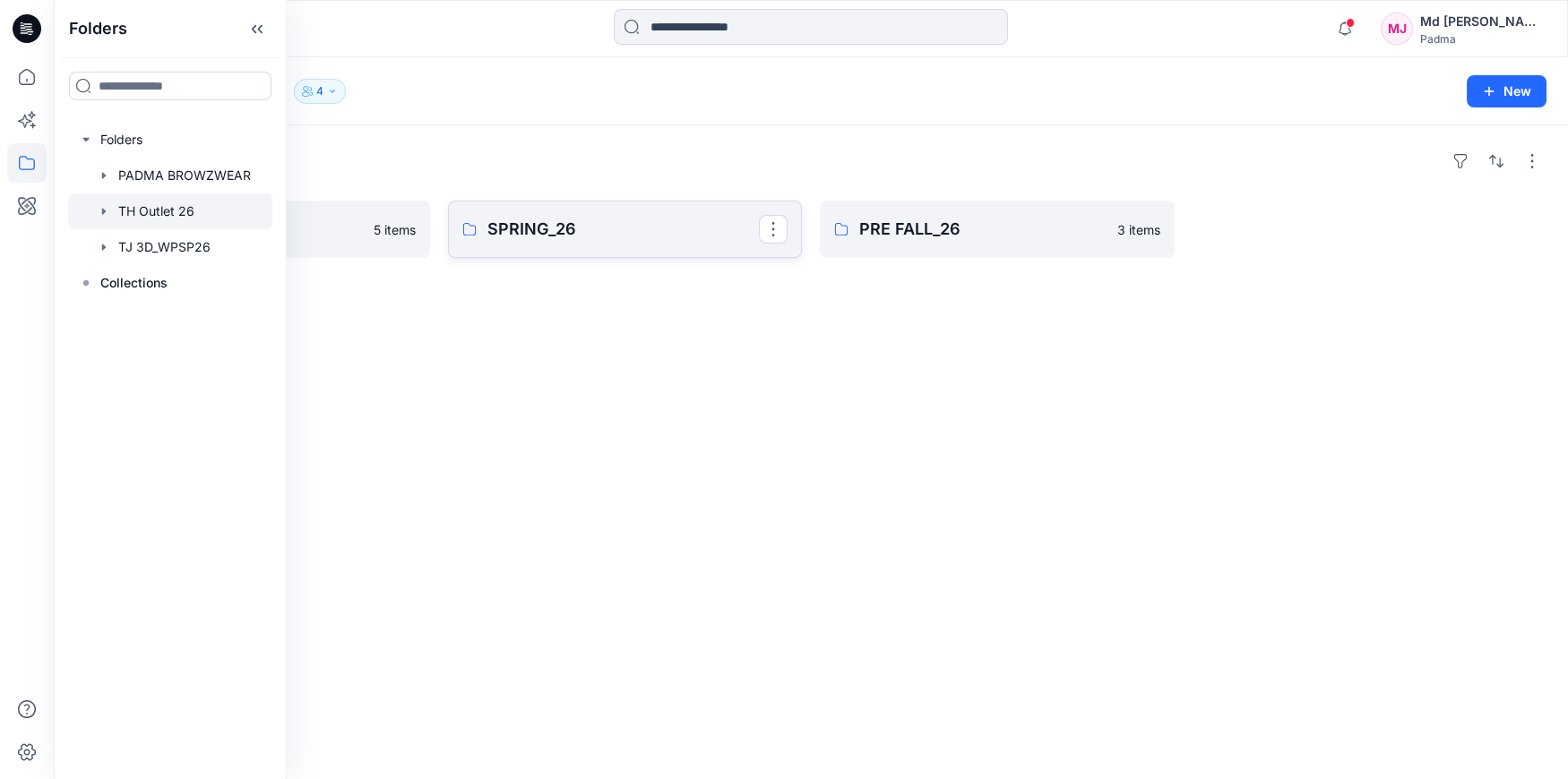
click at [559, 240] on p "SPRING_26" at bounding box center [623, 229] width 272 height 25
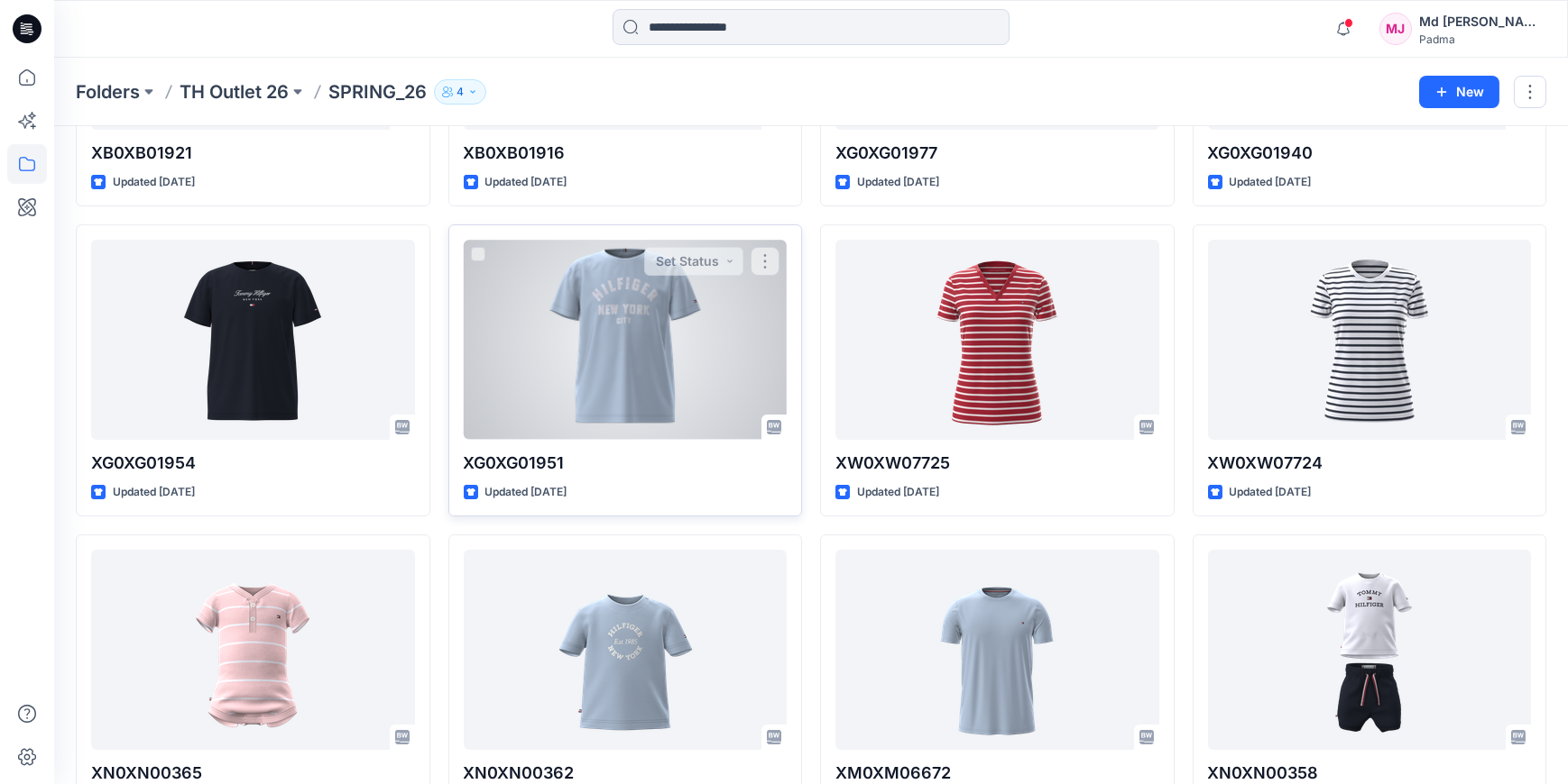
scroll to position [289, 0]
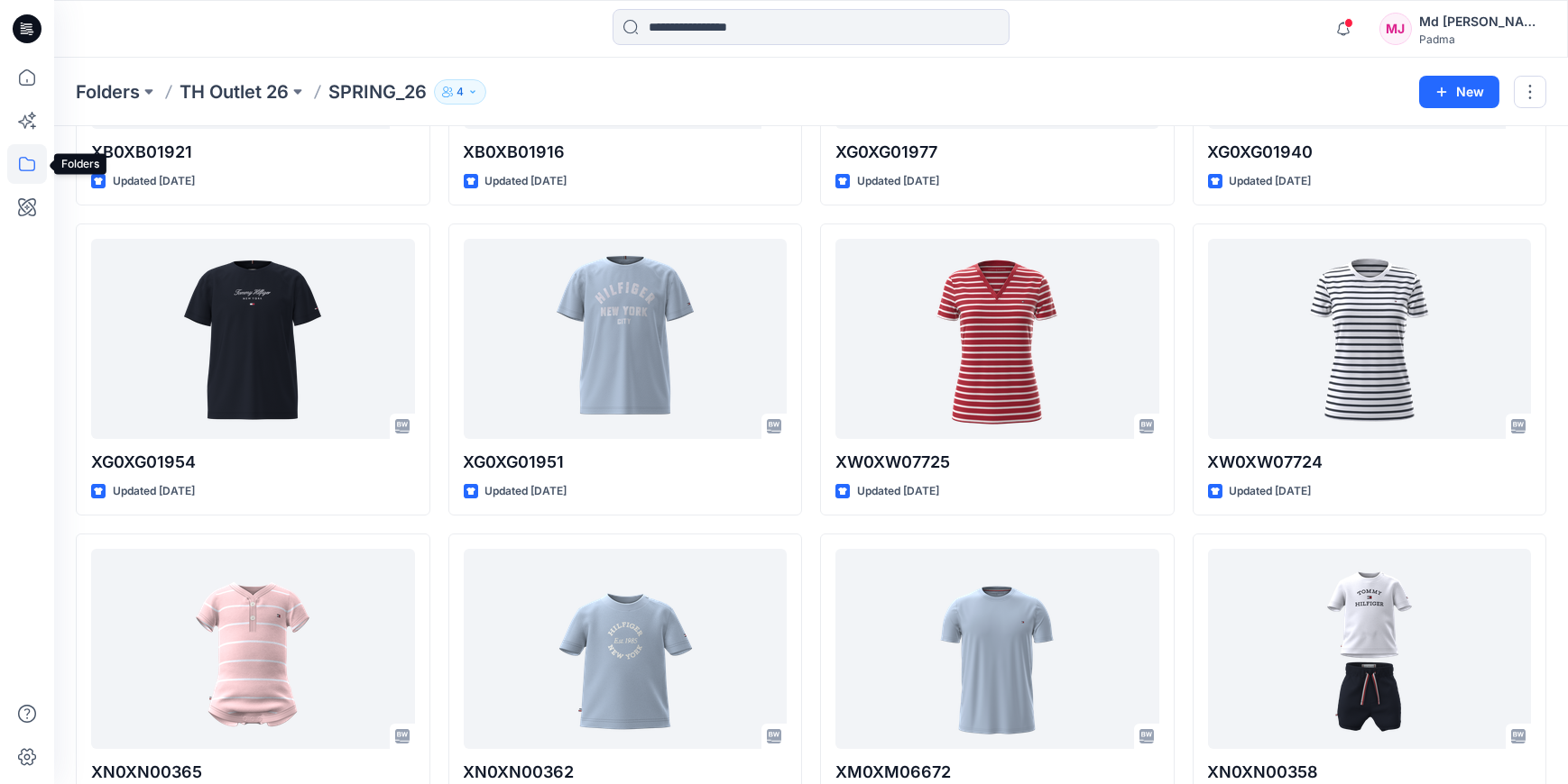
click at [23, 164] on icon at bounding box center [26, 164] width 39 height 39
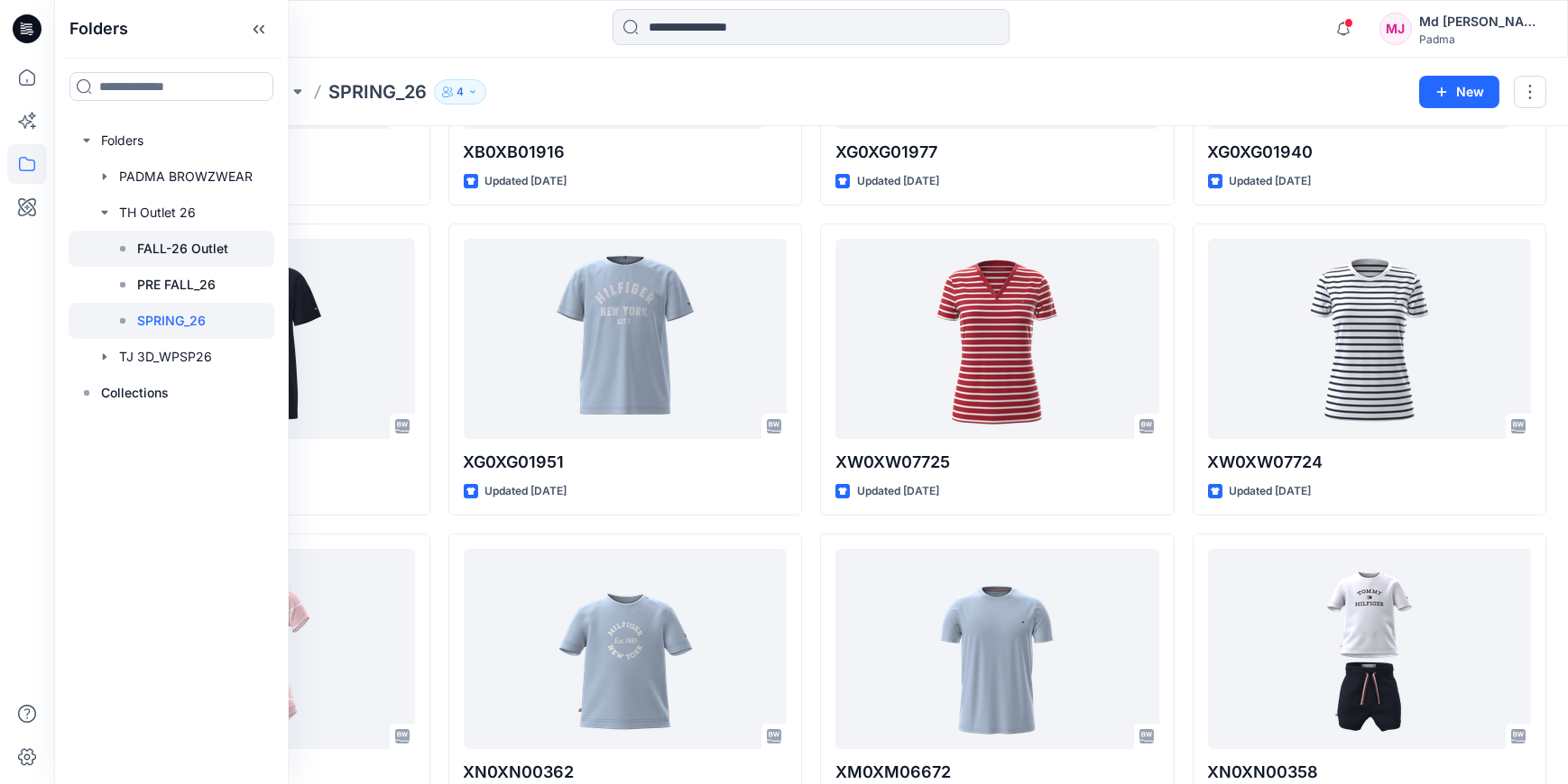
click at [211, 249] on p "FALL-26 Outlet" at bounding box center [182, 248] width 91 height 21
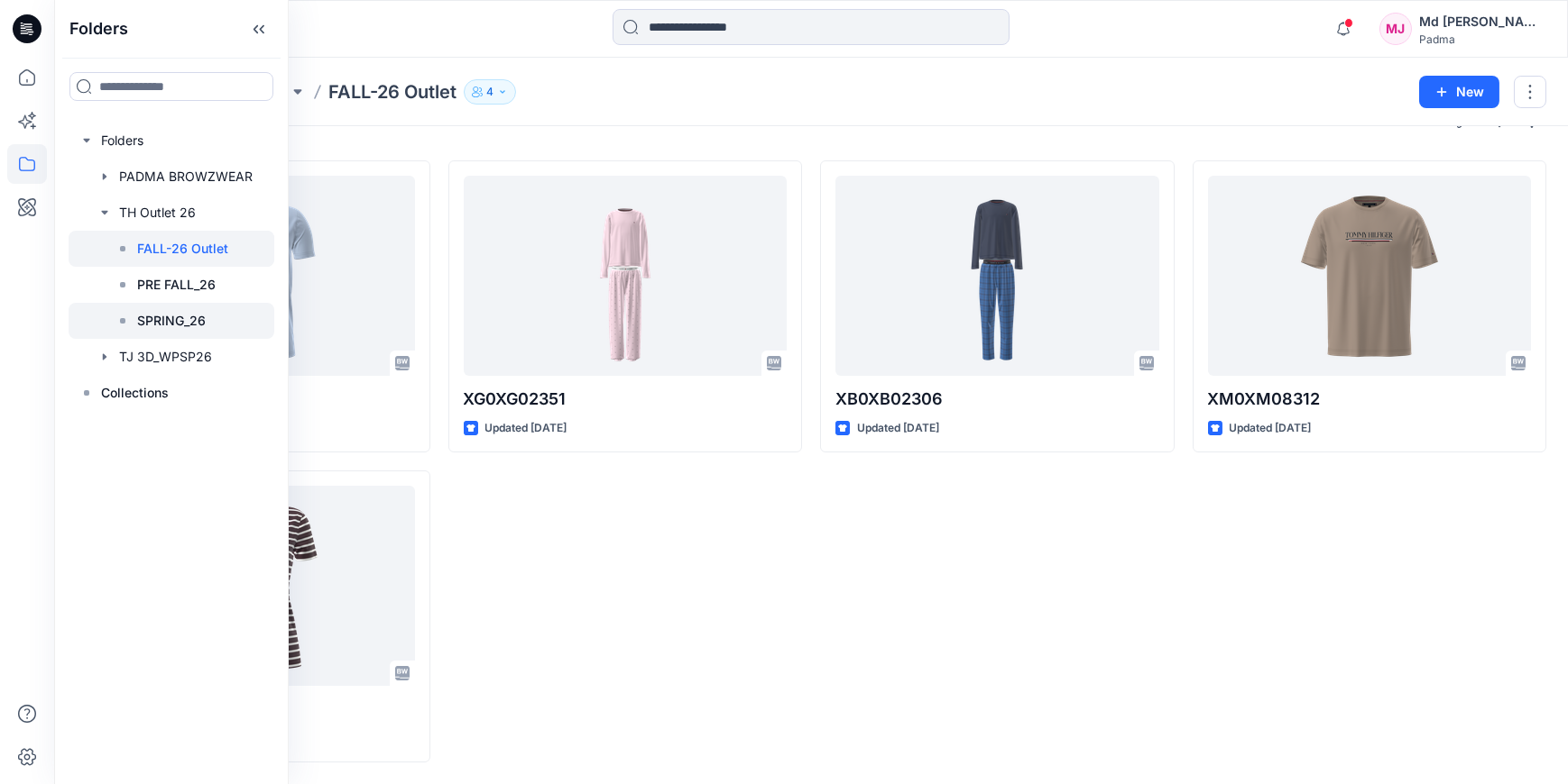
click at [177, 316] on p "SPRING_26" at bounding box center [170, 320] width 68 height 21
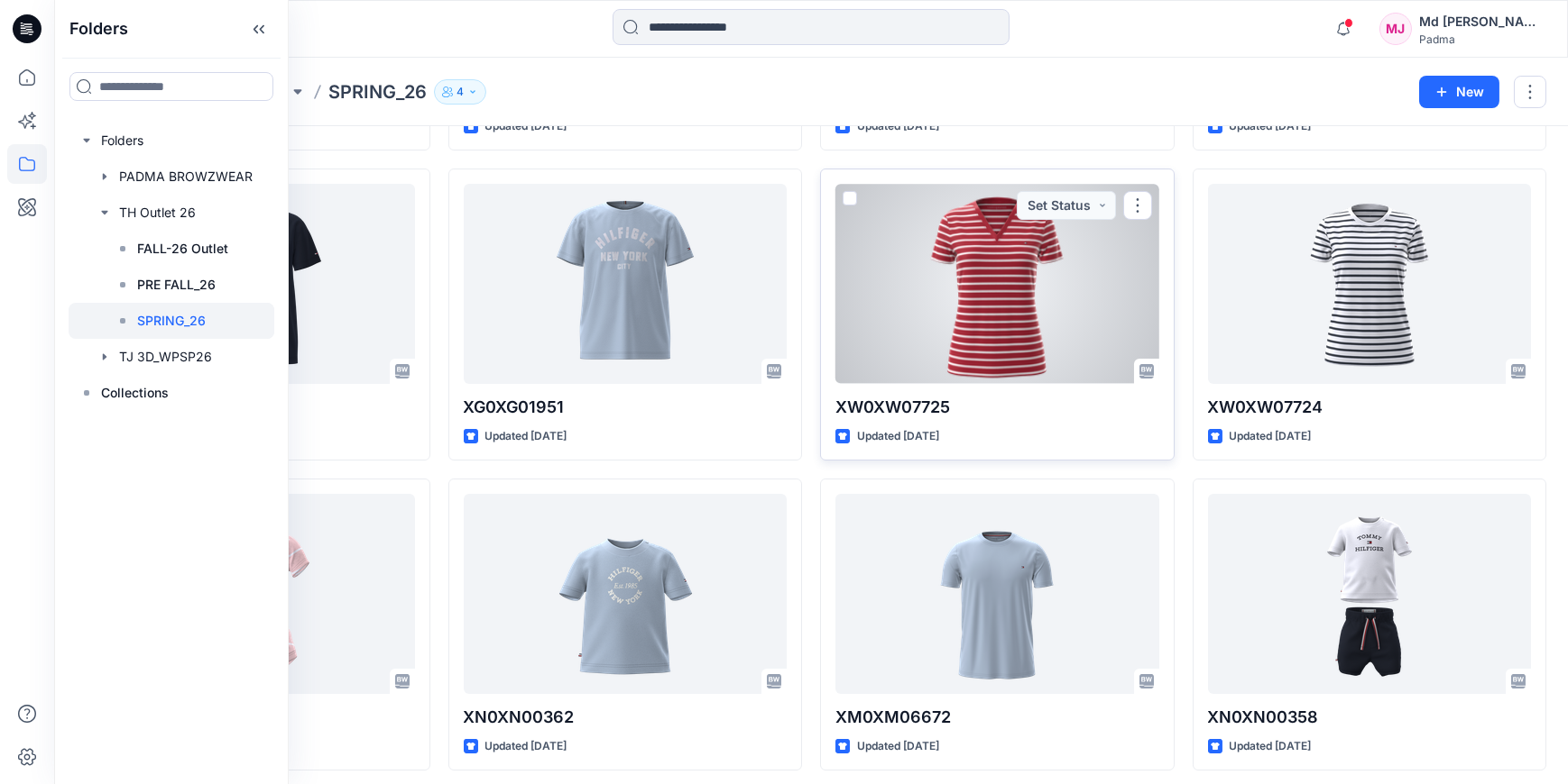
scroll to position [351, 0]
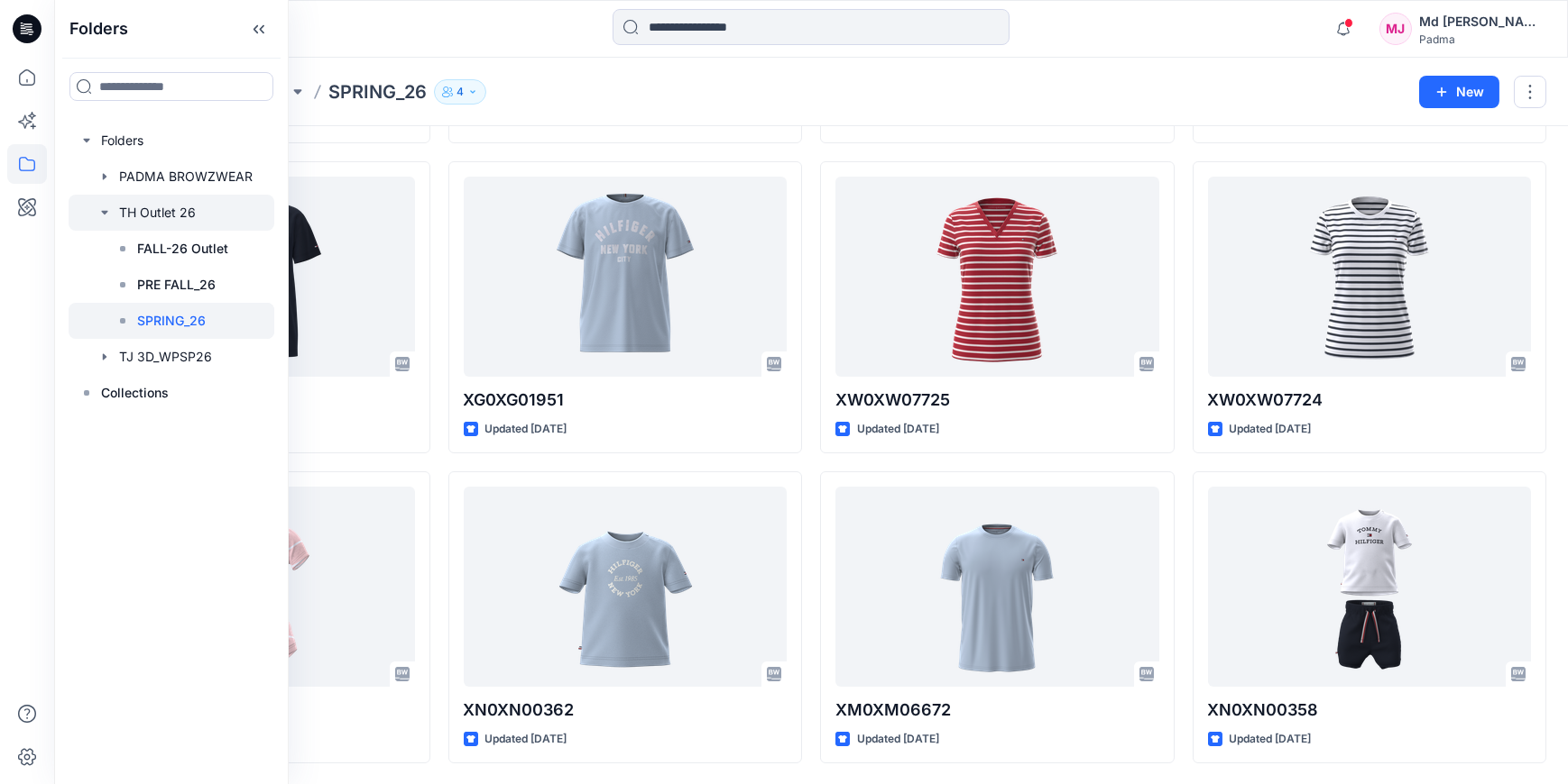
click at [154, 216] on div at bounding box center [171, 212] width 206 height 36
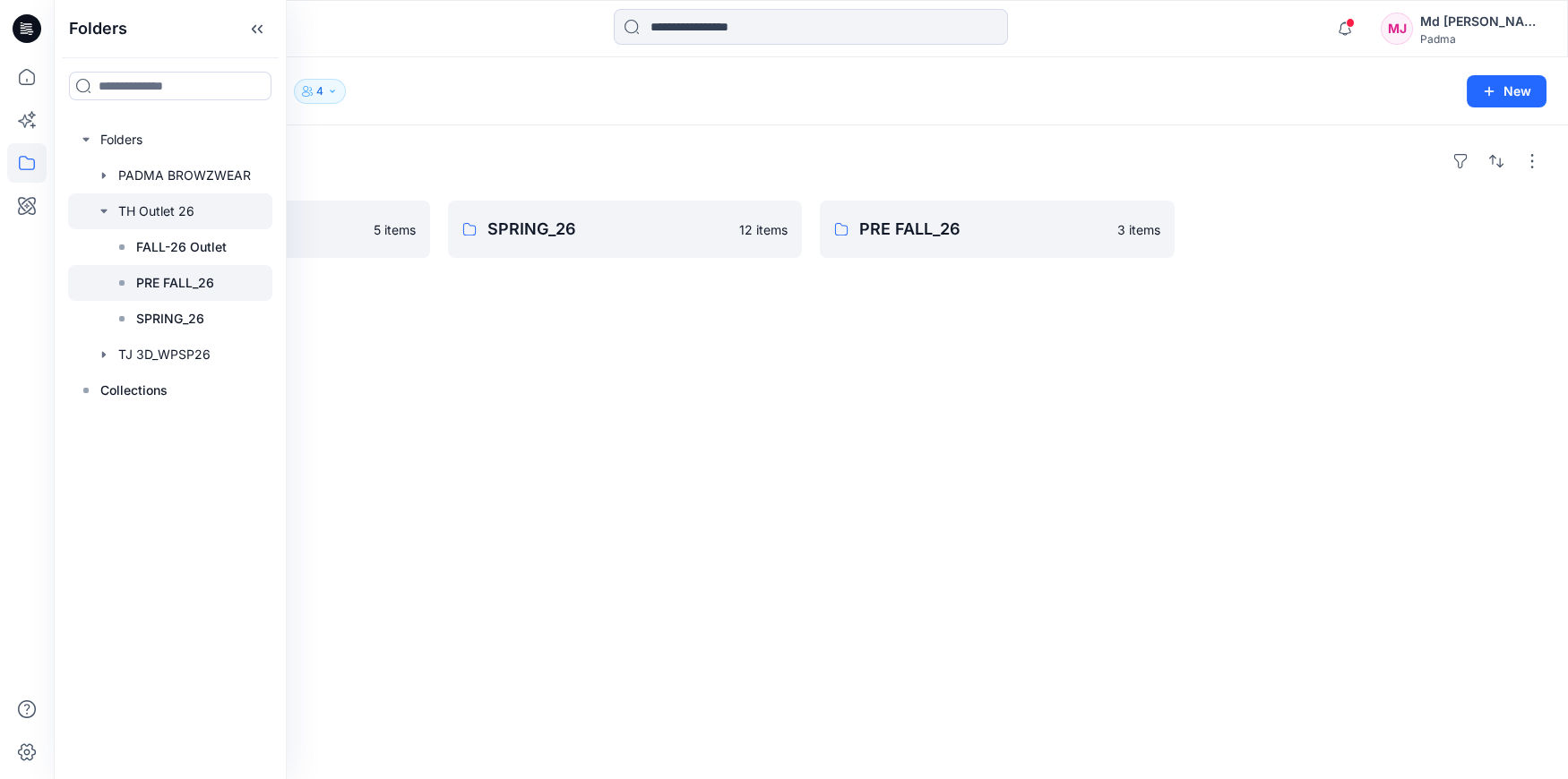
click at [164, 283] on p "PRE FALL_26" at bounding box center [175, 283] width 78 height 21
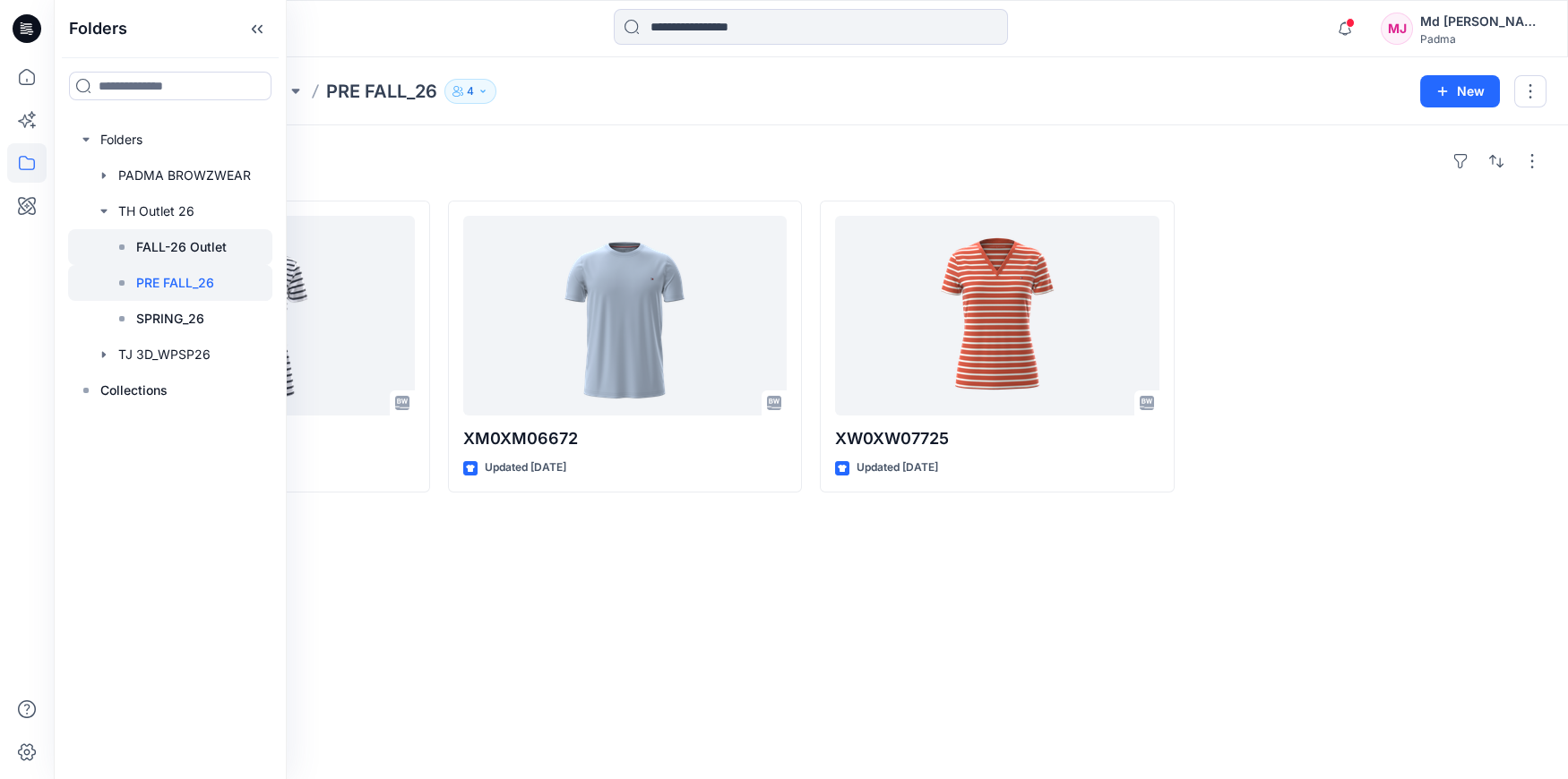
click at [166, 250] on p "FALL-26 Outlet" at bounding box center [181, 247] width 91 height 21
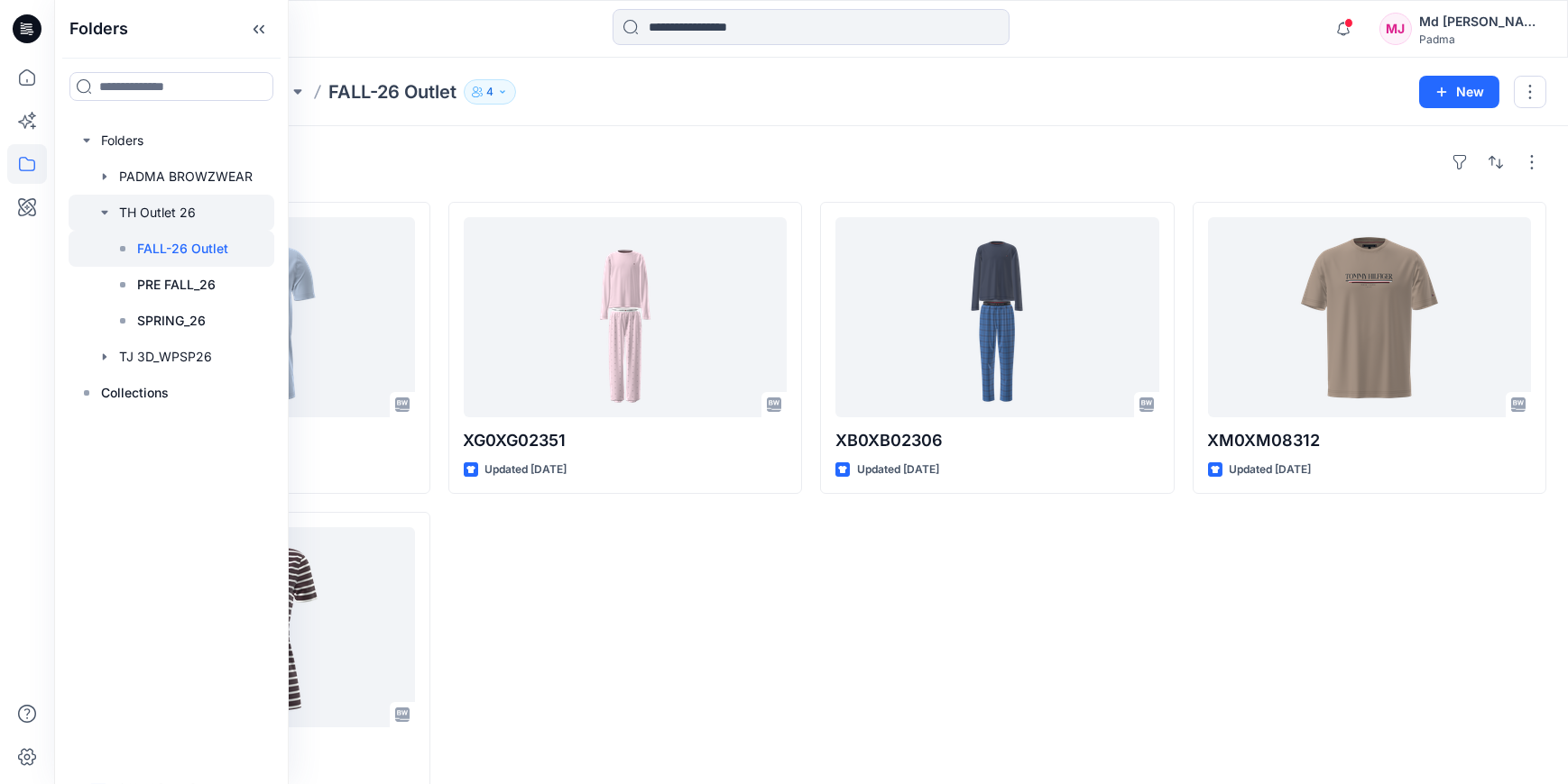
click at [156, 210] on div at bounding box center [171, 212] width 206 height 36
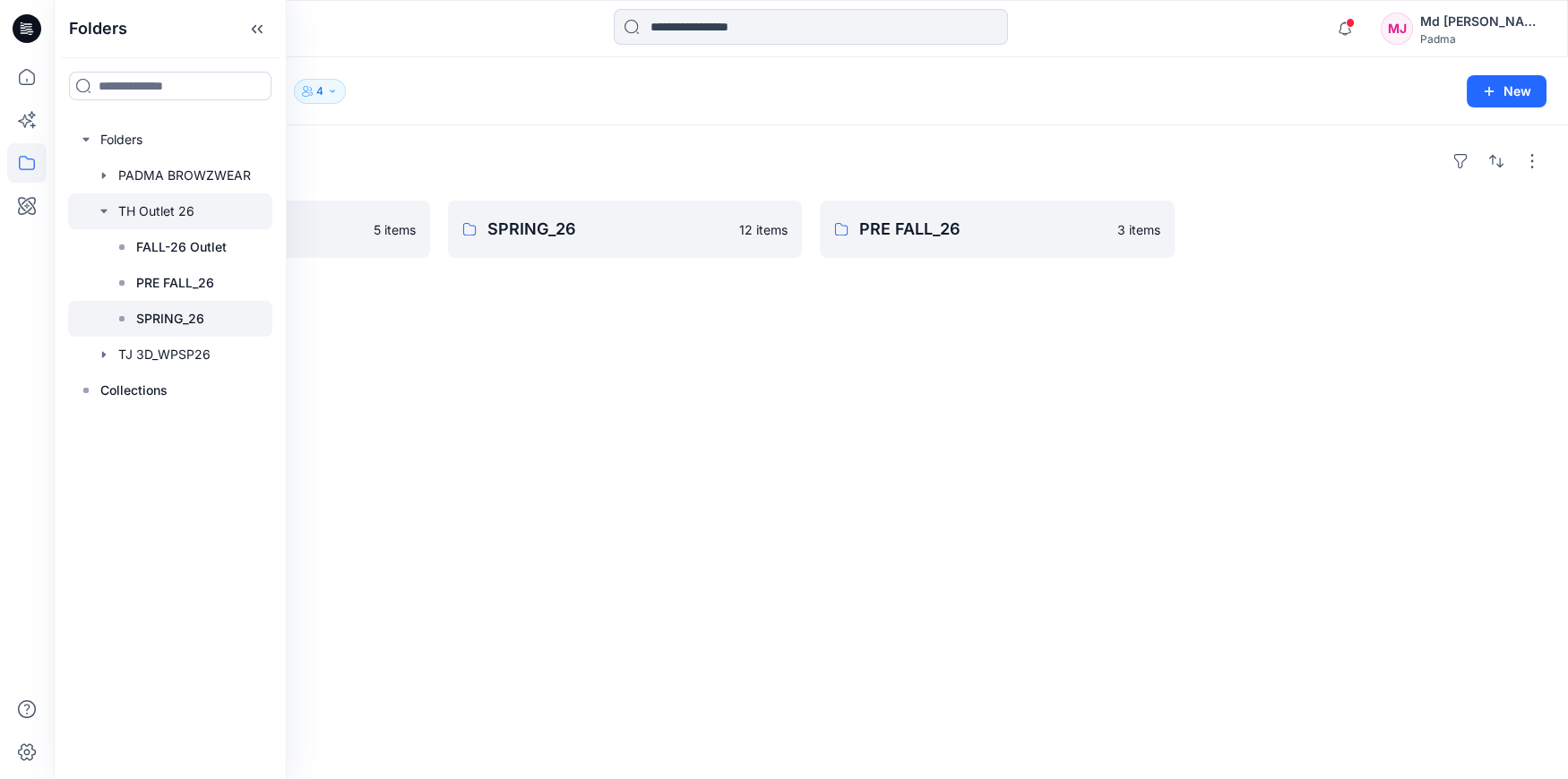
click at [177, 321] on p "SPRING_26" at bounding box center [169, 318] width 68 height 21
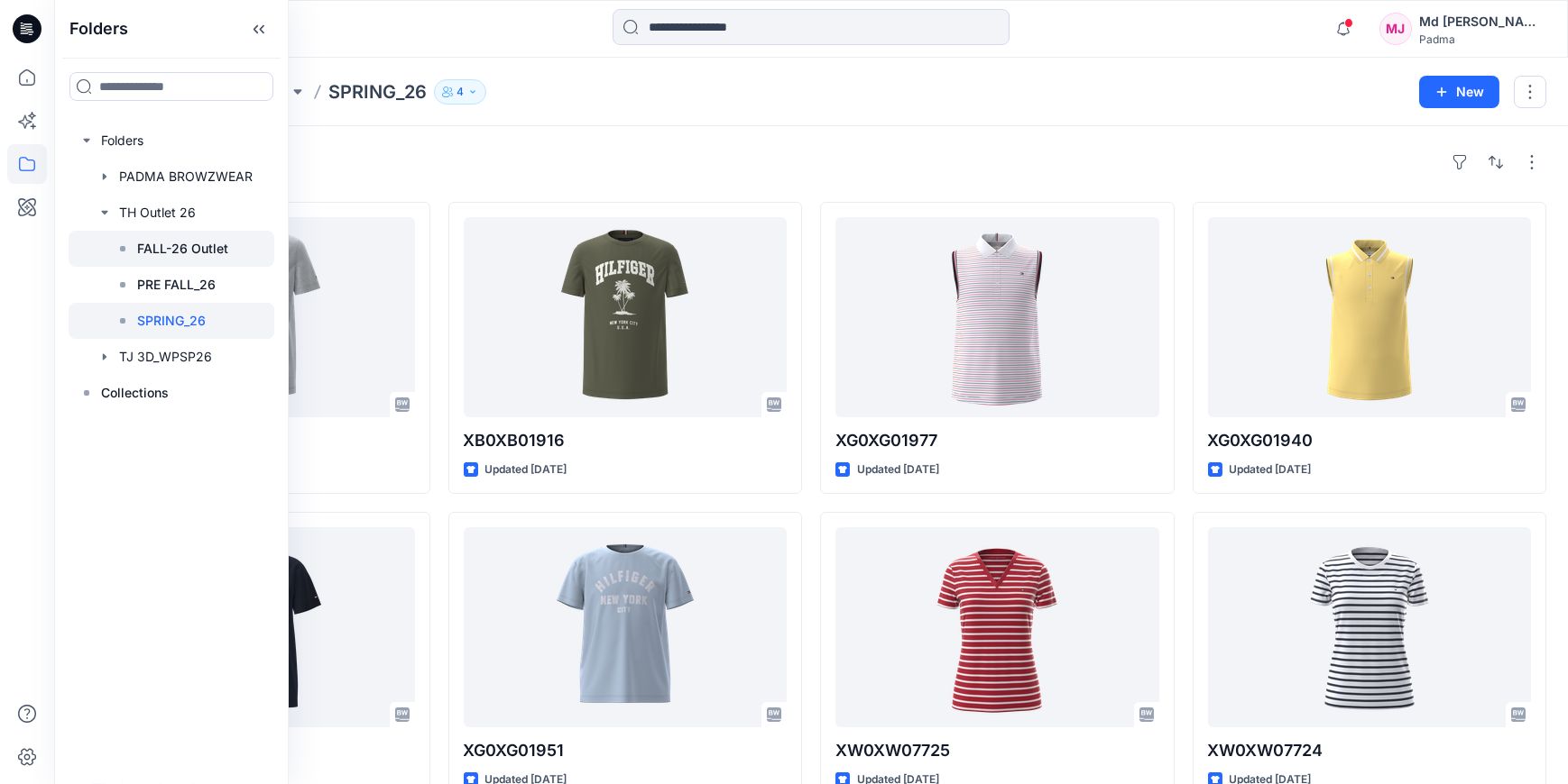
click at [156, 252] on p "FALL-26 Outlet" at bounding box center [182, 248] width 91 height 21
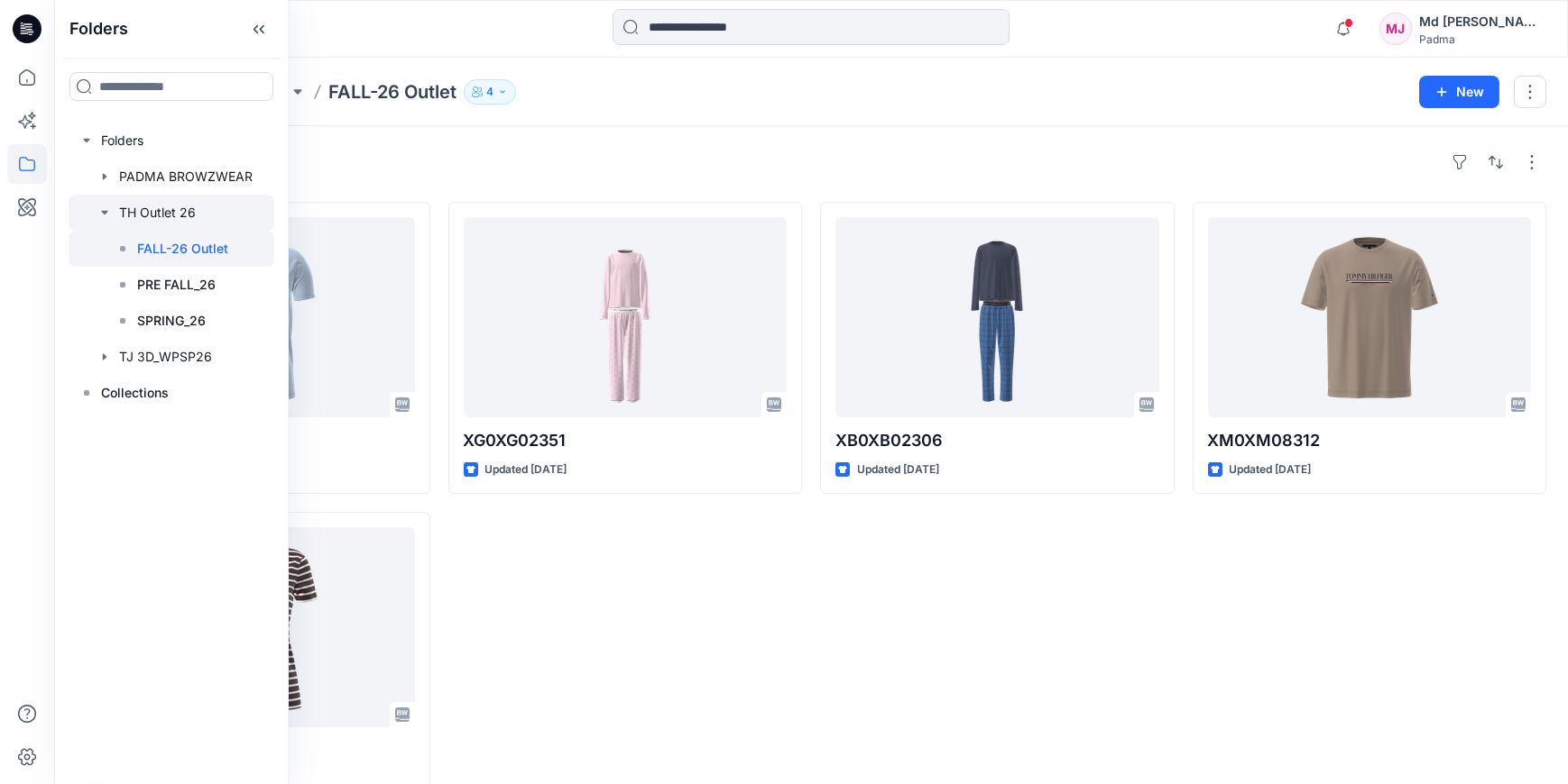
click at [152, 217] on div at bounding box center [171, 212] width 206 height 36
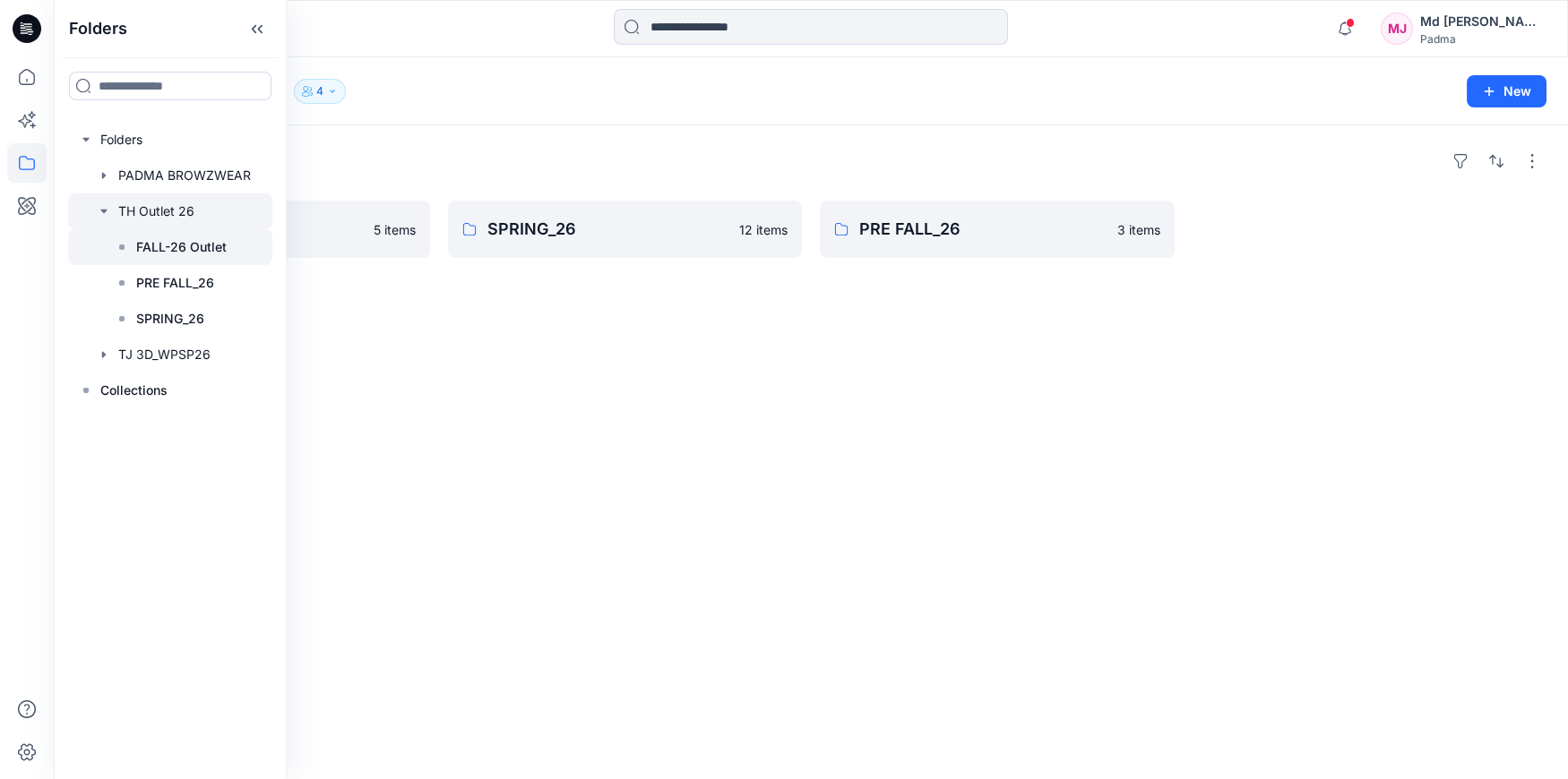
click at [160, 242] on p "FALL-26 Outlet" at bounding box center [181, 247] width 91 height 21
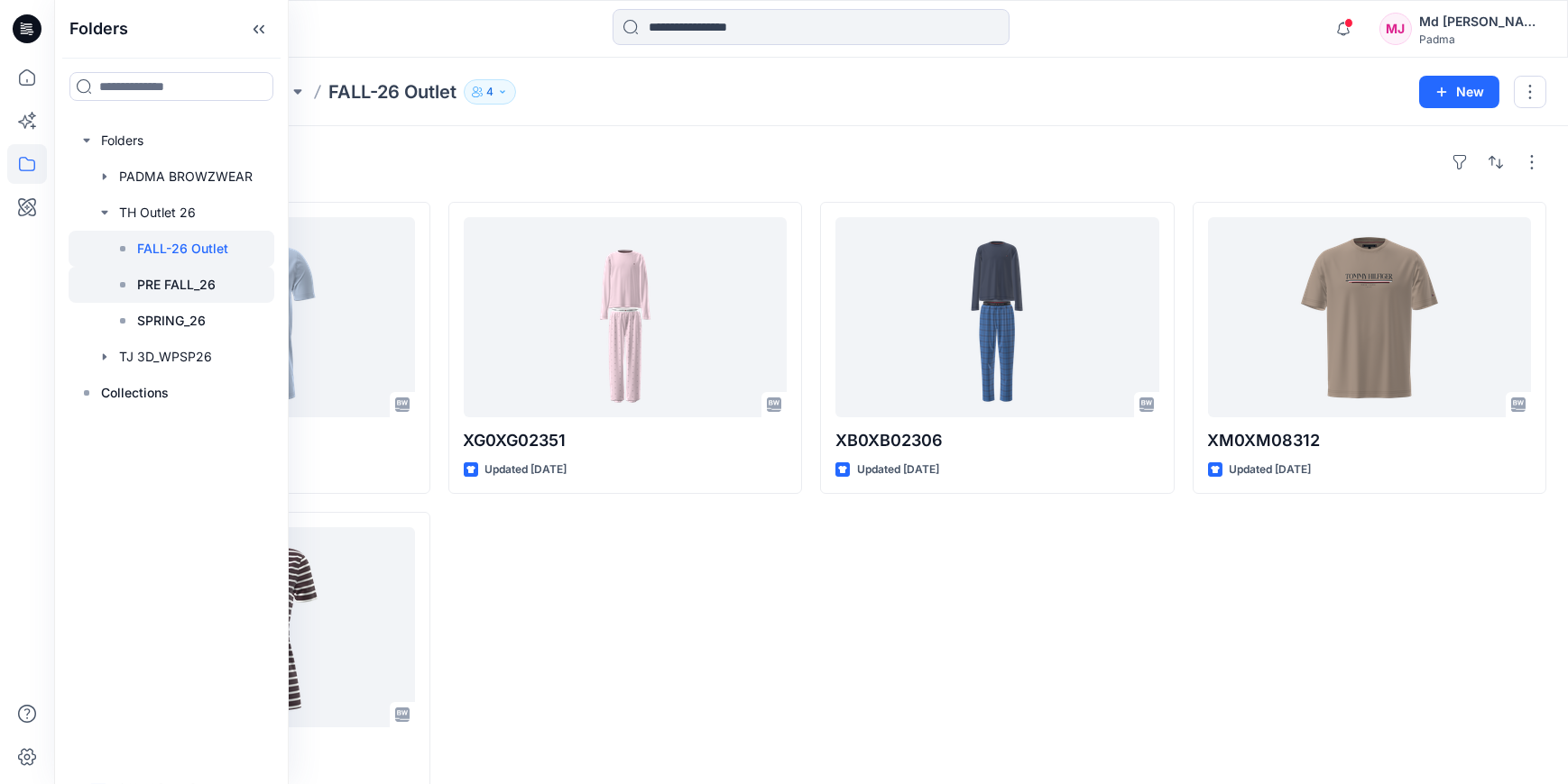
click at [188, 288] on p "PRE FALL_26" at bounding box center [176, 285] width 79 height 21
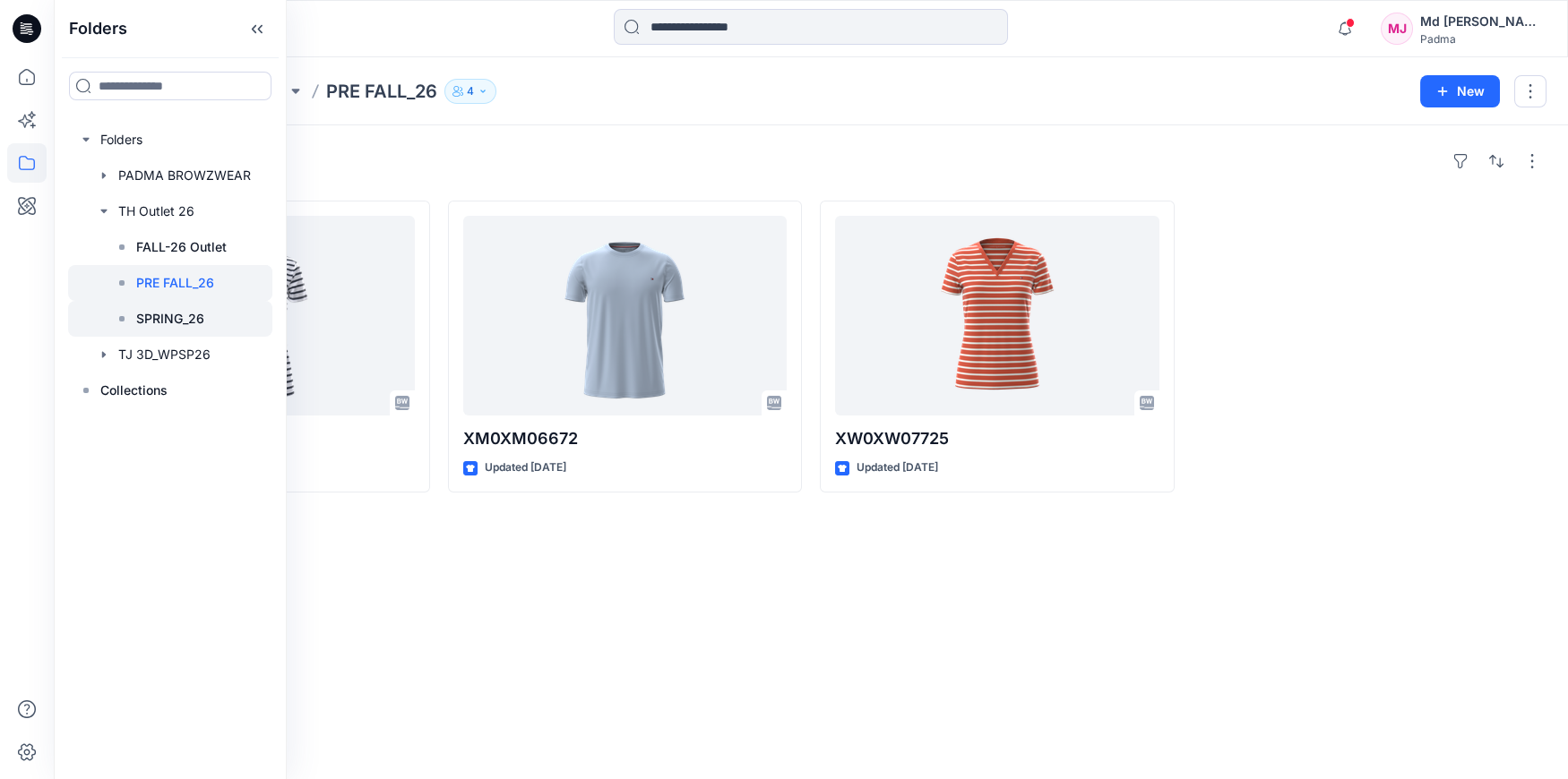
click at [185, 322] on p "SPRING_26" at bounding box center [169, 318] width 68 height 21
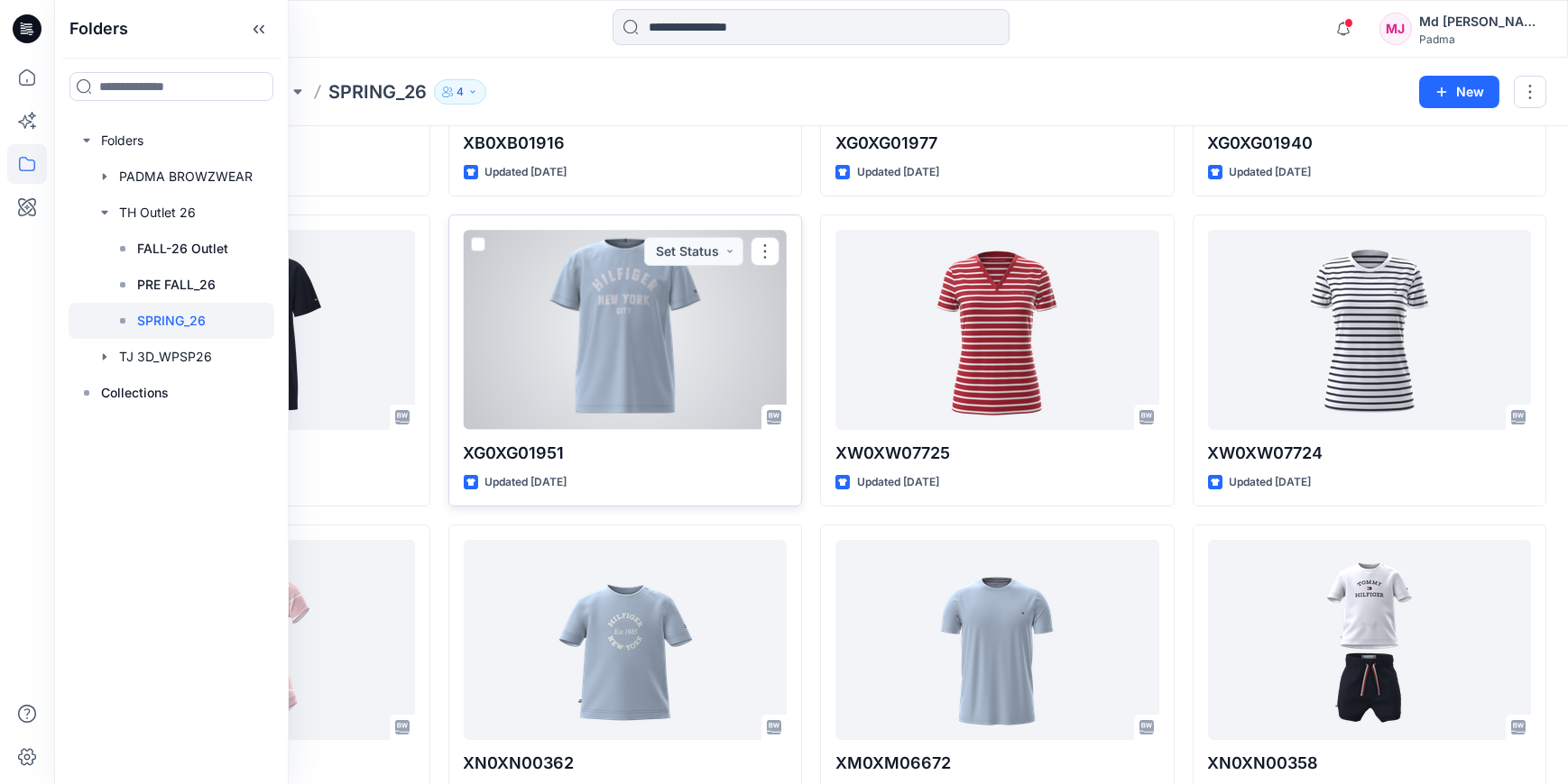
scroll to position [351, 0]
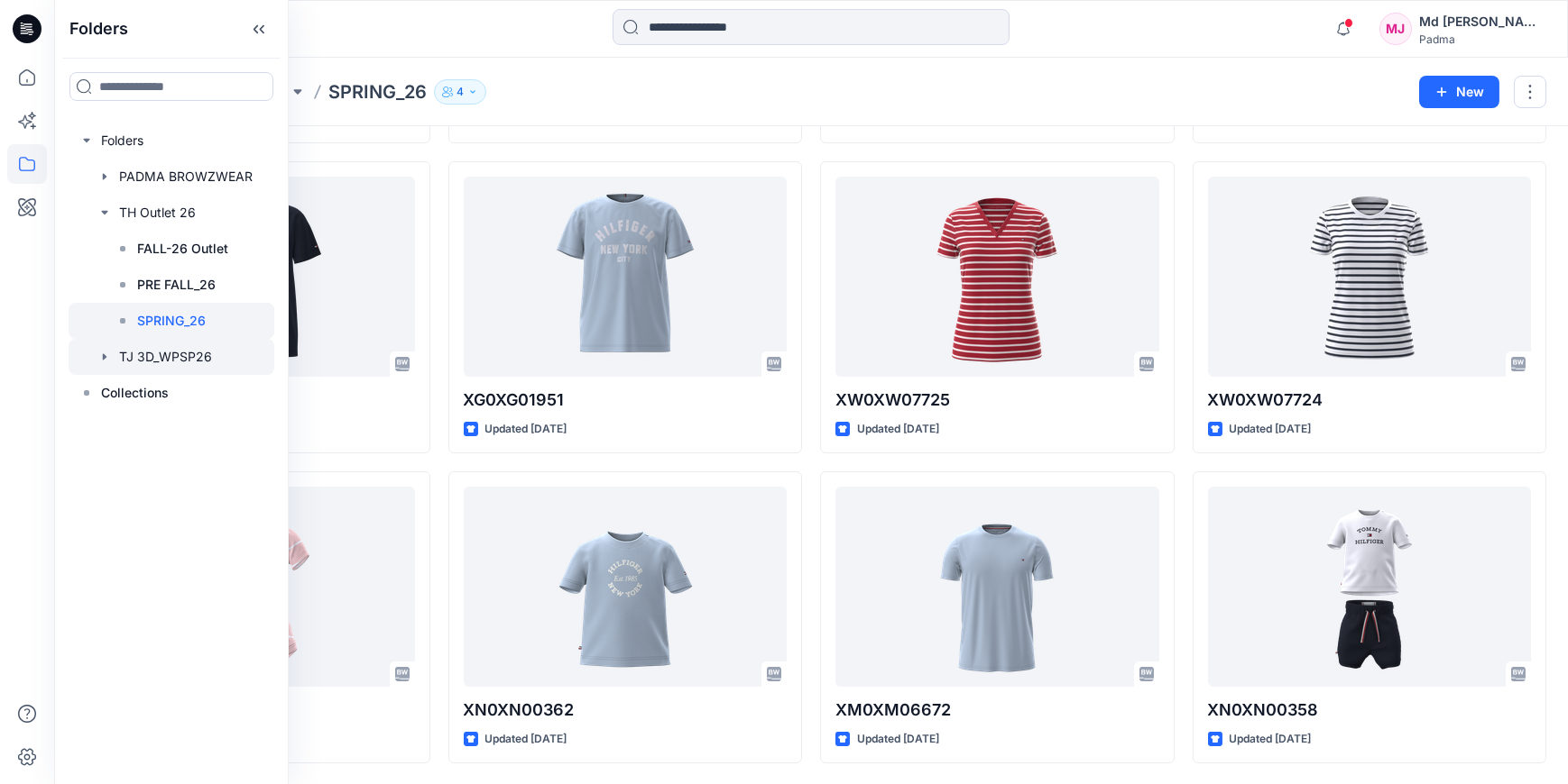
click at [200, 360] on div at bounding box center [171, 356] width 206 height 36
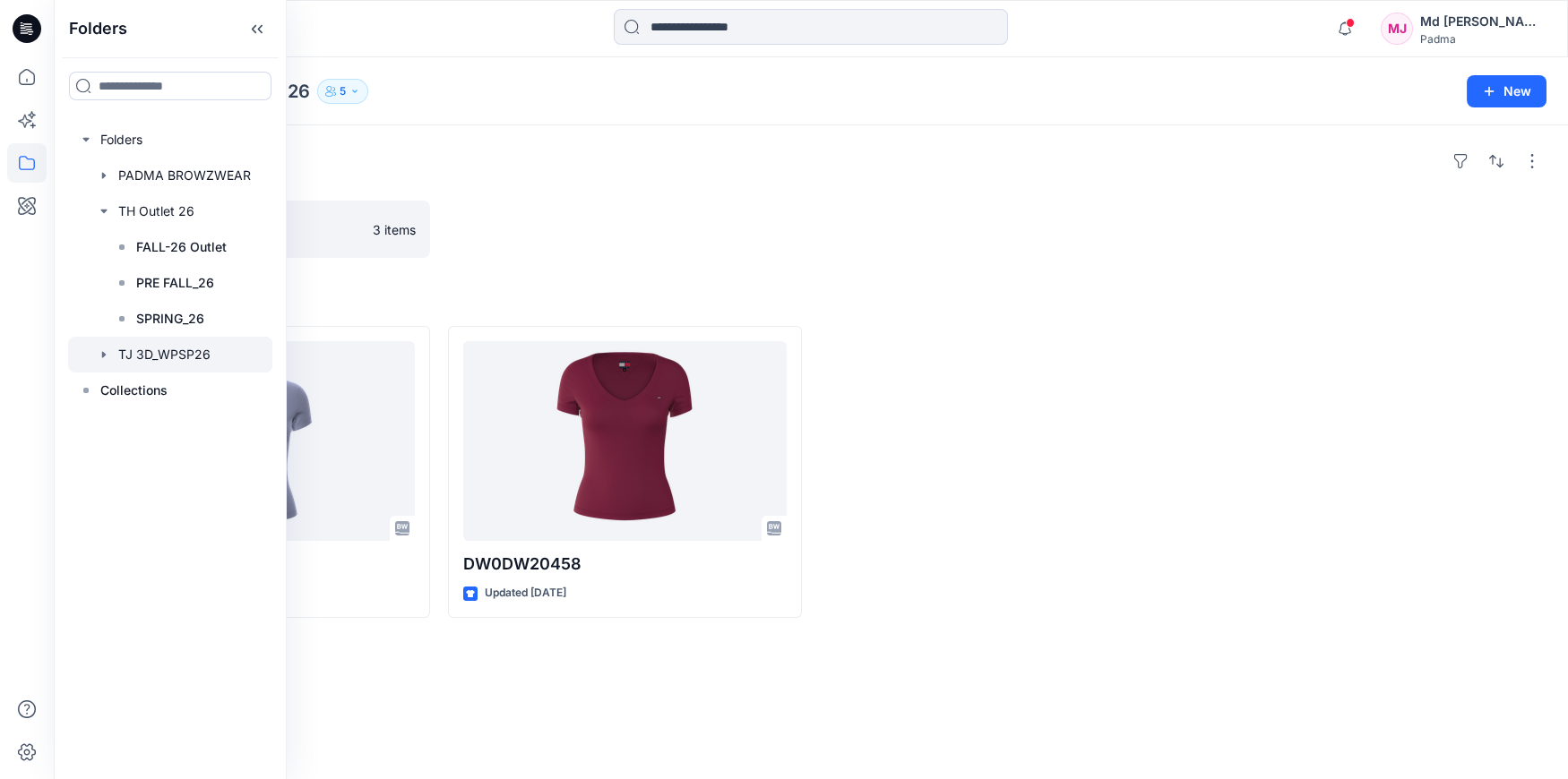
click at [407, 286] on div "Folders THK ADP SPRING-26 3 items Styles DW0DW20459 Updated [DATE] DW0DW20458 U…" at bounding box center [811, 452] width 1514 height 654
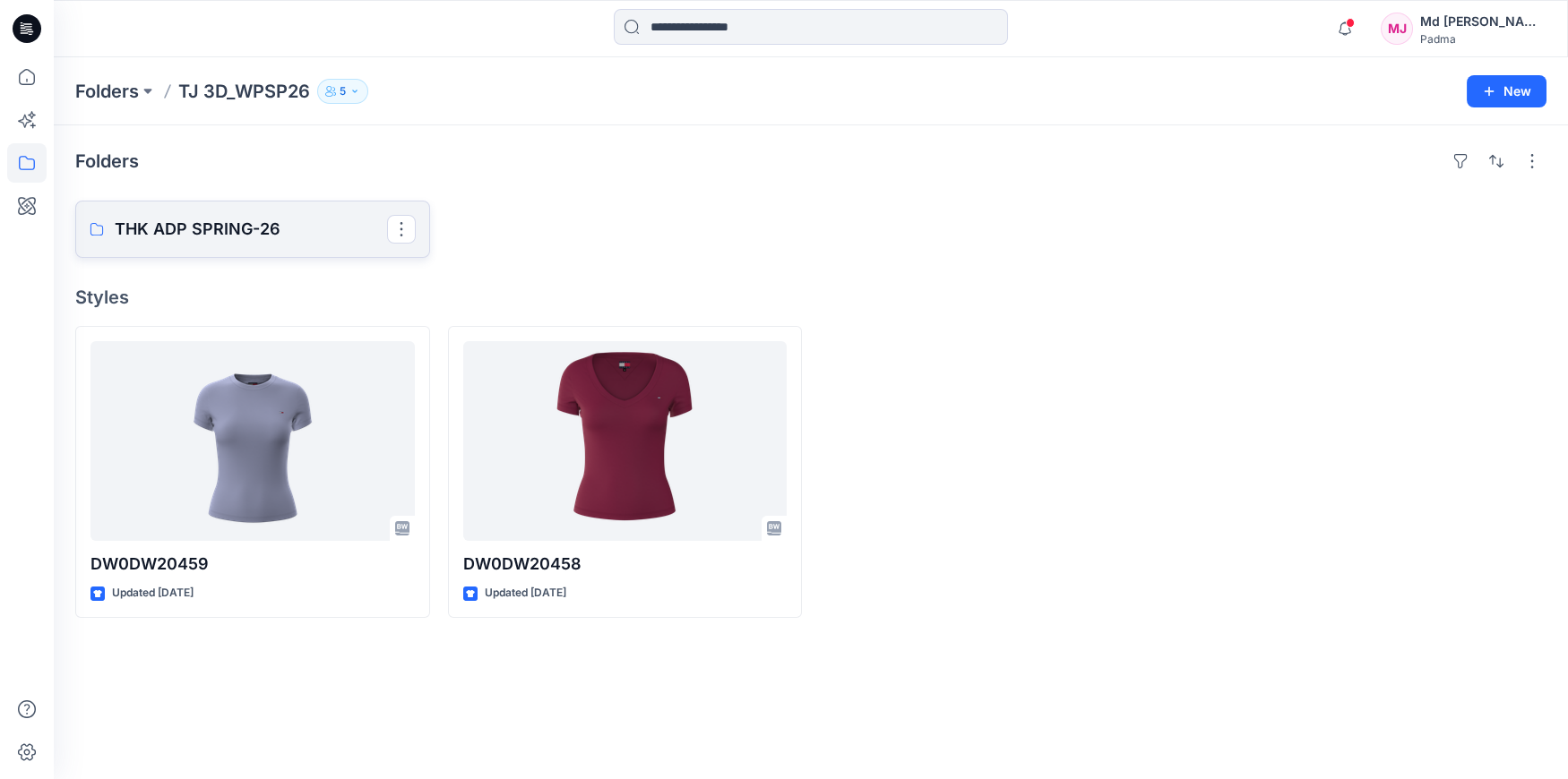
click at [281, 240] on p "THK ADP SPRING-26" at bounding box center [250, 229] width 272 height 25
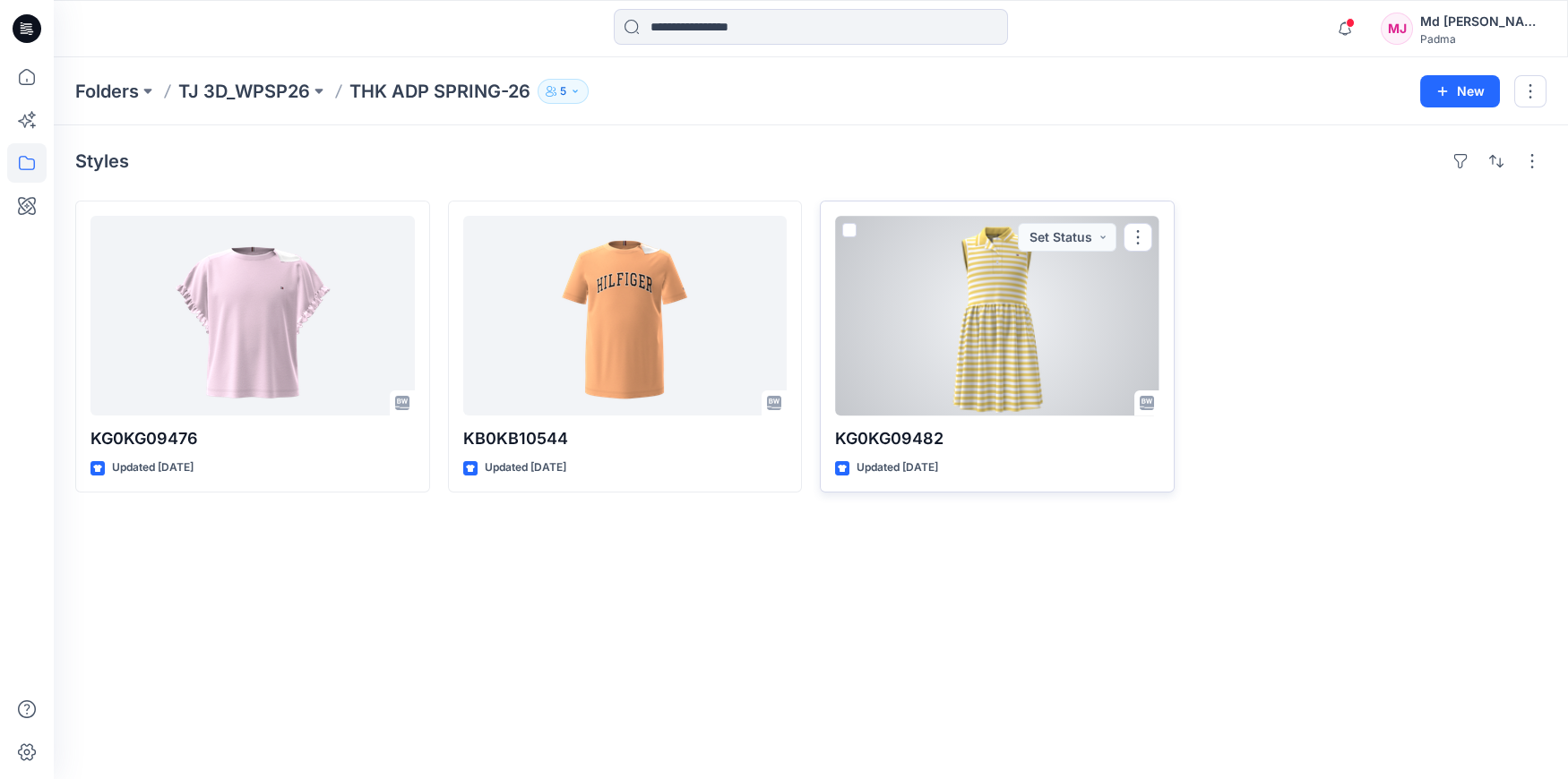
click at [1004, 336] on div at bounding box center [997, 315] width 324 height 200
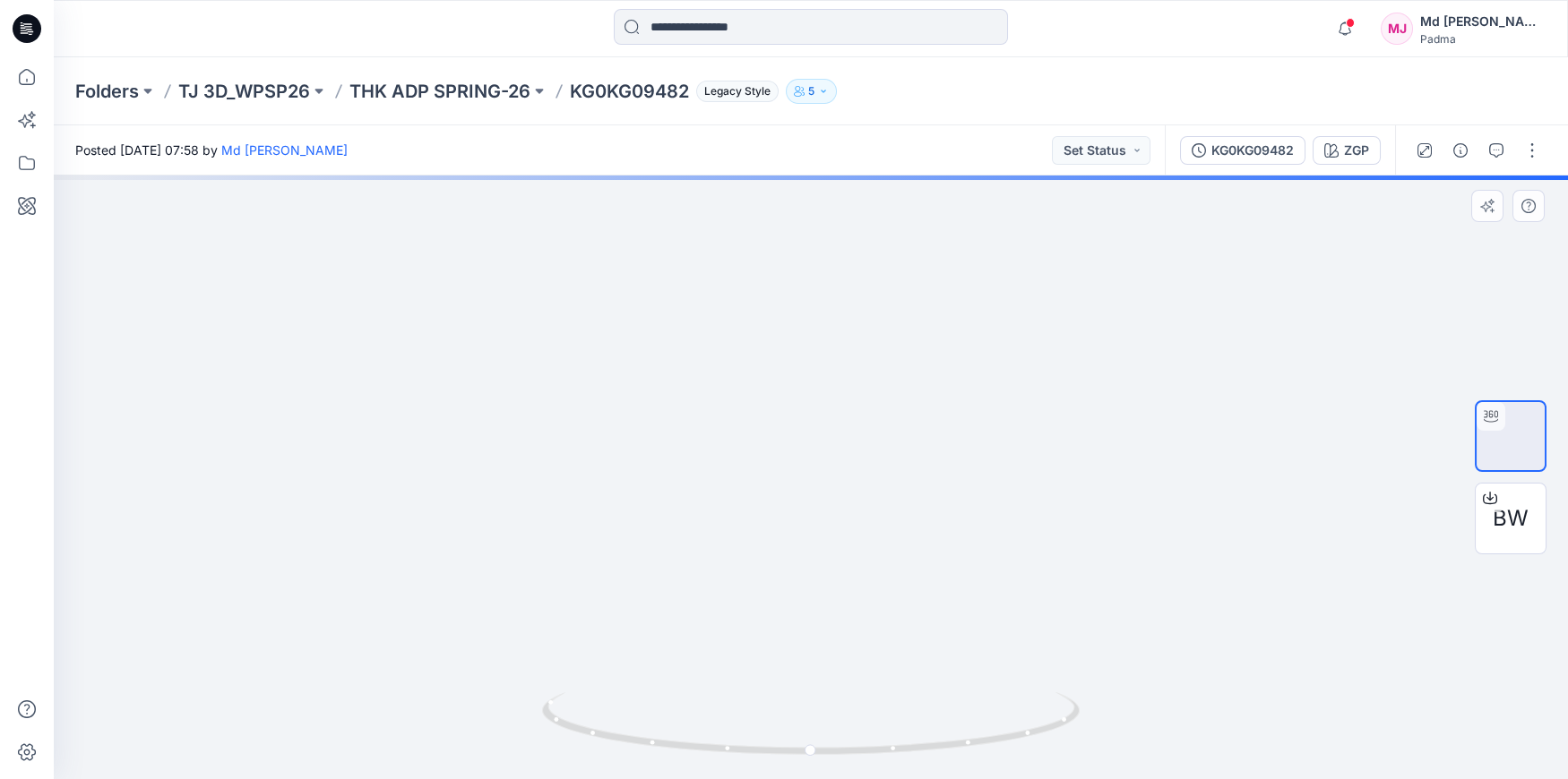
drag, startPoint x: 822, startPoint y: 443, endPoint x: 804, endPoint y: 608, distance: 166.0
click at [799, 620] on img at bounding box center [811, 102] width 2106 height 1352
drag, startPoint x: 799, startPoint y: 432, endPoint x: 808, endPoint y: 581, distance: 149.3
click at [808, 591] on img at bounding box center [788, 192] width 2106 height 1176
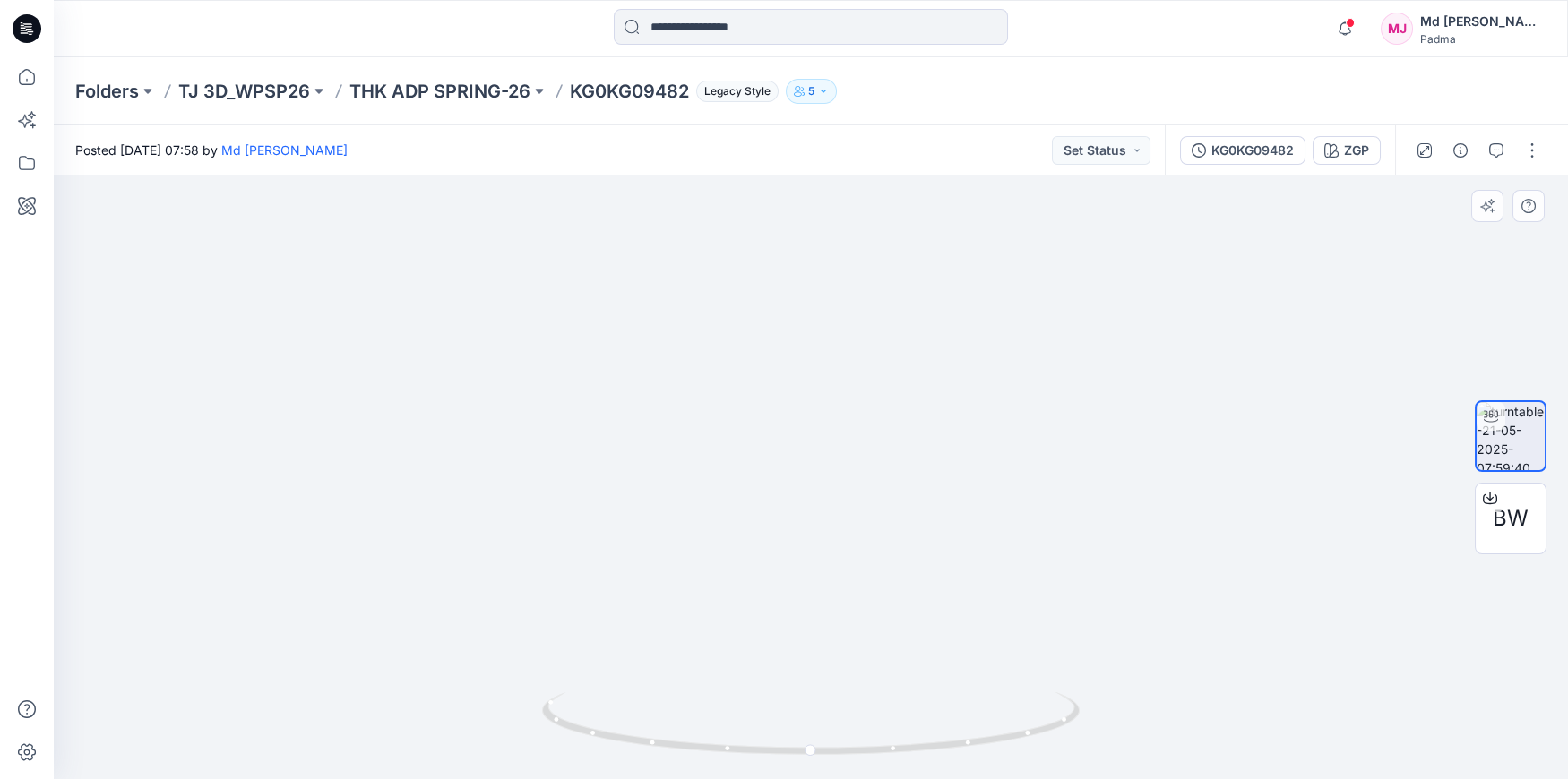
drag, startPoint x: 800, startPoint y: 355, endPoint x: 822, endPoint y: 534, distance: 180.3
click at [834, 573] on img at bounding box center [787, 200] width 3670 height 1159
drag, startPoint x: 789, startPoint y: 396, endPoint x: 822, endPoint y: 616, distance: 222.5
click at [815, 631] on img at bounding box center [792, 215] width 3670 height 1127
drag, startPoint x: 817, startPoint y: 492, endPoint x: 841, endPoint y: 335, distance: 158.8
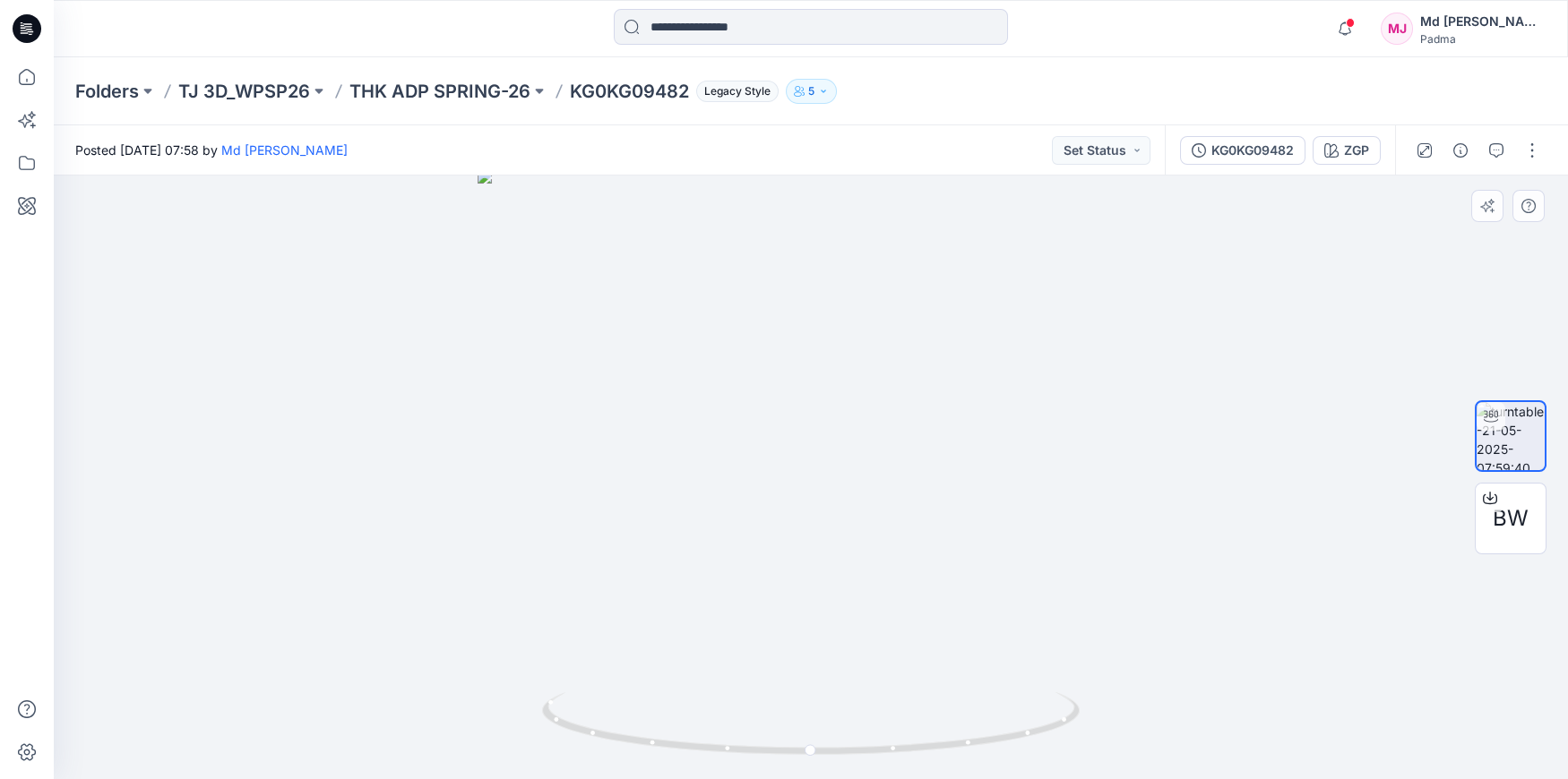
click at [838, 341] on img at bounding box center [811, 474] width 666 height 610
drag, startPoint x: 810, startPoint y: 754, endPoint x: 1116, endPoint y: 729, distance: 307.0
click at [1116, 729] on div at bounding box center [811, 478] width 1514 height 604
drag, startPoint x: 807, startPoint y: 564, endPoint x: 806, endPoint y: 552, distance: 12.0
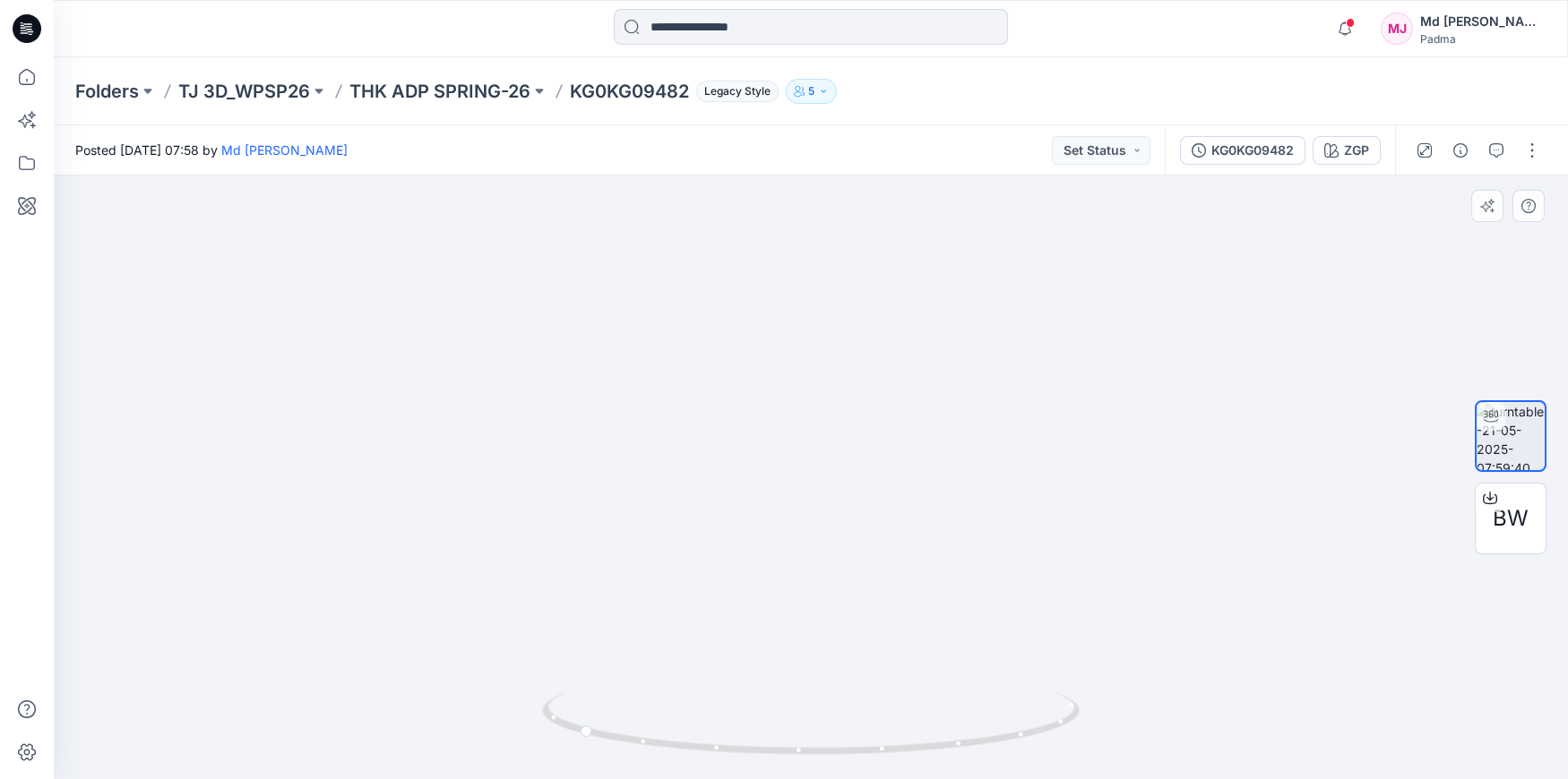
drag, startPoint x: 795, startPoint y: 607, endPoint x: 784, endPoint y: 622, distance: 18.6
drag, startPoint x: 803, startPoint y: 547, endPoint x: 779, endPoint y: 601, distance: 59.1
drag, startPoint x: 782, startPoint y: 491, endPoint x: 773, endPoint y: 632, distance: 141.3
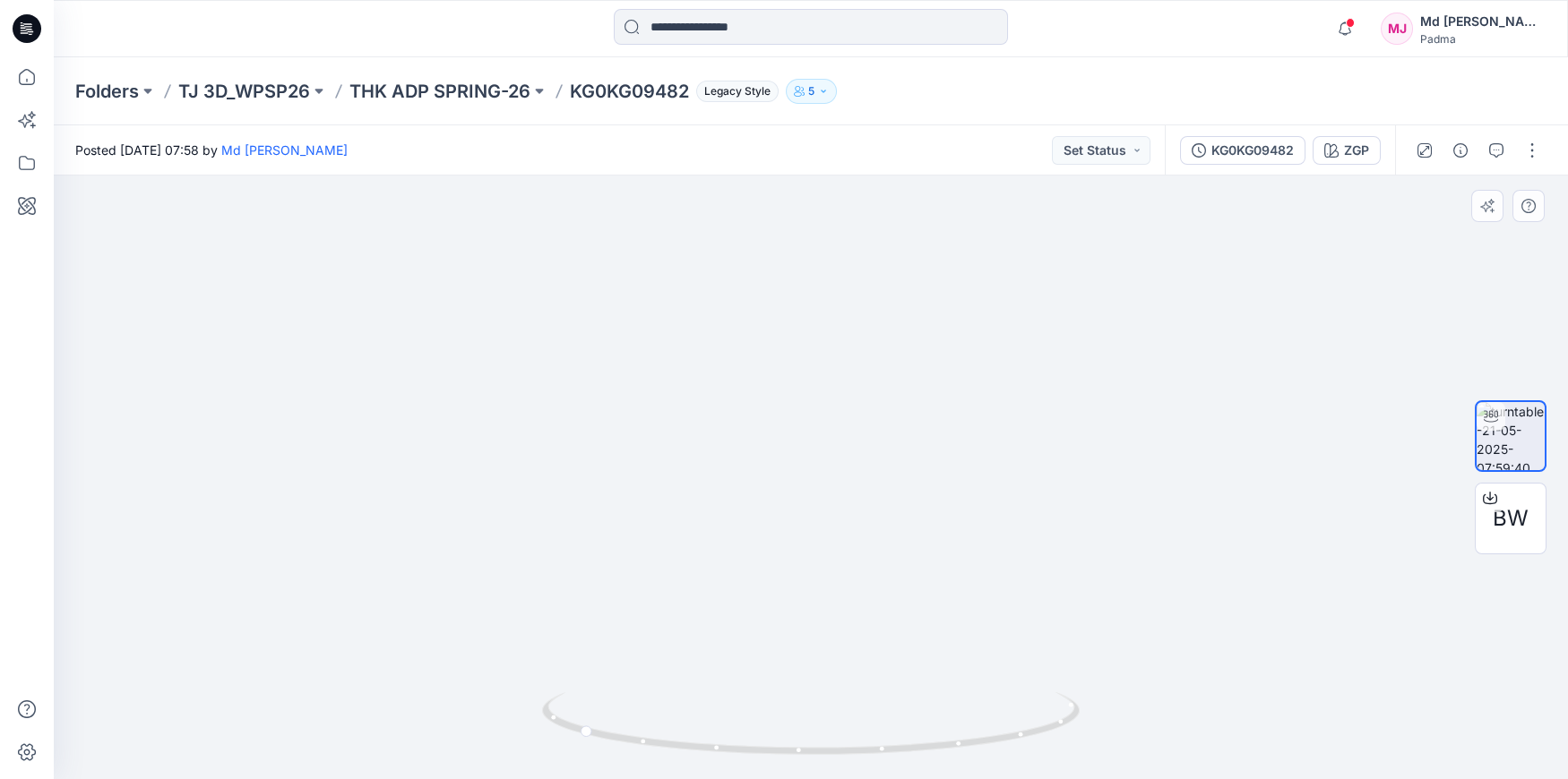
drag, startPoint x: 771, startPoint y: 507, endPoint x: 773, endPoint y: 454, distance: 53.0
click at [773, 613] on img at bounding box center [752, 63] width 2669 height 1433
drag, startPoint x: 767, startPoint y: 400, endPoint x: 765, endPoint y: 475, distance: 75.0
click at [772, 624] on img at bounding box center [750, 72] width 2669 height 1417
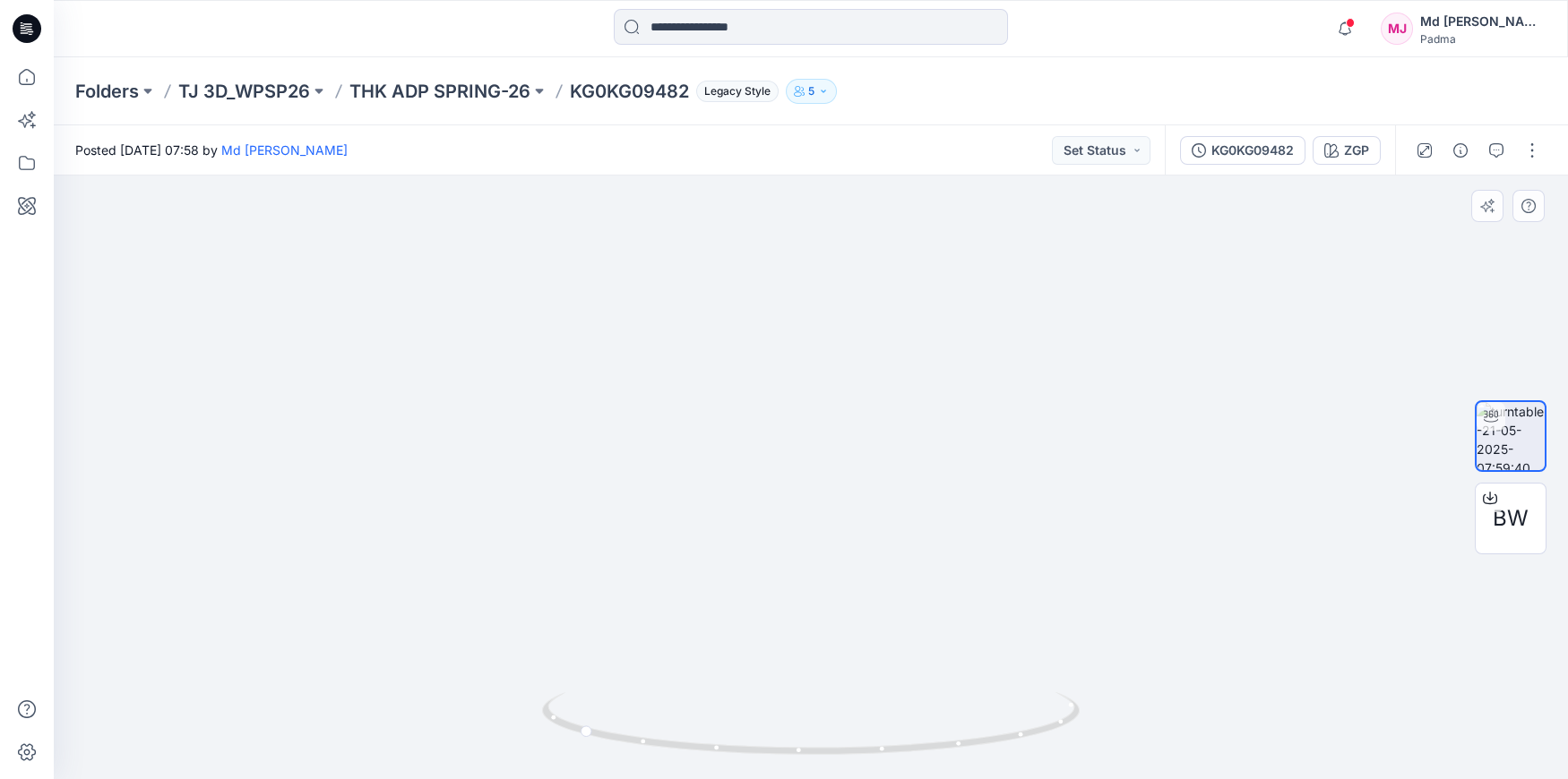
drag, startPoint x: 794, startPoint y: 380, endPoint x: 812, endPoint y: 615, distance: 235.7
click at [811, 670] on img at bounding box center [756, 182] width 2669 height 1195
drag, startPoint x: 814, startPoint y: 432, endPoint x: 780, endPoint y: 699, distance: 269.2
click at [780, 699] on div at bounding box center [811, 478] width 1514 height 604
drag, startPoint x: 584, startPoint y: 733, endPoint x: 850, endPoint y: 765, distance: 267.9
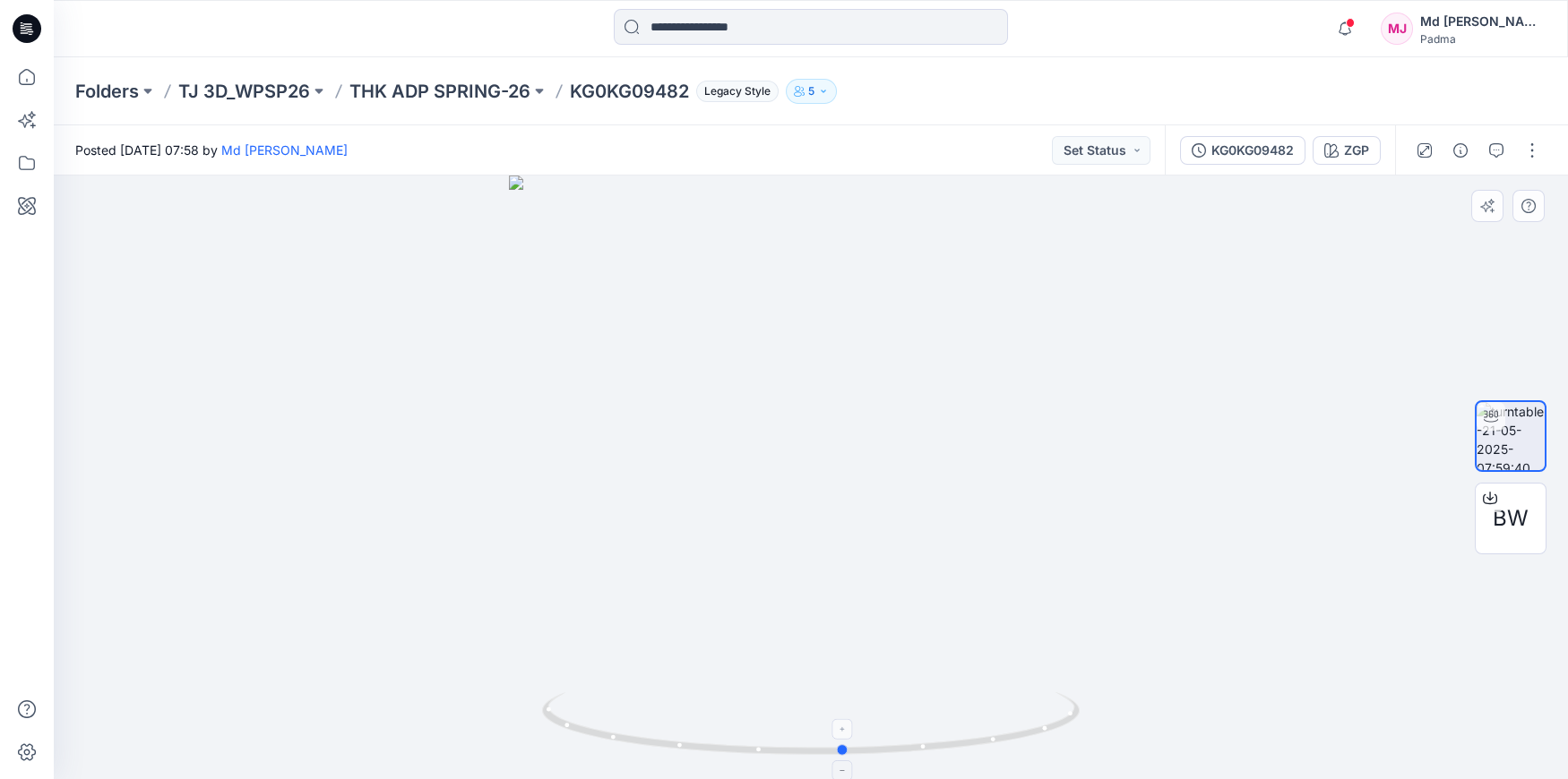
click at [850, 760] on icon at bounding box center [813, 726] width 542 height 67
drag, startPoint x: 898, startPoint y: 539, endPoint x: 893, endPoint y: 325, distance: 214.1
click at [896, 343] on img at bounding box center [817, 379] width 2356 height 798
drag, startPoint x: 917, startPoint y: 508, endPoint x: 904, endPoint y: 324, distance: 184.5
click at [905, 357] on img at bounding box center [808, 364] width 2356 height 832
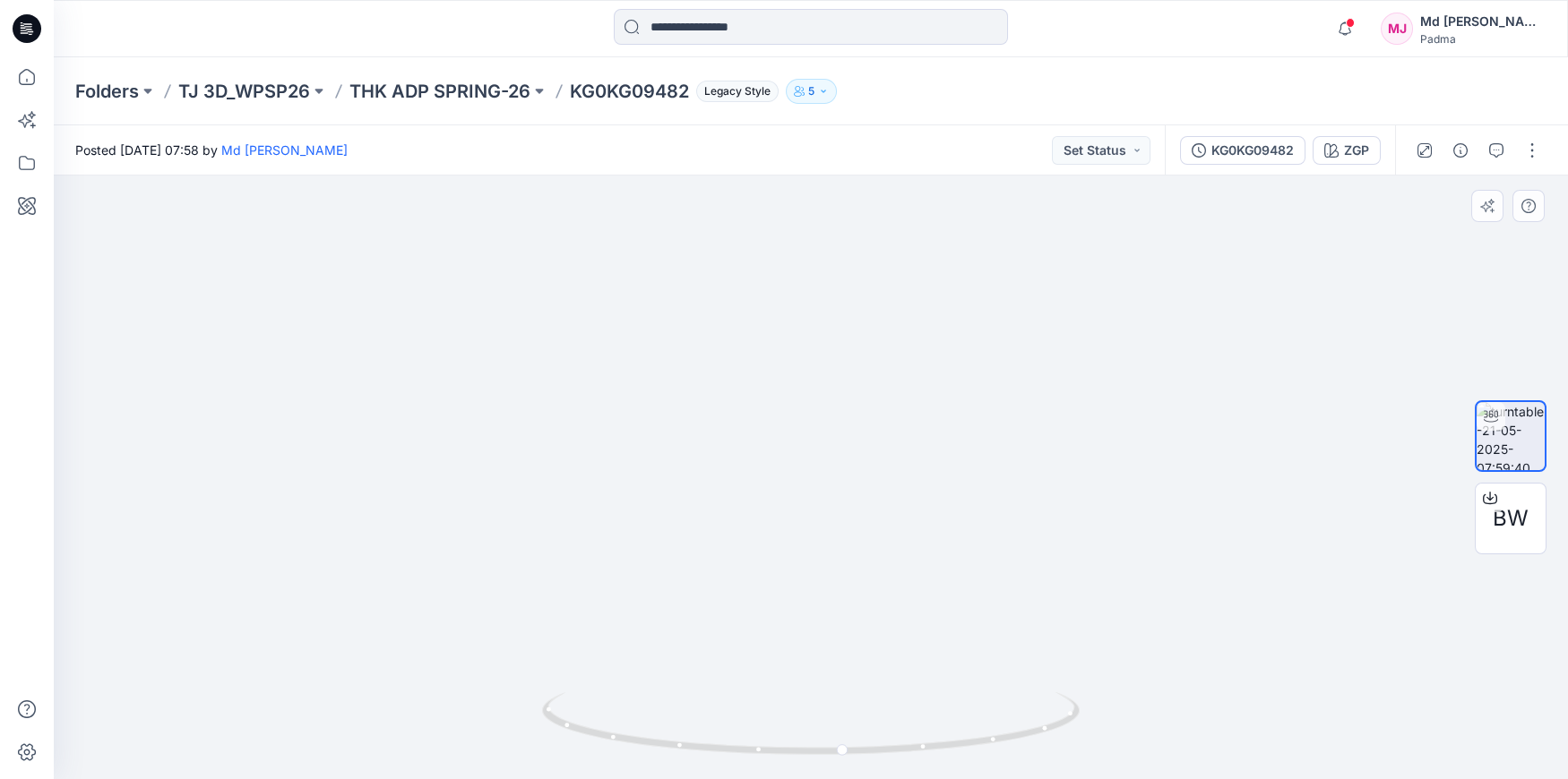
drag, startPoint x: 917, startPoint y: 509, endPoint x: 896, endPoint y: 370, distance: 140.6
click at [896, 370] on img at bounding box center [797, 289] width 2356 height 981
drag, startPoint x: 869, startPoint y: 379, endPoint x: 875, endPoint y: 315, distance: 64.3
click at [873, 324] on div at bounding box center [811, 478] width 1514 height 604
